Goal: Task Accomplishment & Management: Use online tool/utility

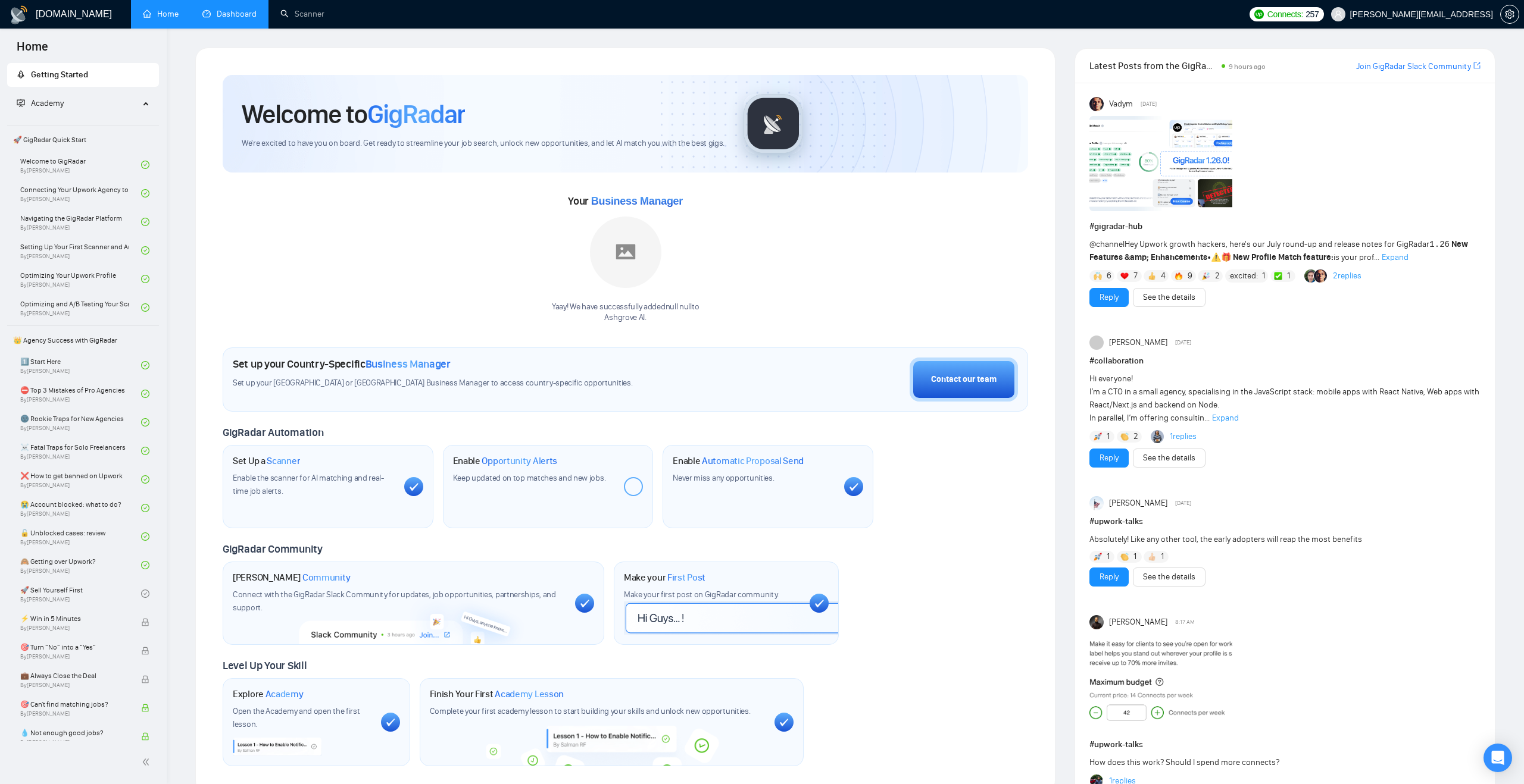
click at [256, 14] on link "Dashboard" at bounding box center [230, 13] width 55 height 11
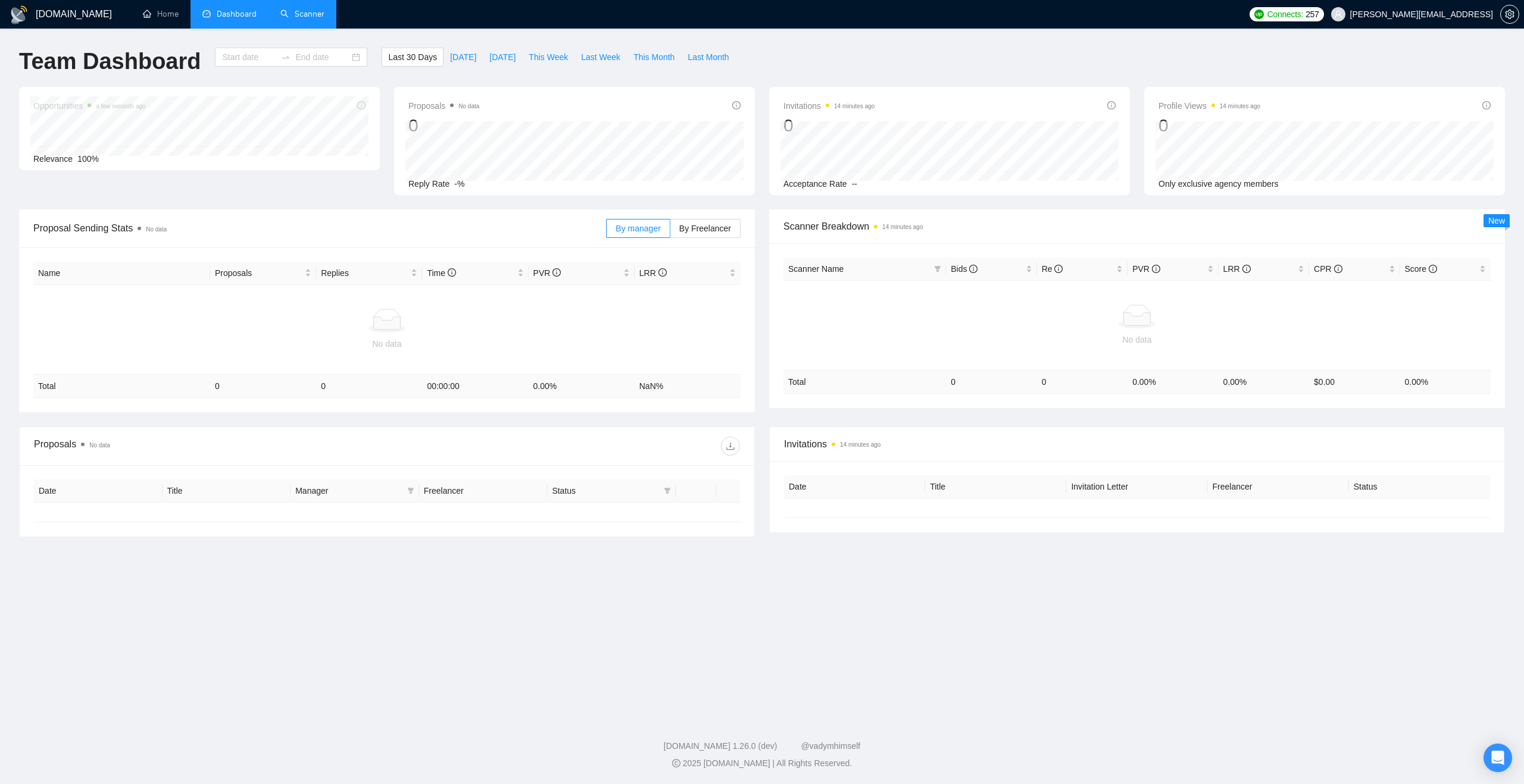
type input "[DATE]"
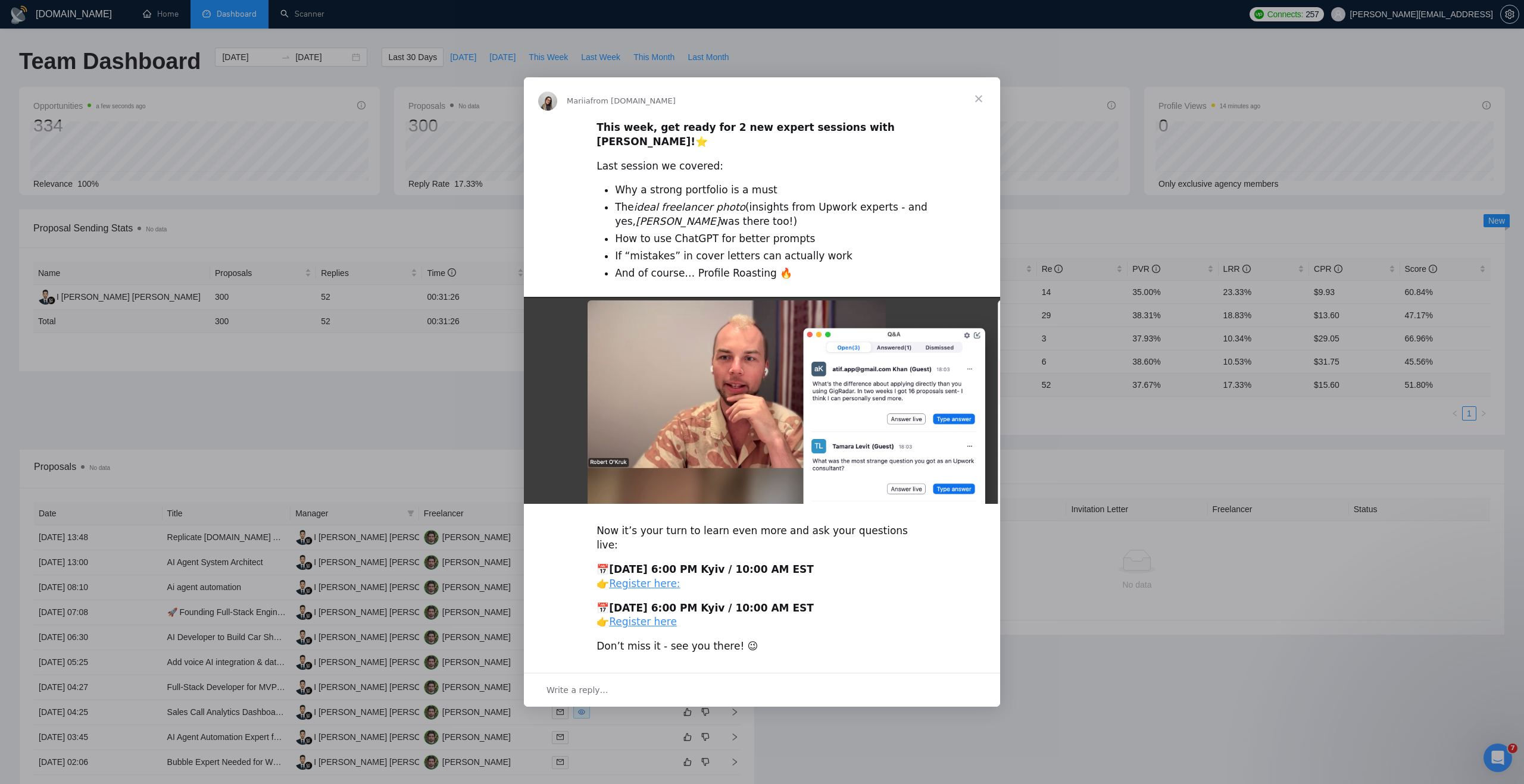
click at [979, 104] on span "Close" at bounding box center [979, 98] width 43 height 43
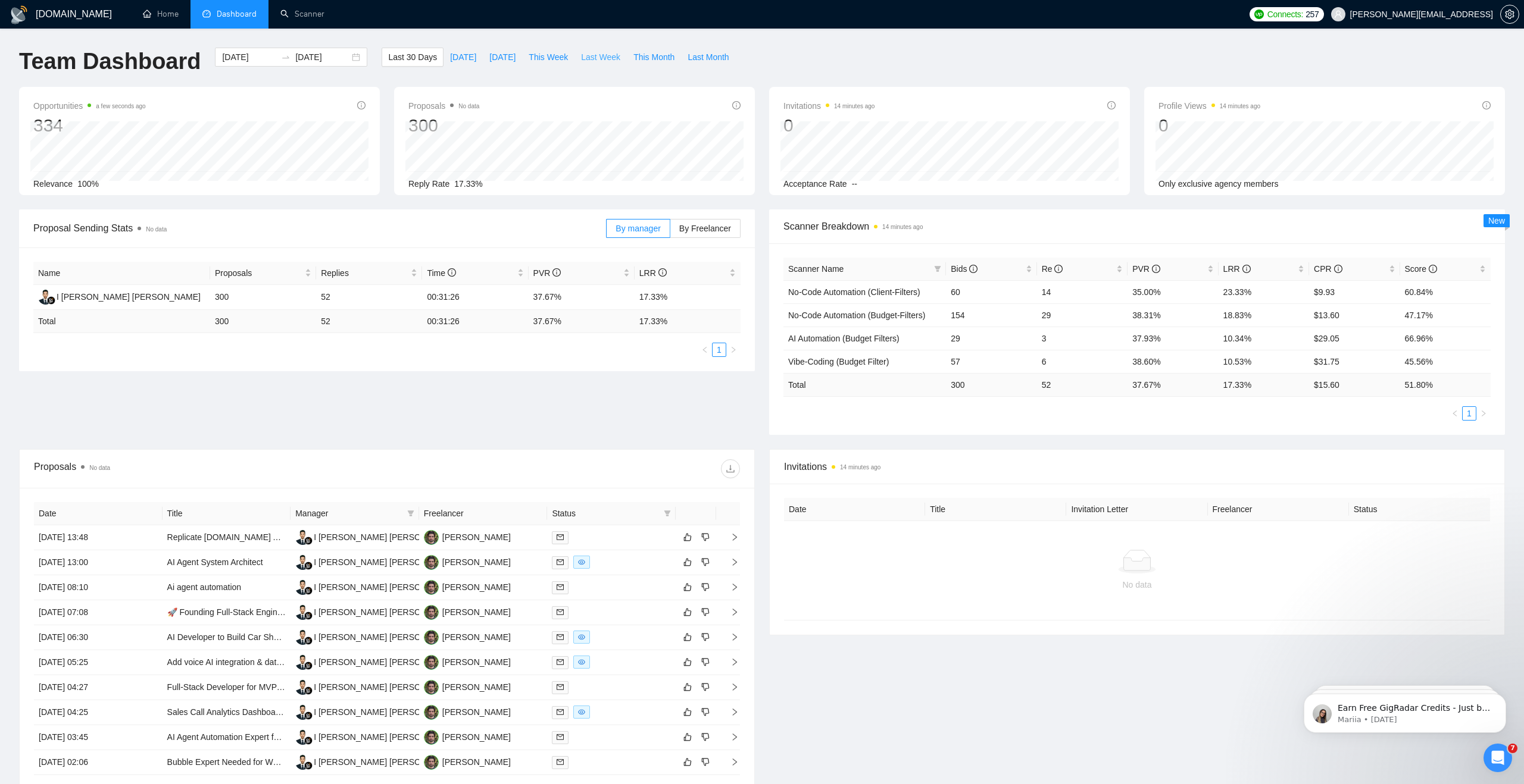
click at [585, 59] on span "Last Week" at bounding box center [600, 57] width 39 height 13
type input "[DATE]"
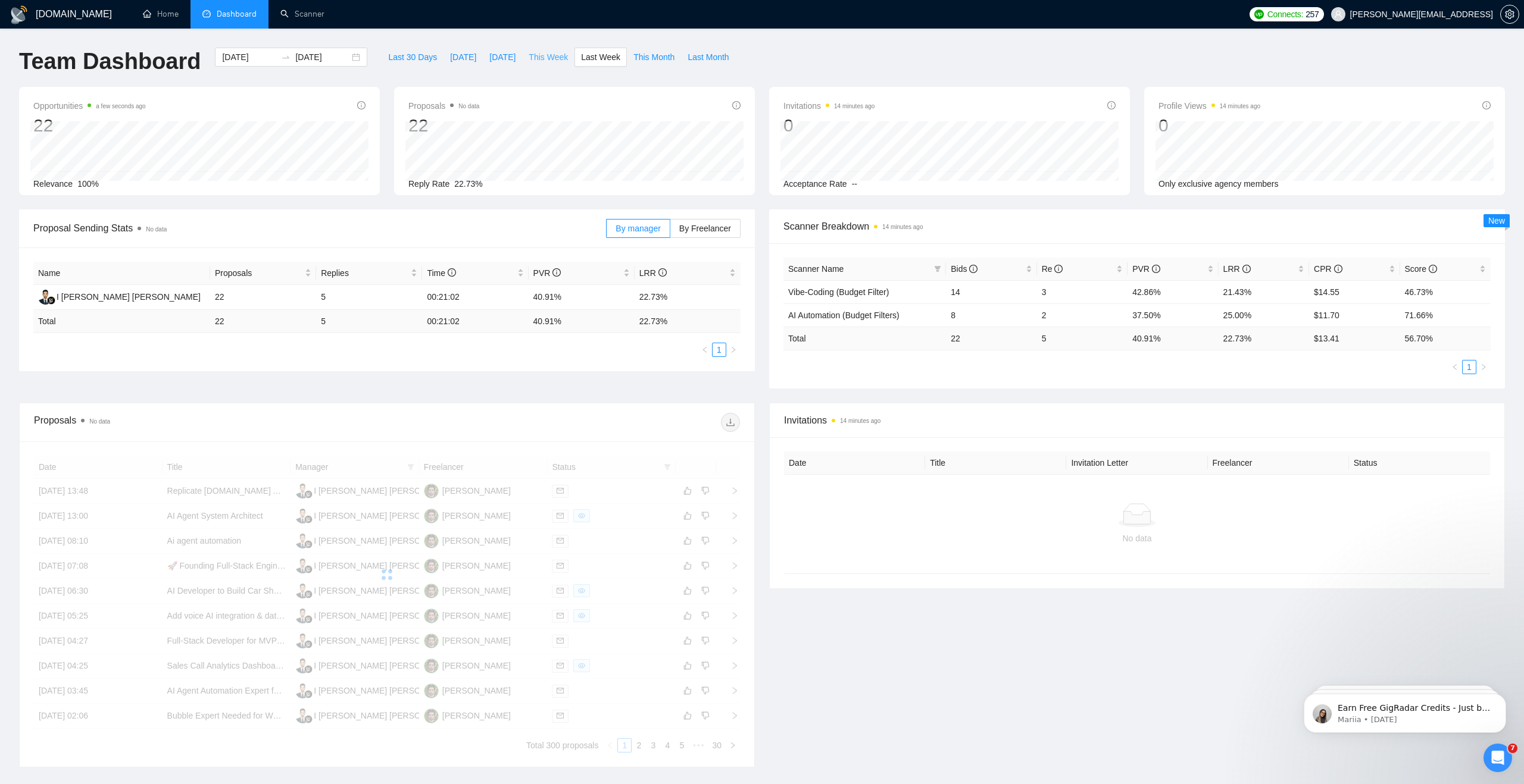
click at [556, 57] on span "This Week" at bounding box center [548, 57] width 39 height 13
type input "[DATE]"
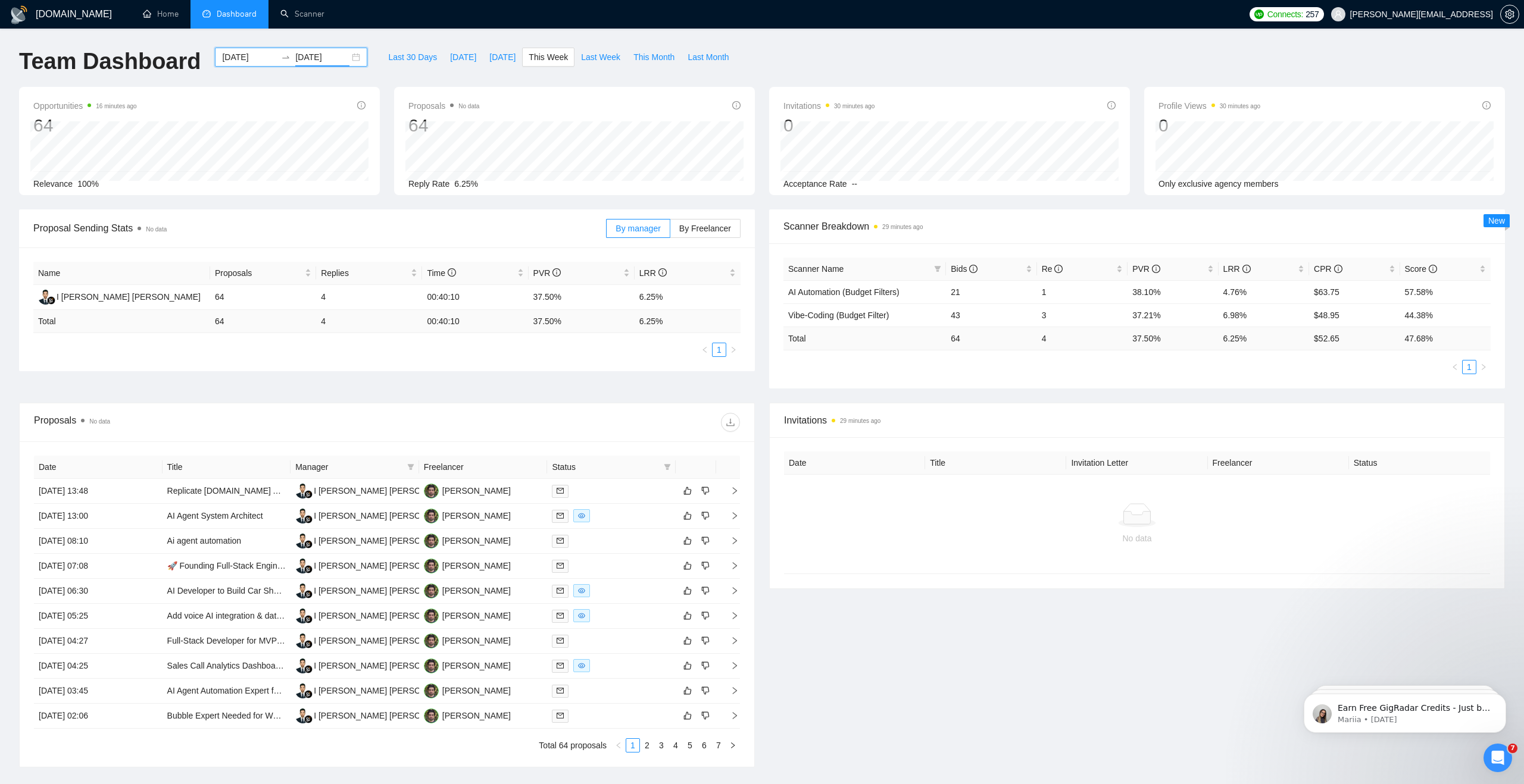
click at [315, 51] on input "[DATE]" at bounding box center [322, 57] width 55 height 13
click at [228, 89] on button "button" at bounding box center [230, 85] width 13 height 24
type input "[DATE]"
click at [220, 150] on div "6" at bounding box center [222, 148] width 14 height 14
click at [228, 91] on button "button" at bounding box center [230, 85] width 13 height 24
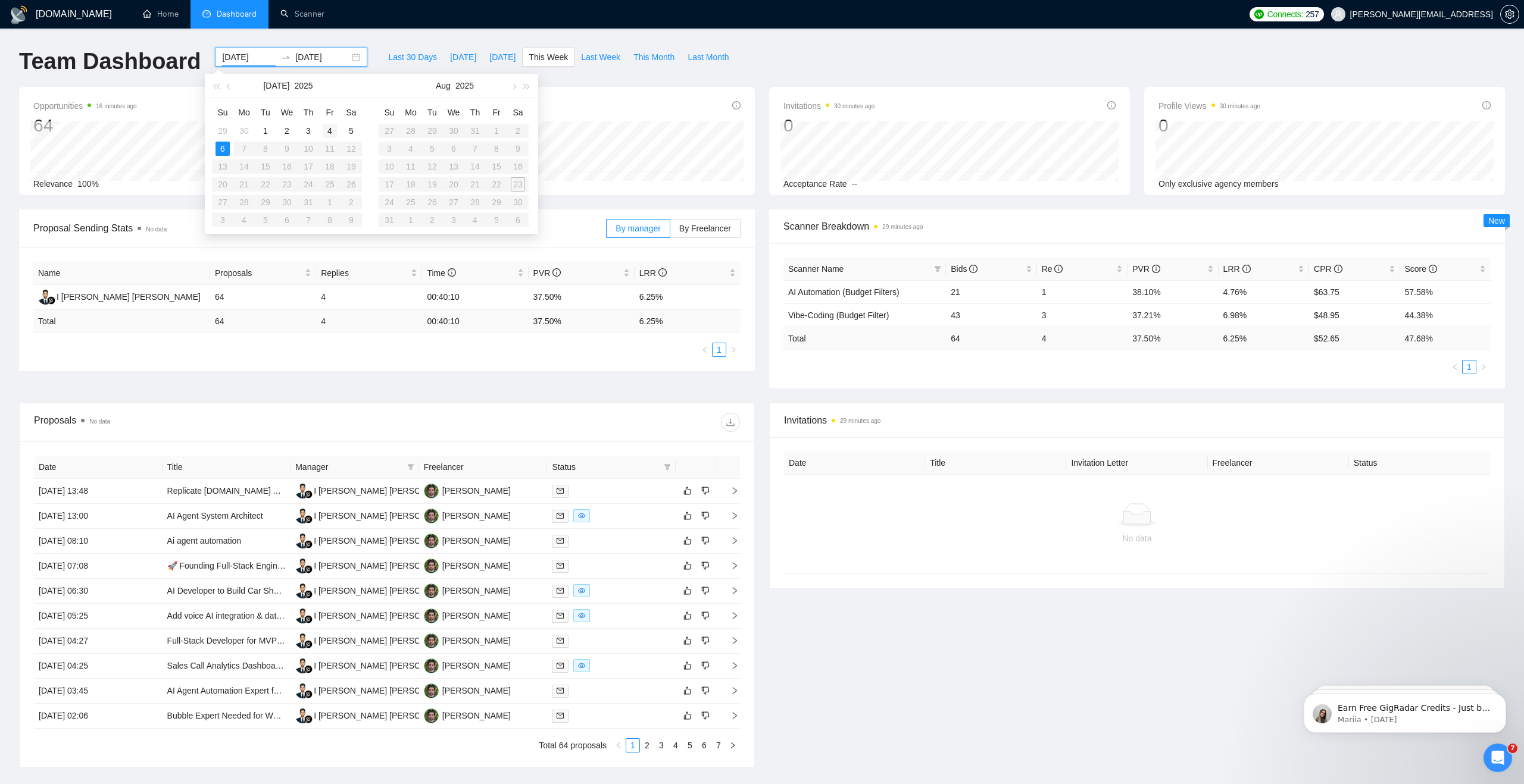
type input "[DATE]"
click at [352, 149] on table "Su Mo Tu We Th Fr Sa 29 30 1 2 3 4 5 6 7 8 9 10 11 12 13 14 15 16 17 18 19 20 2…" at bounding box center [287, 166] width 150 height 126
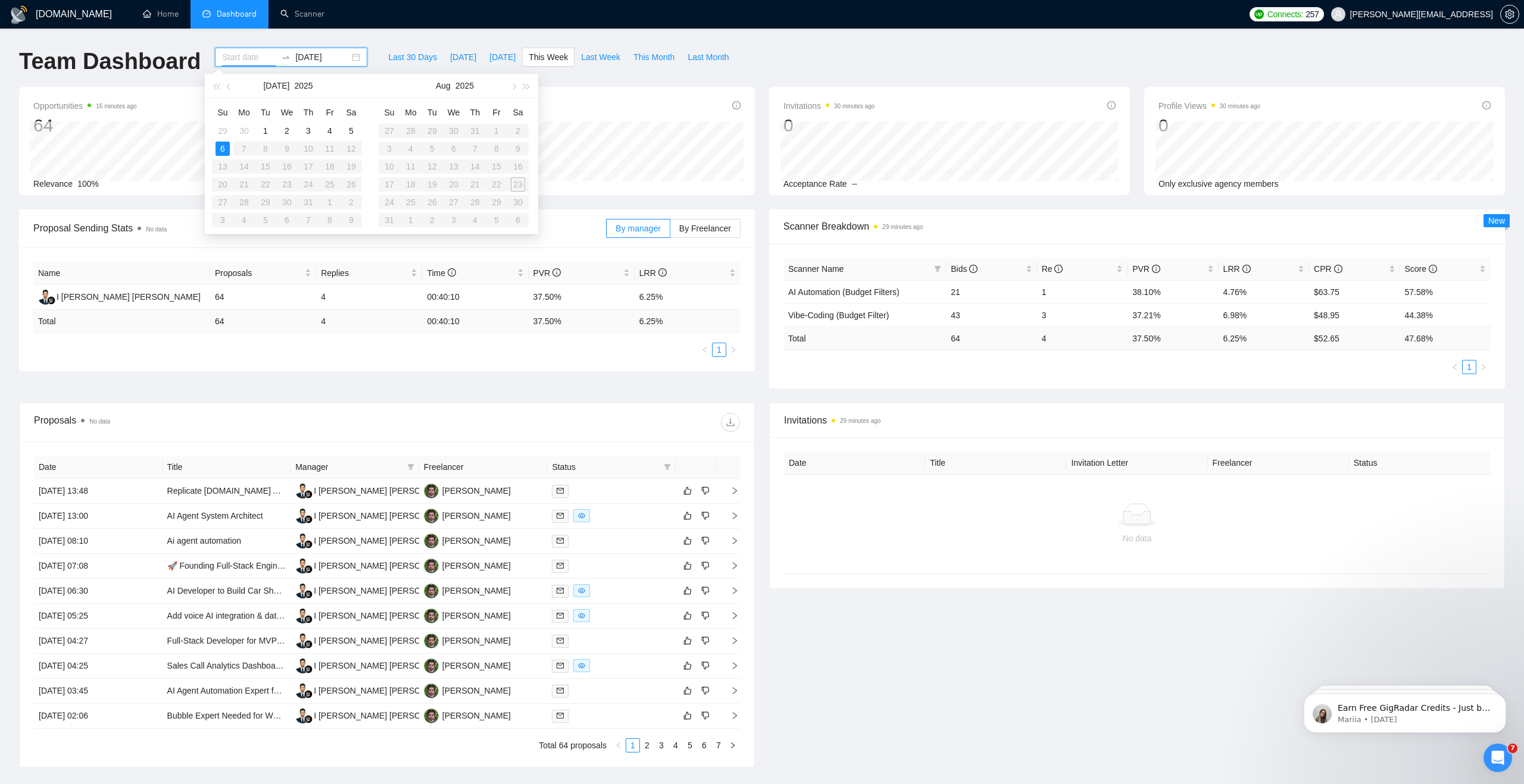
click at [352, 149] on table "Su Mo Tu We Th Fr Sa 29 30 1 2 3 4 5 6 7 8 9 10 11 12 13 14 15 16 17 18 19 20 2…" at bounding box center [287, 166] width 150 height 126
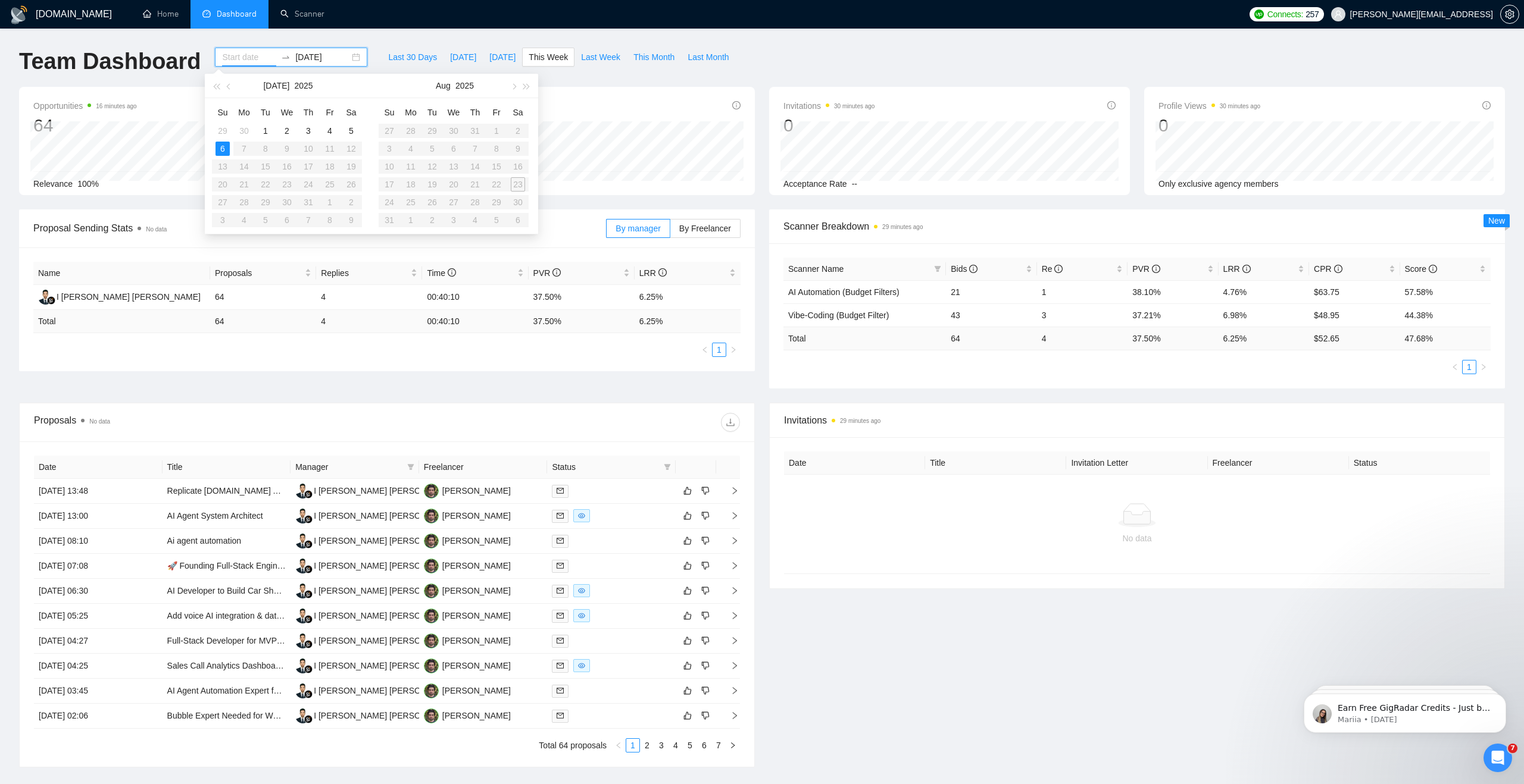
click at [352, 149] on table "Su Mo Tu We Th Fr Sa 29 30 1 2 3 4 5 6 7 8 9 10 11 12 13 14 15 16 17 18 19 20 2…" at bounding box center [287, 166] width 150 height 126
type input "[DATE]"
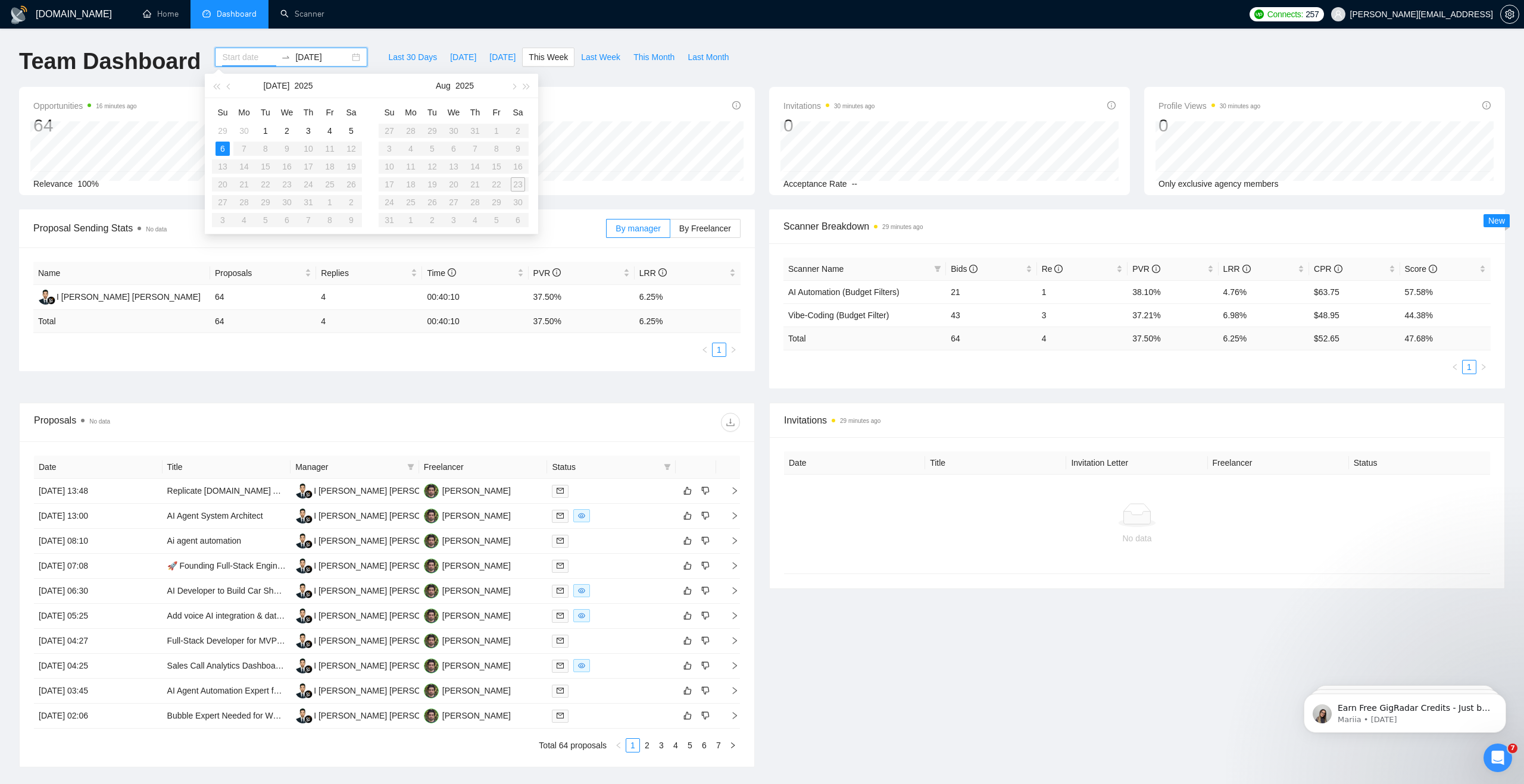
click at [242, 57] on input at bounding box center [249, 57] width 55 height 13
type input "[DATE]"
click at [224, 146] on div "6" at bounding box center [222, 148] width 14 height 14
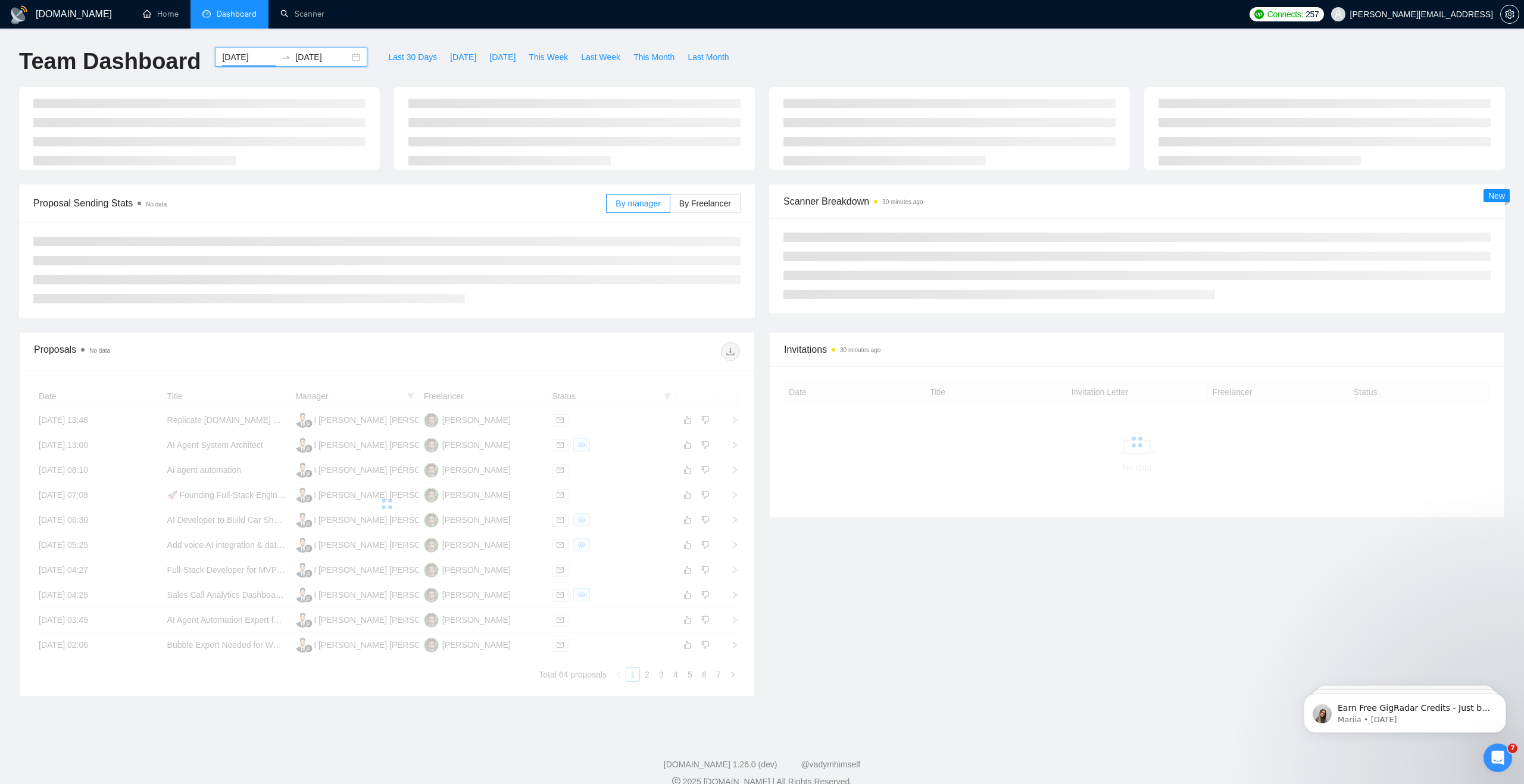
click at [298, 55] on input "[DATE]" at bounding box center [322, 57] width 55 height 13
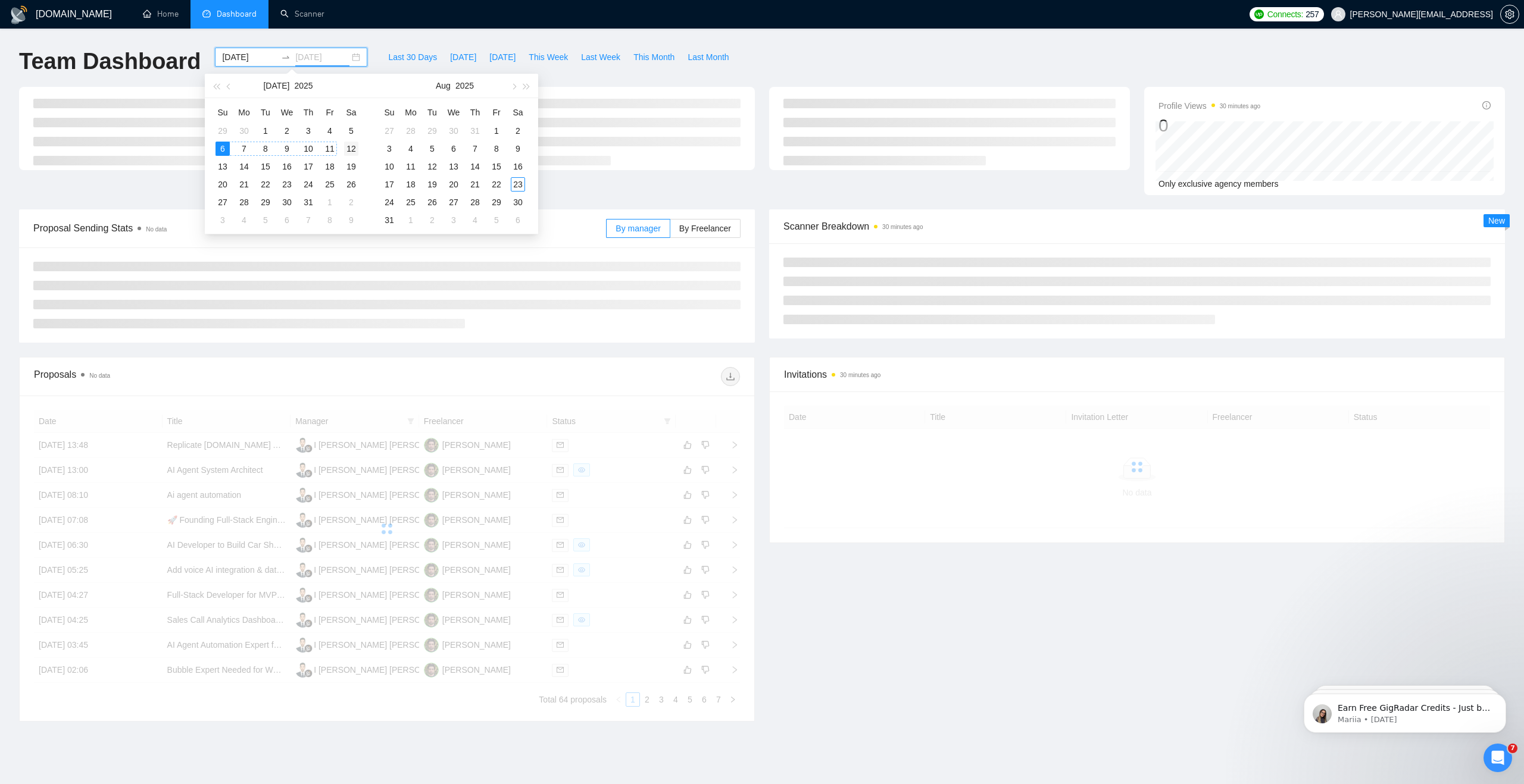
type input "[DATE]"
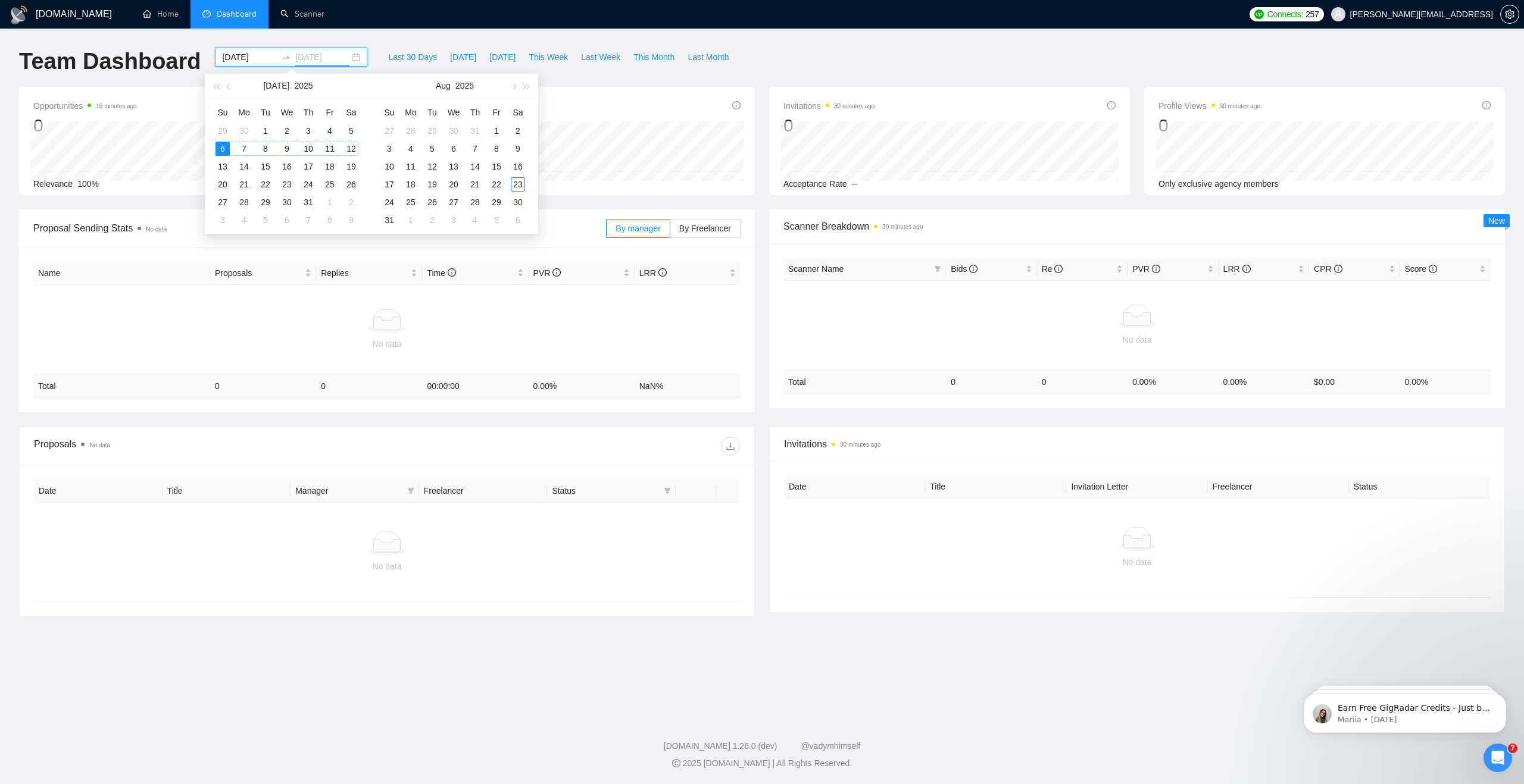
click at [348, 148] on div "12" at bounding box center [351, 148] width 14 height 14
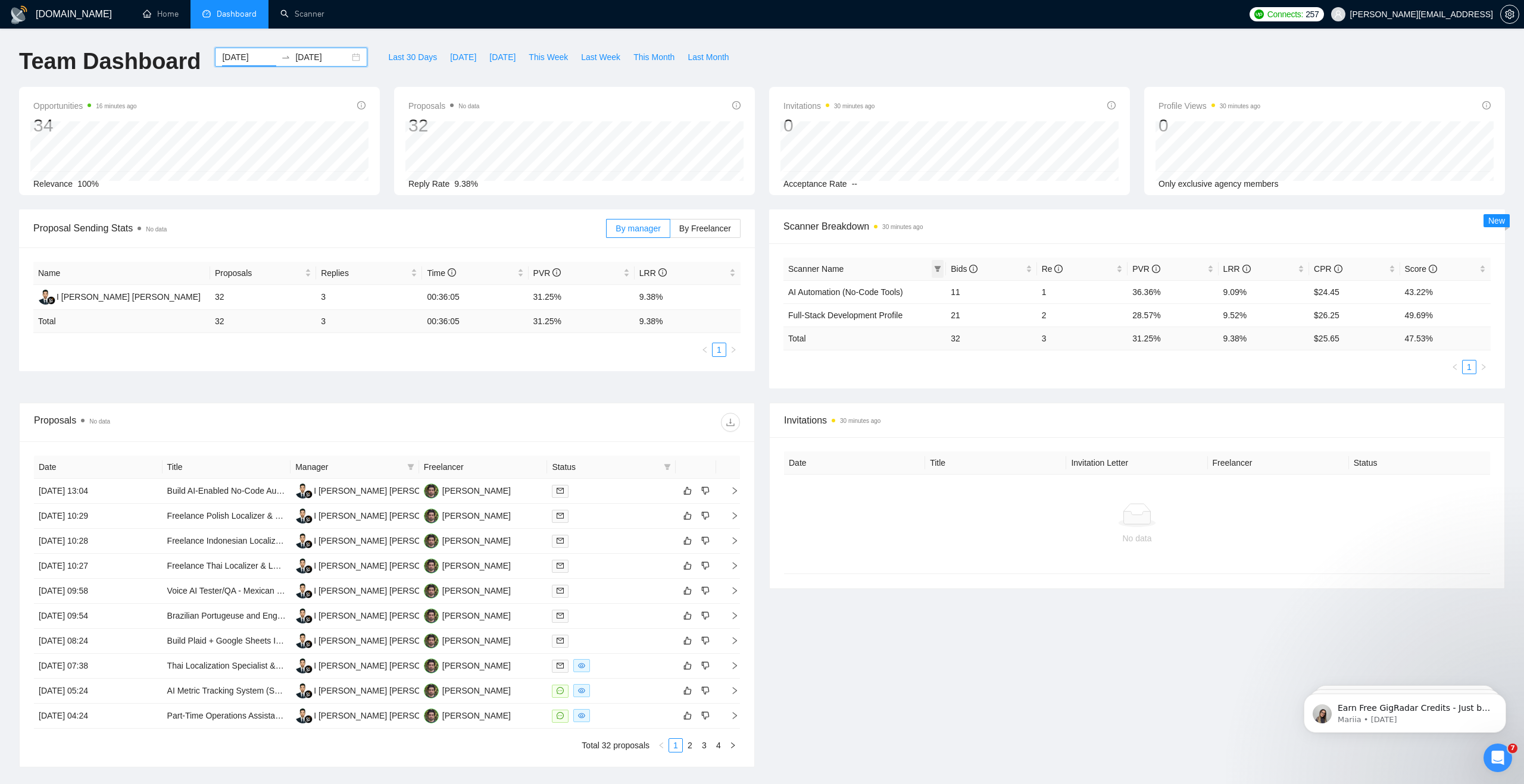
click at [939, 261] on span at bounding box center [938, 269] width 11 height 18
click at [909, 246] on div "Scanner Name Bids Re PVR LRR CPR Score AI Automation (No-Code Tools) 11 1 36.36…" at bounding box center [1137, 316] width 736 height 145
click at [550, 58] on span "This Week" at bounding box center [548, 57] width 39 height 13
type input "[DATE]"
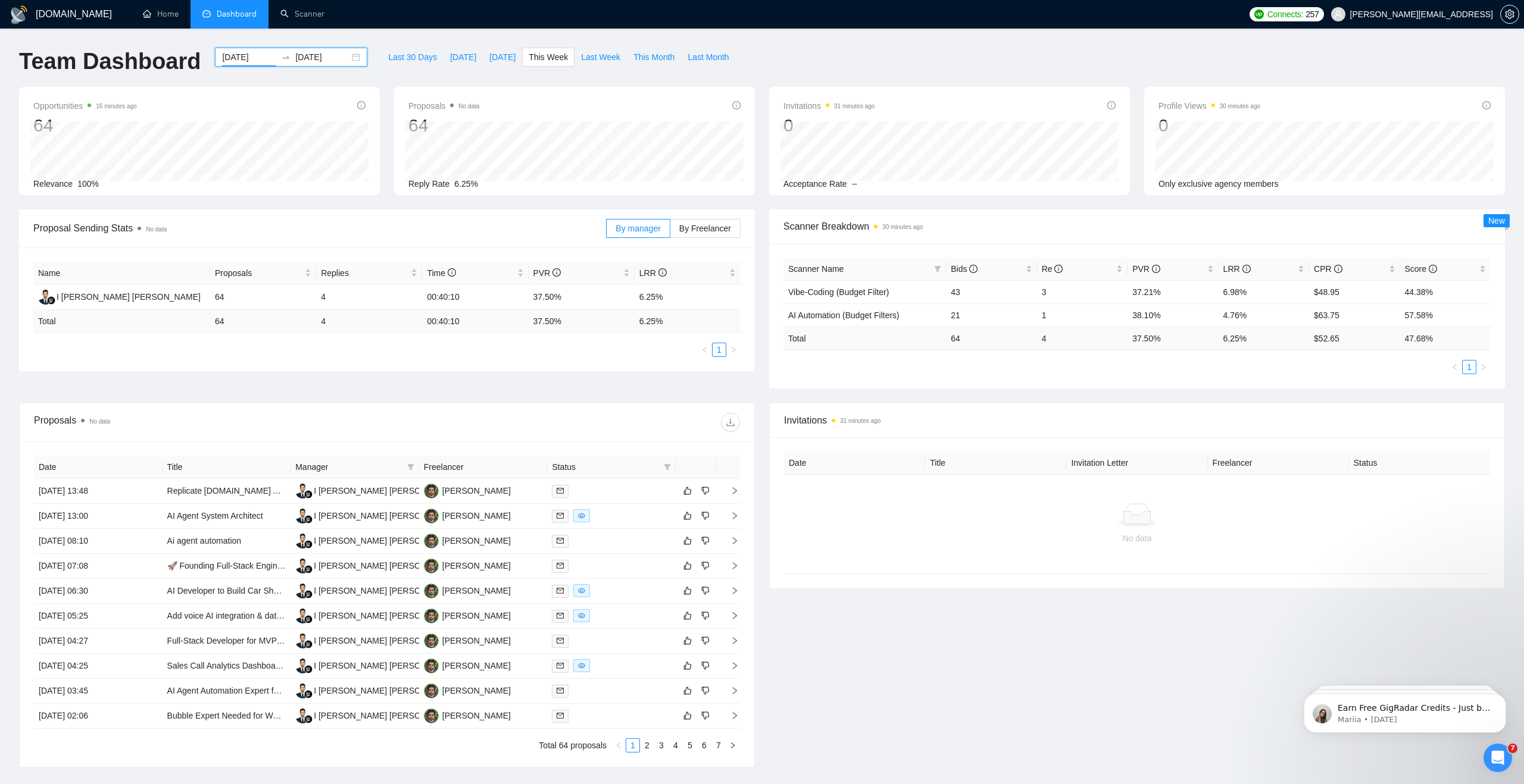
click at [351, 58] on div "[DATE] [DATE]" at bounding box center [291, 57] width 152 height 19
click at [374, 48] on div "Last 30 Days [DATE] [DATE] This Week Last Week This Month Last Month" at bounding box center [558, 67] width 368 height 39
click at [1493, 221] on span "New" at bounding box center [1496, 221] width 16 height 10
click at [1238, 221] on span "Scanner Breakdown 30 minutes ago" at bounding box center [1137, 227] width 707 height 15
click at [347, 56] on div "[DATE] [DATE]" at bounding box center [291, 57] width 152 height 19
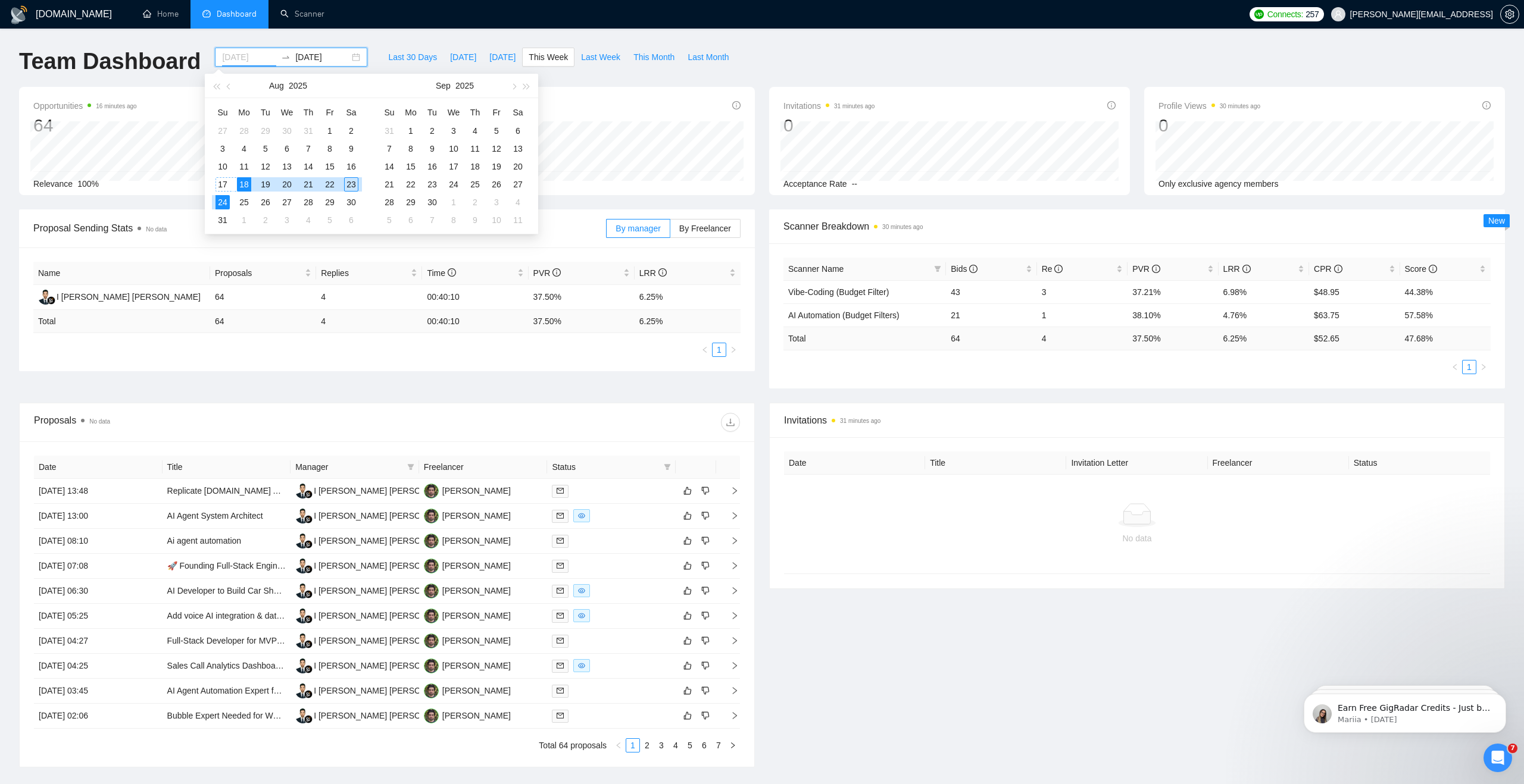
type input "[DATE]"
click at [225, 199] on div "24" at bounding box center [222, 202] width 14 height 14
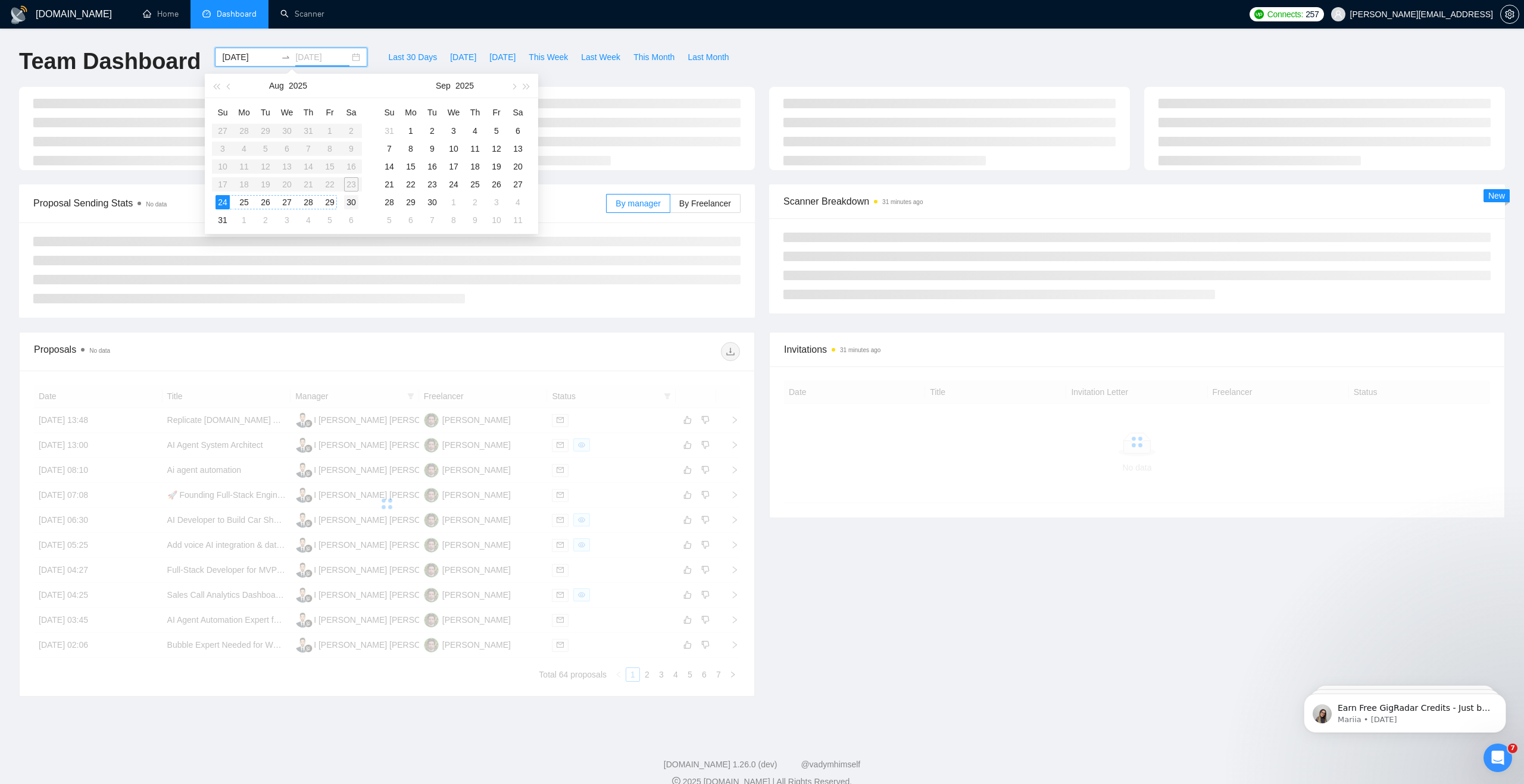
type input "[DATE]"
click at [352, 199] on div "30" at bounding box center [351, 202] width 14 height 14
click at [605, 174] on div at bounding box center [762, 136] width 1500 height 98
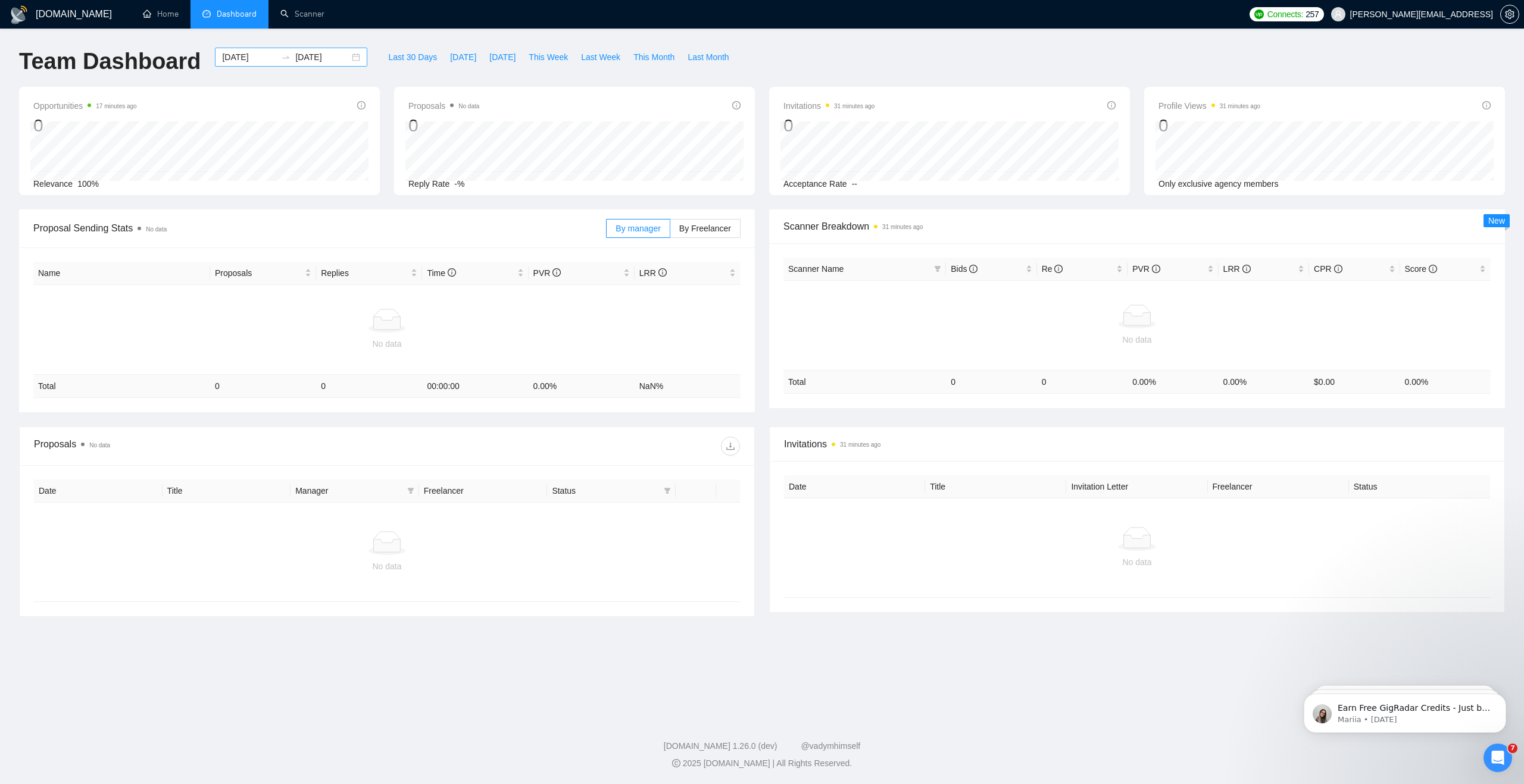
click at [349, 60] on div "[DATE] [DATE]" at bounding box center [291, 57] width 152 height 19
click at [231, 91] on button "button" at bounding box center [230, 85] width 13 height 24
type input "[DATE]"
click at [268, 130] on div "1" at bounding box center [265, 130] width 14 height 14
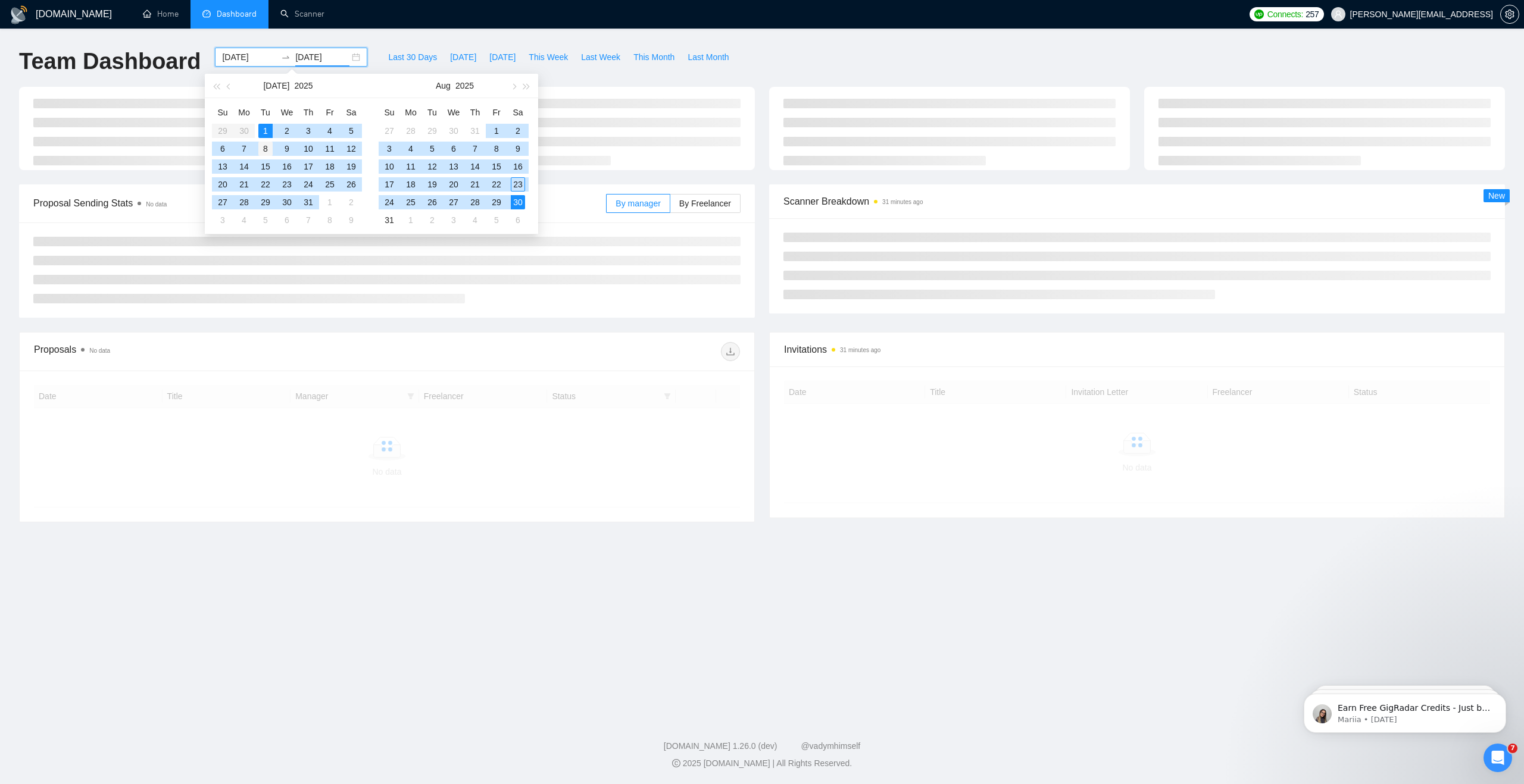
type input "[DATE]"
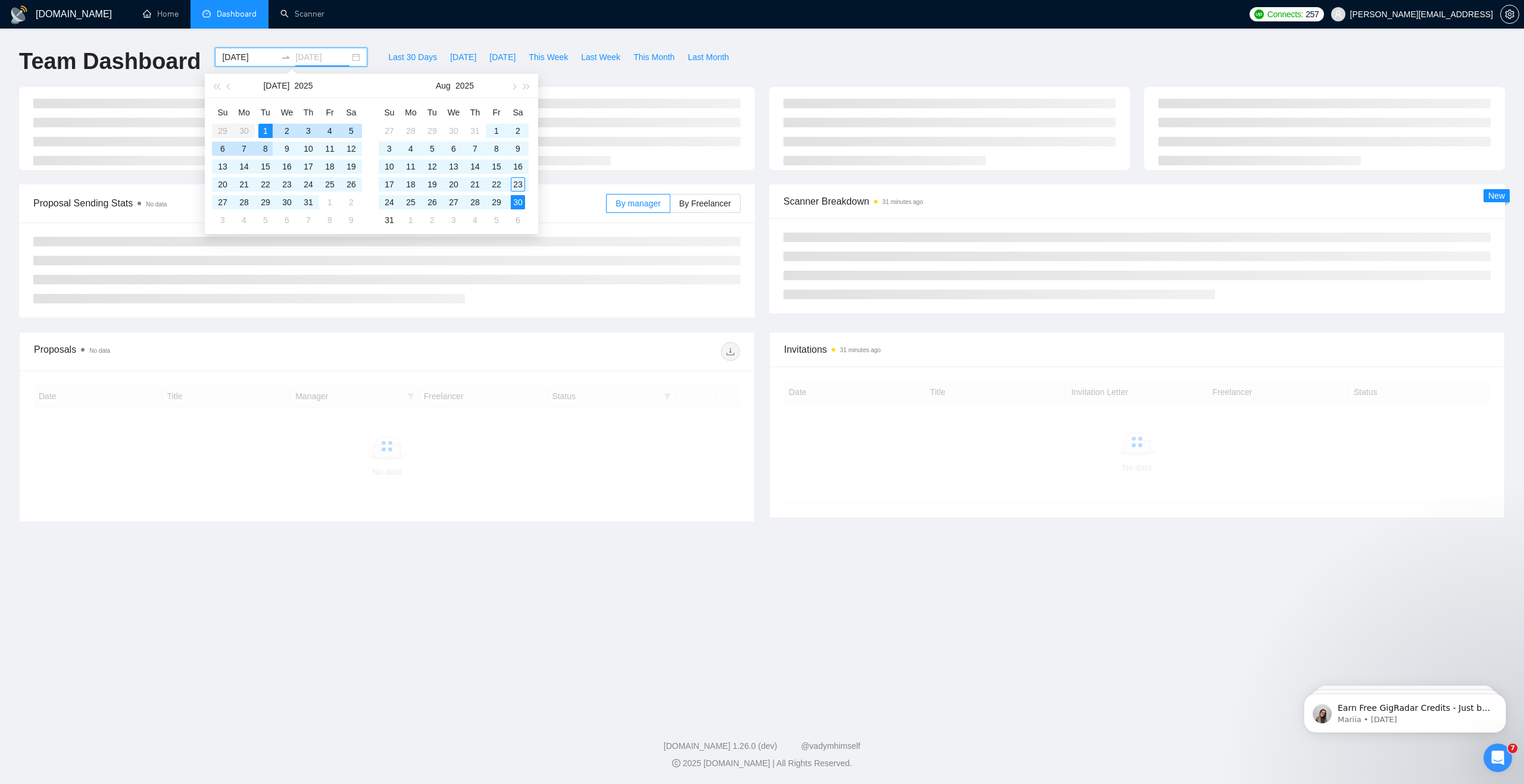
click at [267, 147] on div "8" at bounding box center [265, 148] width 14 height 14
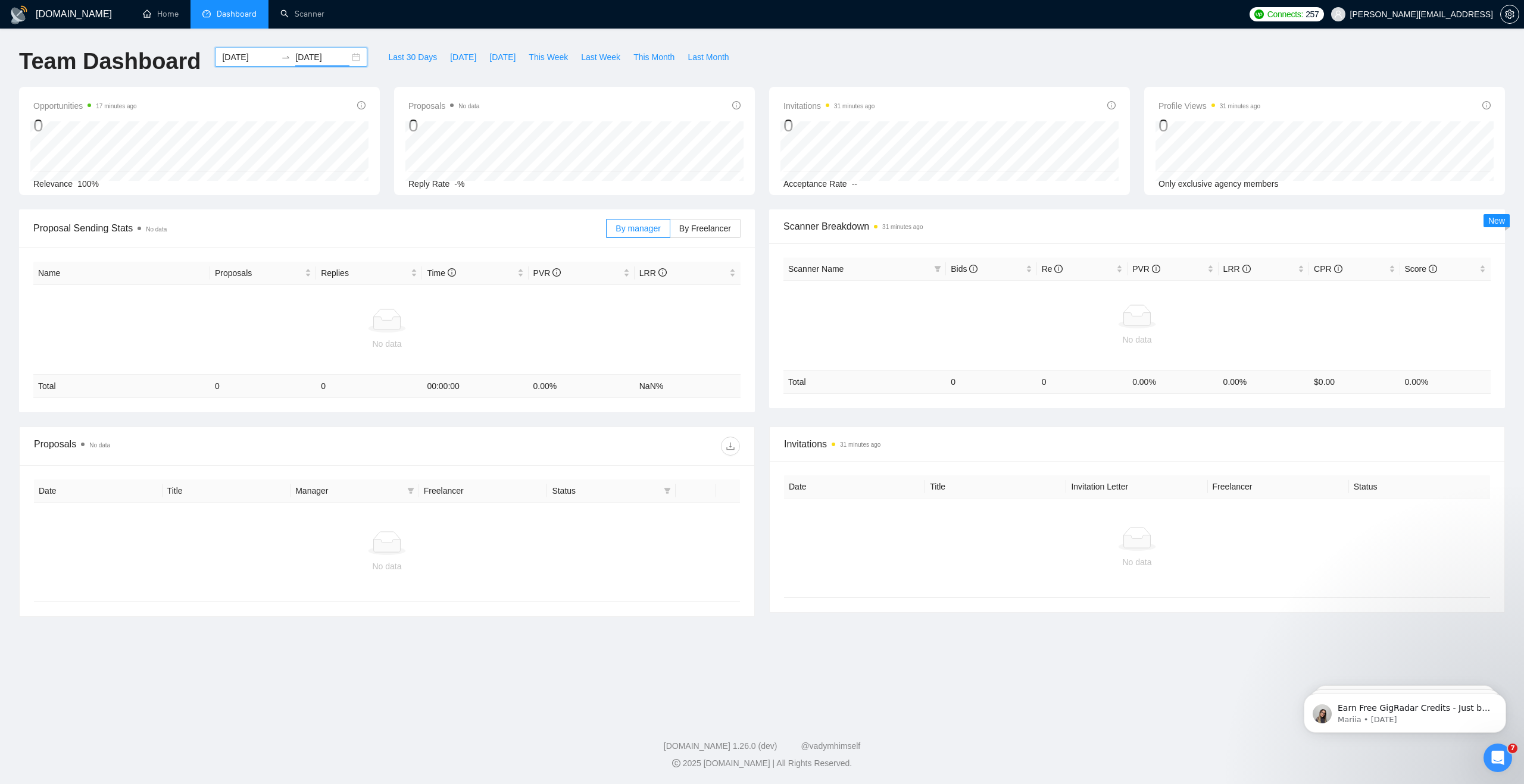
click at [351, 53] on div "[DATE] [DATE]" at bounding box center [291, 57] width 152 height 19
type input "[DATE]"
click at [269, 149] on div "8" at bounding box center [265, 148] width 14 height 14
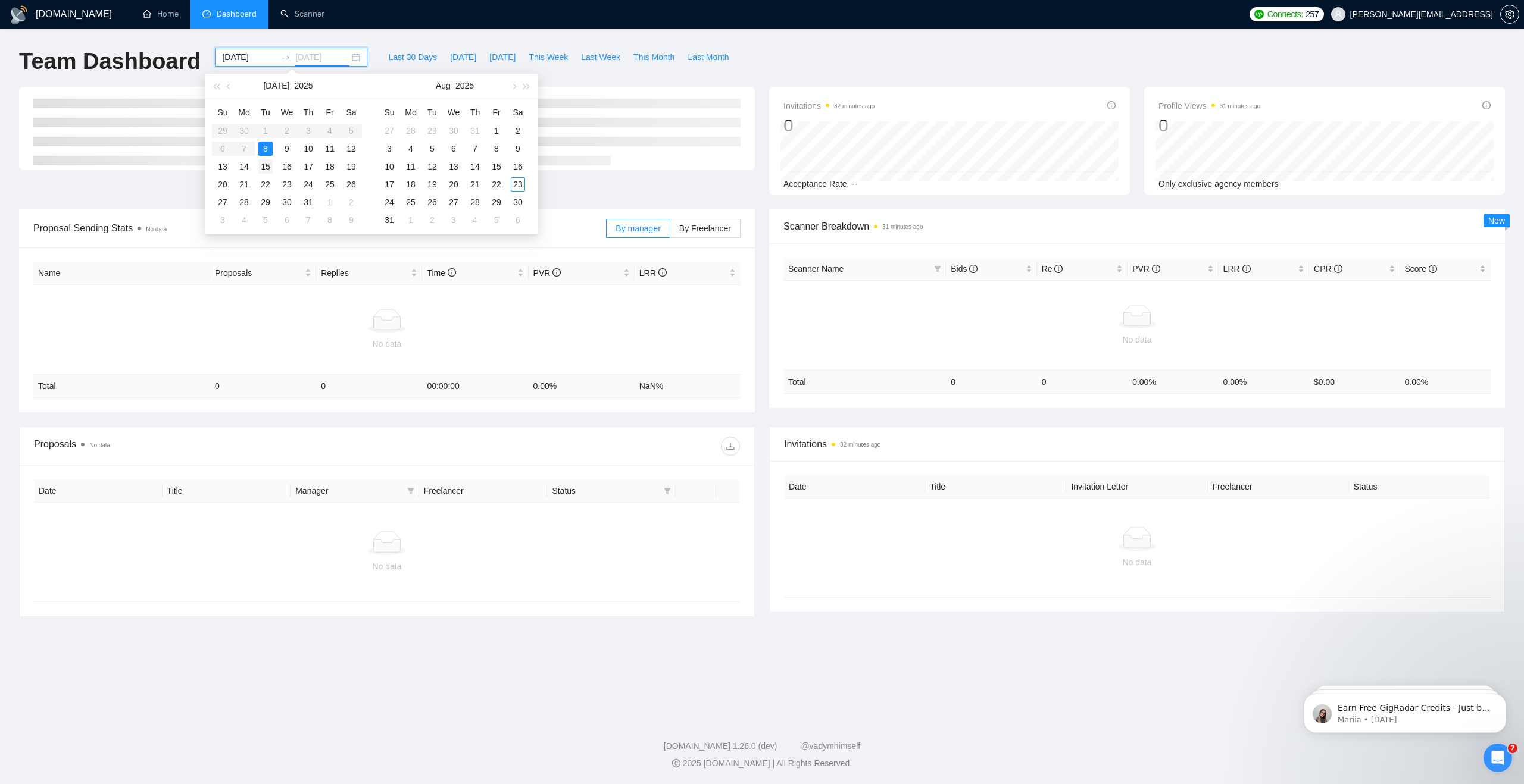
type input "[DATE]"
click at [266, 163] on div "15" at bounding box center [265, 166] width 14 height 14
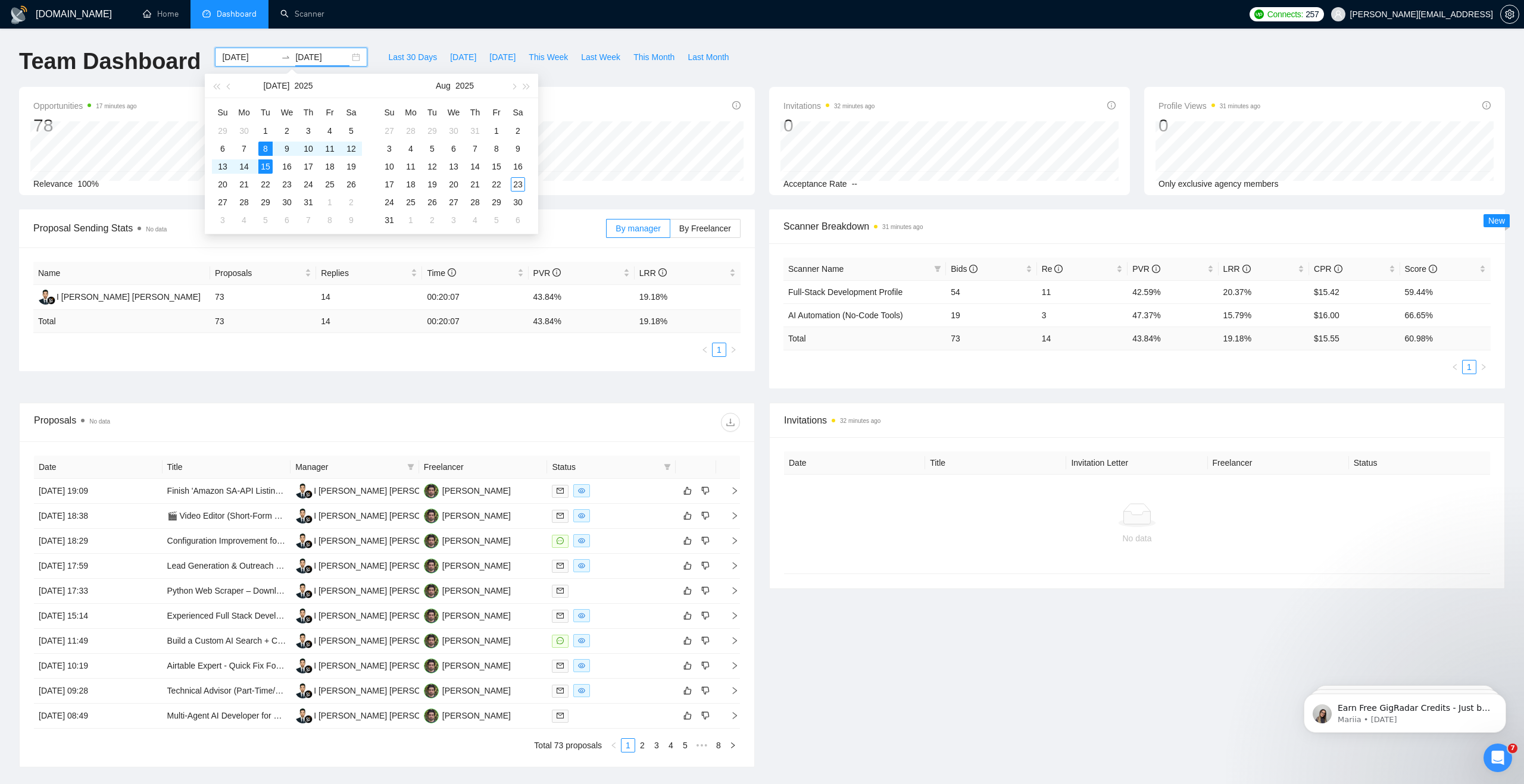
click at [81, 49] on h1 "Team Dashboard" at bounding box center [110, 61] width 182 height 28
click at [546, 56] on span "This Week" at bounding box center [548, 57] width 39 height 13
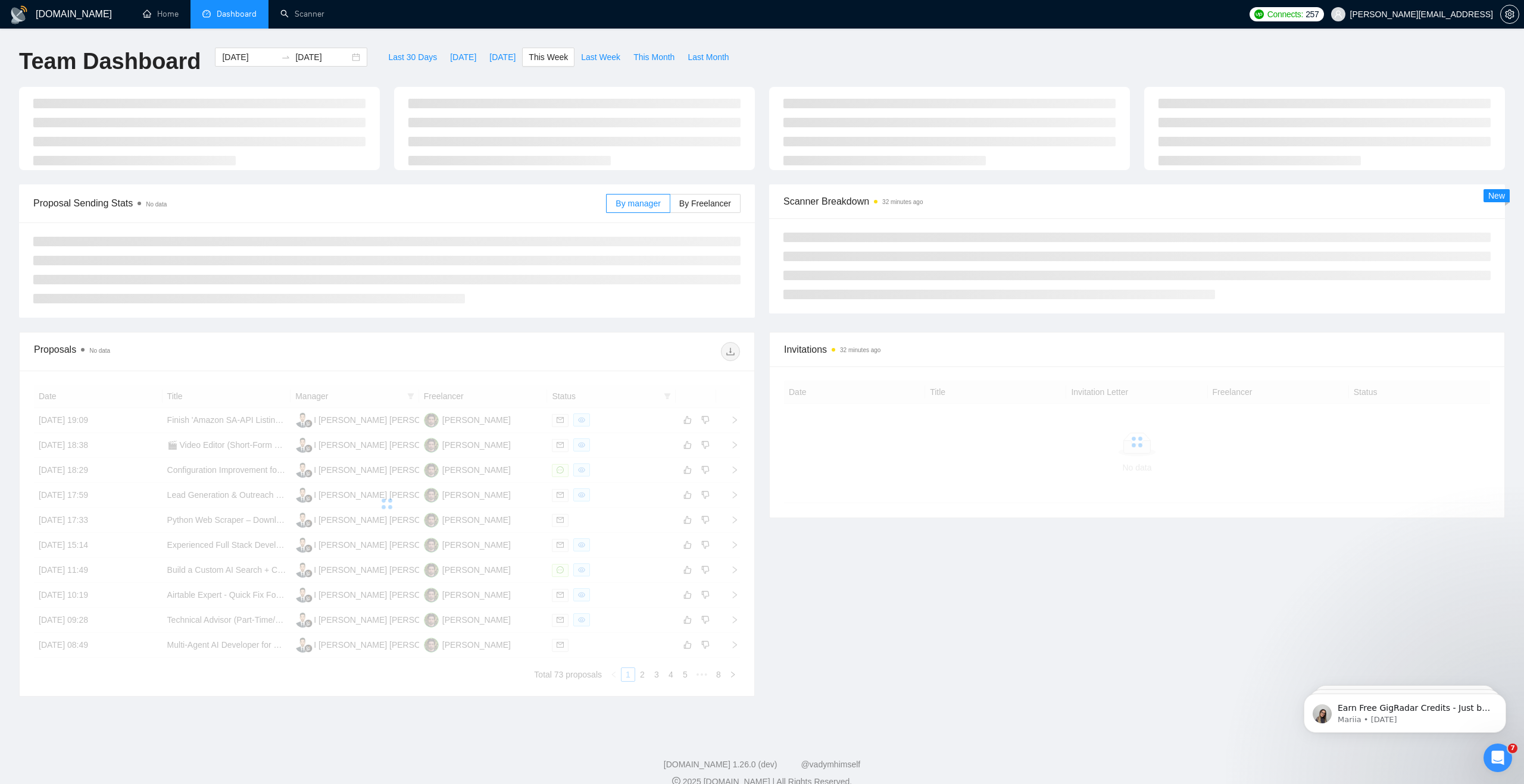
type input "[DATE]"
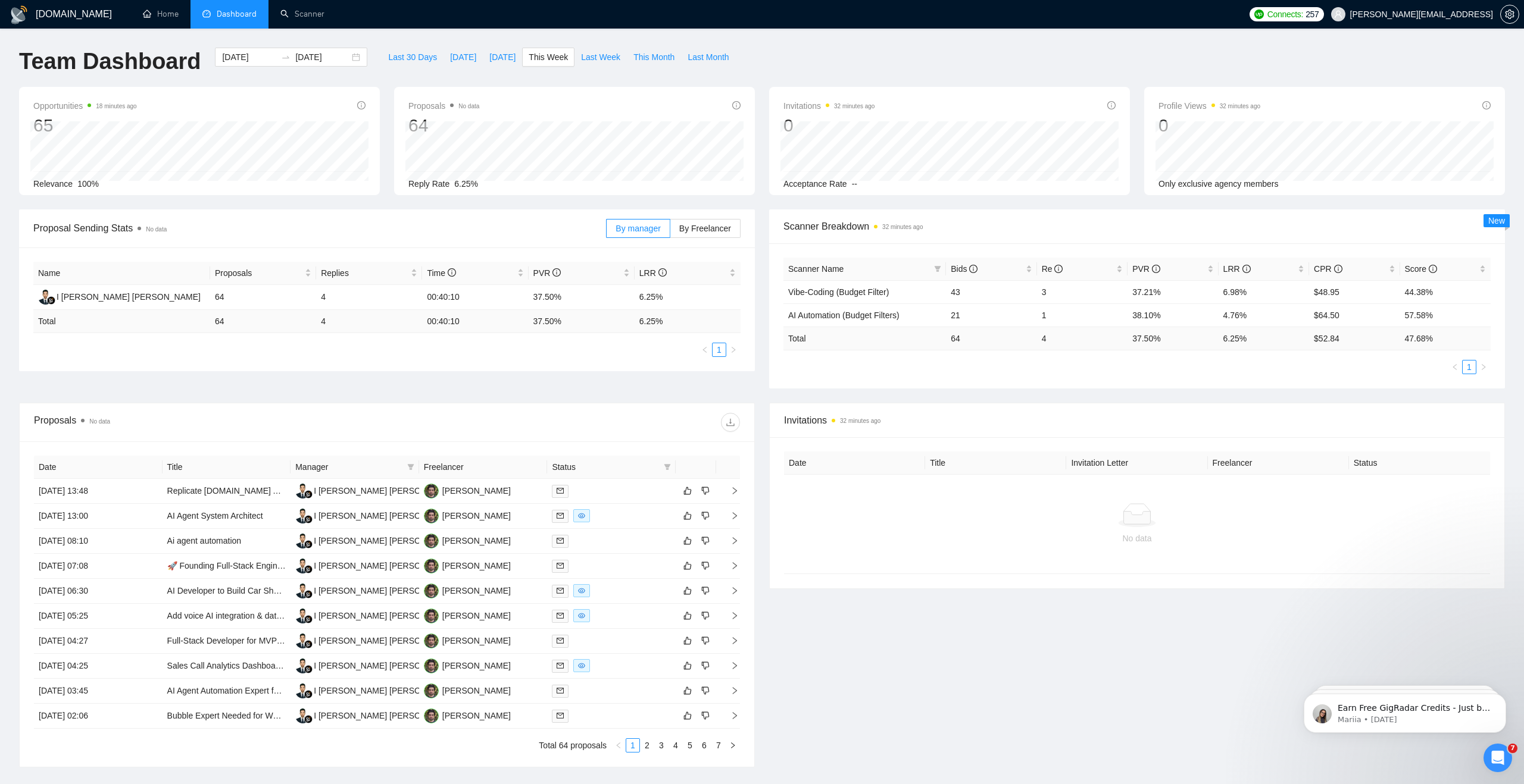
click at [531, 78] on div "Last 30 Days [DATE] [DATE] This Week Last Week This Month Last Month" at bounding box center [558, 67] width 368 height 39
click at [309, 18] on link "Scanner" at bounding box center [302, 13] width 44 height 11
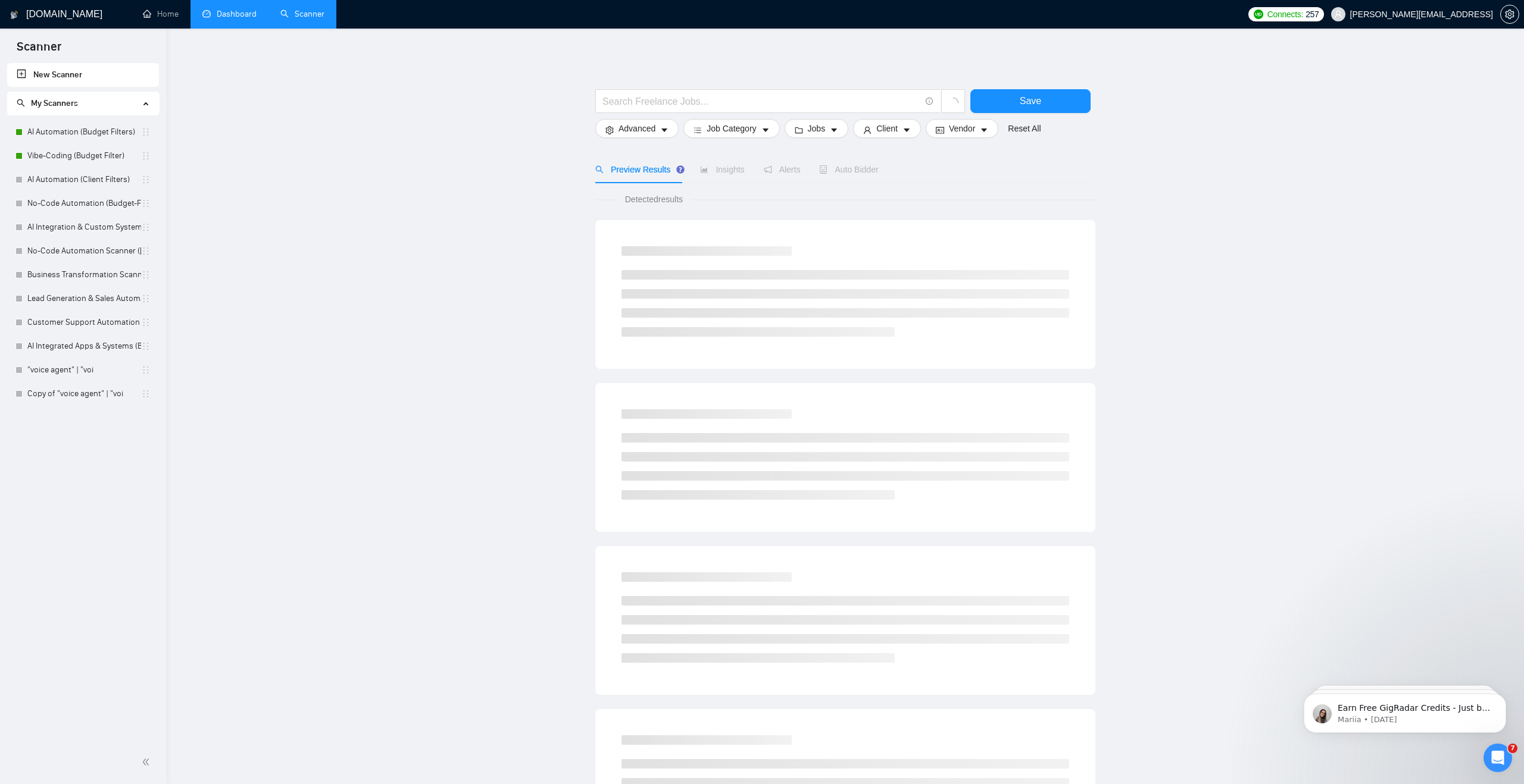
click at [187, 244] on main "Save Advanced Job Category Jobs Client Vendor Reset All Preview Results Insight…" at bounding box center [845, 534] width 1319 height 973
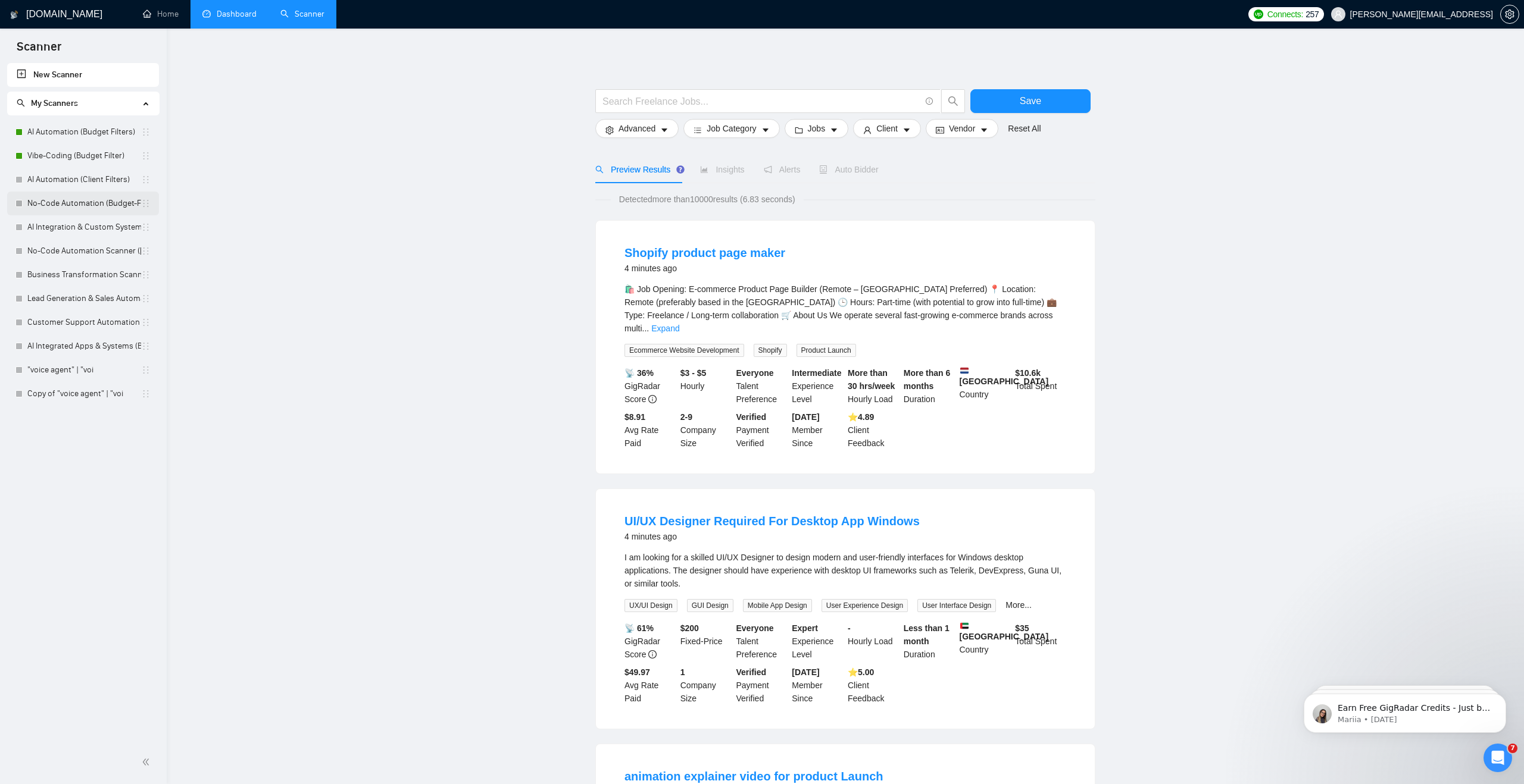
click at [94, 207] on link "No-Code Automation (Budget-Filters)" at bounding box center [84, 203] width 114 height 24
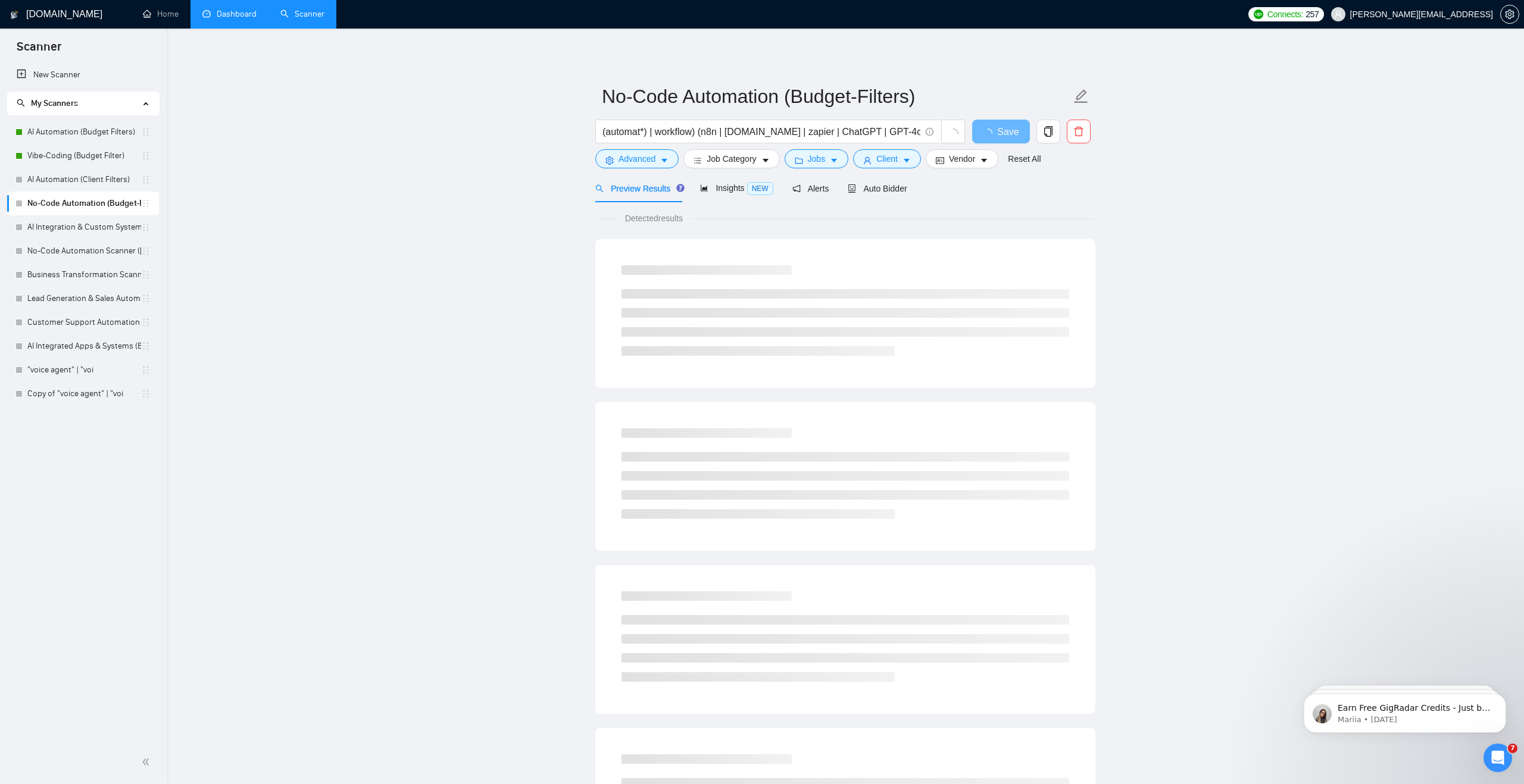
click at [228, 16] on link "Dashboard" at bounding box center [230, 13] width 55 height 11
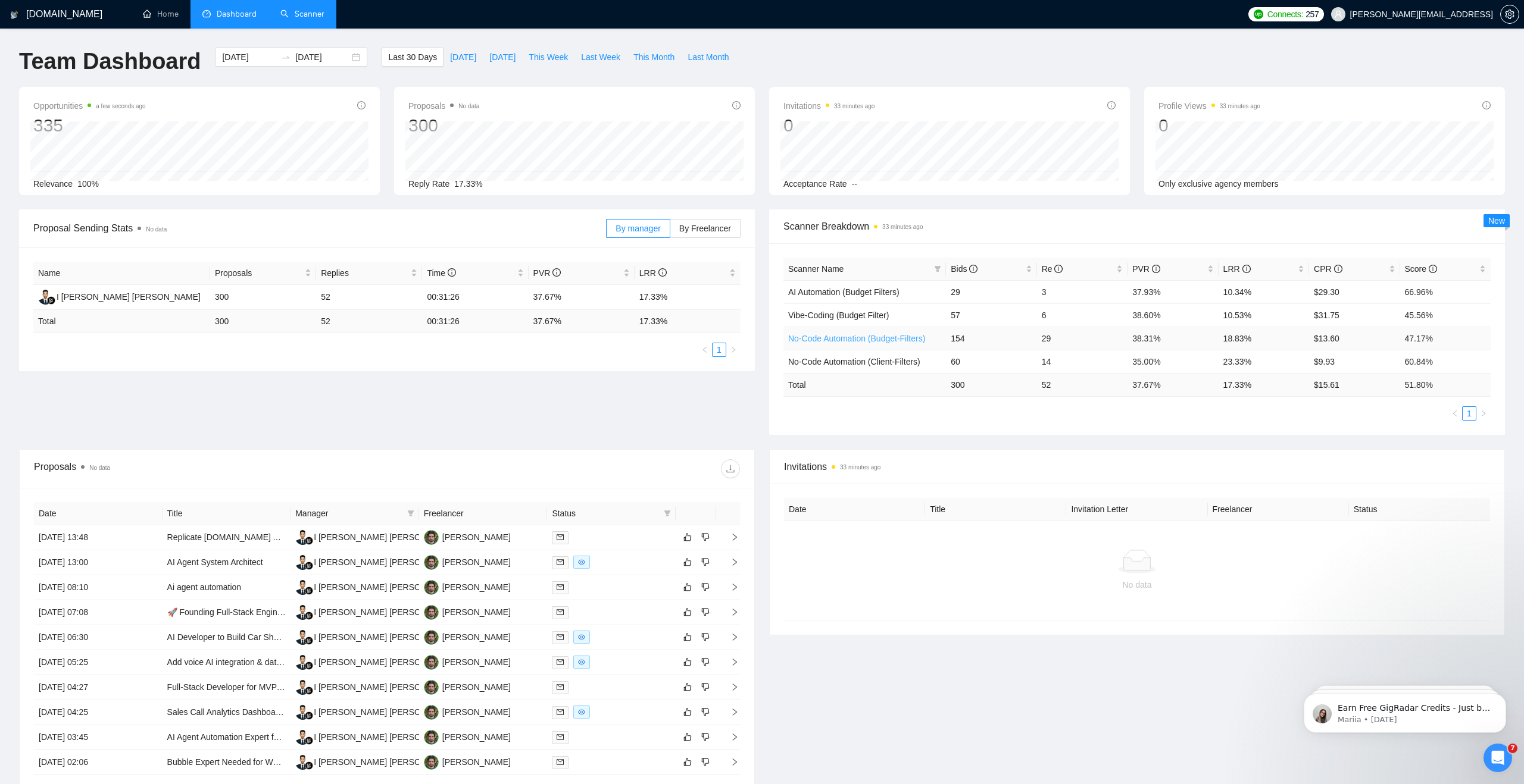
click at [845, 342] on link "No-Code Automation (Budget-Filters)" at bounding box center [856, 338] width 137 height 10
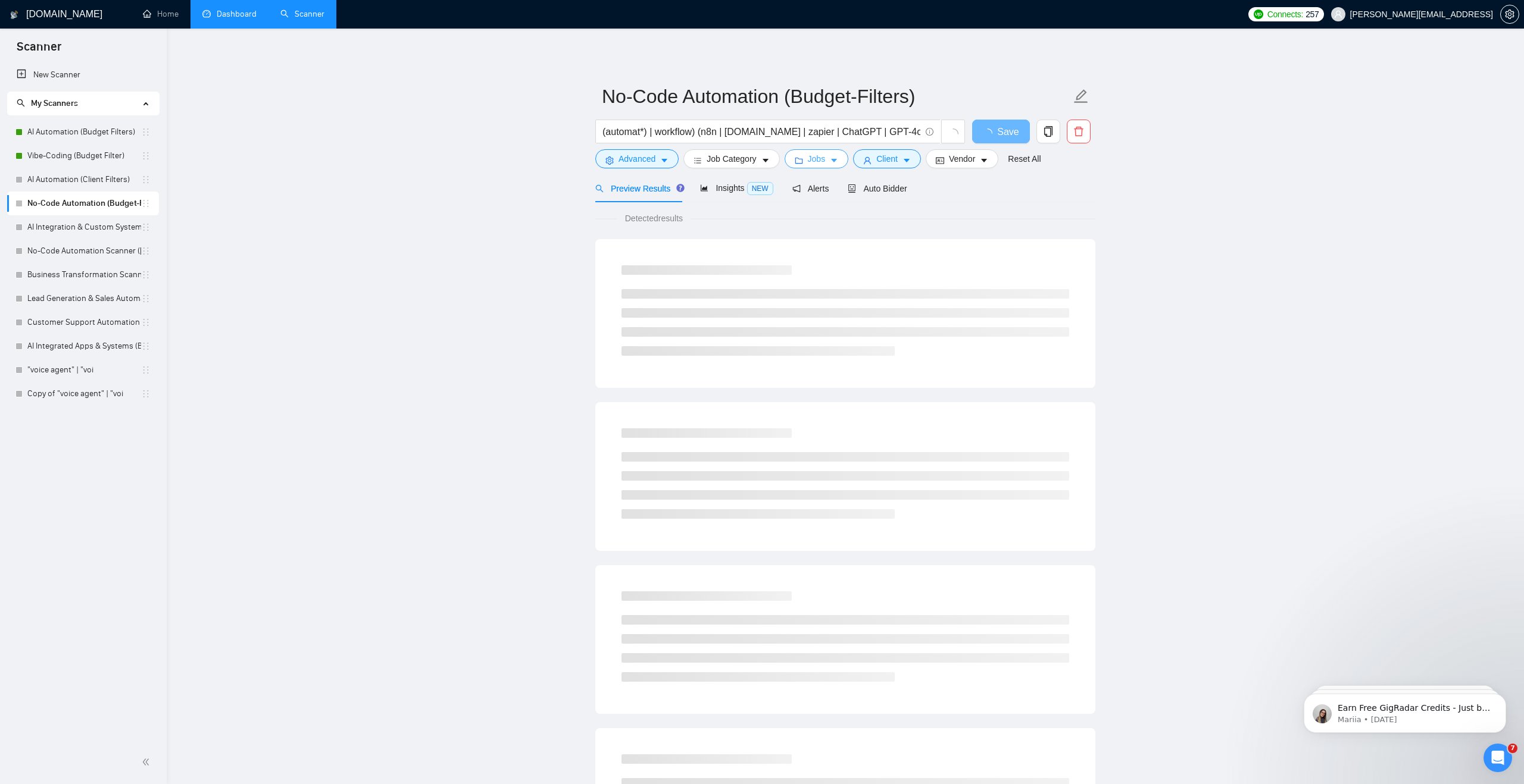
click at [800, 164] on icon "folder" at bounding box center [799, 161] width 9 height 9
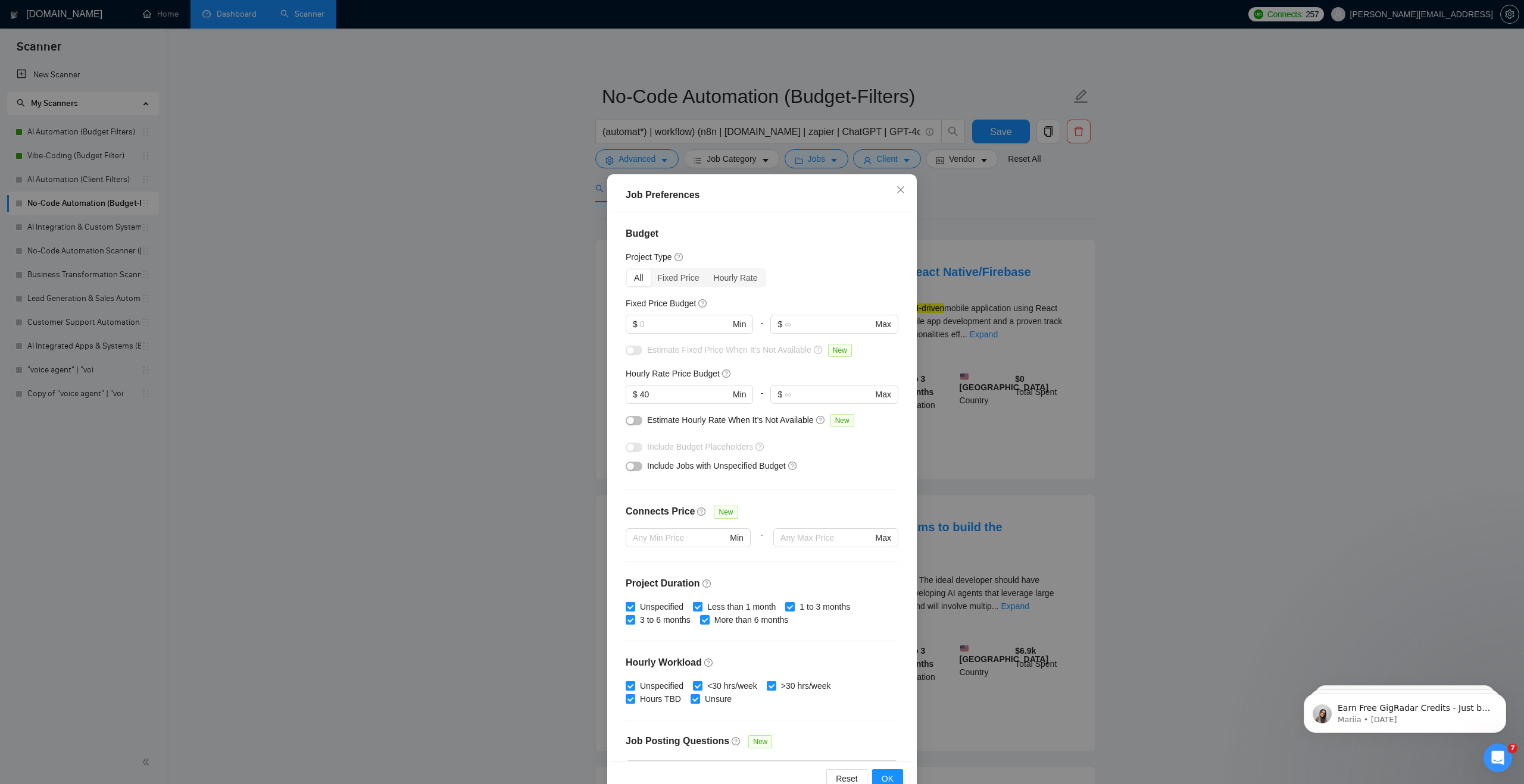
click at [997, 280] on div "Job Preferences Budget Project Type All Fixed Price Hourly Rate Fixed Price Bud…" at bounding box center [762, 392] width 1524 height 784
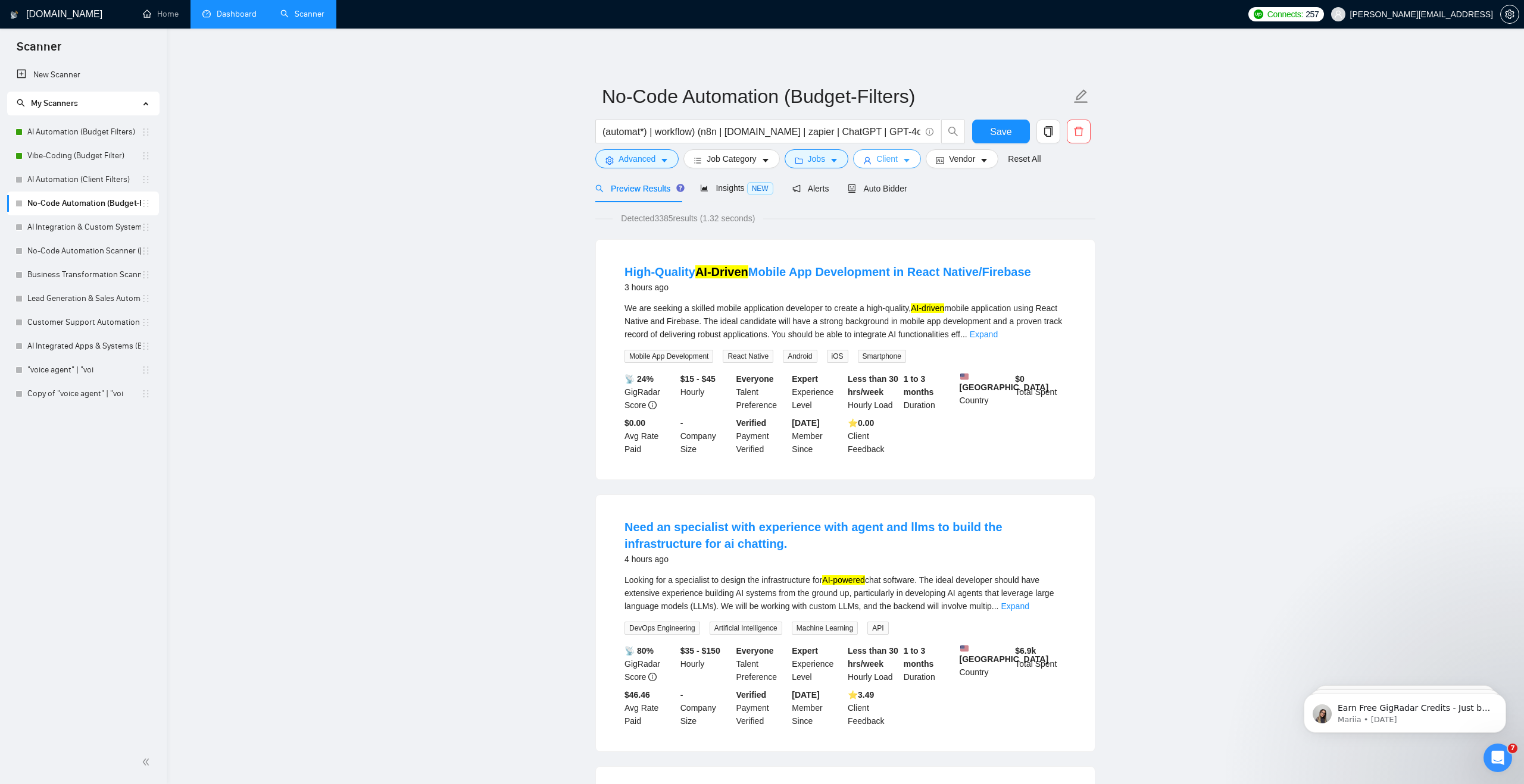
click at [890, 152] on span "Client" at bounding box center [887, 159] width 21 height 13
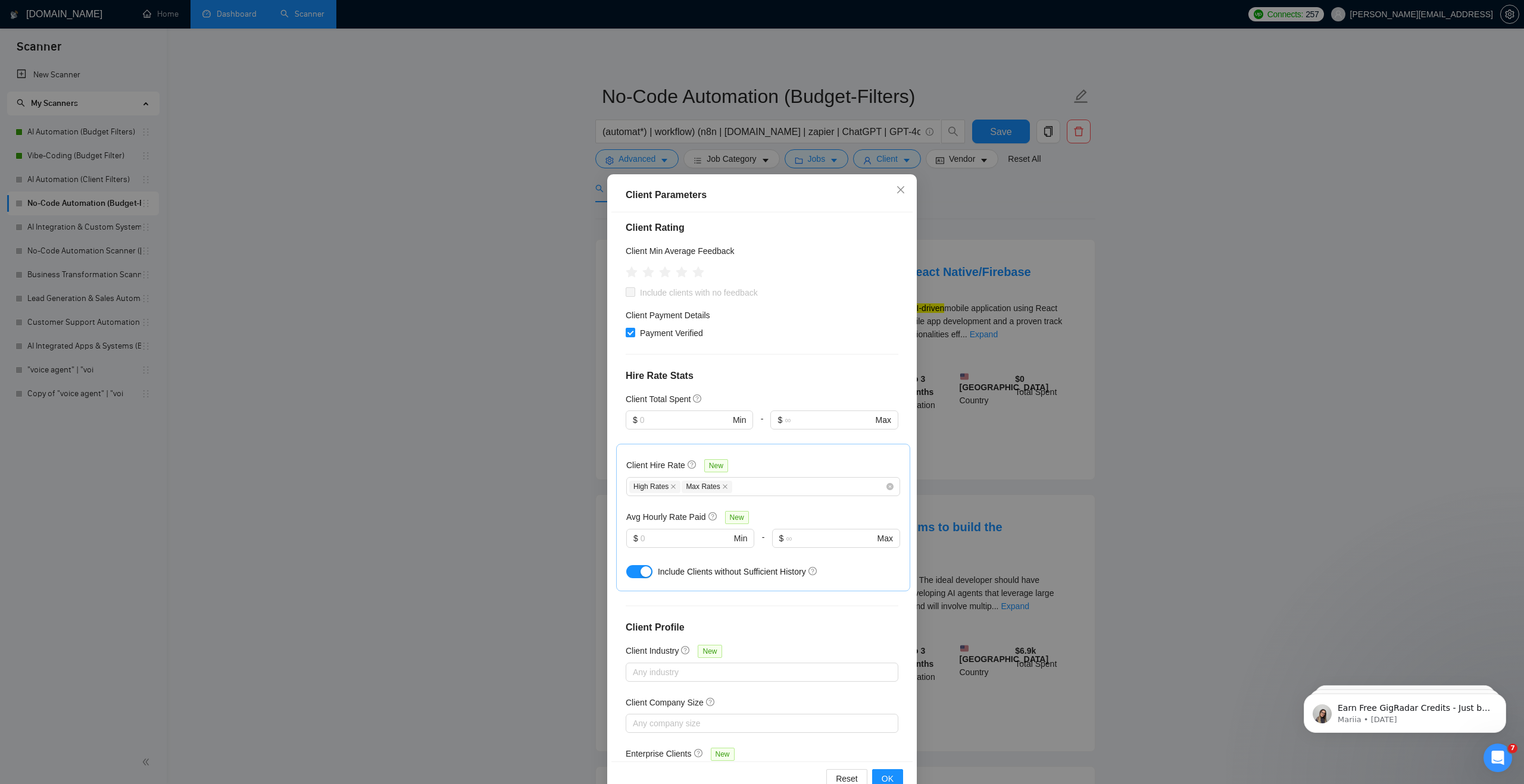
scroll to position [142, 0]
click at [680, 135] on div "Client Parameters Client Location Include Client Countries [GEOGRAPHIC_DATA] [G…" at bounding box center [762, 392] width 1524 height 784
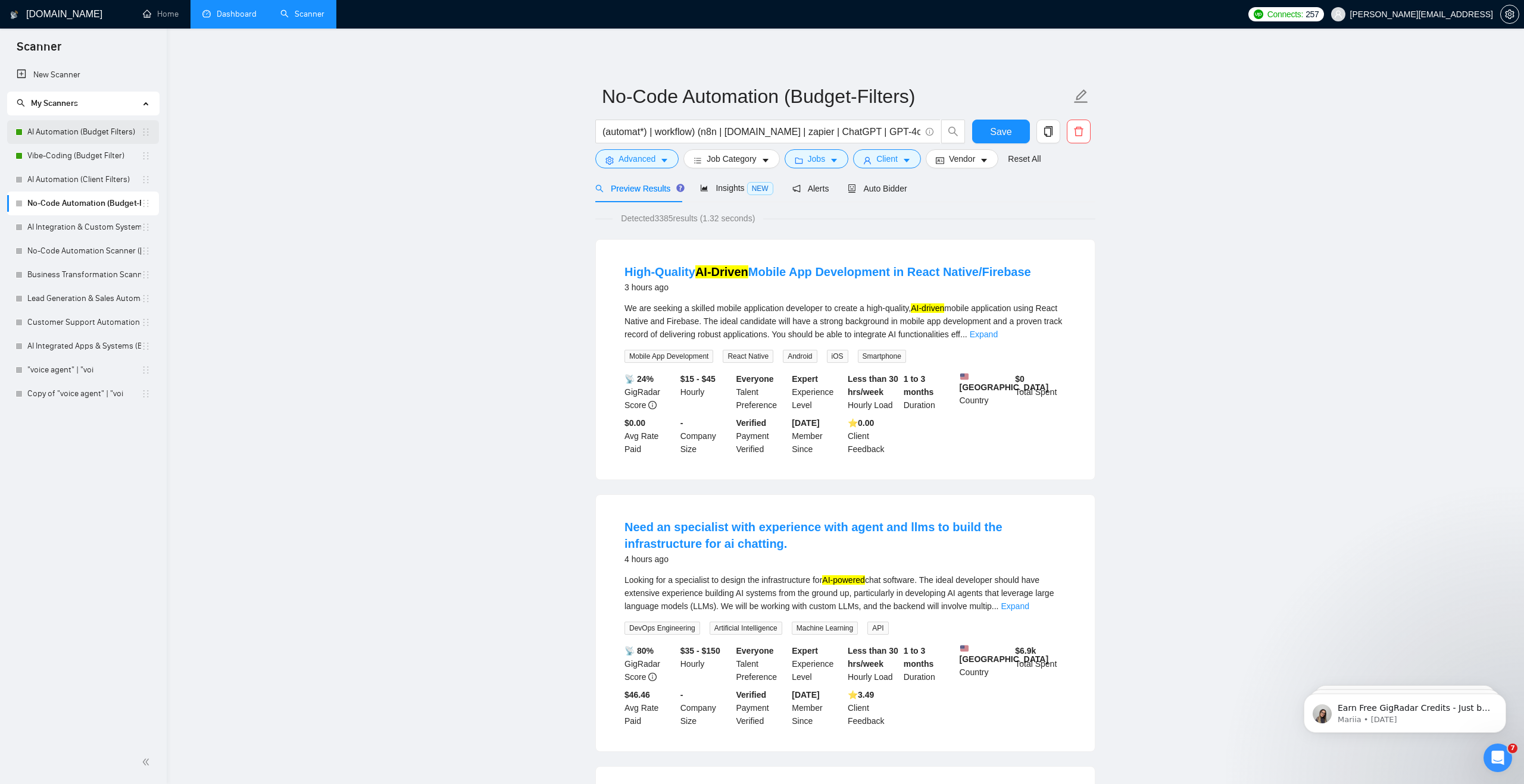
click at [86, 133] on link "AI Automation (Budget Filters)" at bounding box center [84, 132] width 114 height 24
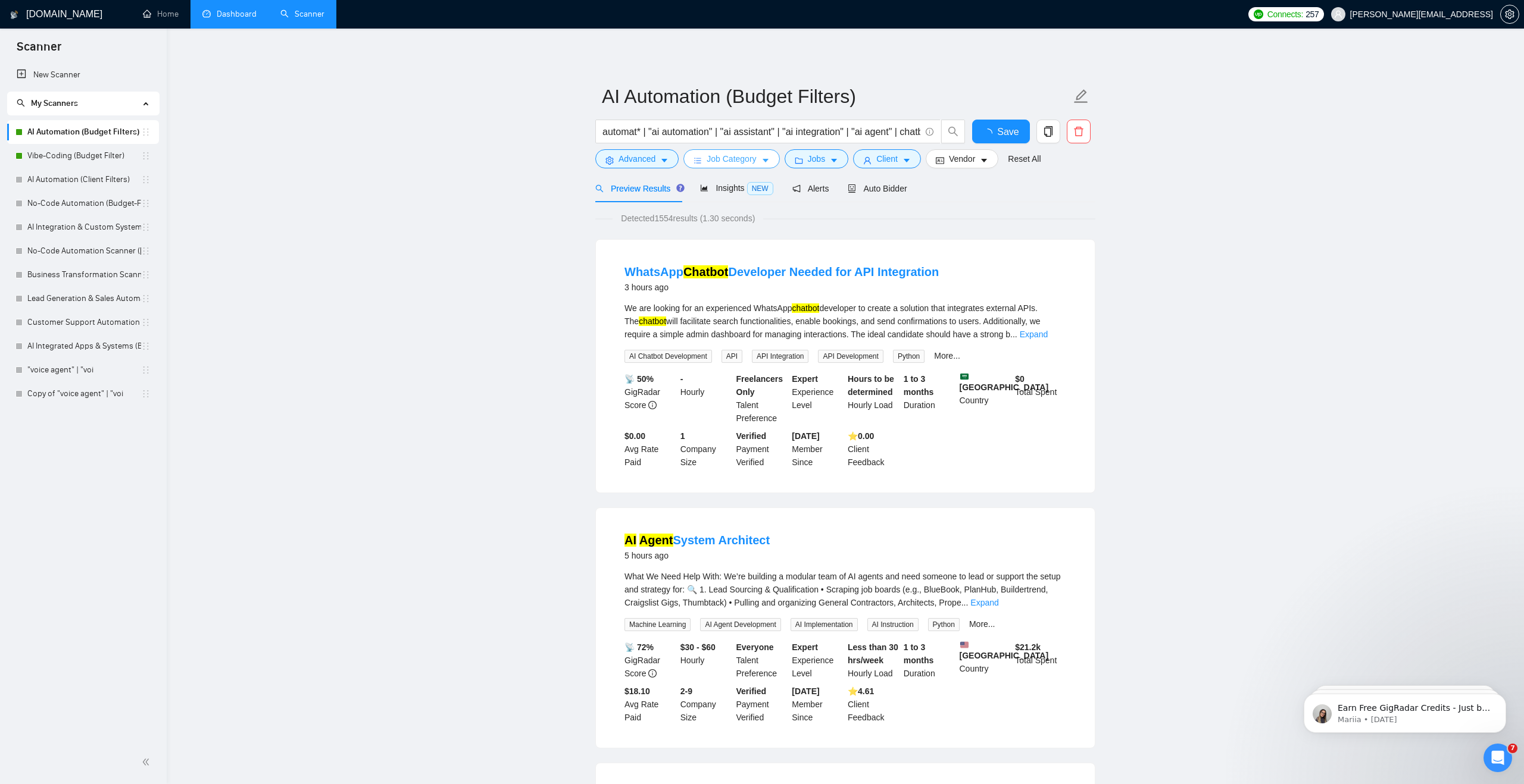
click at [719, 158] on span "Job Category" at bounding box center [732, 159] width 50 height 13
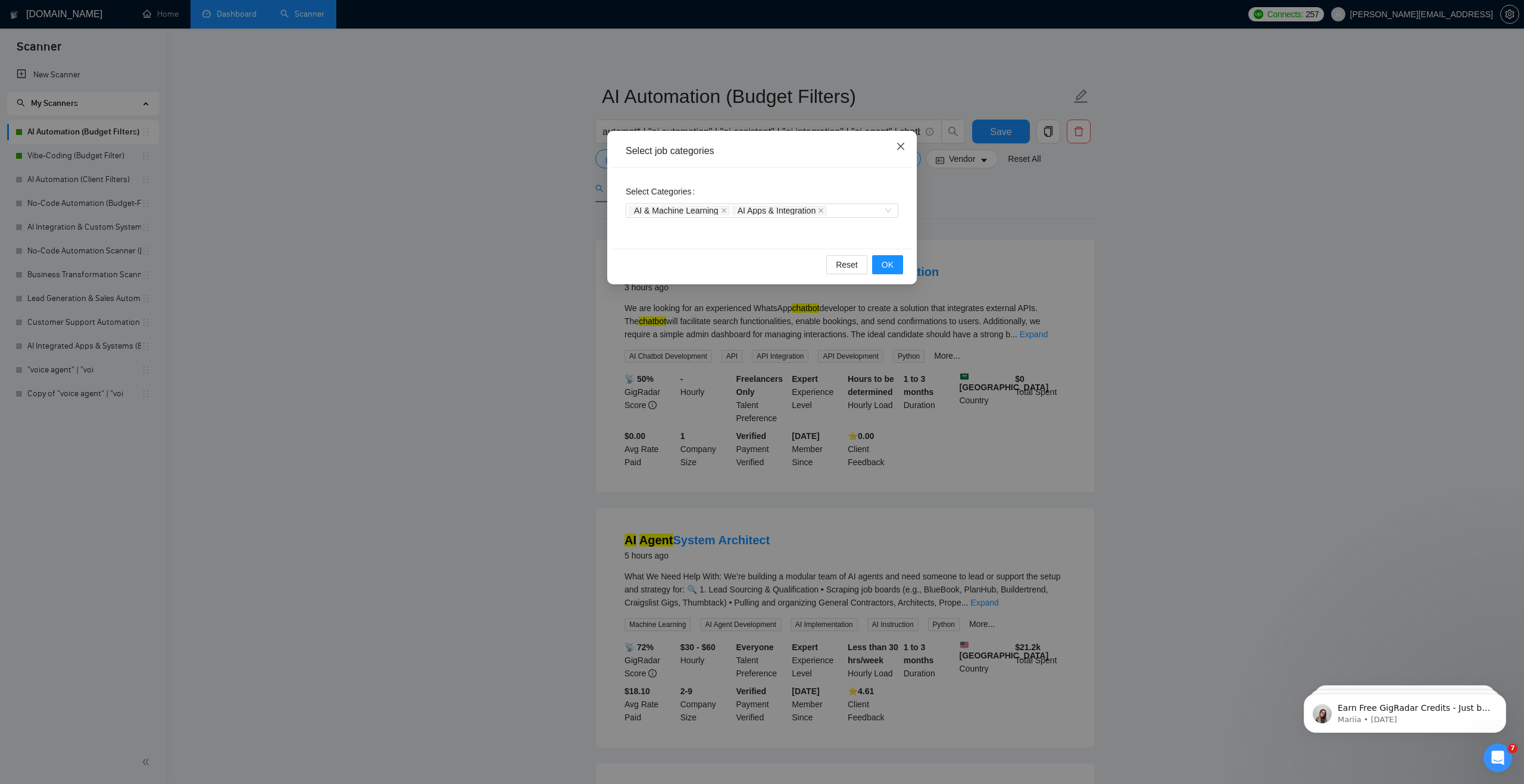
click at [896, 149] on icon "close" at bounding box center [901, 146] width 10 height 10
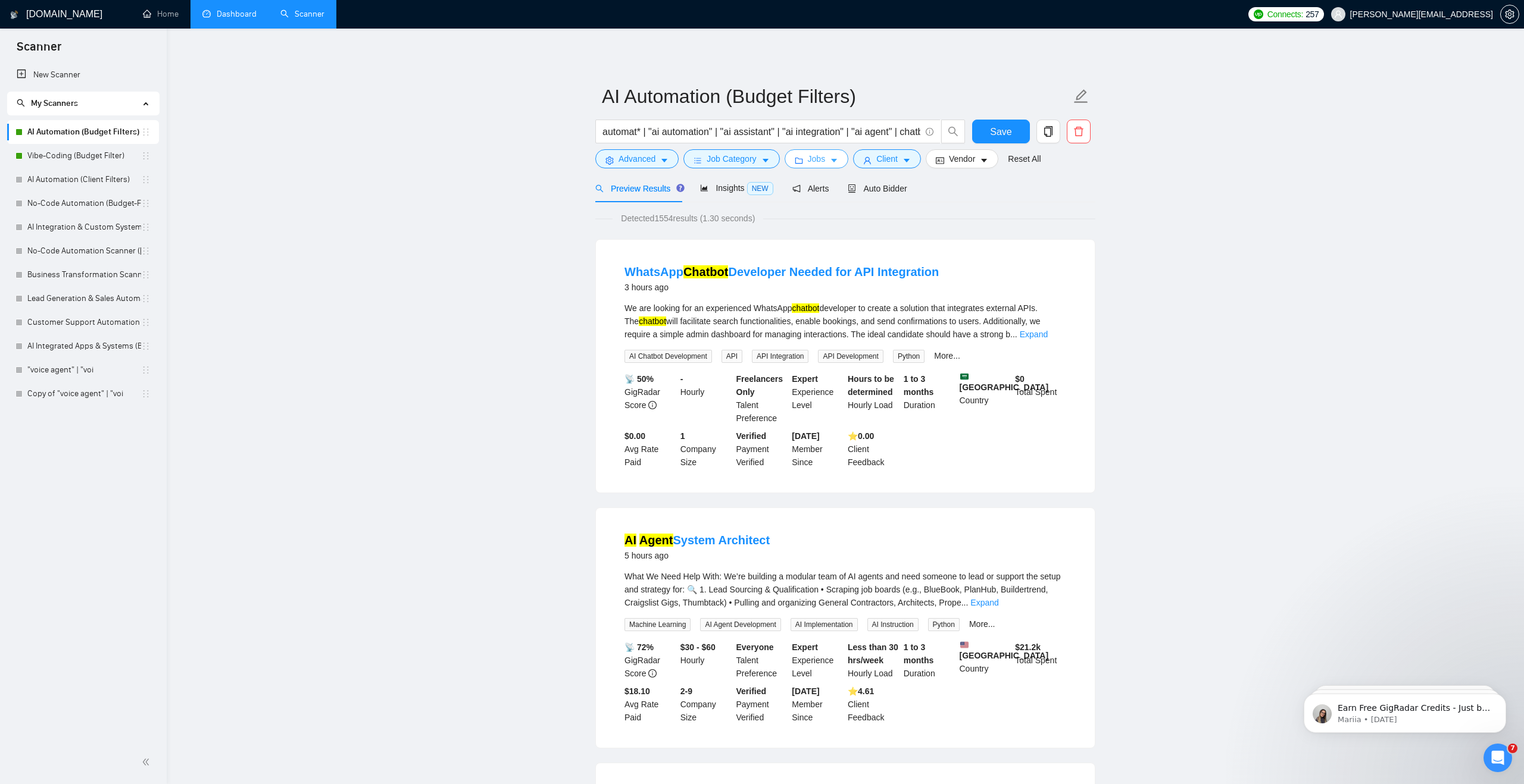
click at [803, 163] on icon "folder" at bounding box center [799, 161] width 8 height 6
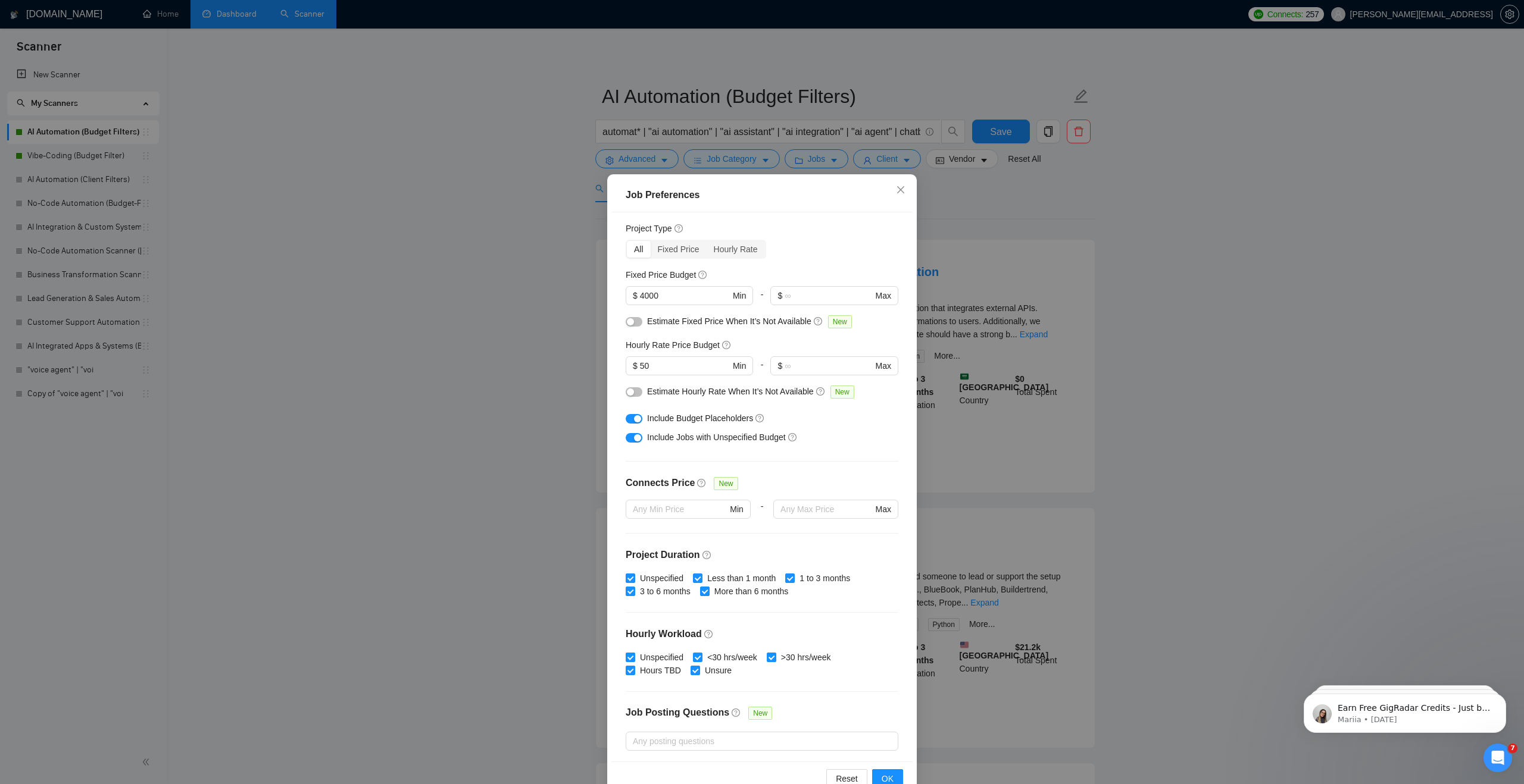
scroll to position [33, 0]
click at [896, 184] on span "Close" at bounding box center [901, 190] width 33 height 33
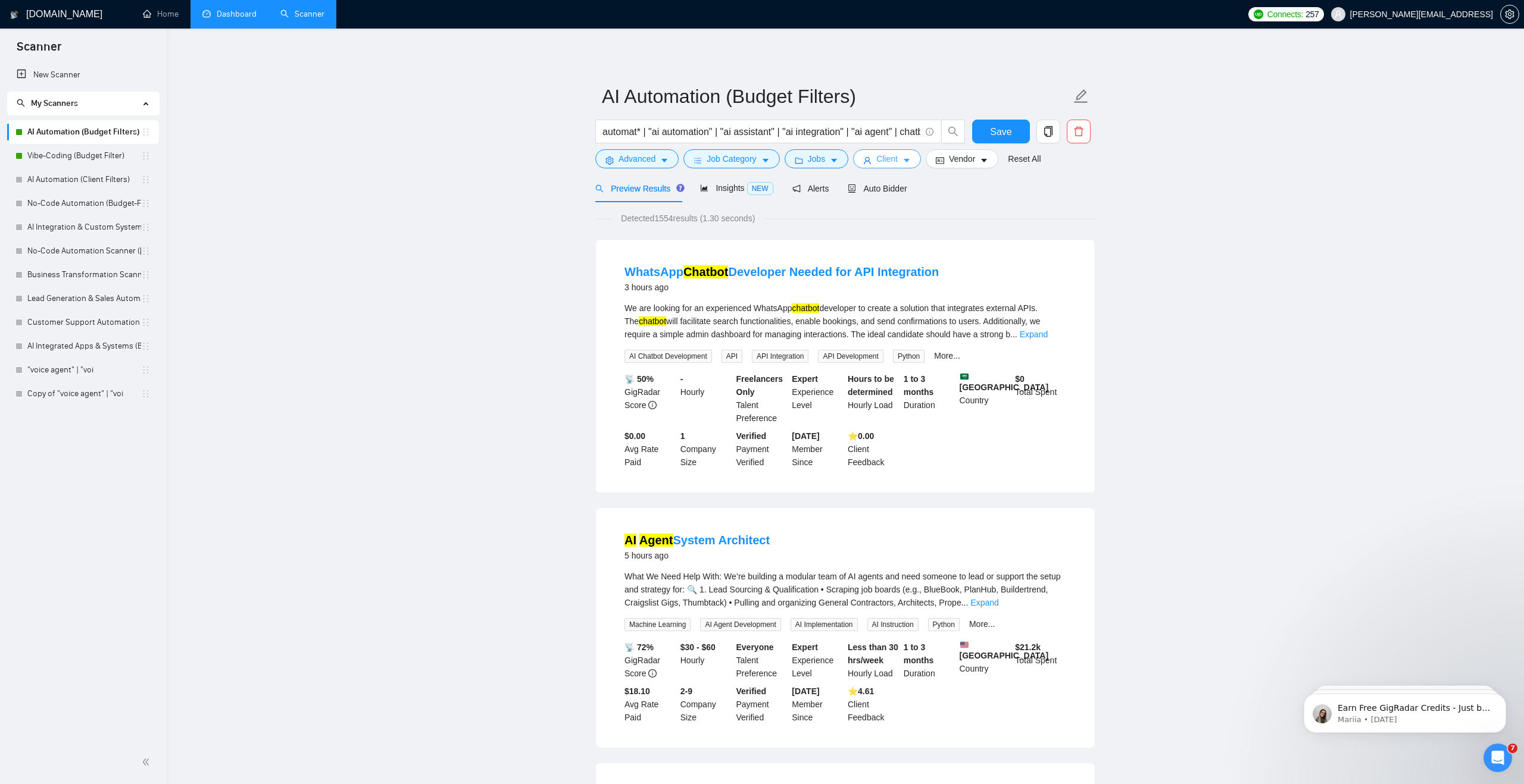
click at [880, 158] on span "Client" at bounding box center [887, 159] width 21 height 13
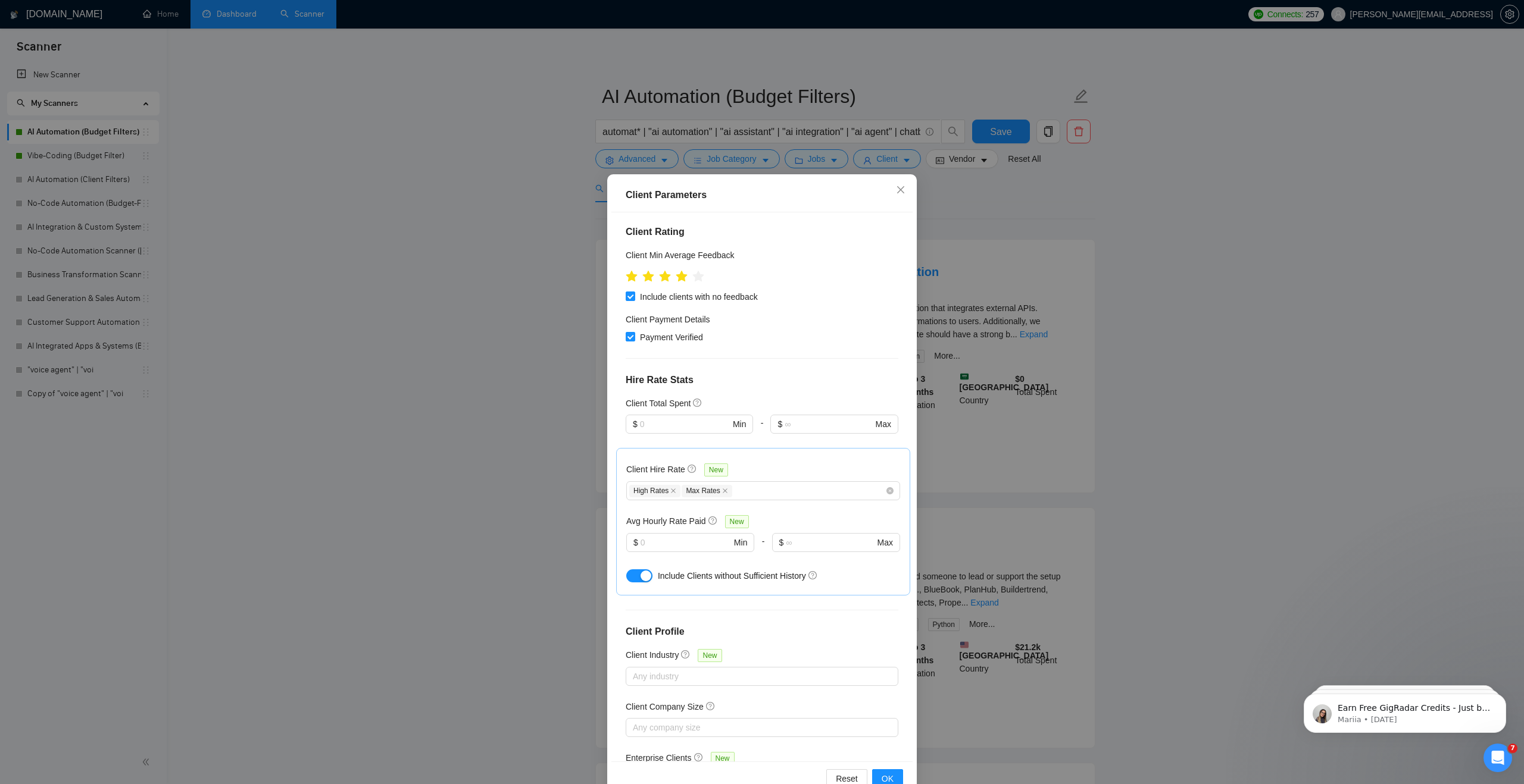
scroll to position [159, 0]
click at [410, 185] on div "Client Parameters Client Location Include Client Countries [GEOGRAPHIC_DATA] [G…" at bounding box center [762, 392] width 1524 height 784
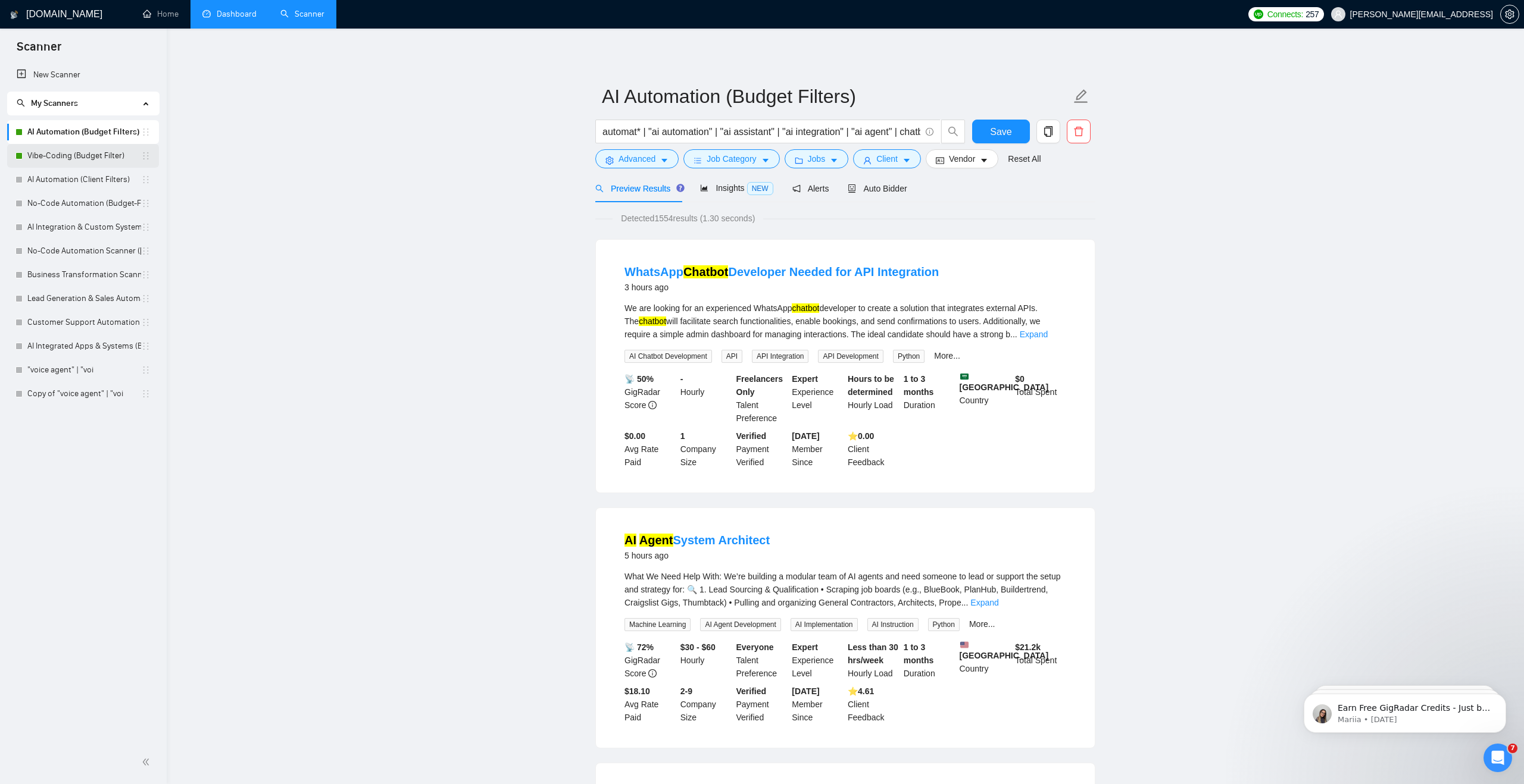
click at [104, 160] on link "Vibe-Coding (Budget Filter)" at bounding box center [84, 156] width 114 height 24
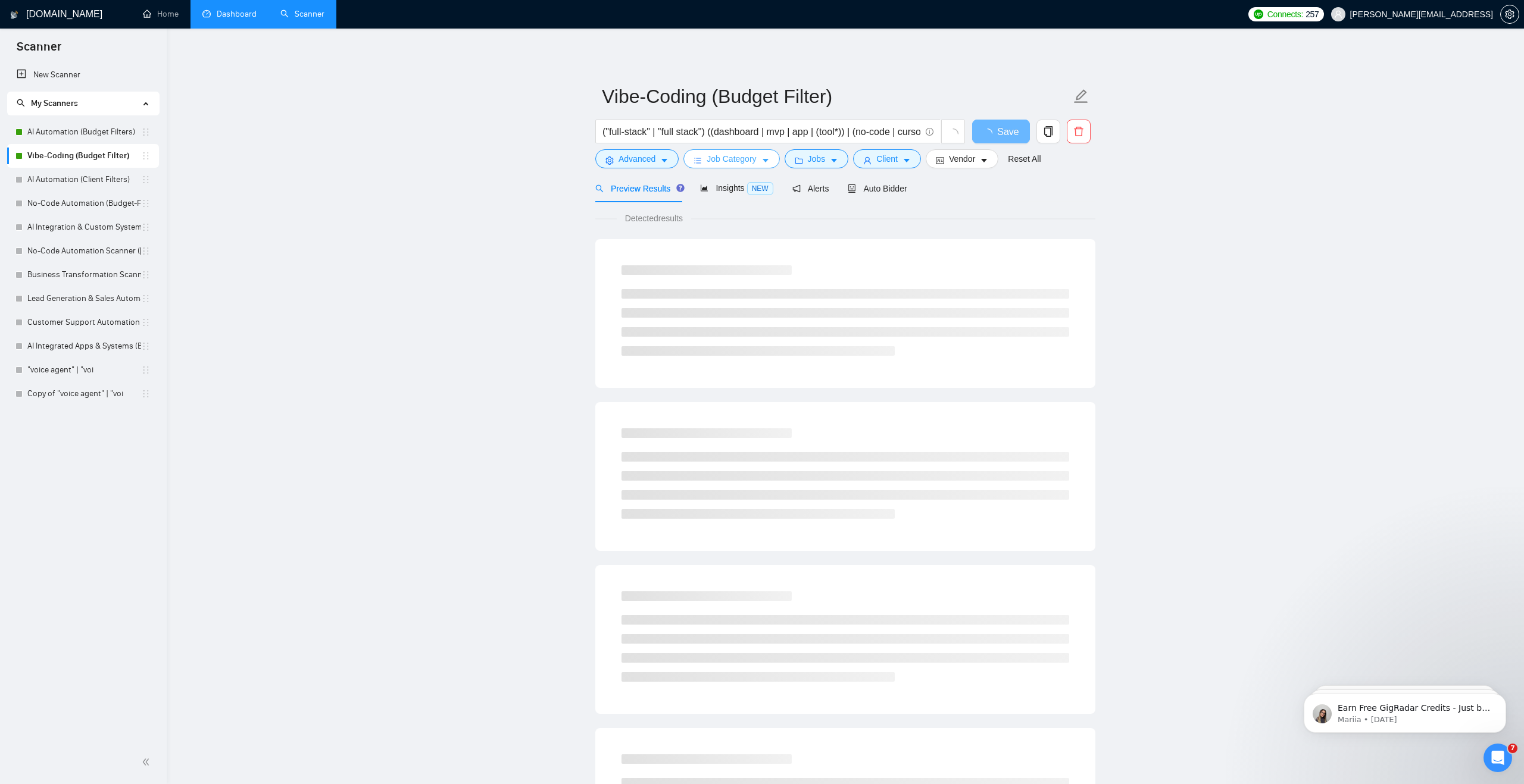
click at [734, 163] on span "Job Category" at bounding box center [732, 159] width 50 height 13
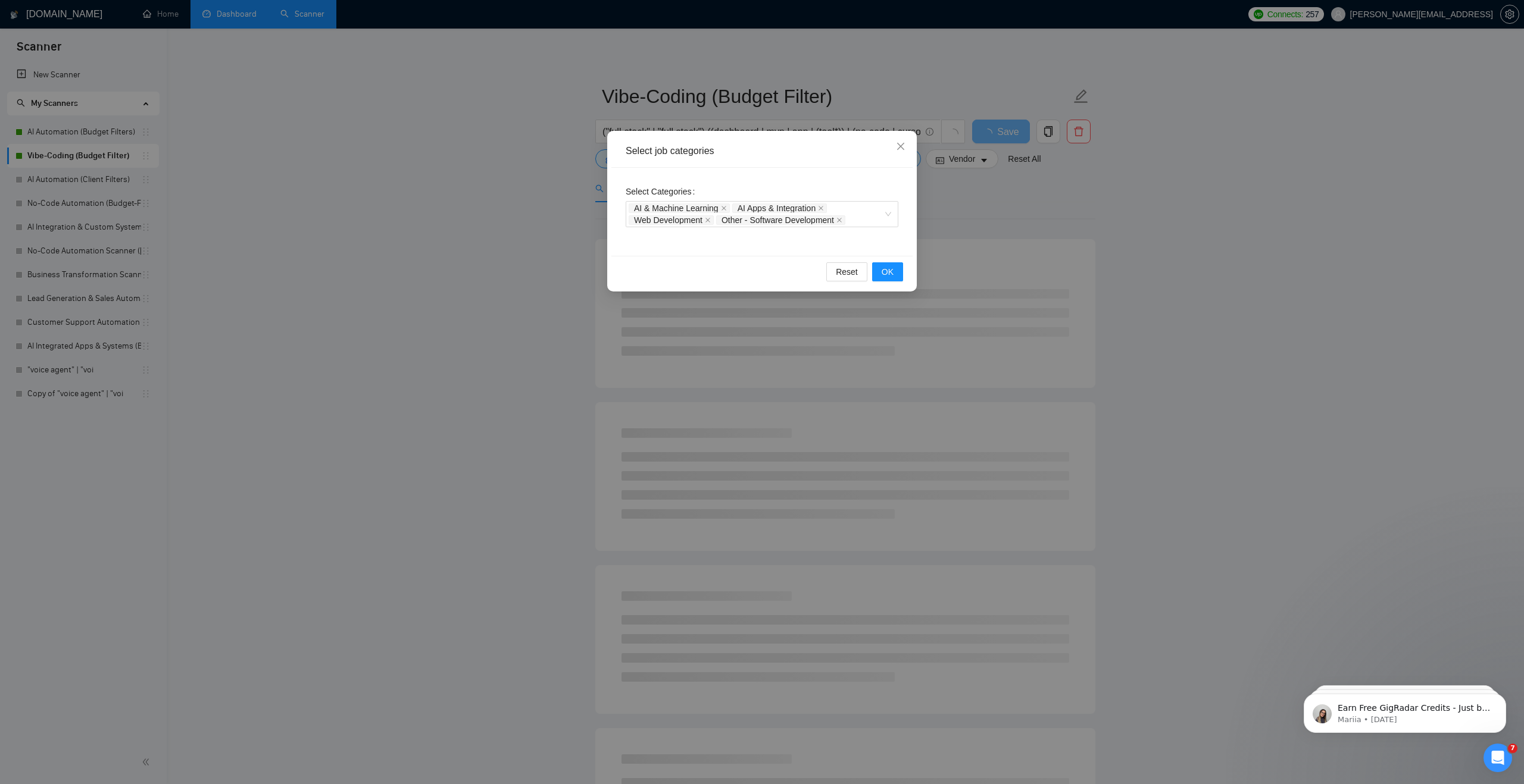
click at [838, 162] on div "Select job categories" at bounding box center [762, 151] width 301 height 33
drag, startPoint x: 901, startPoint y: 148, endPoint x: 887, endPoint y: 152, distance: 14.6
click at [901, 148] on icon "close" at bounding box center [901, 146] width 10 height 10
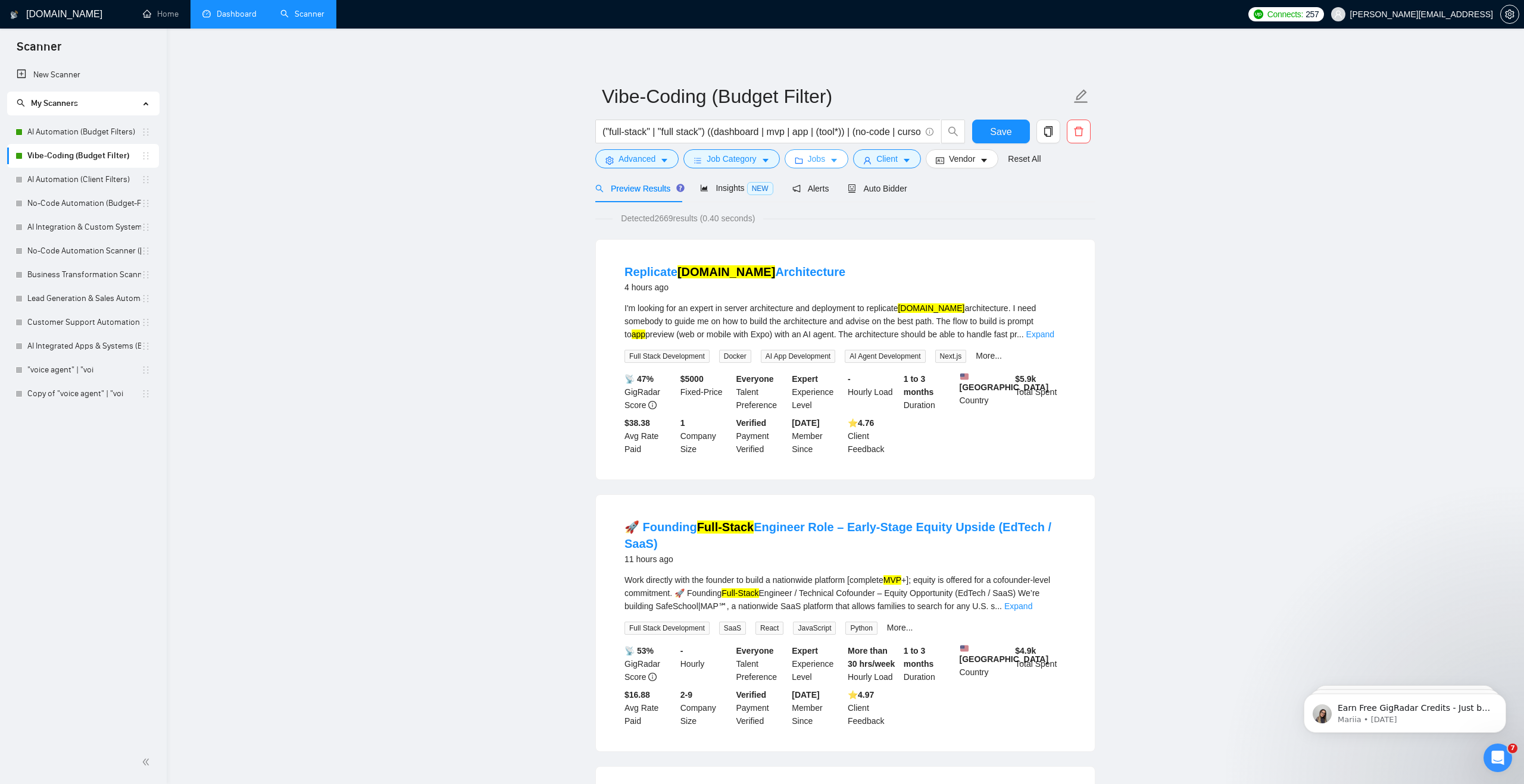
click at [825, 162] on span "Jobs" at bounding box center [816, 159] width 18 height 13
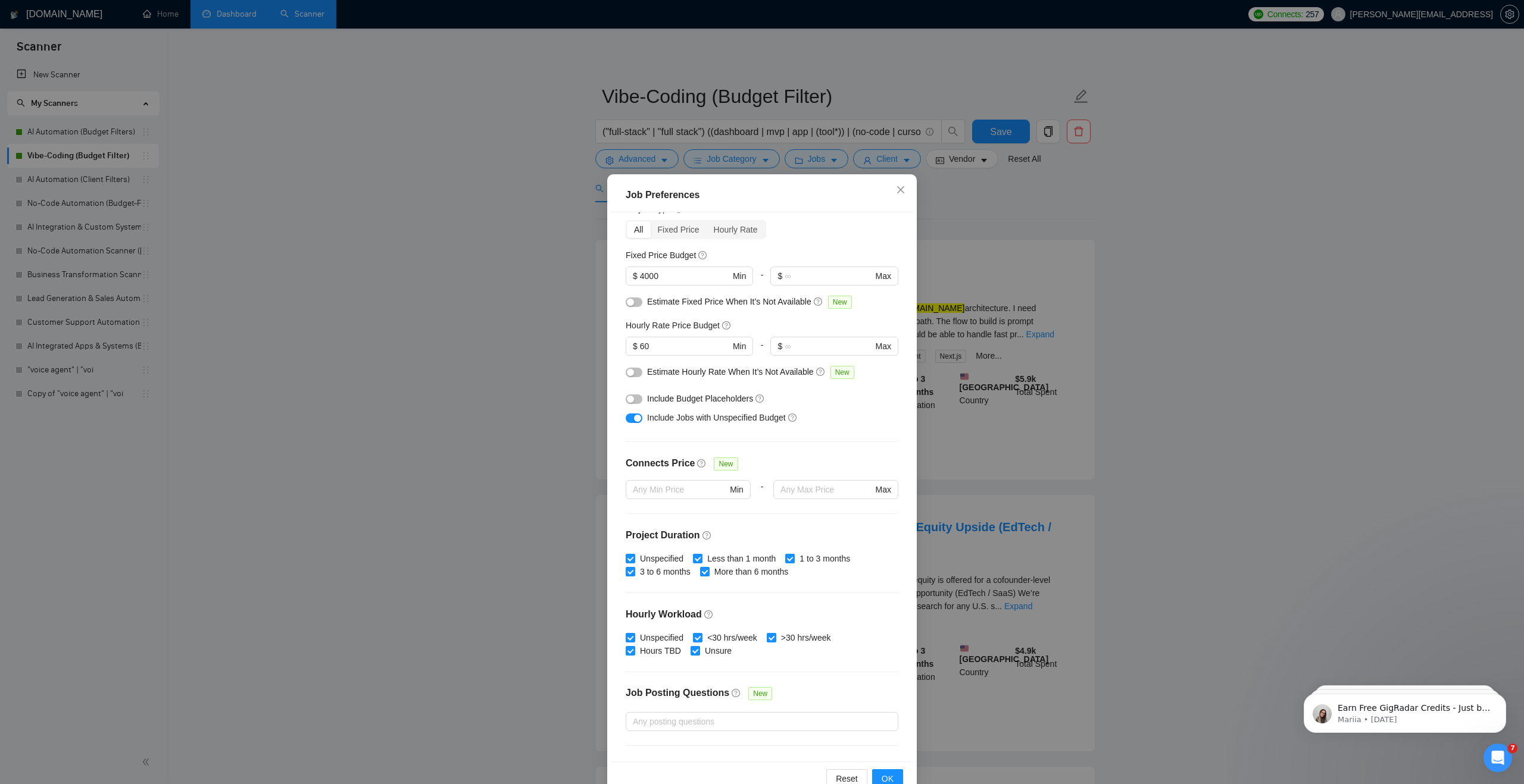
scroll to position [45, 0]
click at [644, 348] on input "60" at bounding box center [685, 350] width 90 height 13
type input "50"
click at [890, 779] on span "OK" at bounding box center [888, 779] width 11 height 13
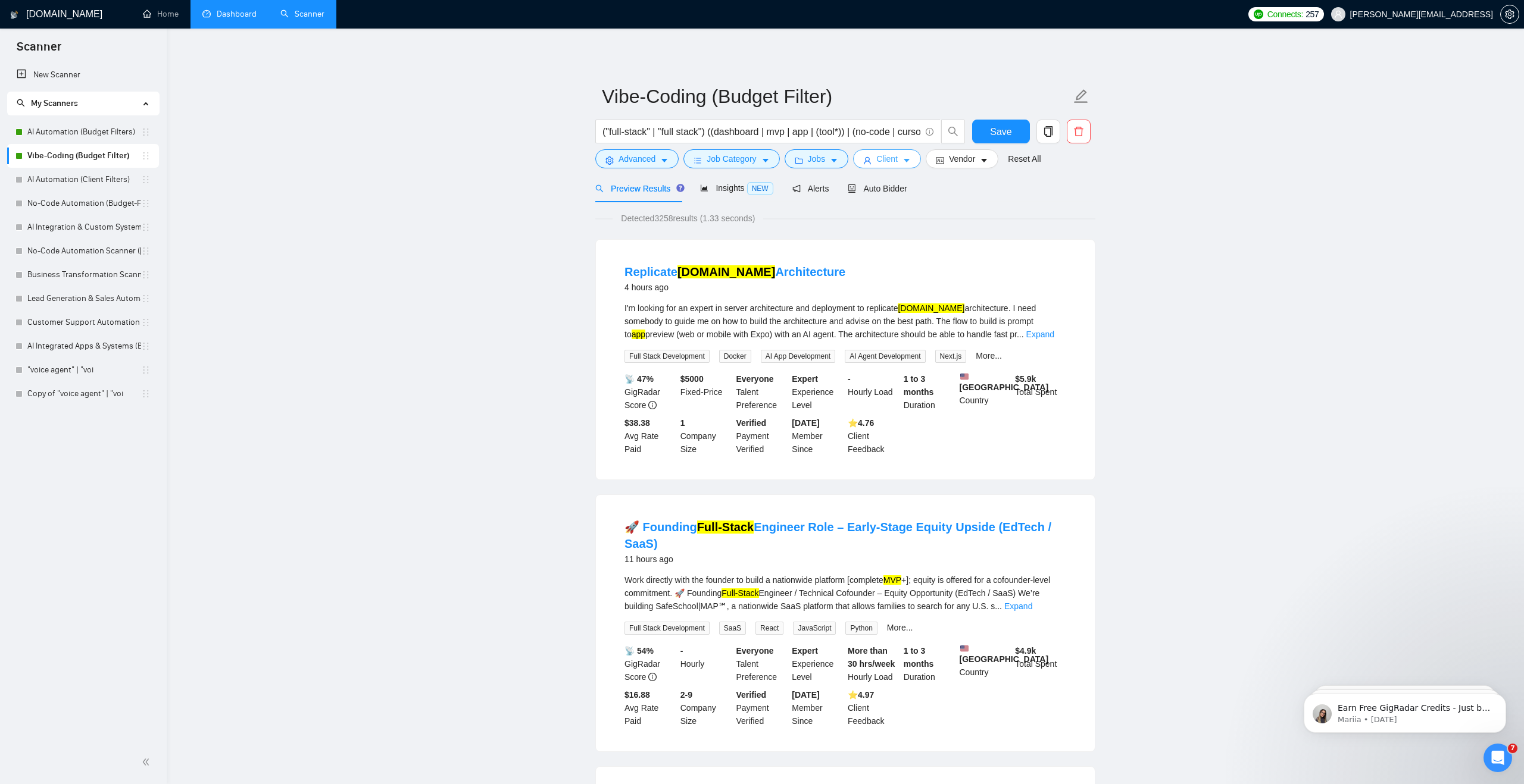
click at [906, 154] on button "Client" at bounding box center [887, 159] width 68 height 19
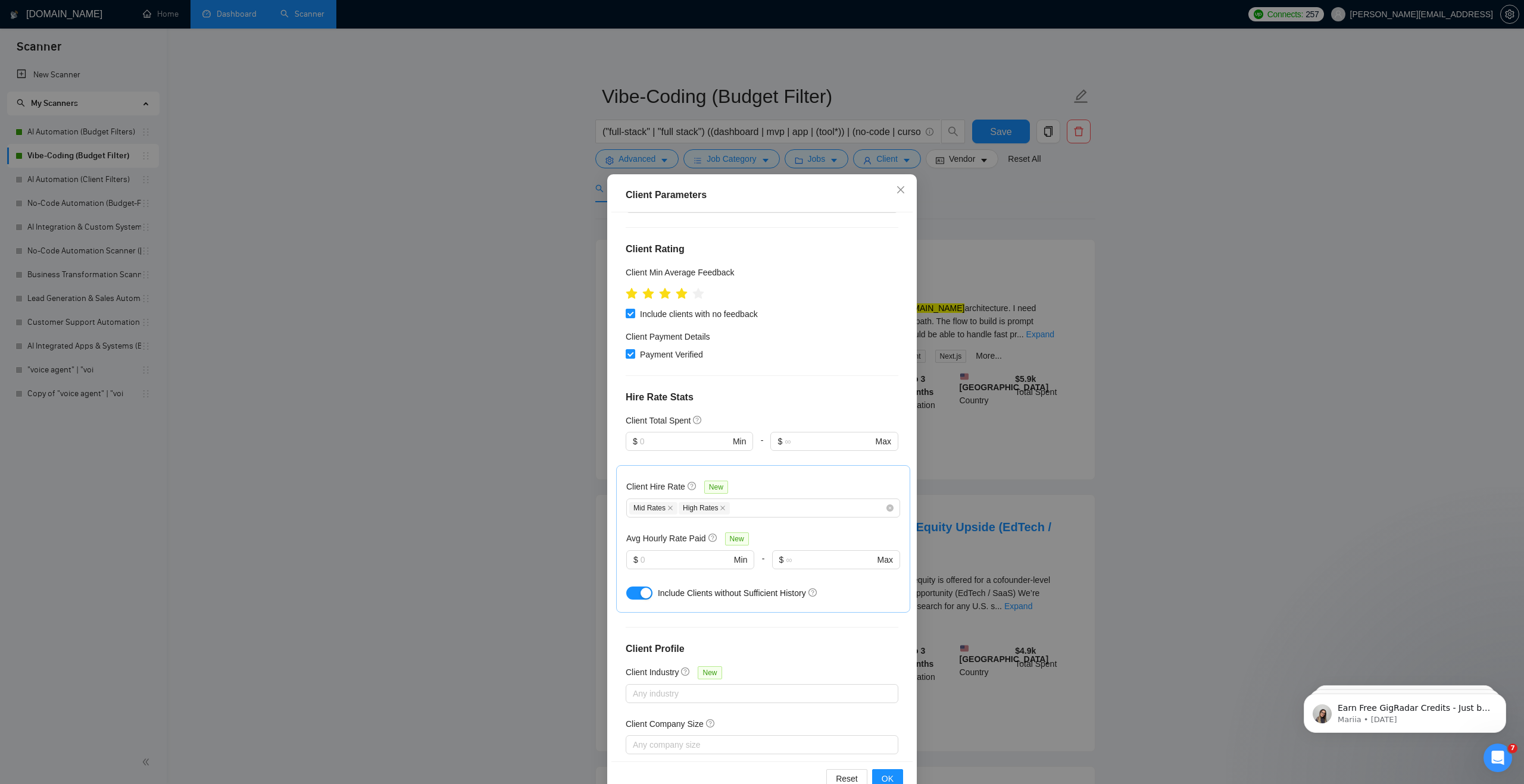
scroll to position [116, 0]
click at [899, 187] on icon "close" at bounding box center [901, 190] width 10 height 10
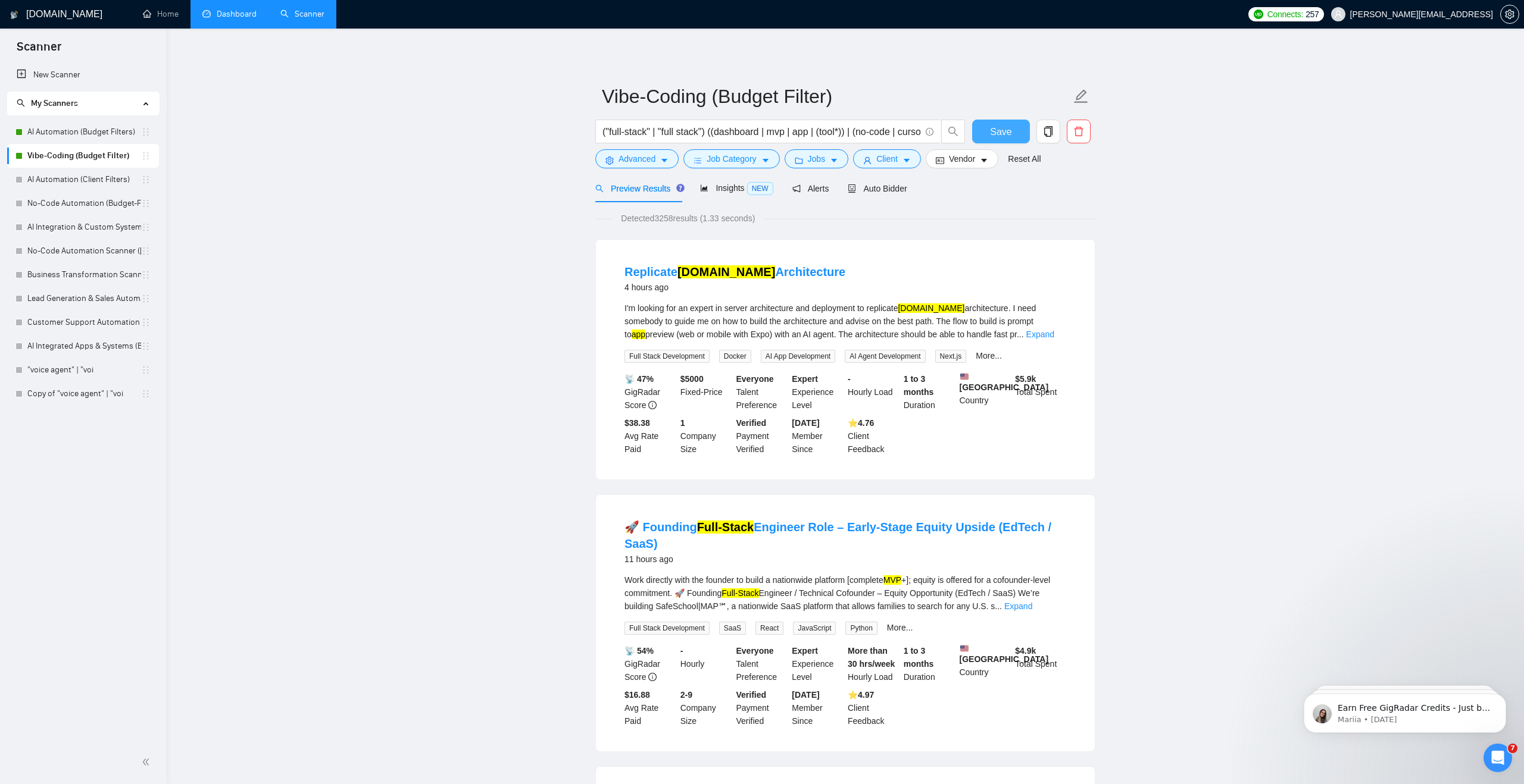
click at [1008, 133] on span "Save" at bounding box center [1001, 132] width 21 height 15
click at [78, 203] on link "No-Code Automation (Budget-Filters)" at bounding box center [84, 203] width 114 height 24
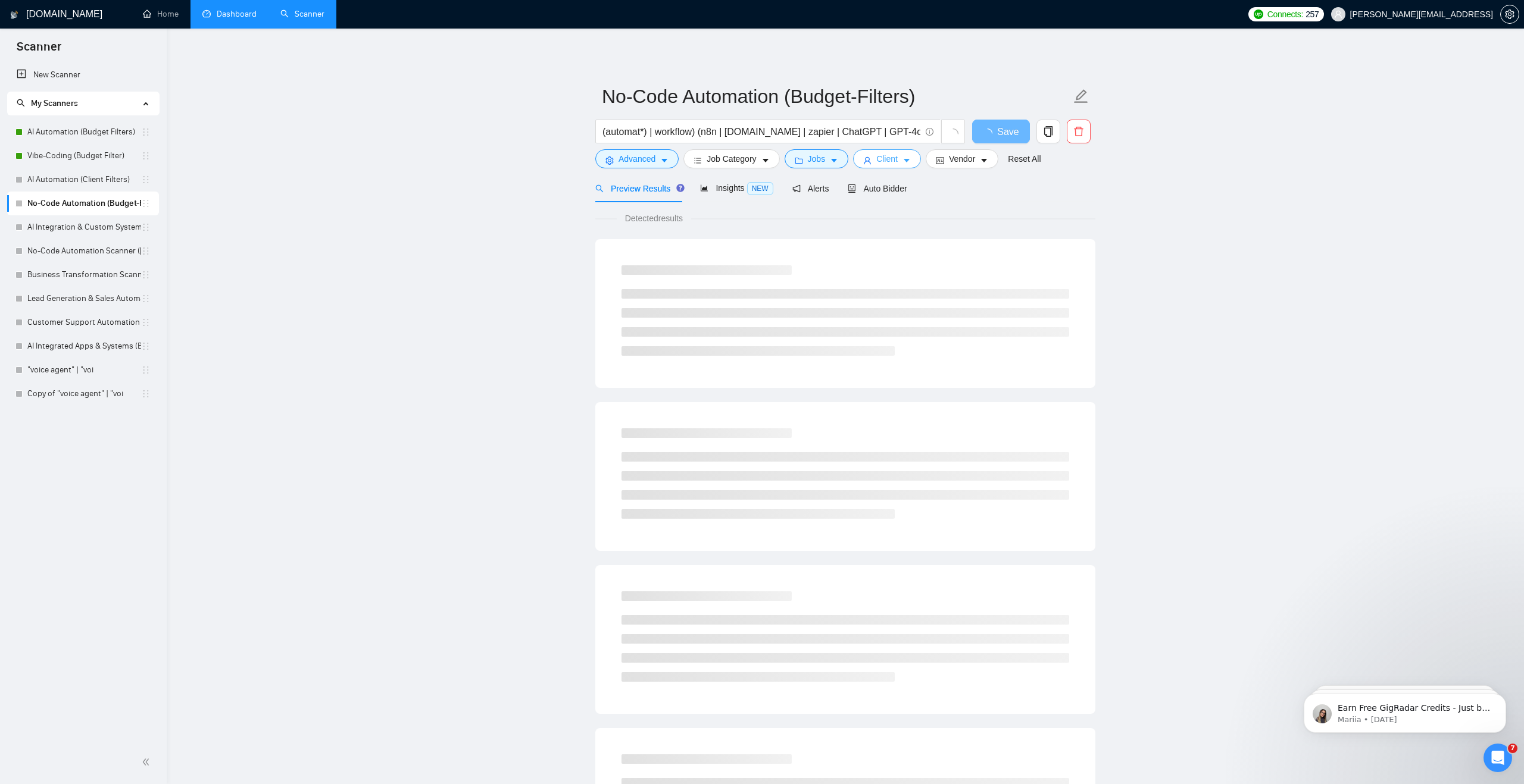
click at [897, 156] on span "Client" at bounding box center [887, 159] width 21 height 13
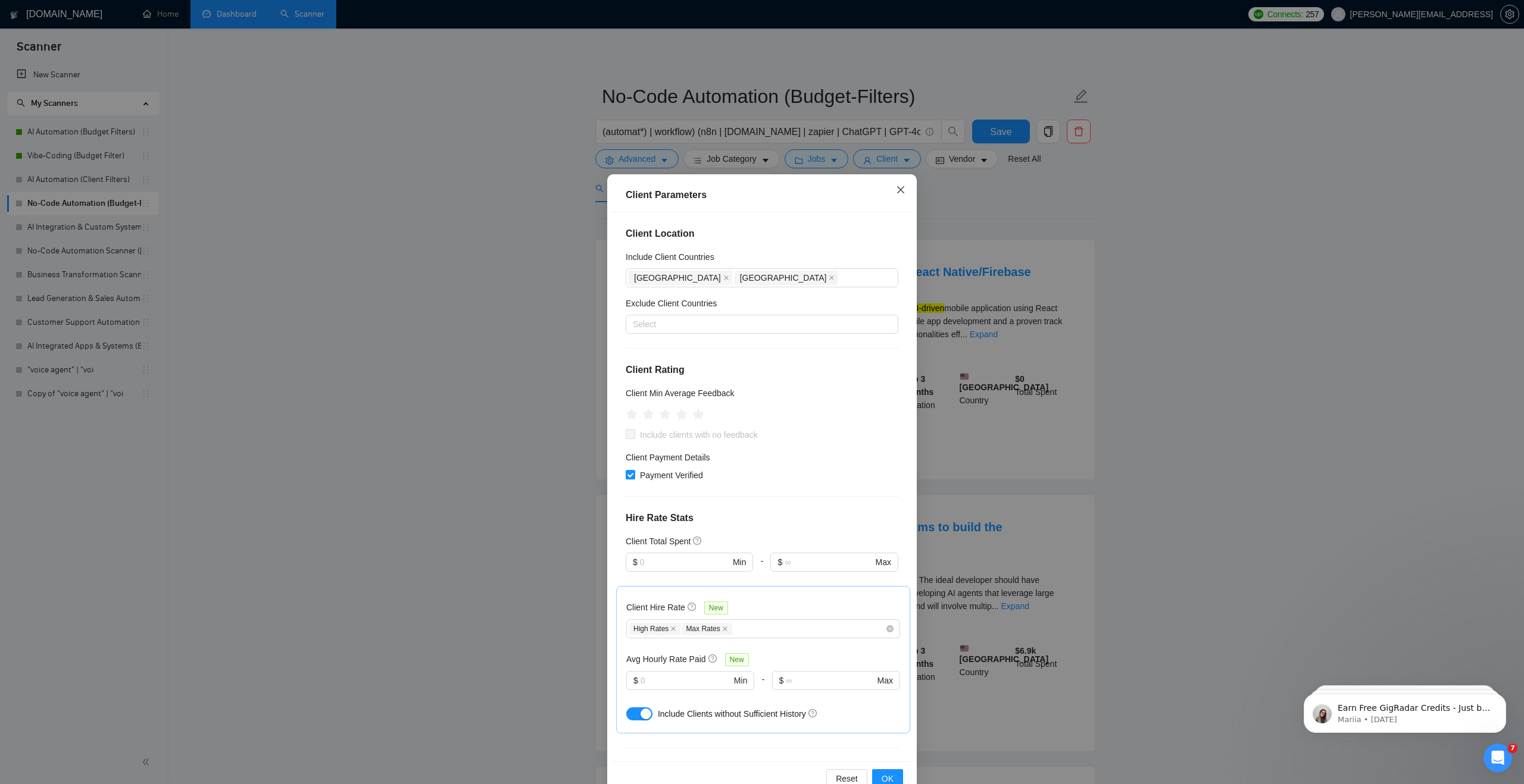
click at [899, 185] on span "Close" at bounding box center [901, 190] width 33 height 33
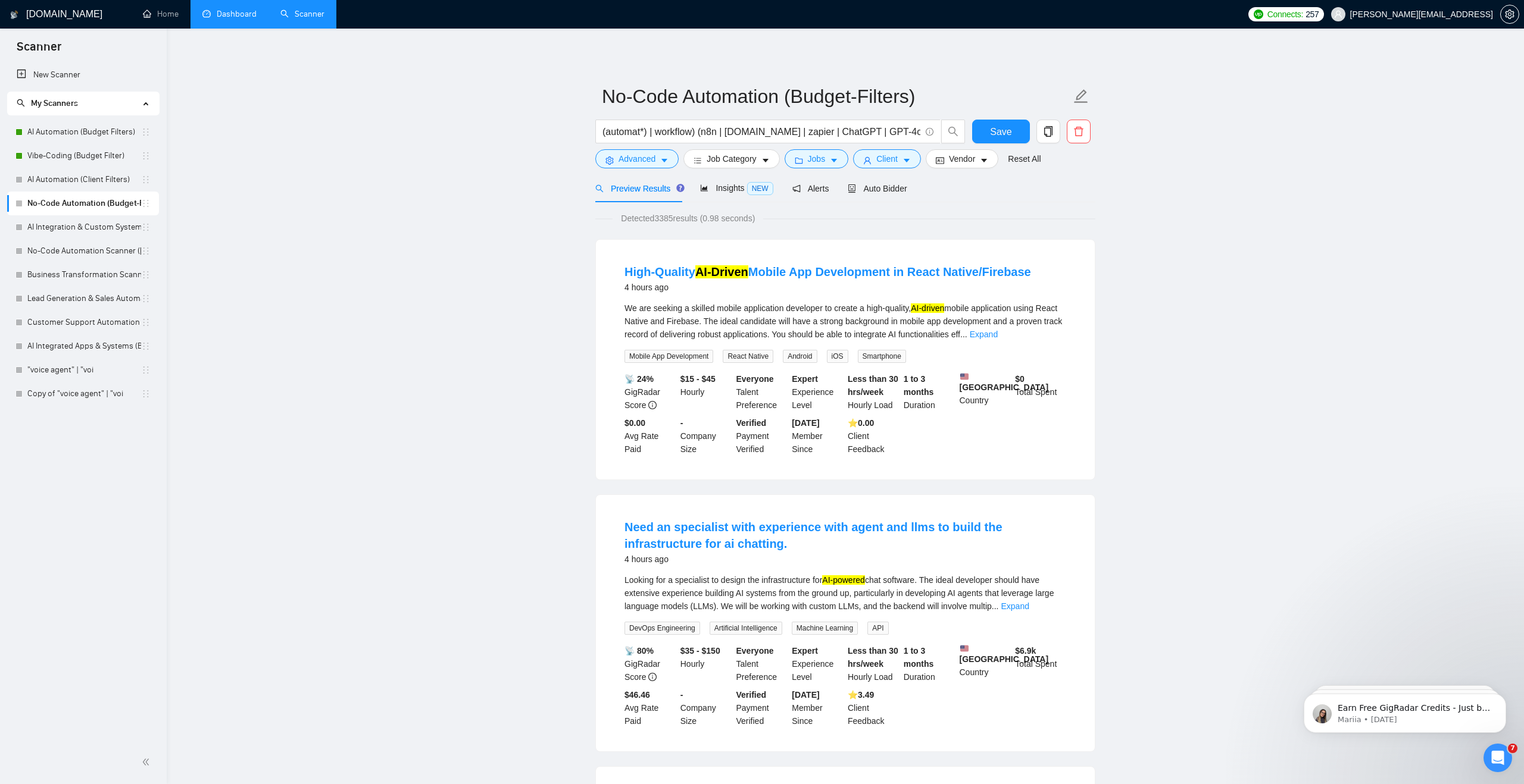
click at [237, 19] on link "Dashboard" at bounding box center [230, 13] width 55 height 11
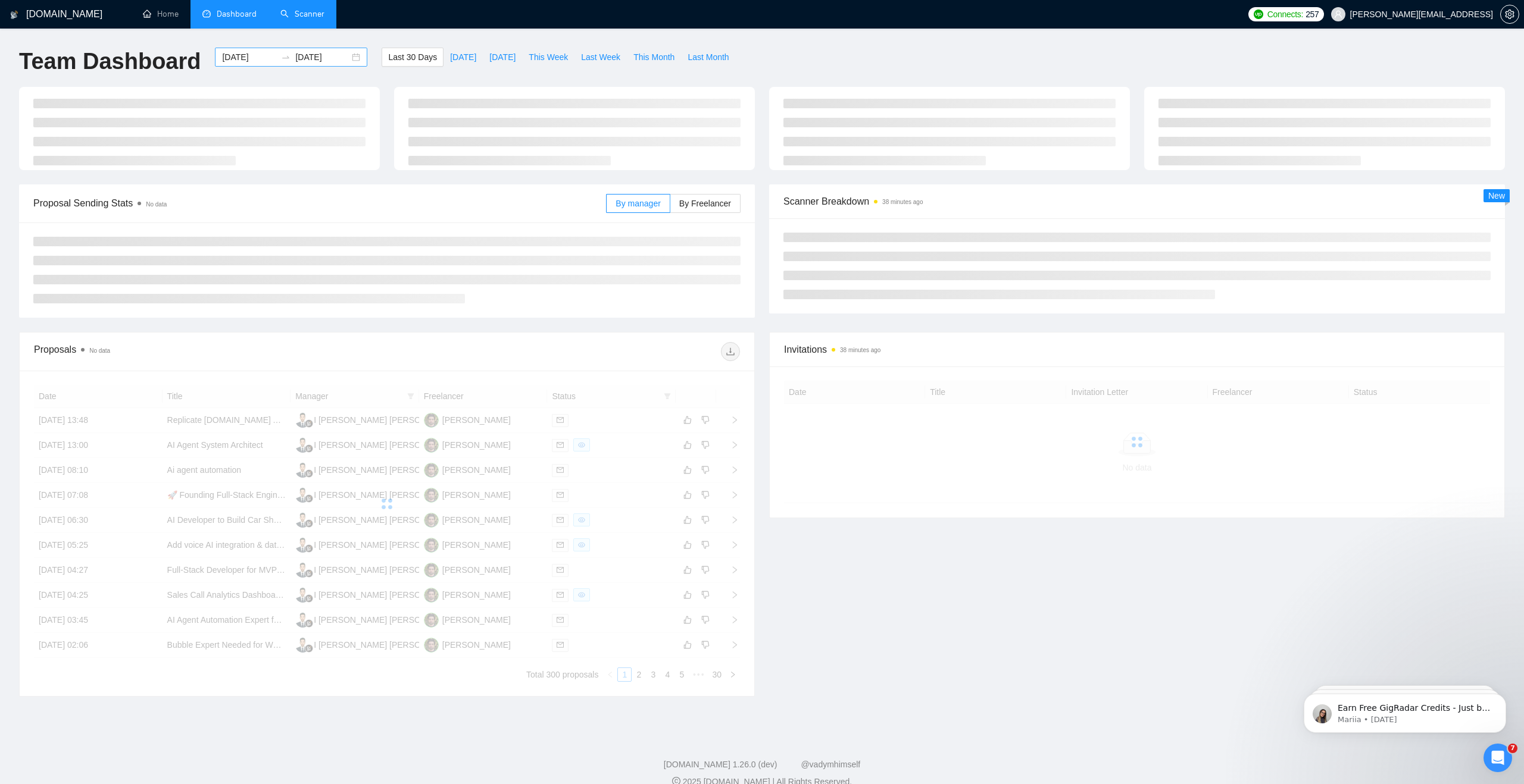
click at [282, 57] on div at bounding box center [286, 57] width 19 height 10
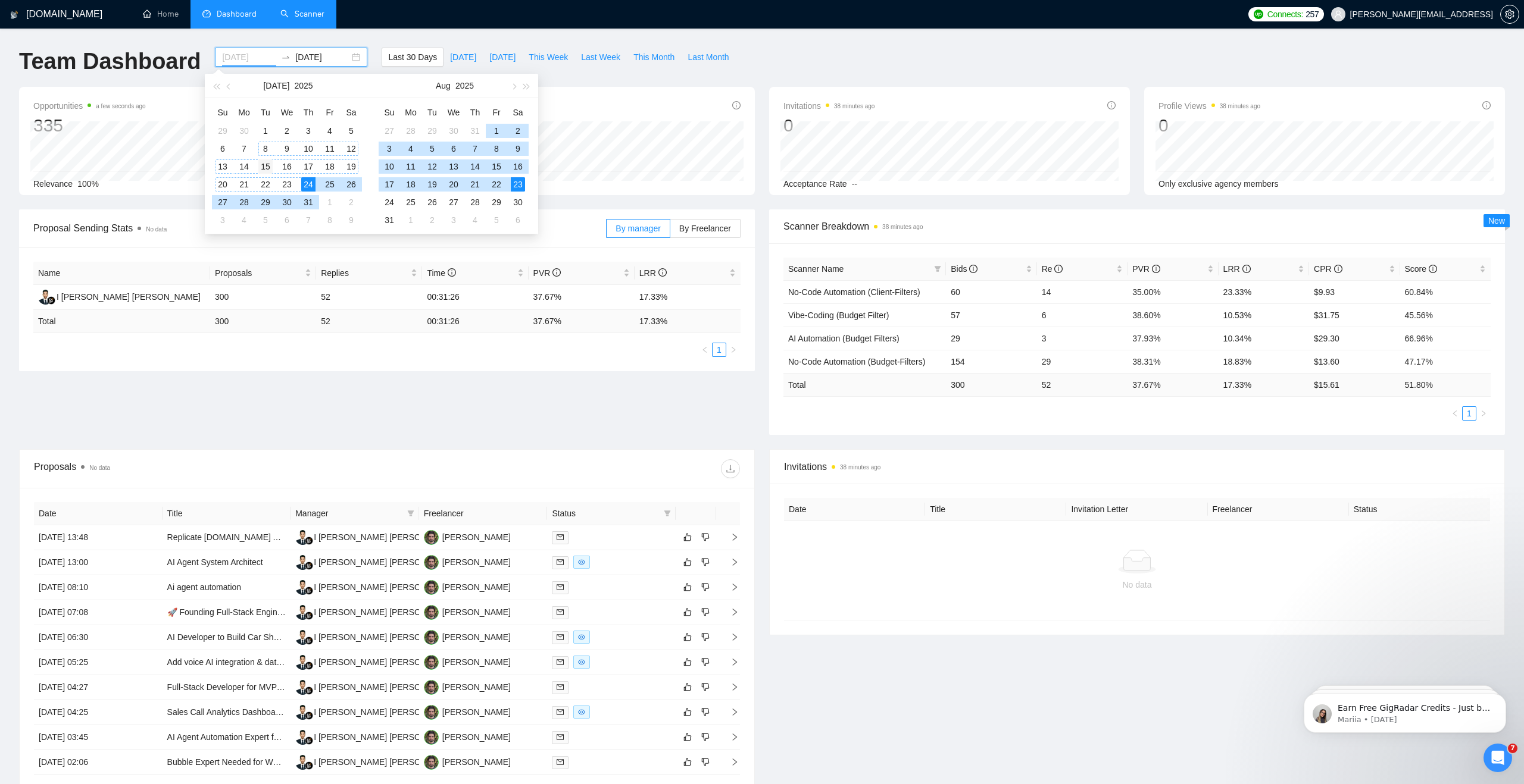
type input "[DATE]"
click at [264, 162] on div "15" at bounding box center [265, 166] width 14 height 14
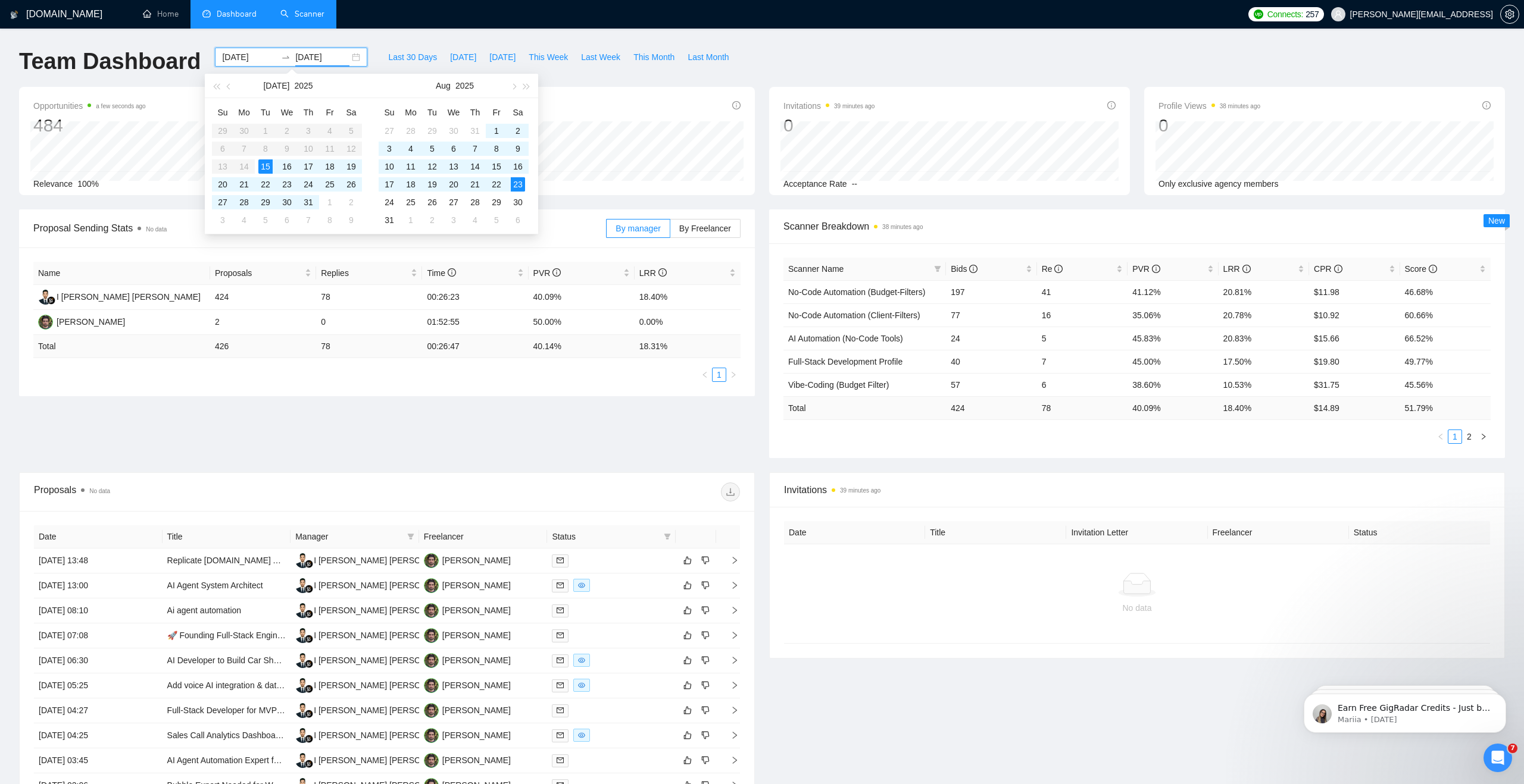
click at [265, 149] on table "Su Mo Tu We Th Fr Sa 29 30 1 2 3 4 5 6 7 8 9 10 11 12 13 14 15 16 17 18 19 20 2…" at bounding box center [287, 166] width 150 height 126
click at [264, 182] on div "22" at bounding box center [265, 184] width 14 height 14
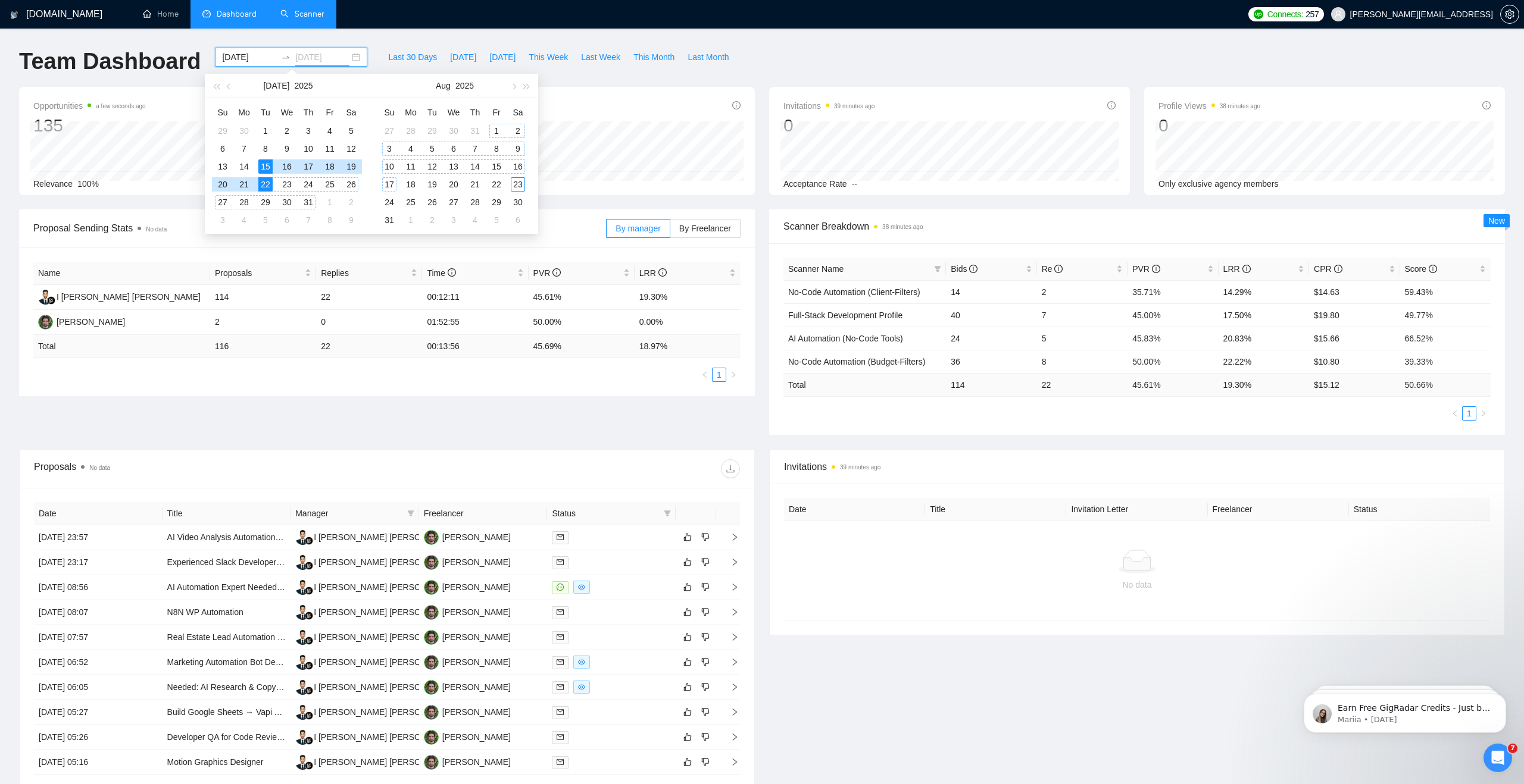
type input "[DATE]"
click at [151, 81] on div "Data was last updated" at bounding box center [121, 81] width 92 height 20
click at [349, 55] on div "[DATE] [DATE]" at bounding box center [291, 57] width 152 height 19
type input "[DATE]"
click at [269, 186] on div "22" at bounding box center [265, 184] width 14 height 14
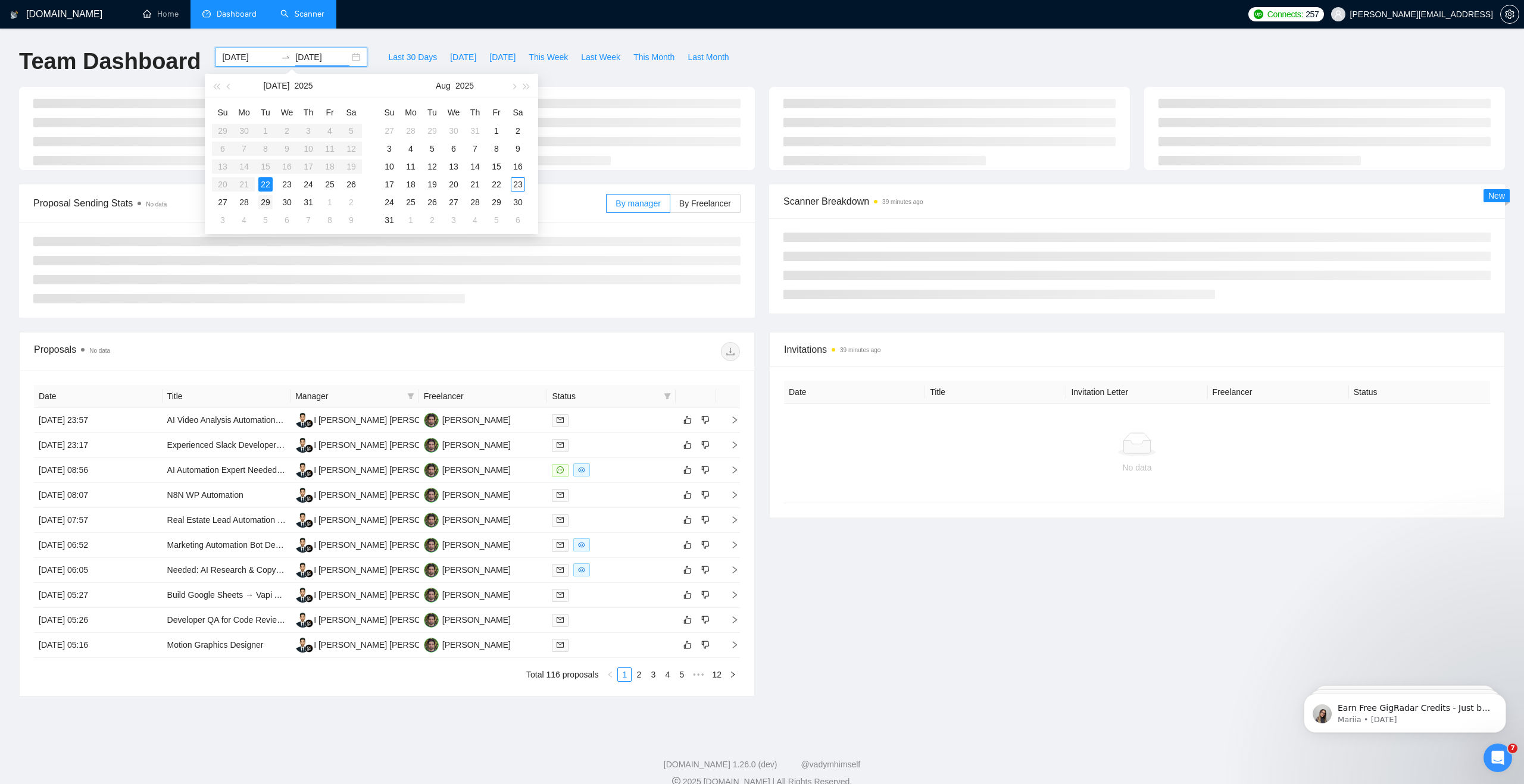
type input "[DATE]"
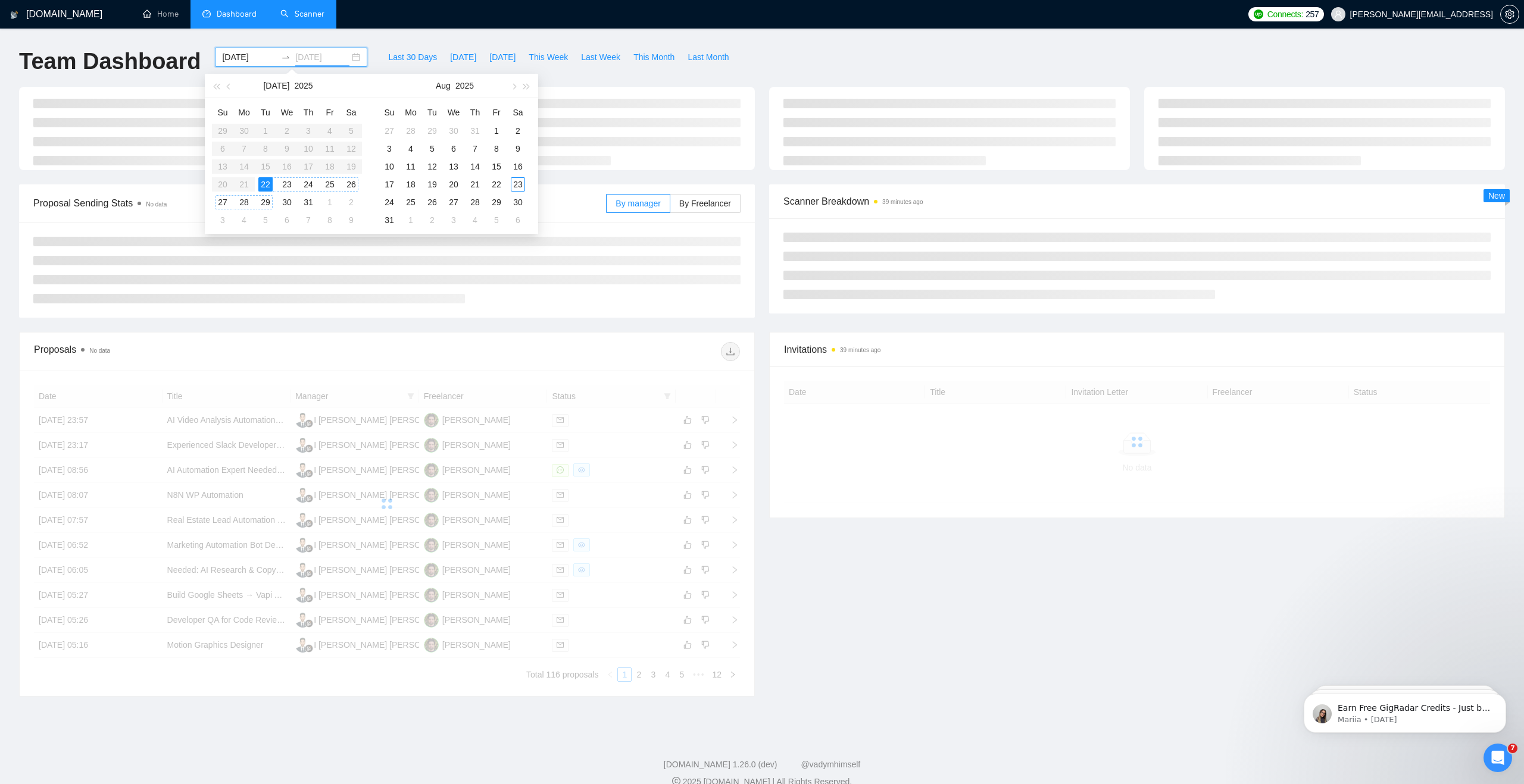
click at [267, 198] on div "29" at bounding box center [265, 202] width 14 height 14
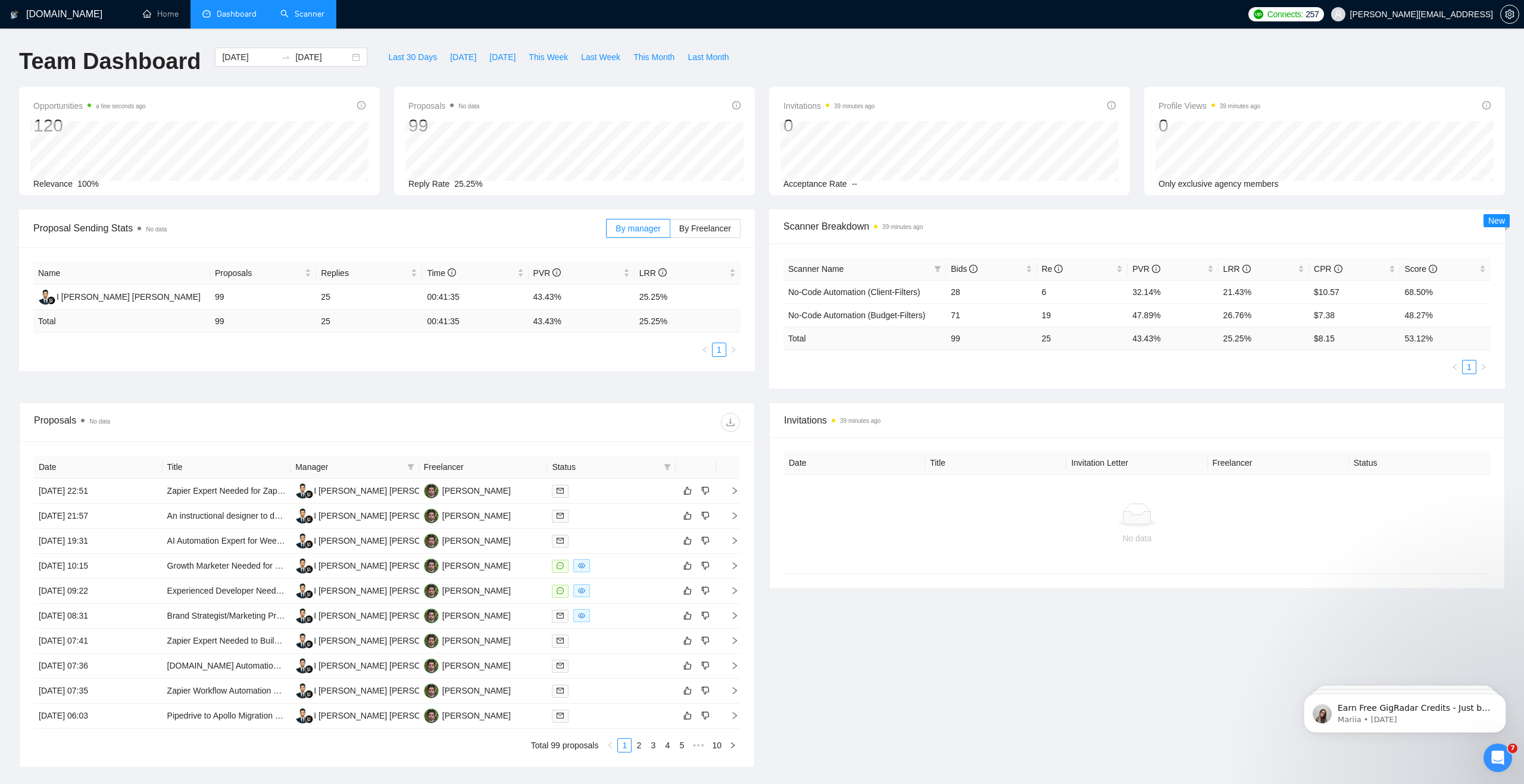
click at [569, 229] on span "Proposal Sending Stats No data" at bounding box center [320, 229] width 573 height 15
click at [352, 57] on div "[DATE] [DATE]" at bounding box center [291, 57] width 152 height 19
type input "[DATE]"
click at [265, 201] on div "29" at bounding box center [265, 202] width 14 height 14
type input "[DATE]"
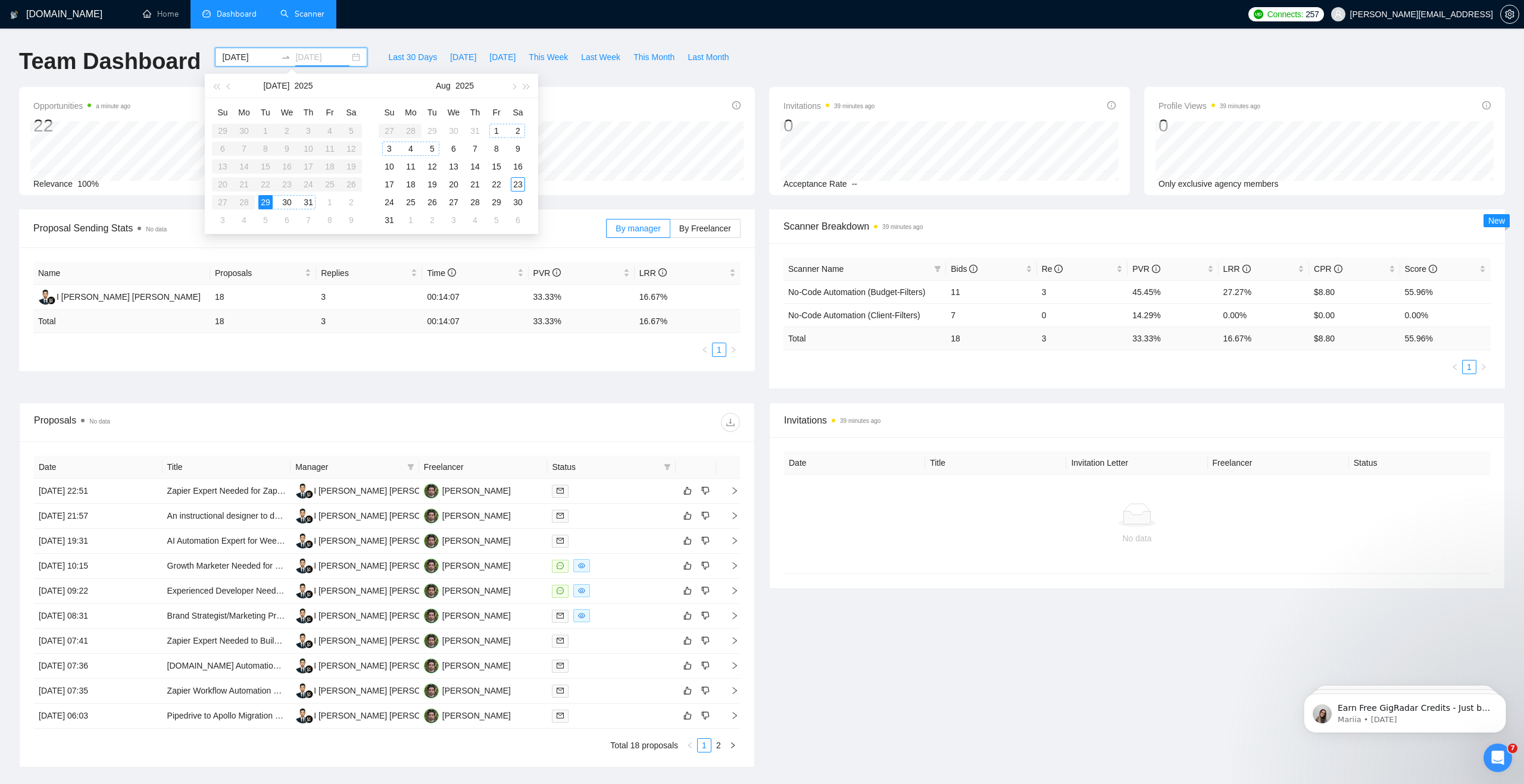
click at [431, 148] on div "5" at bounding box center [431, 148] width 14 height 14
click at [436, 191] on div "Proposals No data 128 [DATE] Sent 15 Replied 3 Reply Rate 17.19%" at bounding box center [574, 141] width 361 height 108
click at [342, 57] on div "[DATE] [DATE]" at bounding box center [291, 57] width 152 height 19
click at [512, 88] on button "button" at bounding box center [514, 85] width 13 height 24
type input "[DATE]"
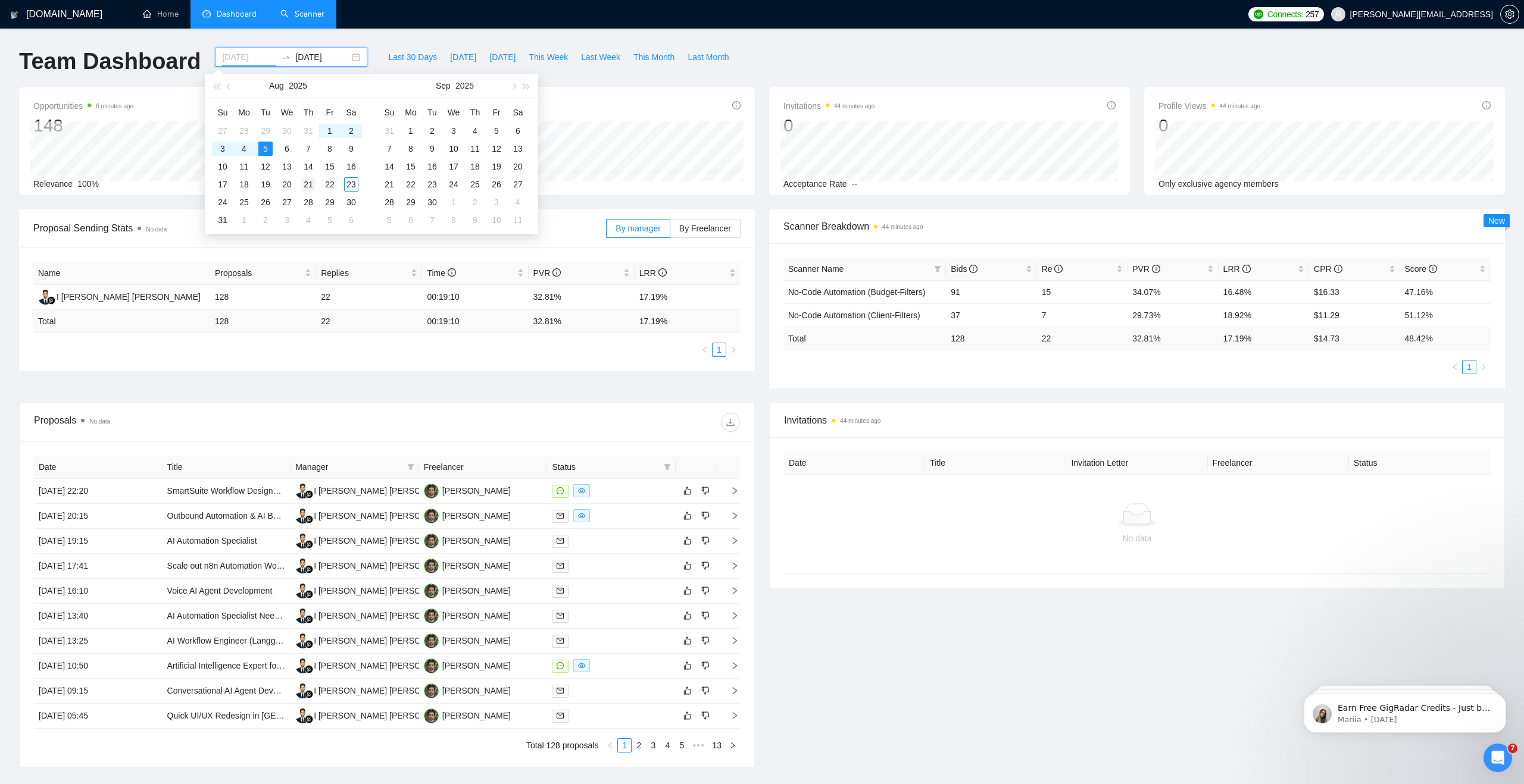
click at [302, 184] on div "21" at bounding box center [308, 184] width 14 height 14
type input "[DATE]"
click at [516, 185] on div "23" at bounding box center [518, 184] width 14 height 14
click at [349, 55] on div "[DATE] [DATE]" at bounding box center [291, 57] width 152 height 19
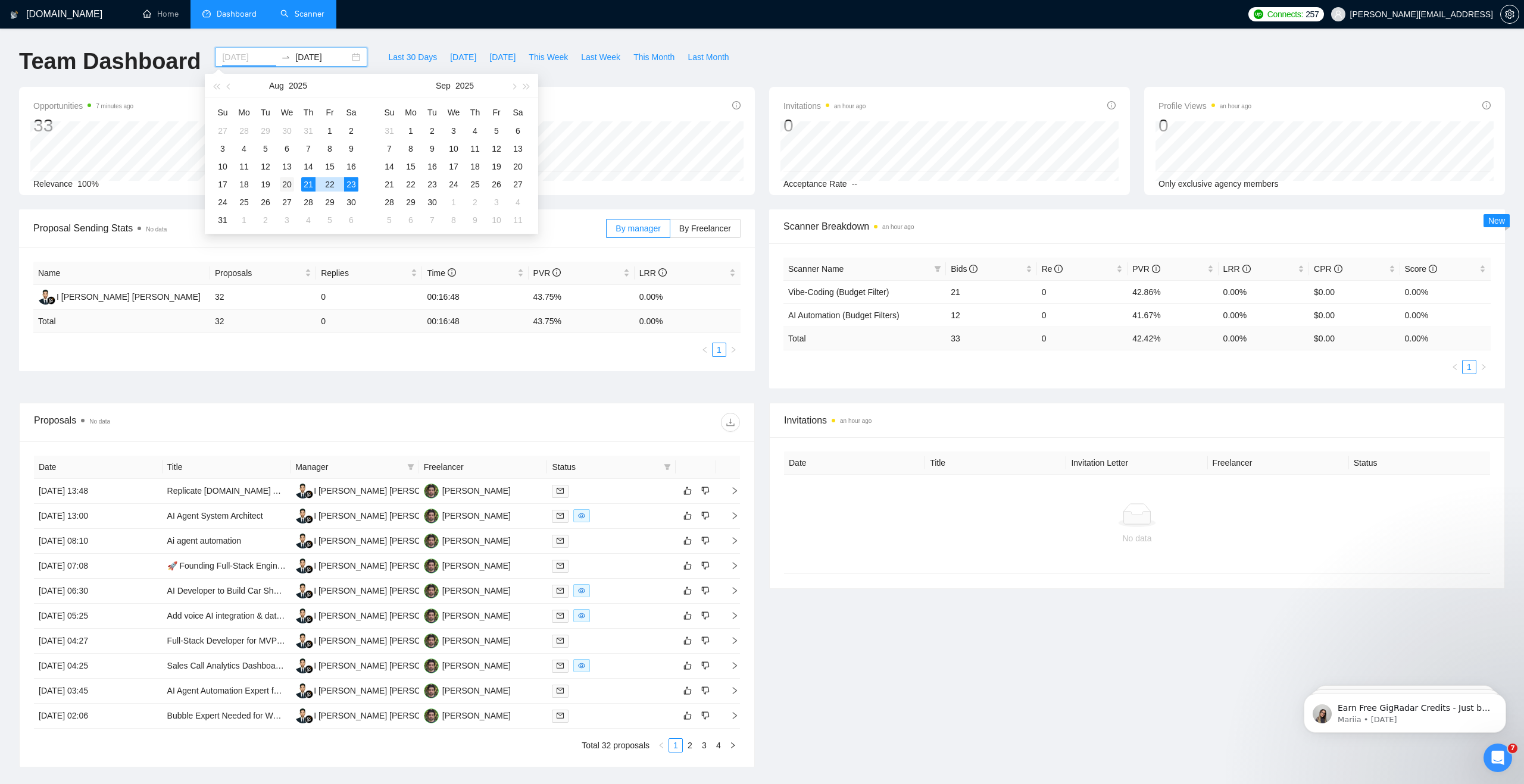
type input "[DATE]"
click at [289, 185] on div "20" at bounding box center [286, 184] width 14 height 14
type input "[DATE]"
click at [351, 188] on div "23" at bounding box center [351, 184] width 14 height 14
click at [563, 55] on span "This Week" at bounding box center [548, 57] width 39 height 13
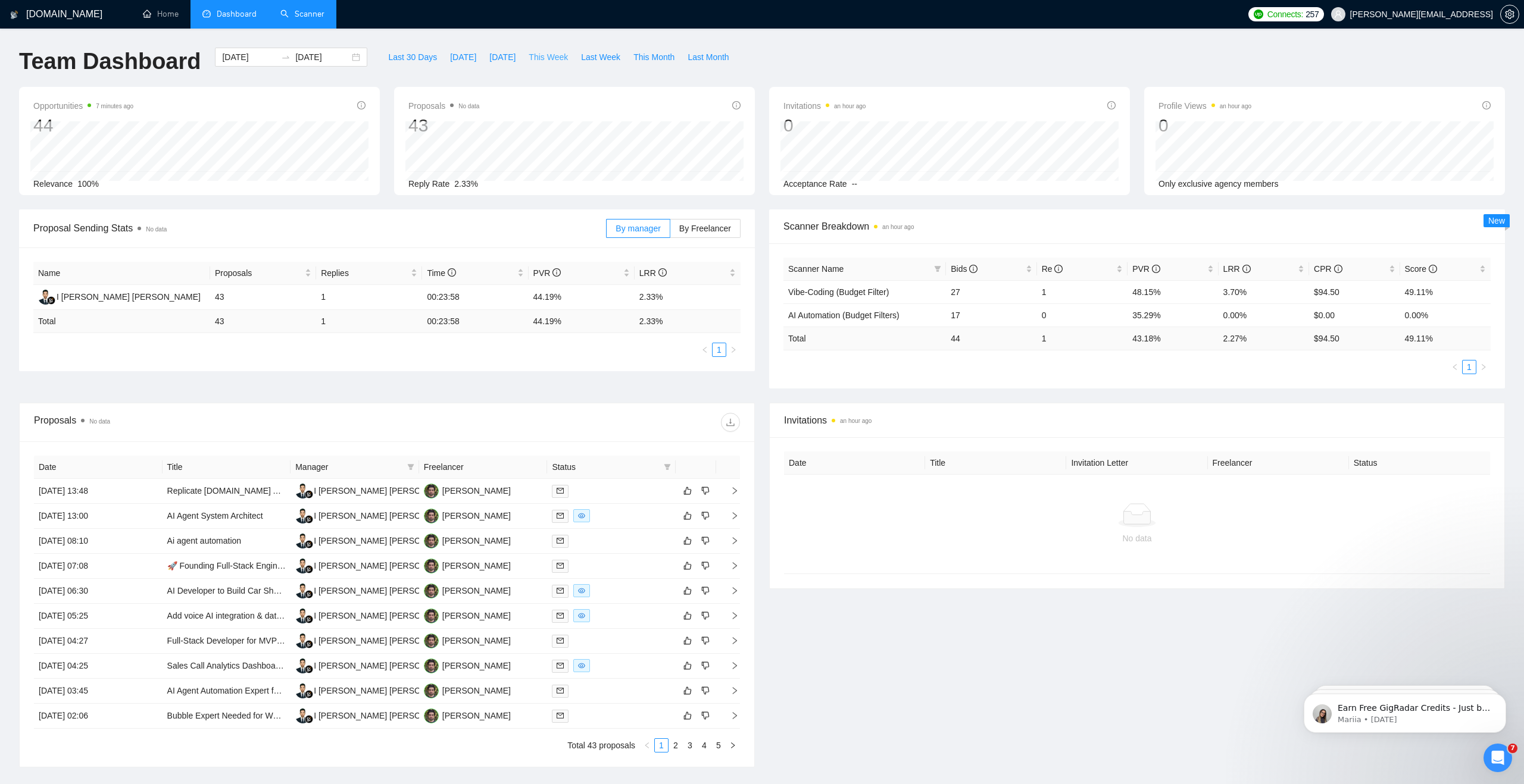
type input "[DATE]"
click at [309, 16] on link "Scanner" at bounding box center [302, 13] width 44 height 11
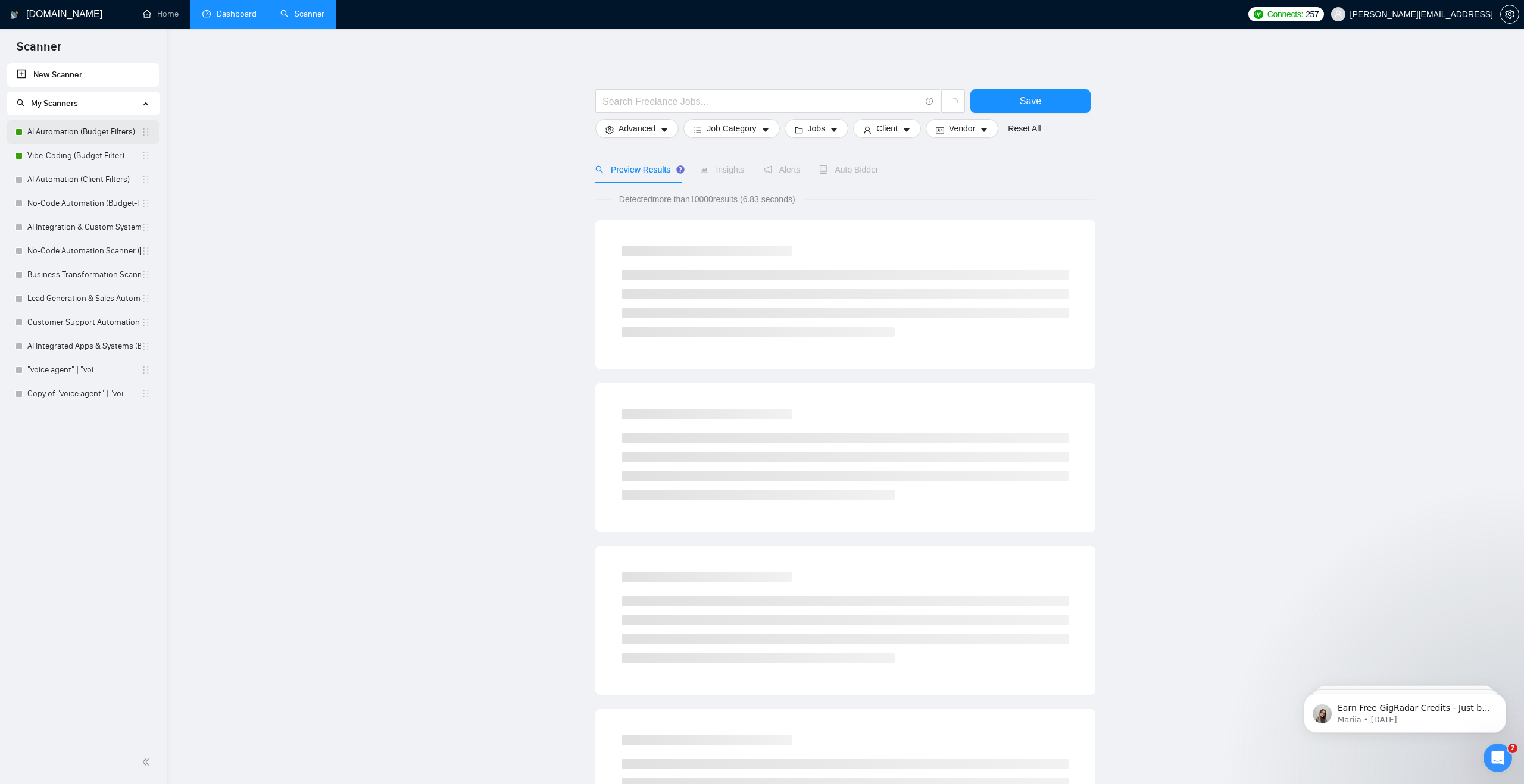
click at [95, 131] on link "AI Automation (Budget Filters)" at bounding box center [84, 132] width 114 height 24
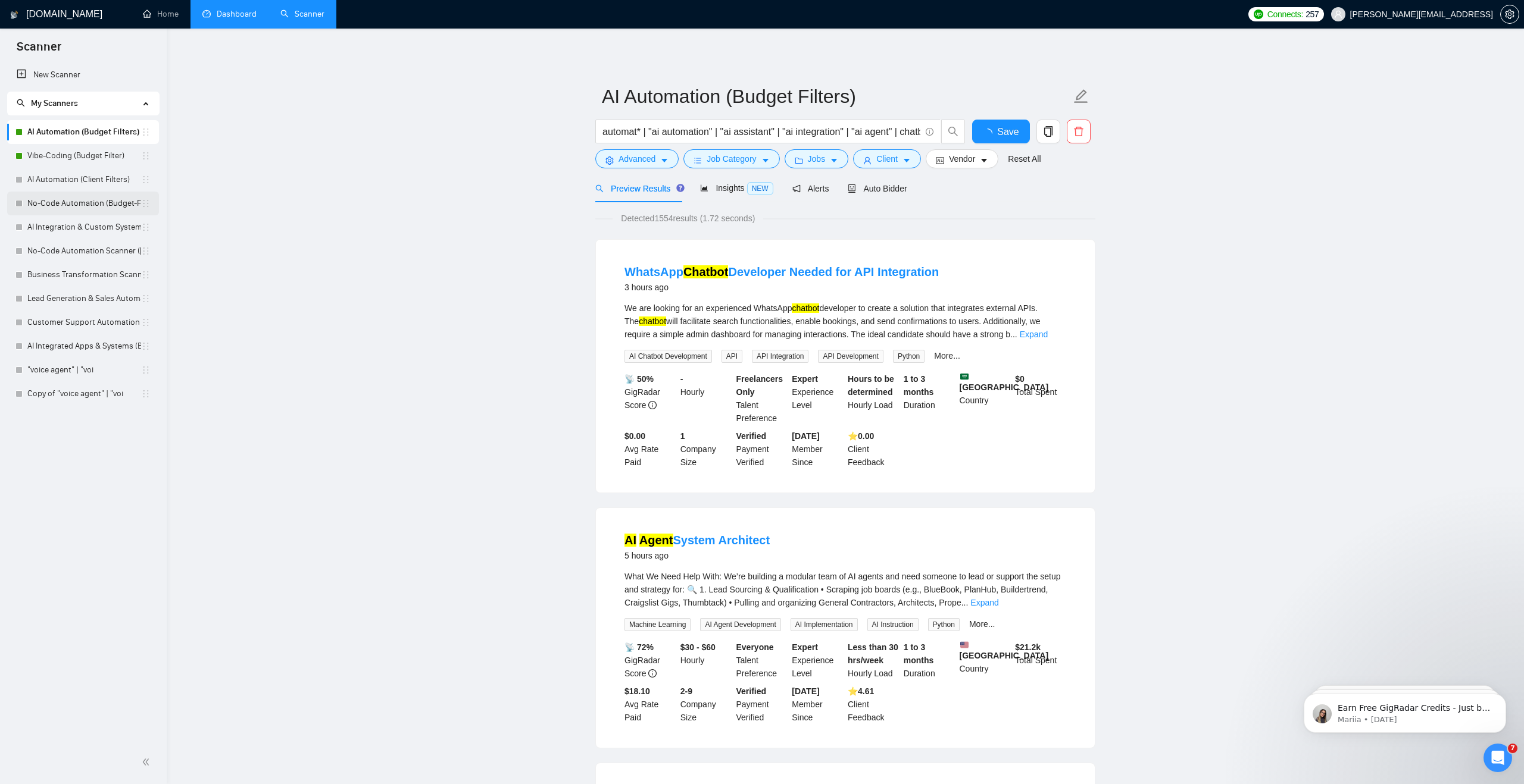
click at [123, 208] on link "No-Code Automation (Budget-Filters)" at bounding box center [84, 203] width 114 height 24
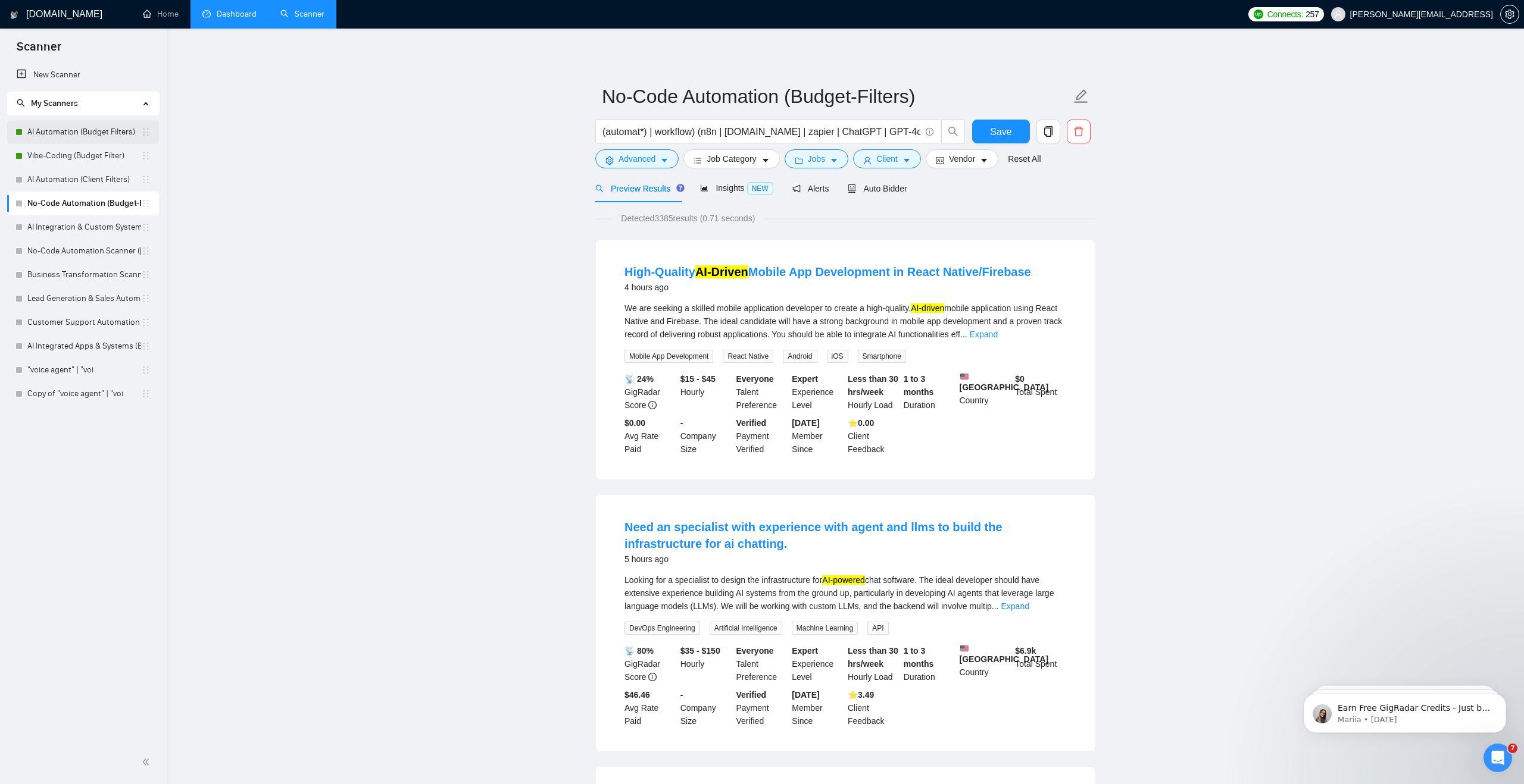
click at [105, 138] on link "AI Automation (Budget Filters)" at bounding box center [84, 132] width 114 height 24
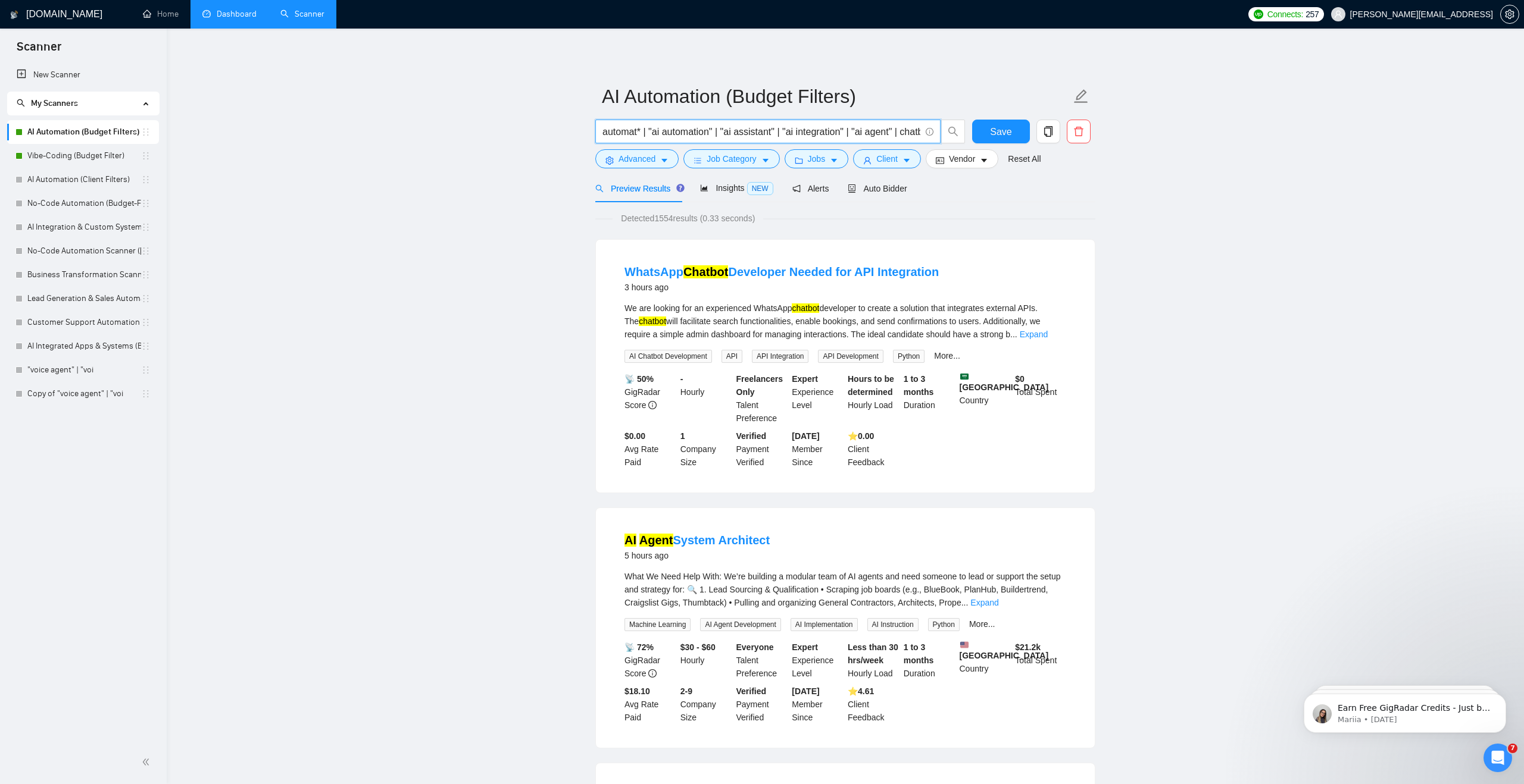
click at [629, 133] on input "automat* | "ai automation" | "ai assistant" | "ai integration" | "ai agent" | c…" at bounding box center [762, 132] width 318 height 15
type input "A"
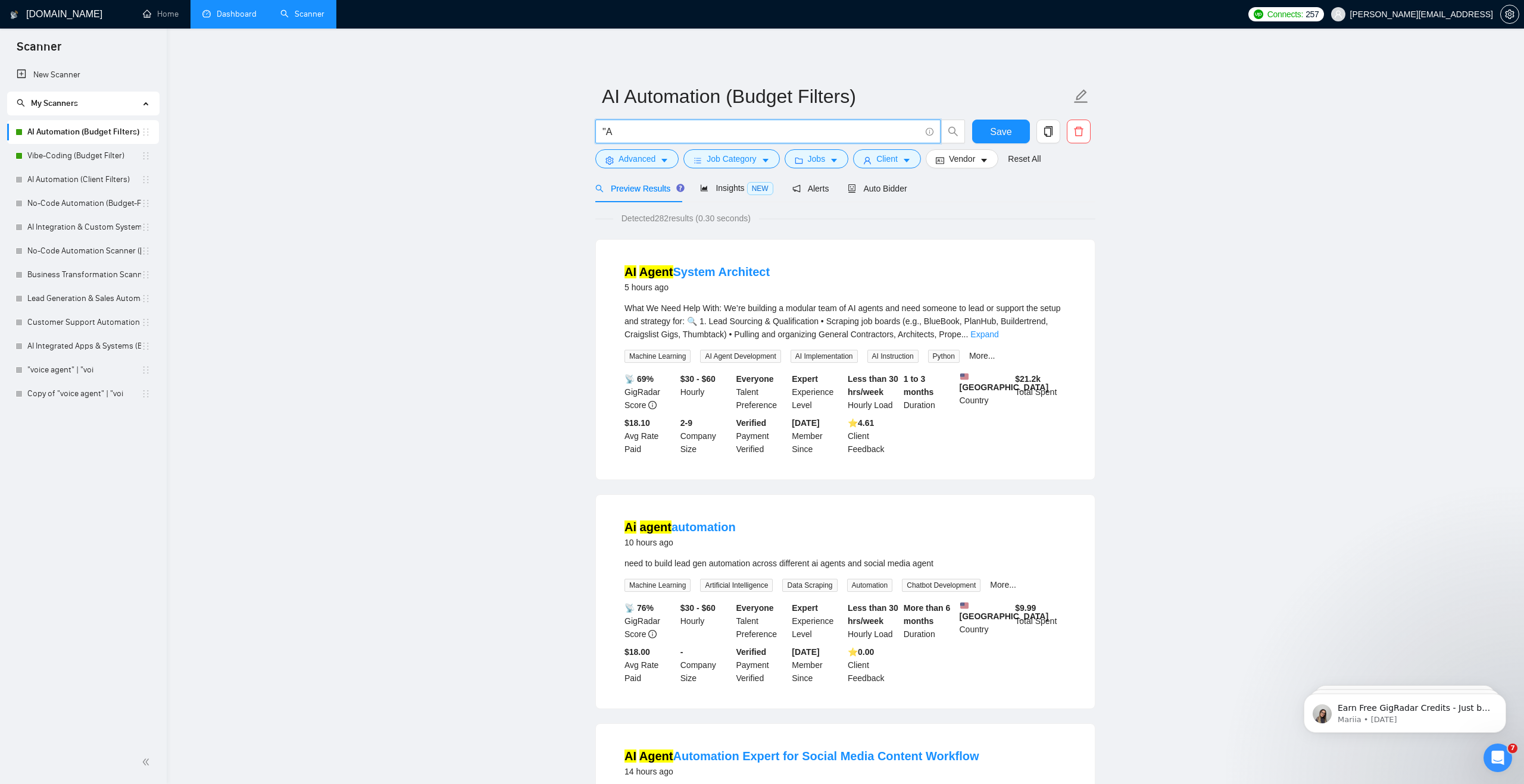
type input """
type input "A"
type input "automat* | "ai automation" | "ai assistant" | "ai integration" | "ai agent" | c…"
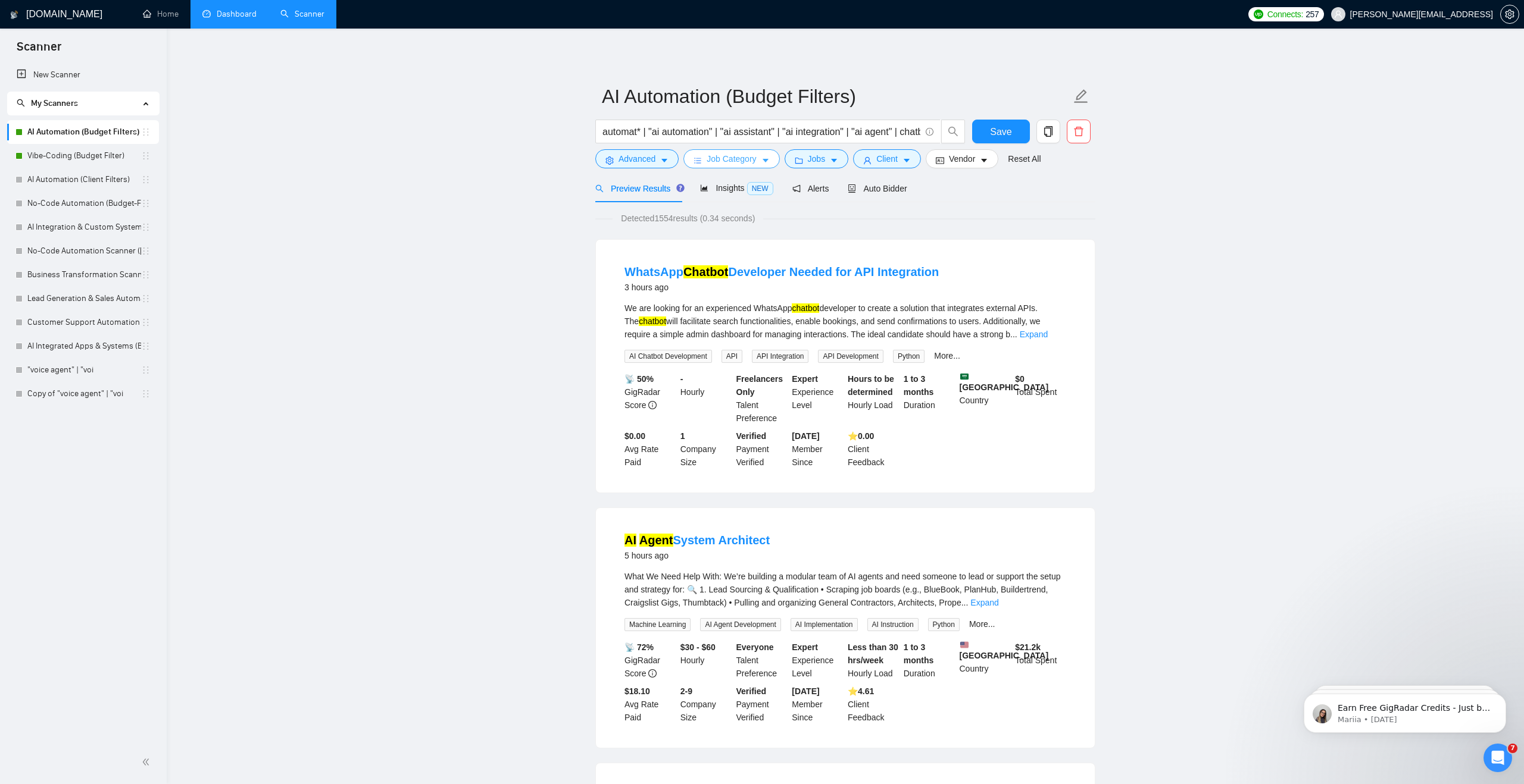
click at [692, 159] on button "Job Category" at bounding box center [731, 159] width 96 height 19
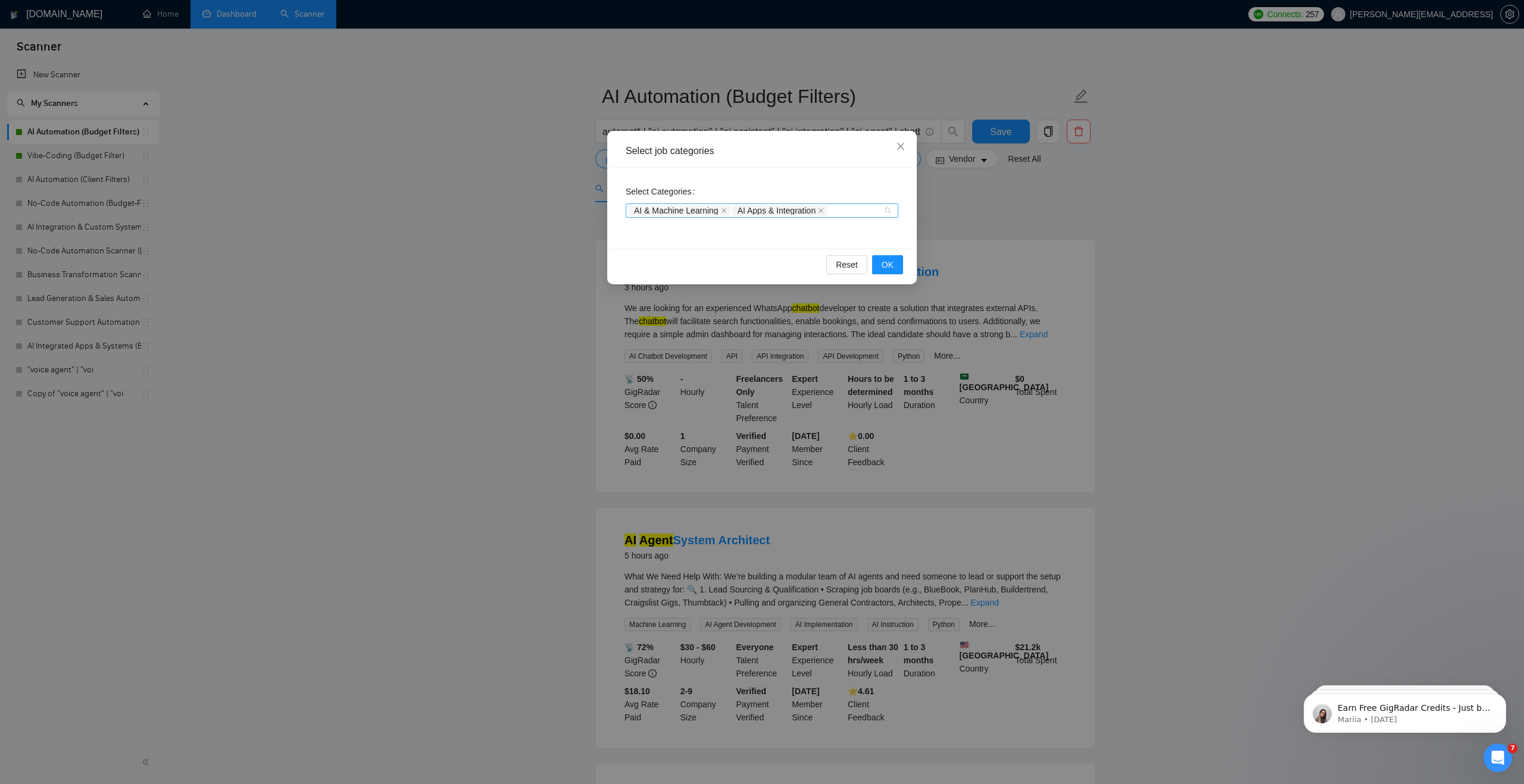
click at [890, 210] on div "AI & Machine Learning AI Apps & Integration" at bounding box center [762, 210] width 273 height 14
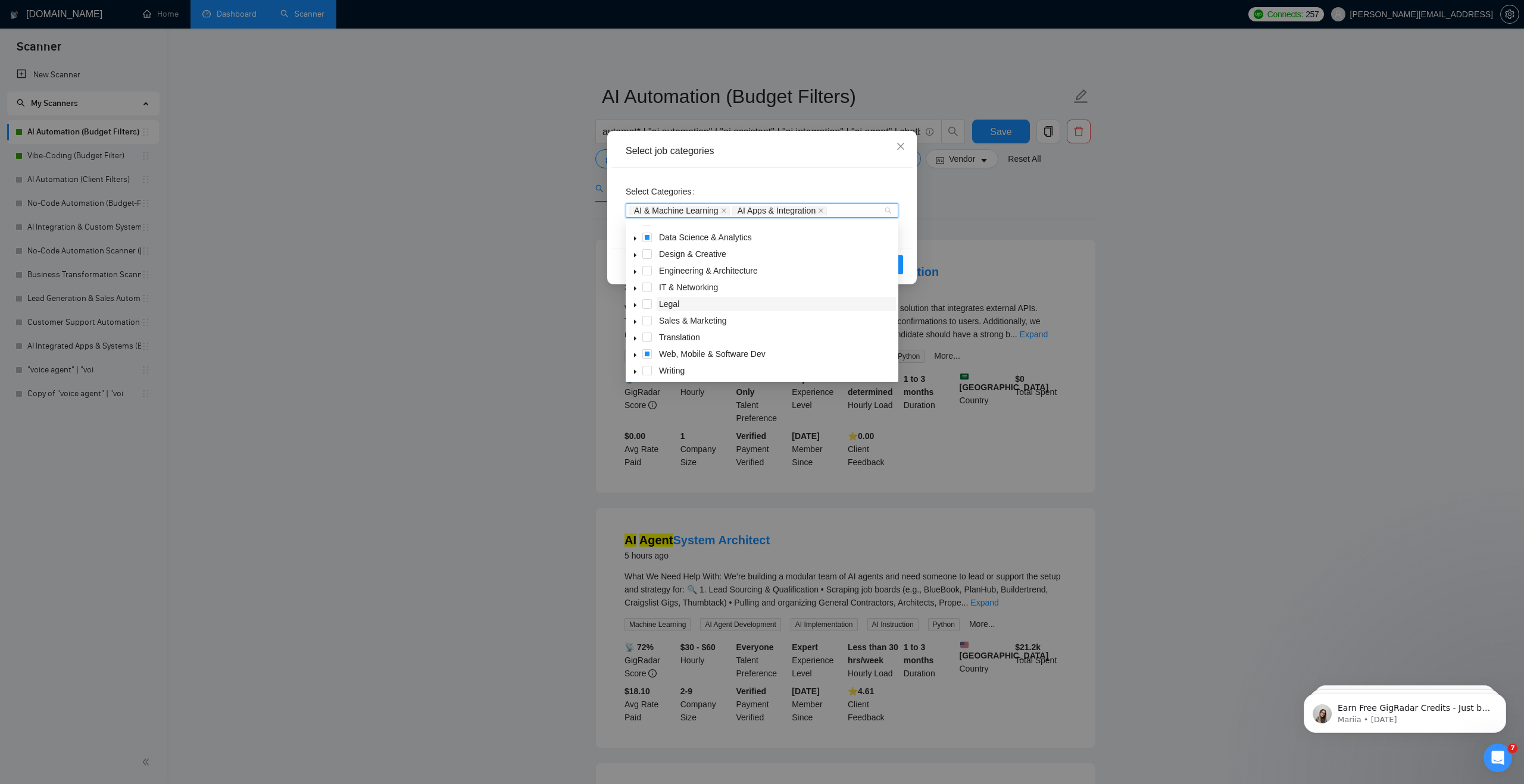
scroll to position [48, 0]
click at [632, 351] on icon "caret-down" at bounding box center [635, 352] width 6 height 6
click at [646, 265] on span at bounding box center [647, 266] width 10 height 10
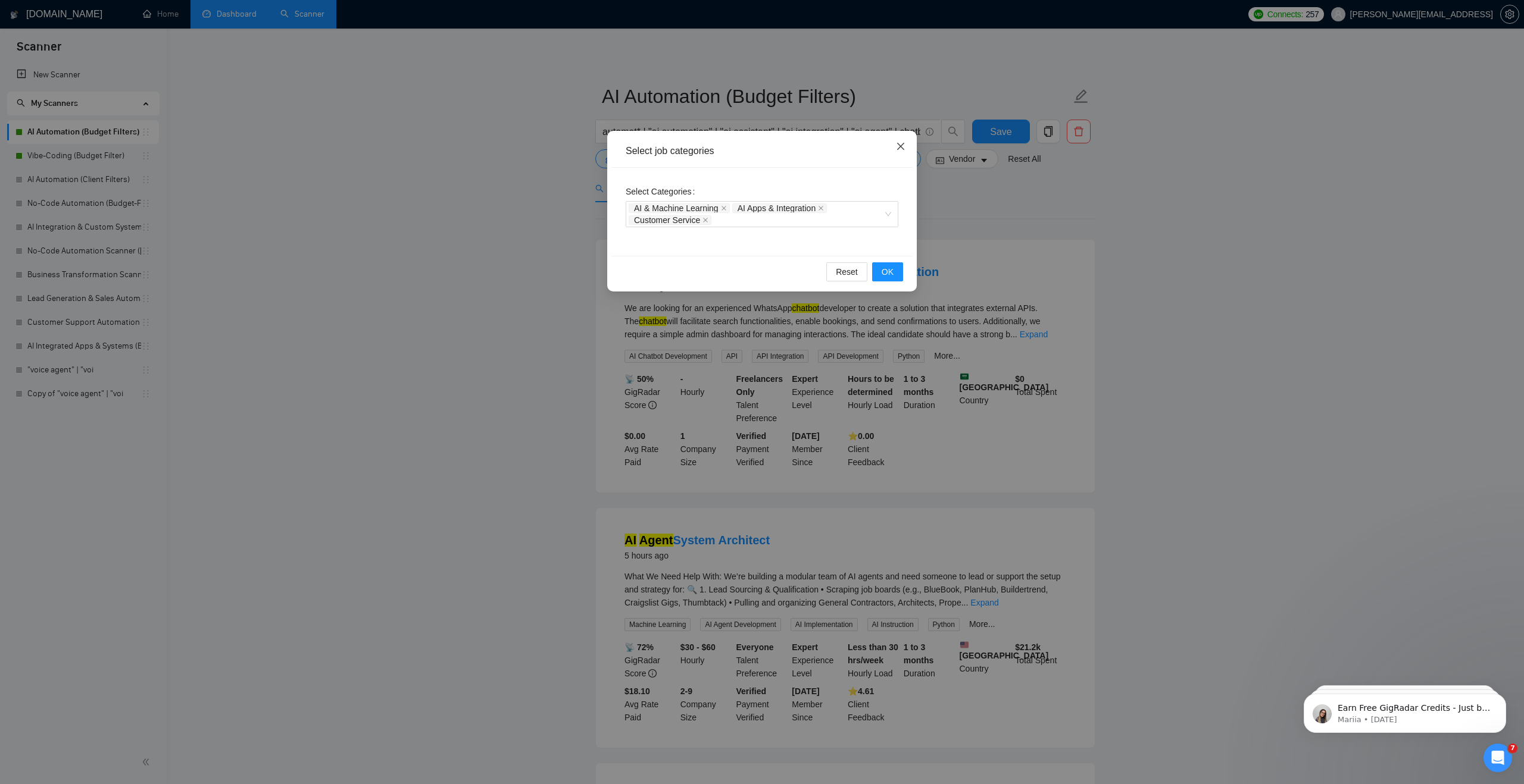
click at [900, 144] on icon "close" at bounding box center [901, 146] width 10 height 10
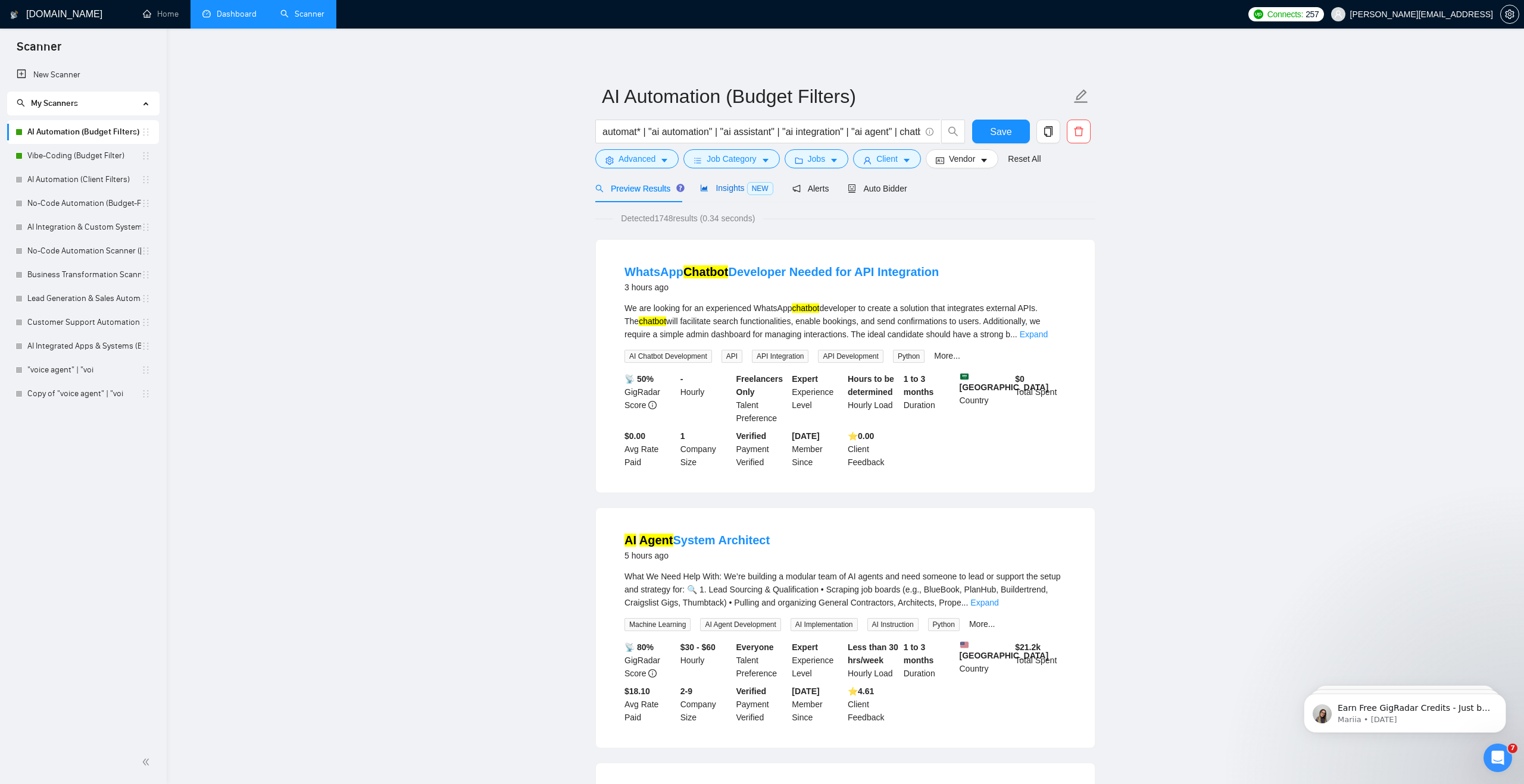
click at [737, 186] on span "Insights NEW" at bounding box center [737, 188] width 73 height 10
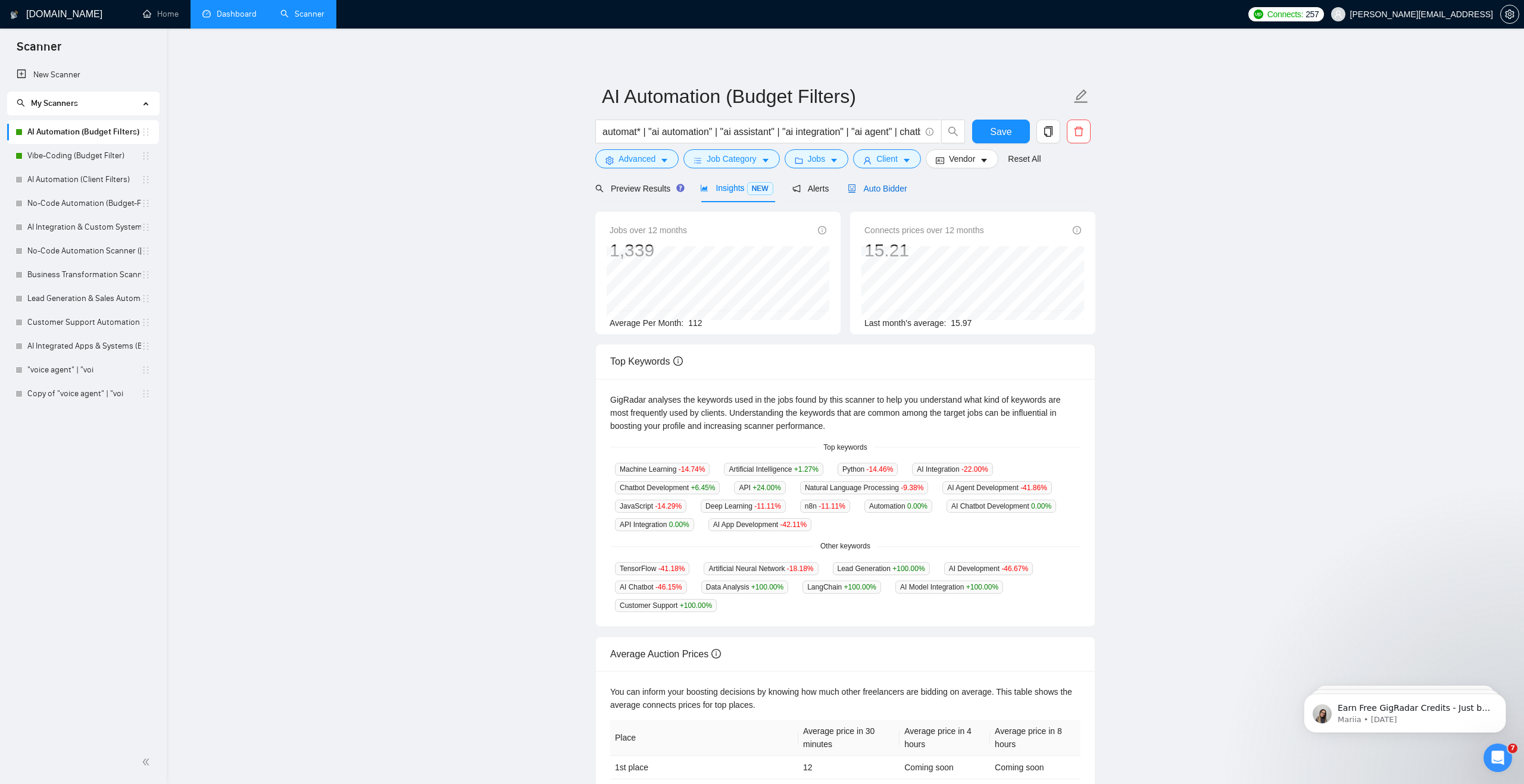
click at [875, 188] on span "Auto Bidder" at bounding box center [877, 188] width 59 height 10
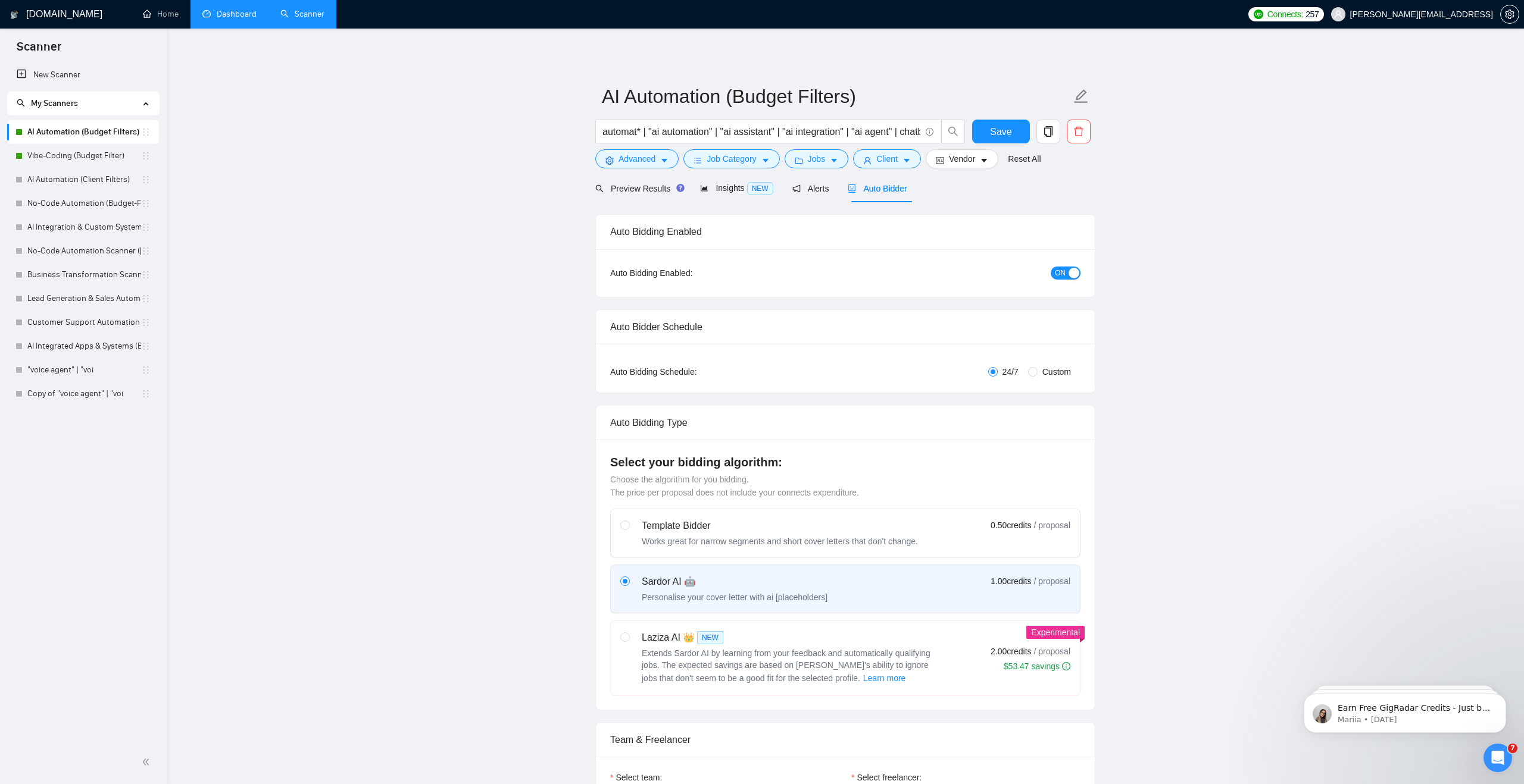
checkbox input "true"
click at [653, 192] on span "Preview Results" at bounding box center [638, 188] width 86 height 10
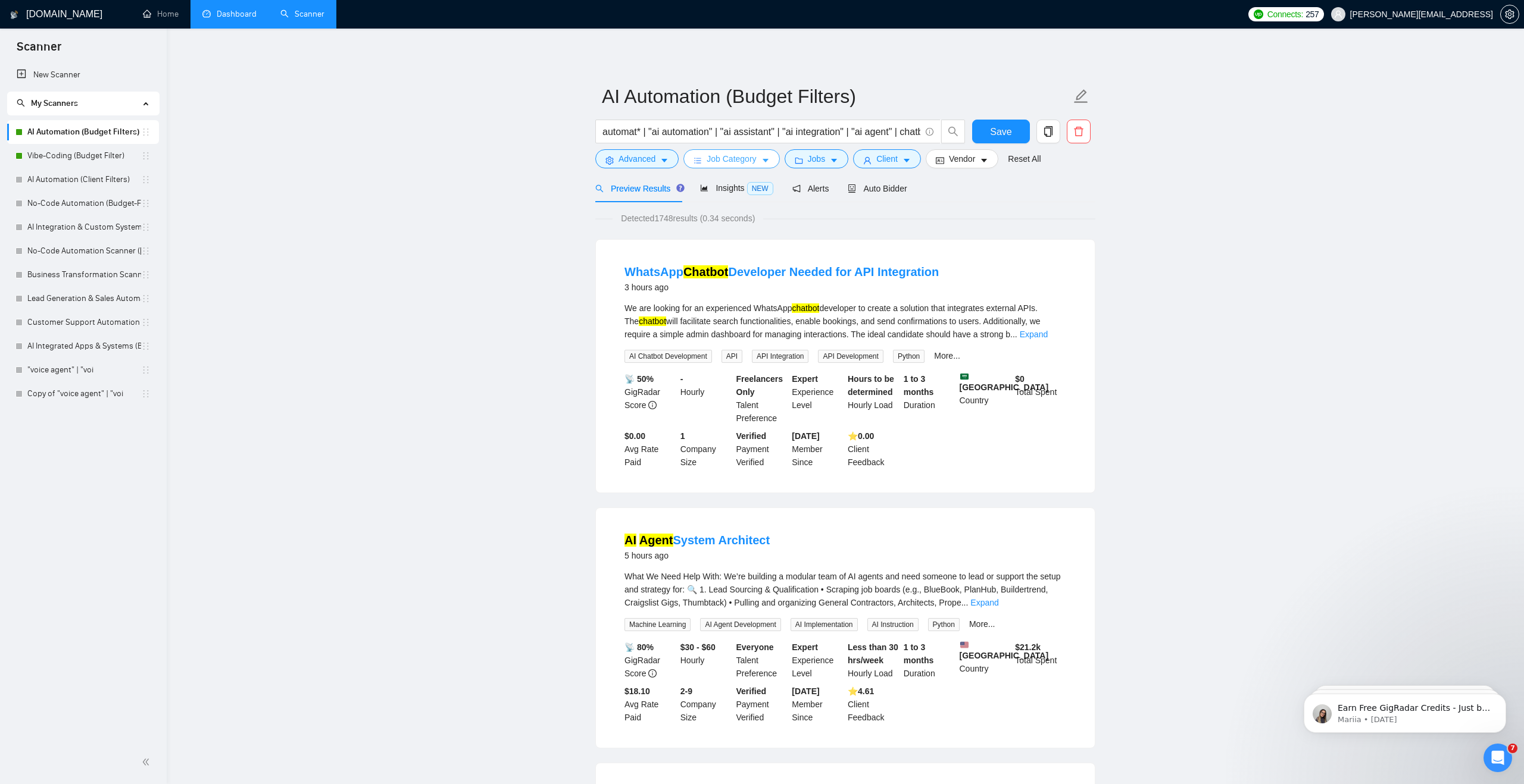
click at [689, 162] on button "Job Category" at bounding box center [731, 159] width 96 height 19
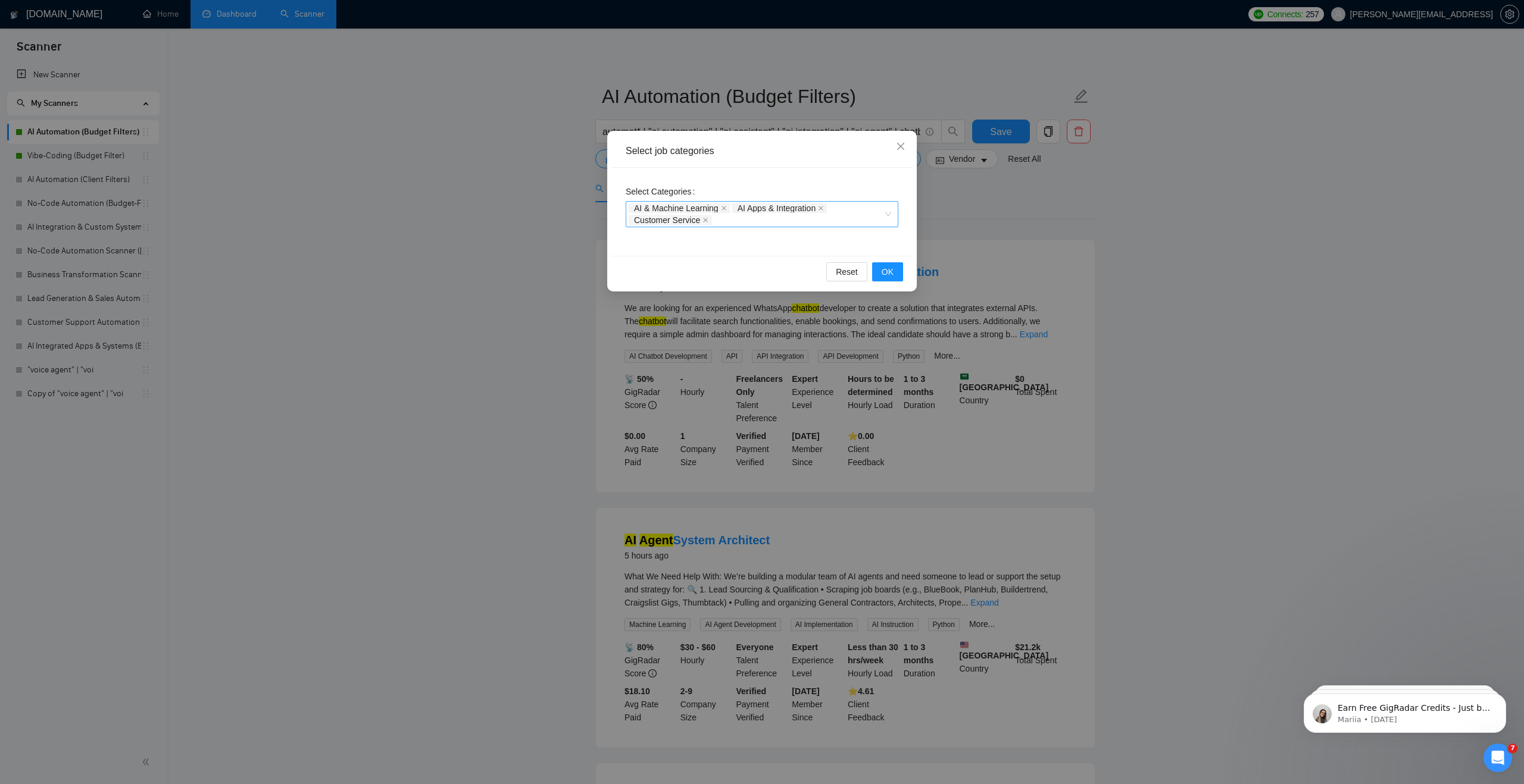
click at [745, 215] on div "AI & Machine Learning AI Apps & Integration Customer Service" at bounding box center [756, 214] width 254 height 24
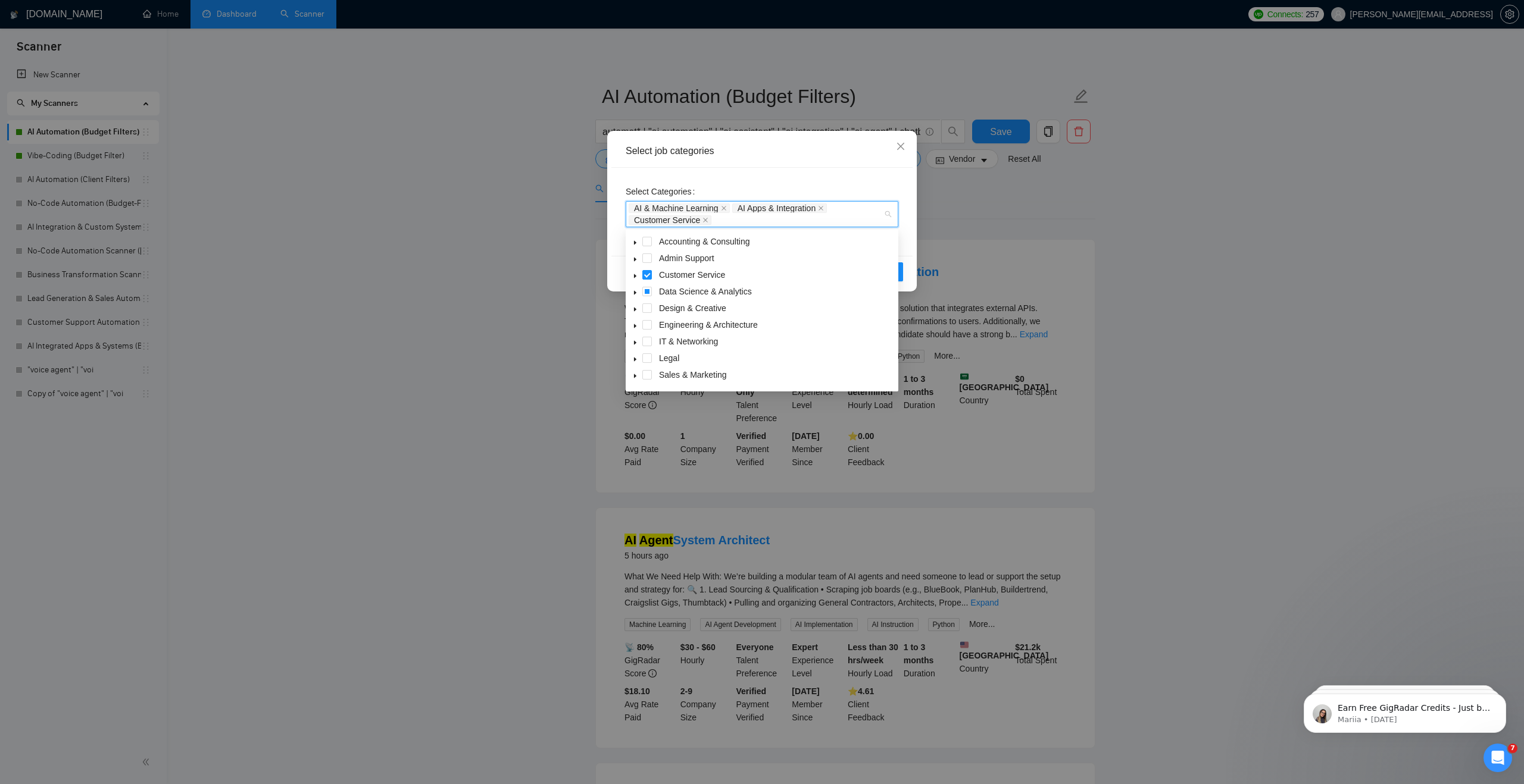
click at [637, 243] on span at bounding box center [635, 241] width 14 height 14
click at [661, 288] on span at bounding box center [661, 292] width 10 height 10
click at [850, 182] on div "Select Categories AI & Machine Learning AI Apps & Integration Customer Service …" at bounding box center [762, 204] width 273 height 45
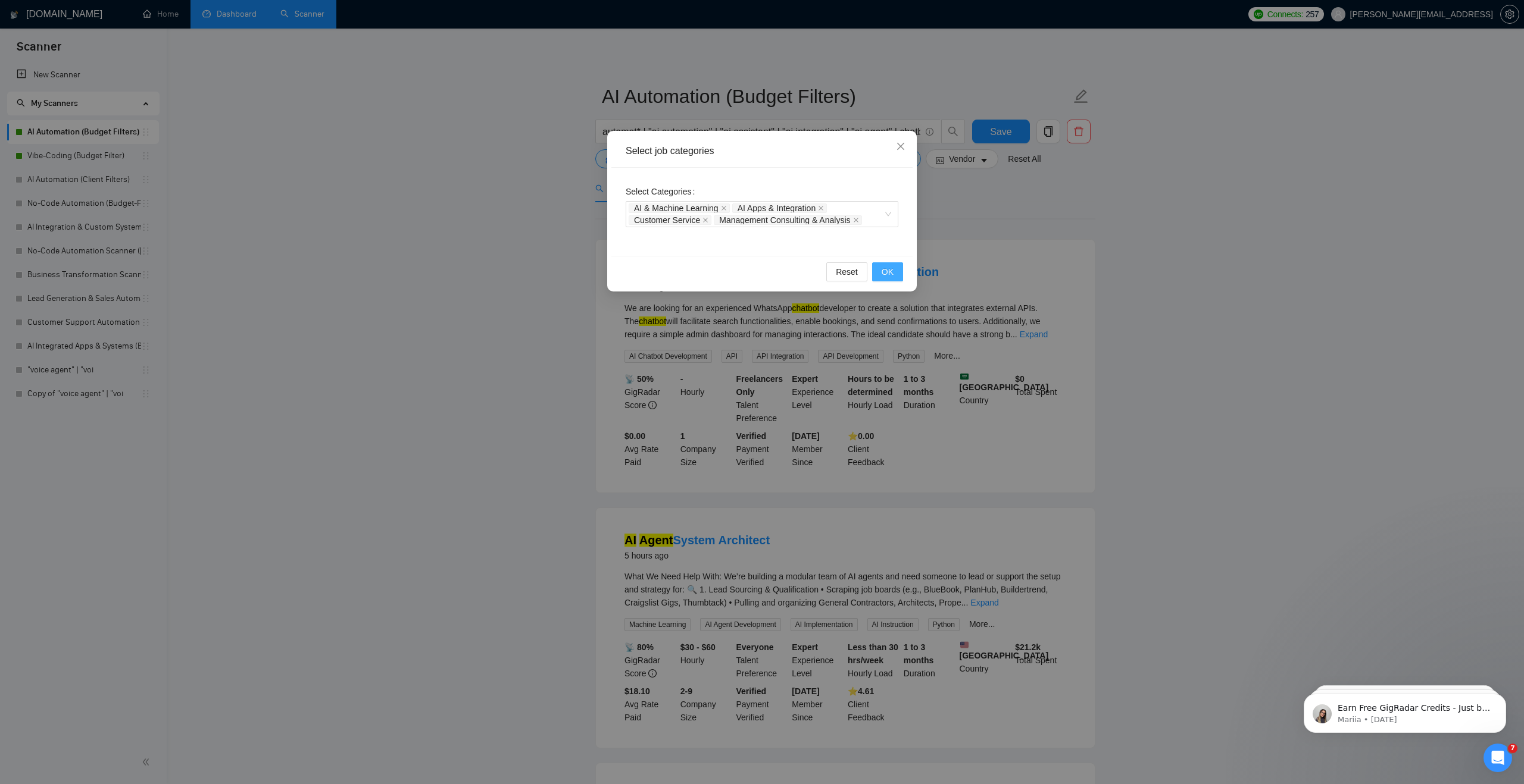
click at [875, 266] on button "OK" at bounding box center [888, 272] width 31 height 19
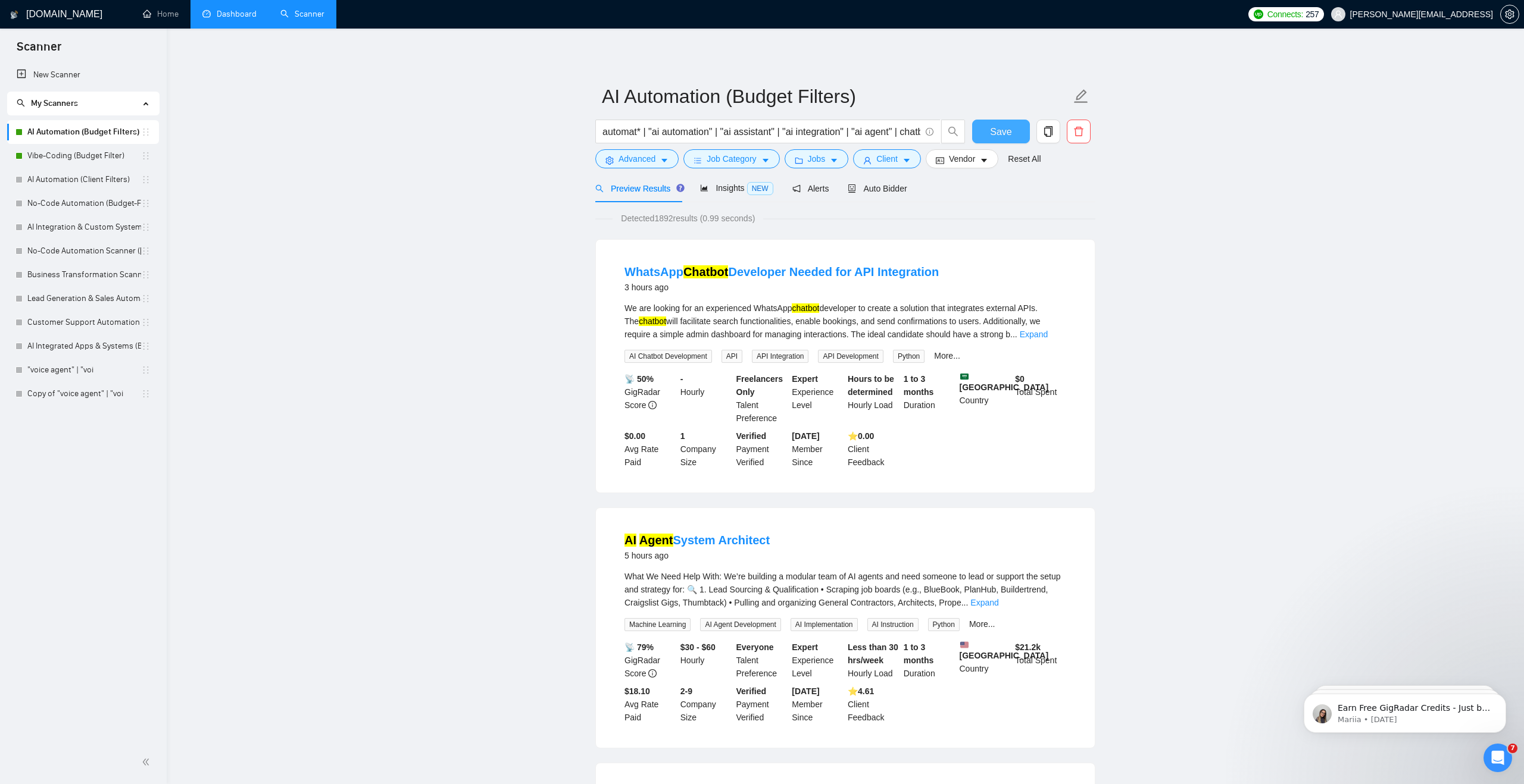
click at [992, 135] on span "Save" at bounding box center [1001, 132] width 21 height 15
click at [231, 18] on link "Dashboard" at bounding box center [230, 13] width 55 height 11
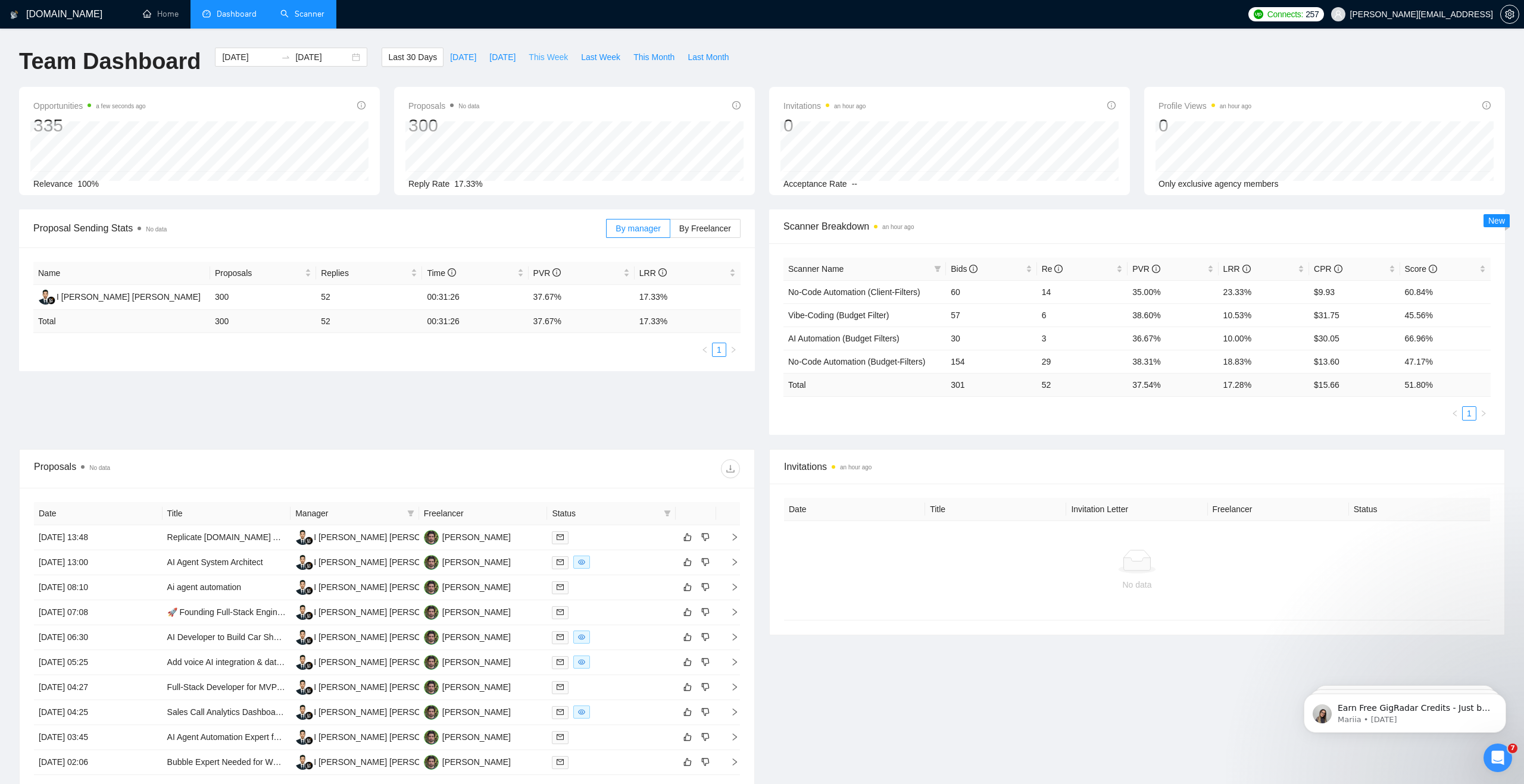
click at [552, 57] on span "This Week" at bounding box center [548, 57] width 39 height 13
type input "[DATE]"
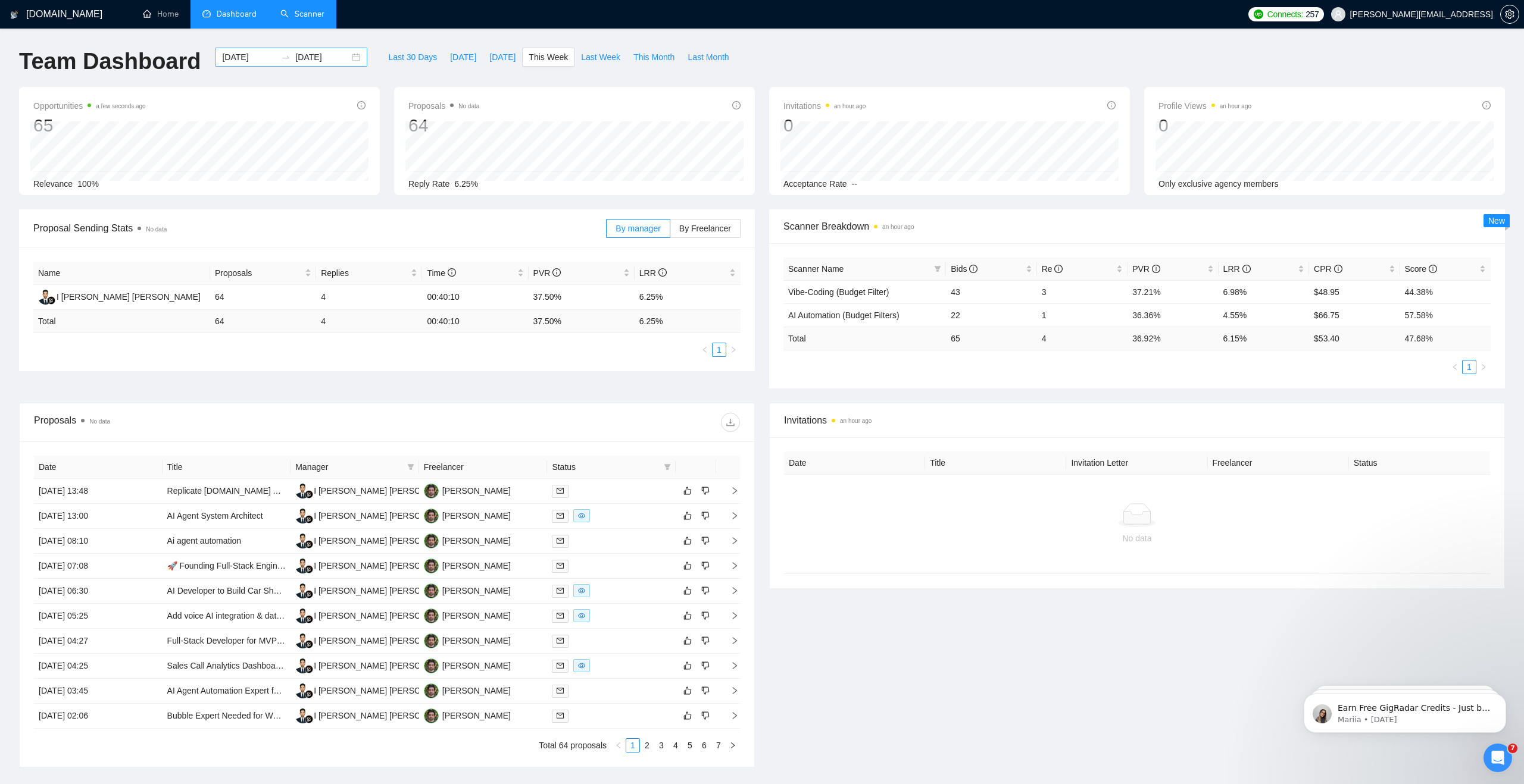
click at [354, 54] on div "[DATE] [DATE]" at bounding box center [291, 57] width 152 height 19
type input "[DATE]"
click at [244, 188] on div "18" at bounding box center [244, 184] width 14 height 14
type input "[DATE]"
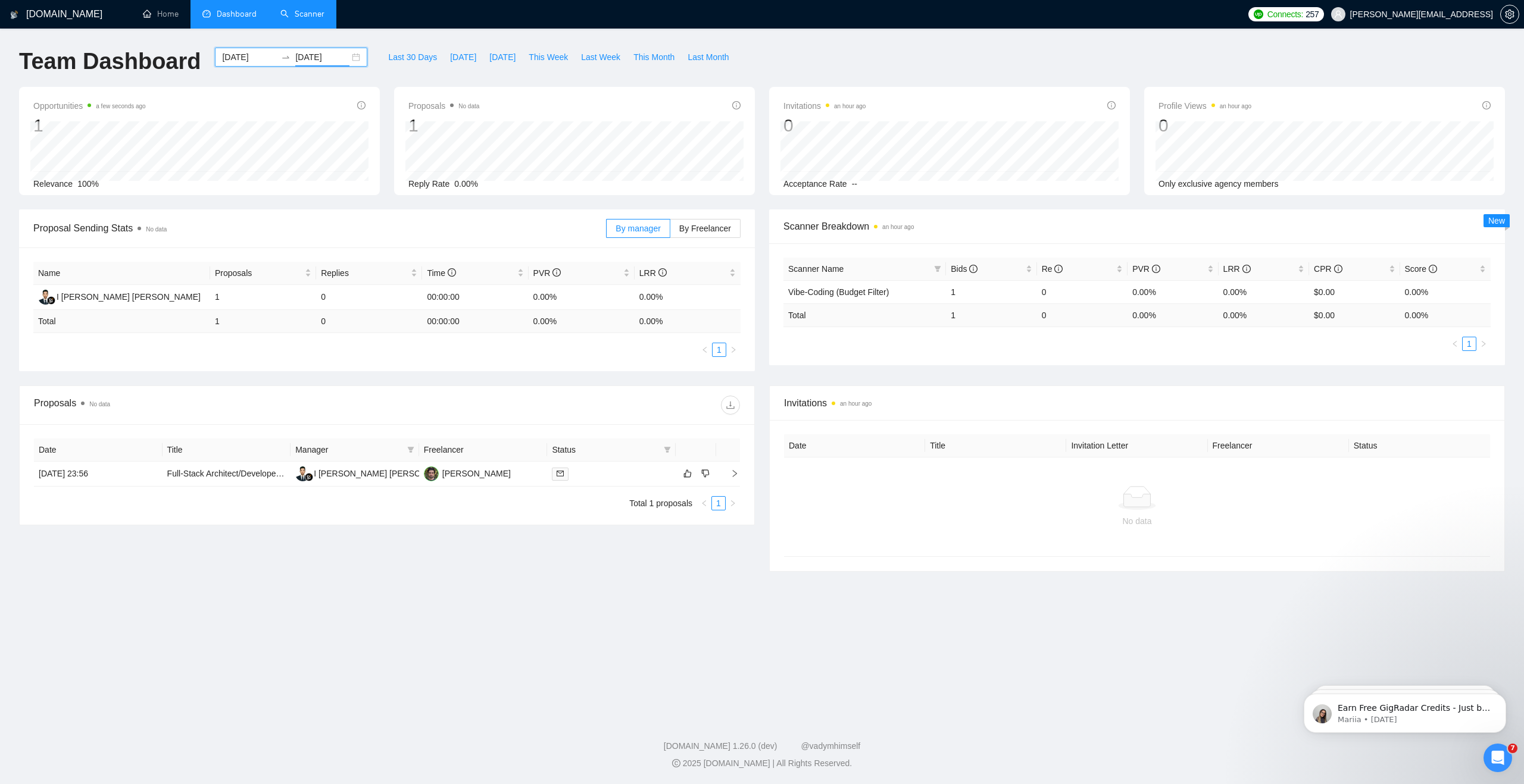
click at [350, 58] on div "[DATE] [DATE]" at bounding box center [291, 57] width 152 height 19
type input "[DATE]"
click at [266, 179] on div "19" at bounding box center [265, 184] width 14 height 14
type input "[DATE]"
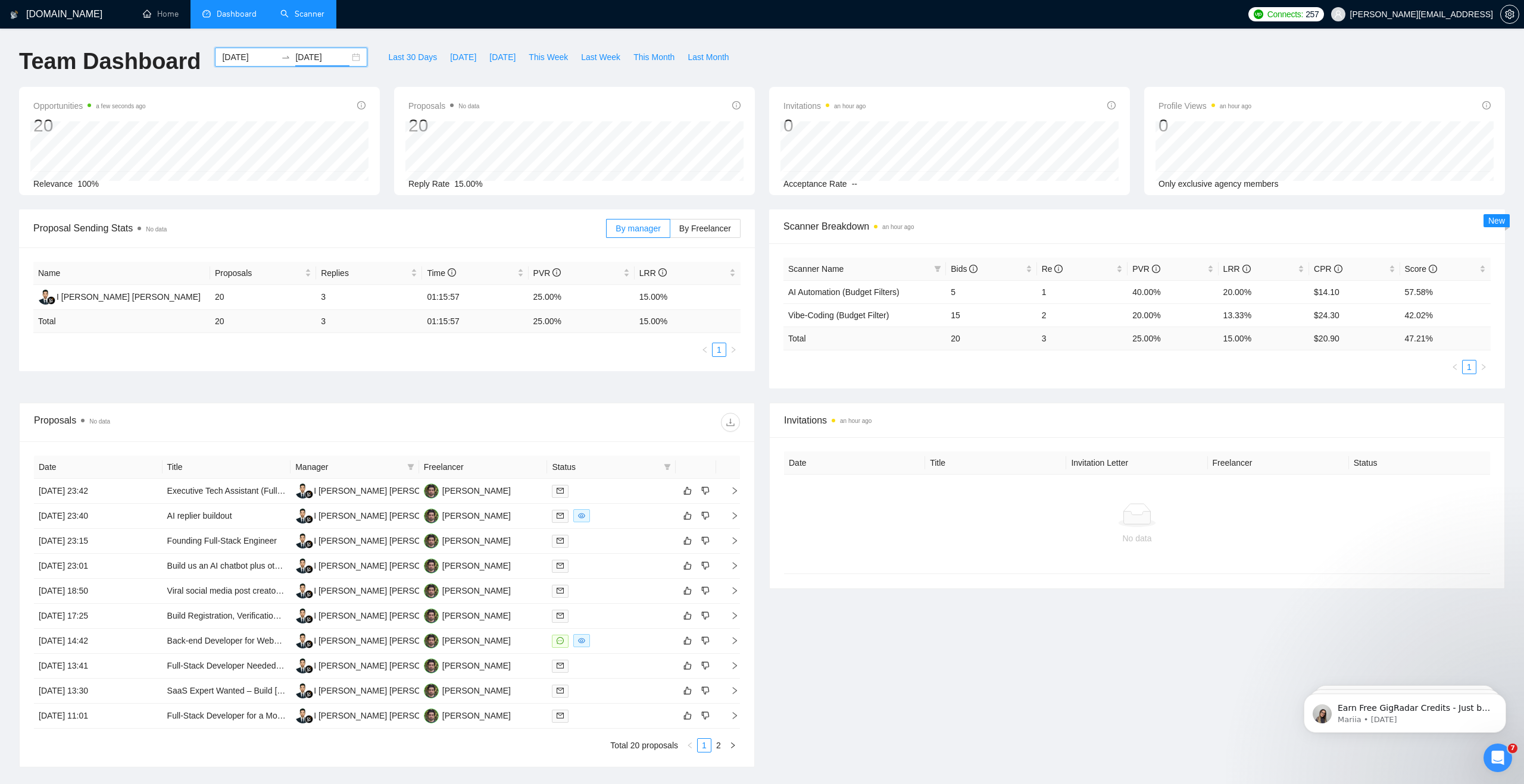
click at [346, 55] on div "[DATE] [DATE]" at bounding box center [291, 57] width 152 height 19
type input "[DATE]"
click at [629, 79] on div "Last 30 Days [DATE] [DATE] This Week Last Week This Month Last Month" at bounding box center [558, 67] width 368 height 39
click at [291, 12] on link "Scanner" at bounding box center [302, 13] width 44 height 11
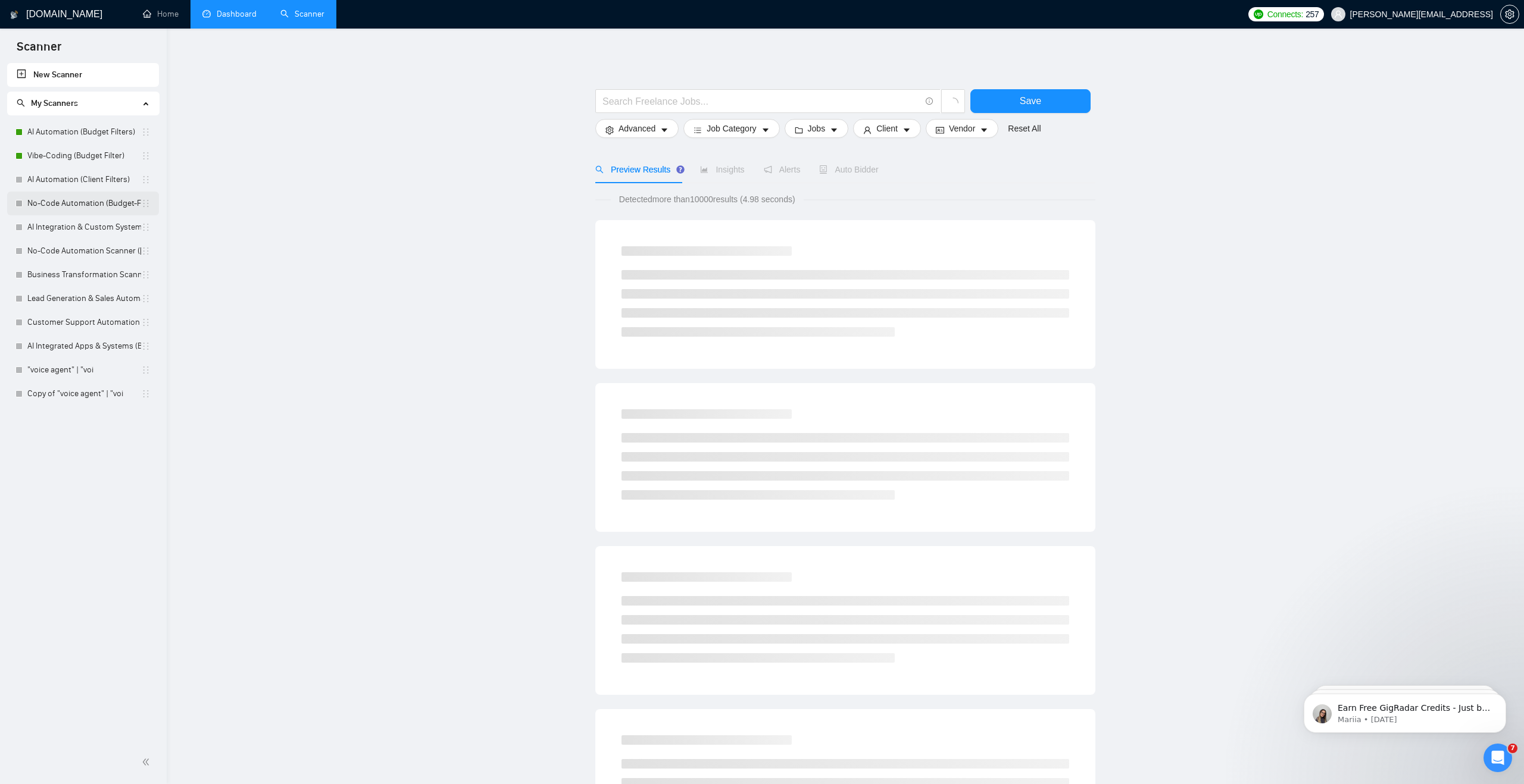
click at [92, 207] on link "No-Code Automation (Budget-Filters)" at bounding box center [84, 203] width 114 height 24
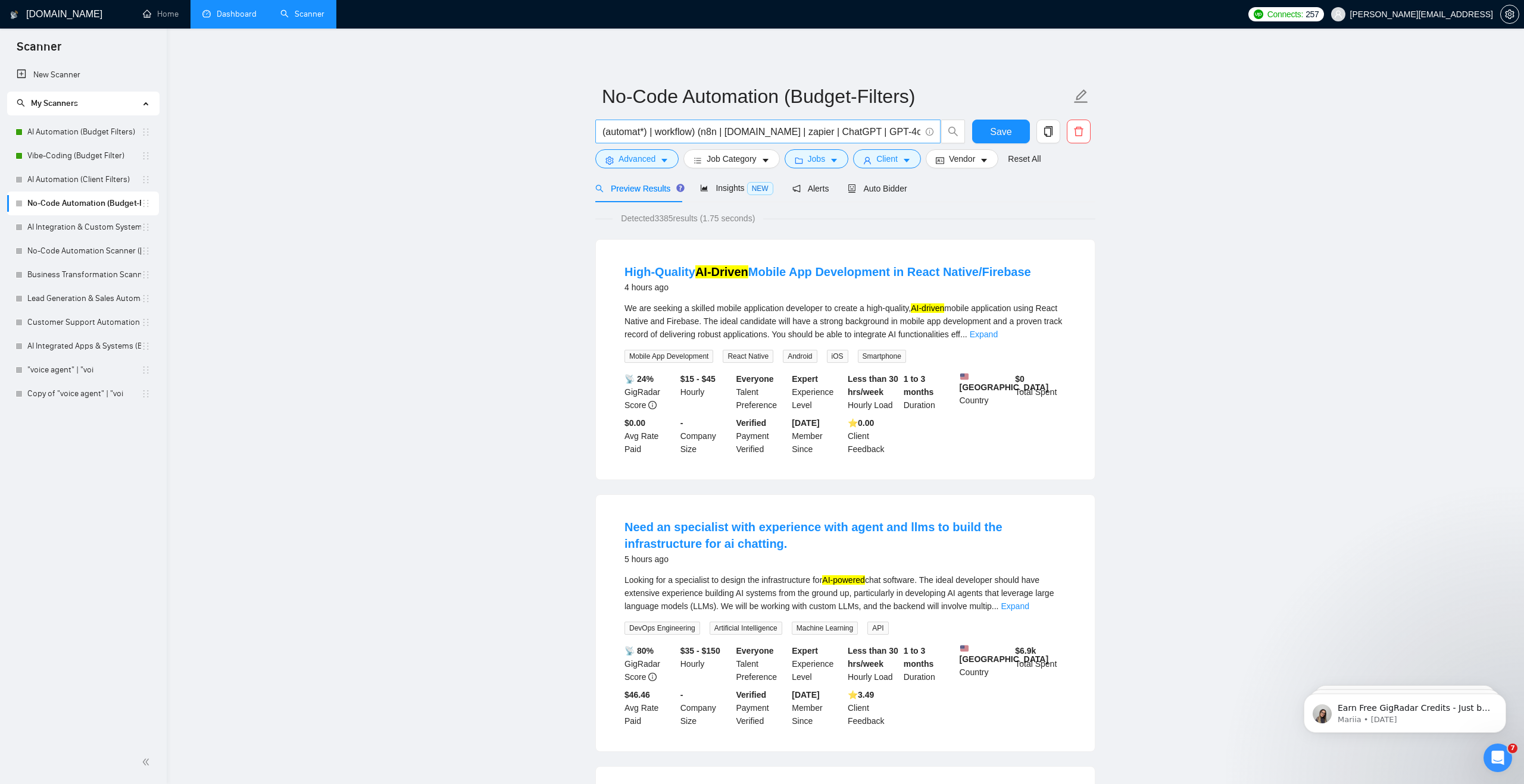
click at [758, 127] on input "(automat*) | workflow) (n8n | [DOMAIN_NAME] | zapier | ChatGPT | GPT-4o | [DOMA…" at bounding box center [762, 132] width 318 height 15
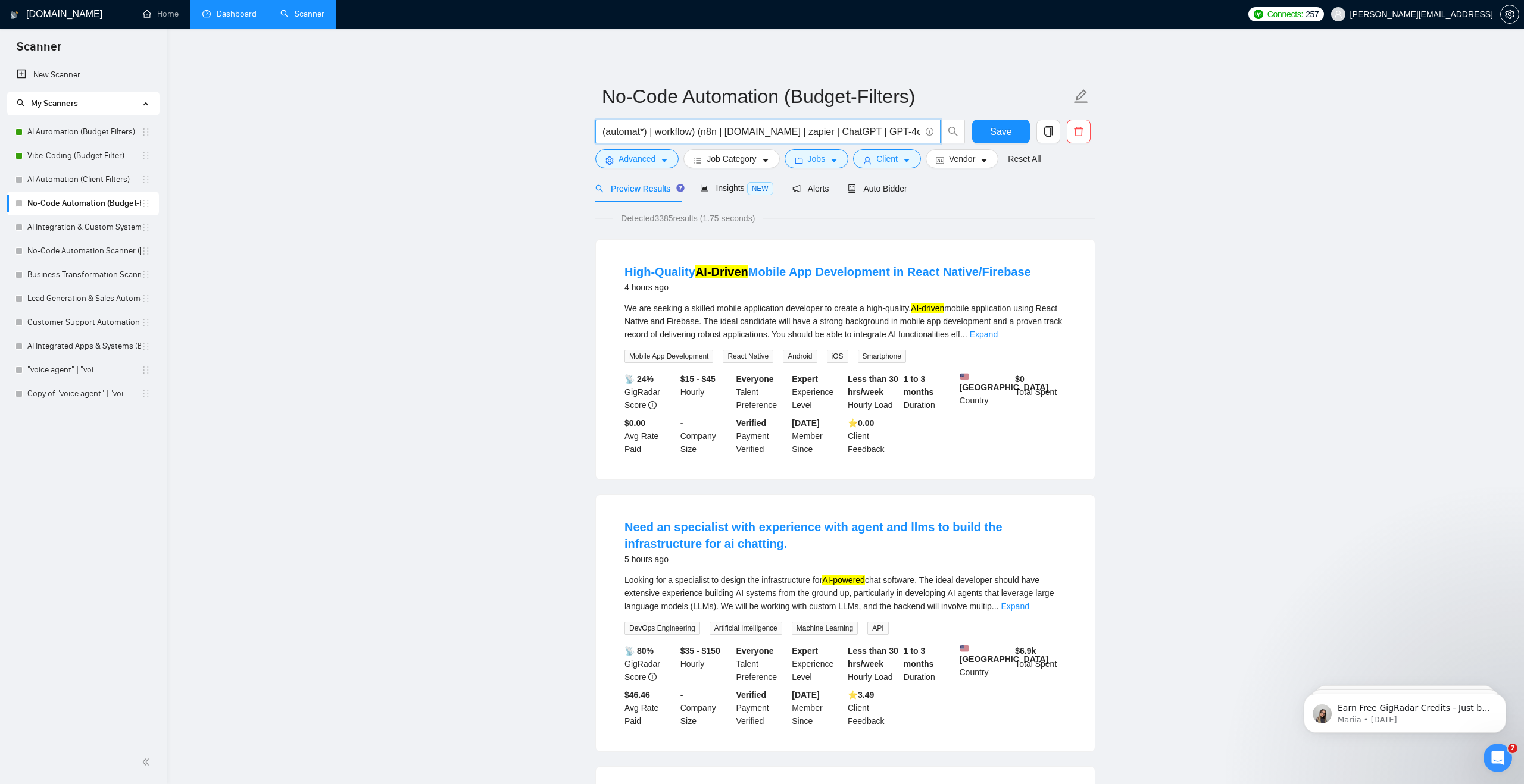
drag, startPoint x: 757, startPoint y: 130, endPoint x: 923, endPoint y: 133, distance: 166.0
click at [923, 133] on span "(automat*) | workflow) (n8n | [DOMAIN_NAME] | zapier | ChatGPT | GPT-4o | [DOMA…" at bounding box center [767, 131] width 345 height 24
drag, startPoint x: 895, startPoint y: 132, endPoint x: 944, endPoint y: 133, distance: 49.0
click at [945, 133] on span "(automat*) | workflow) (n8n | [DOMAIN_NAME] | zapier | ChatGPT | GPT-4o | [DOMA…" at bounding box center [780, 131] width 370 height 24
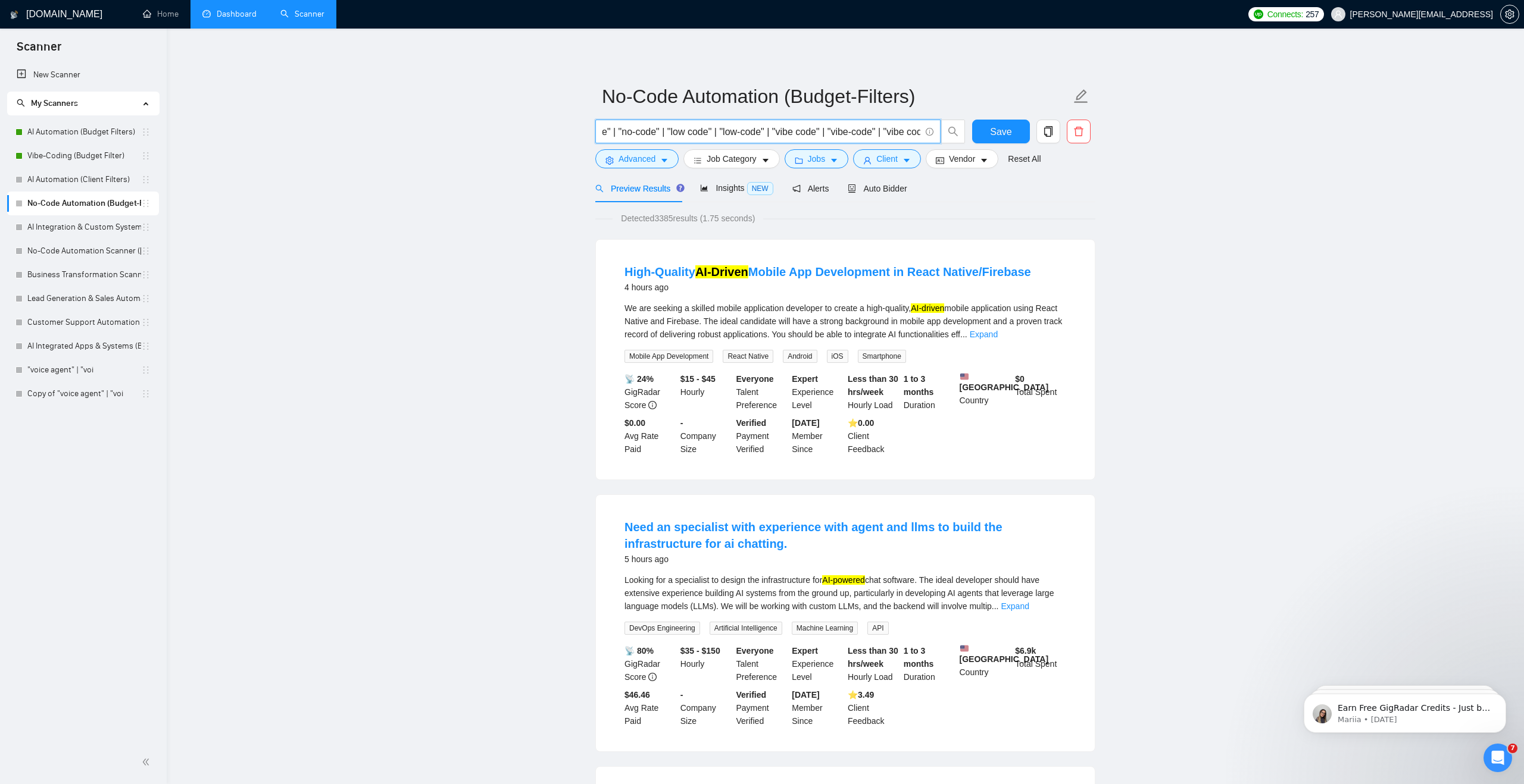
click at [93, 132] on link "AI Automation (Budget Filters)" at bounding box center [84, 132] width 114 height 24
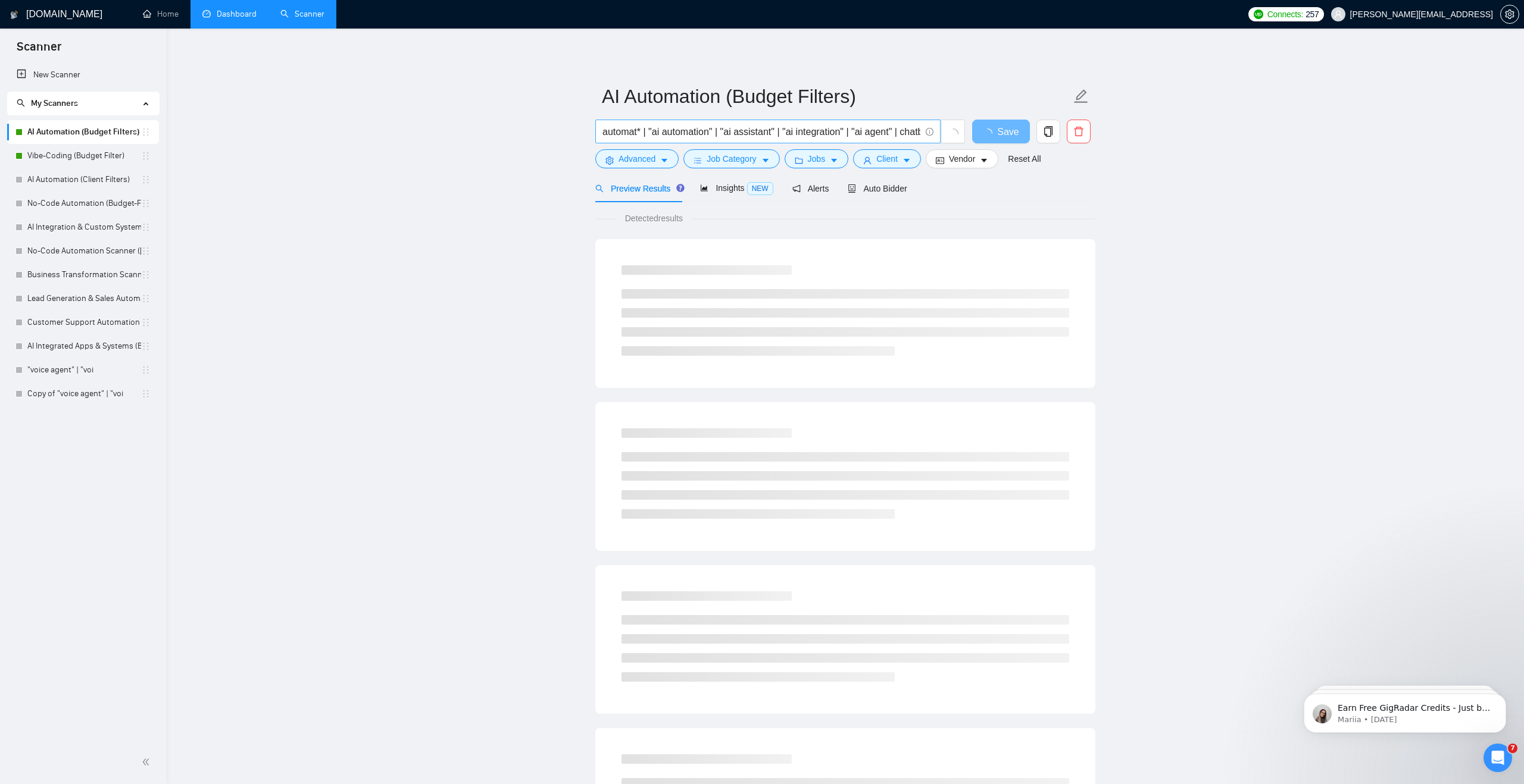
click at [838, 135] on input "automat* | "ai automation" | "ai assistant" | "ai integration" | "ai agent" | c…" at bounding box center [762, 132] width 318 height 15
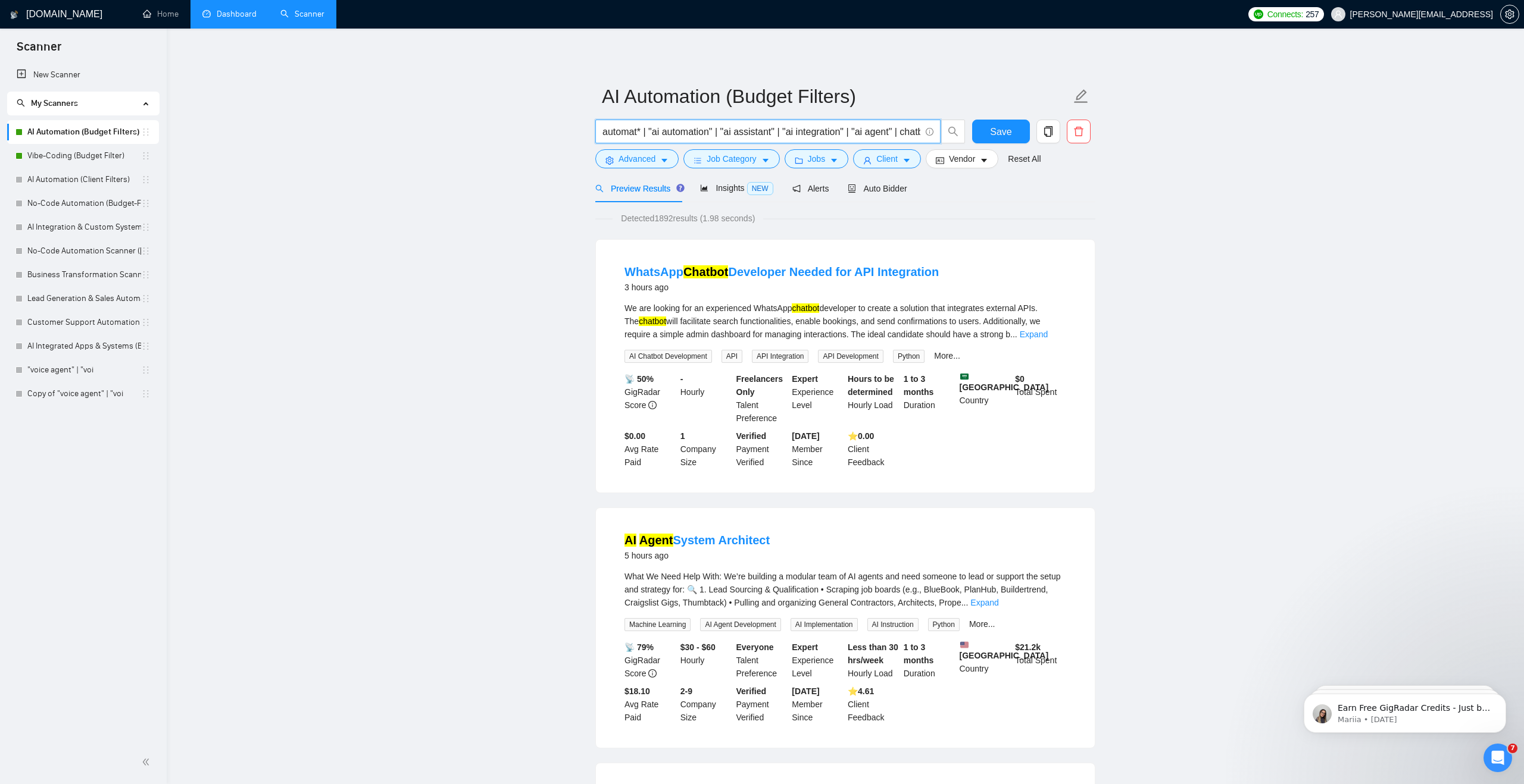
paste input "(automat*) | workflow) (n8n | [DOMAIN_NAME] | zapier | ChatGPT | GPT-4o | [DOMA…"
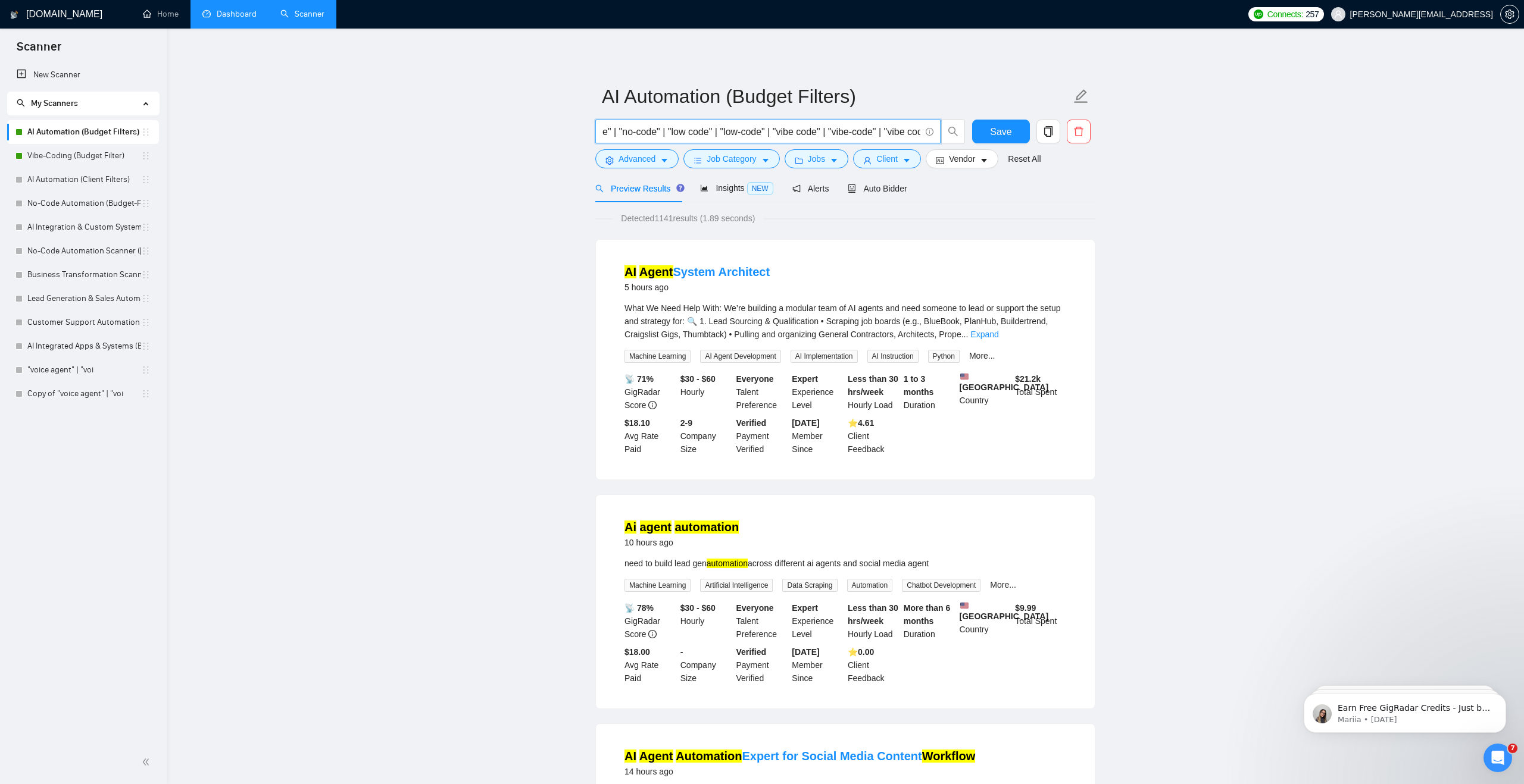
type input "automat* | "ai automation" | "ai assistant" | "ai integration" | "ai agent" | c…"
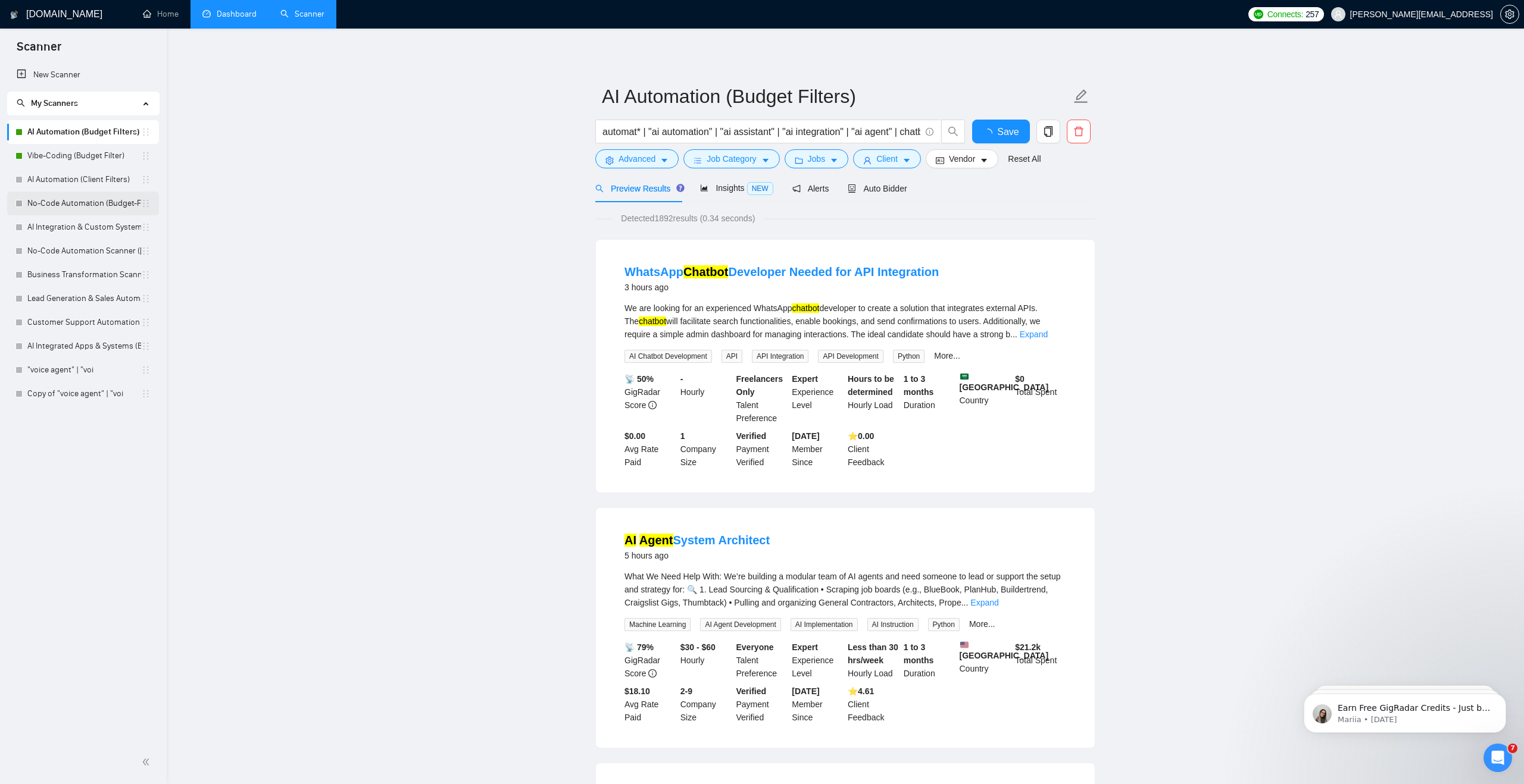
click at [100, 209] on link "No-Code Automation (Budget-Filters)" at bounding box center [84, 203] width 114 height 24
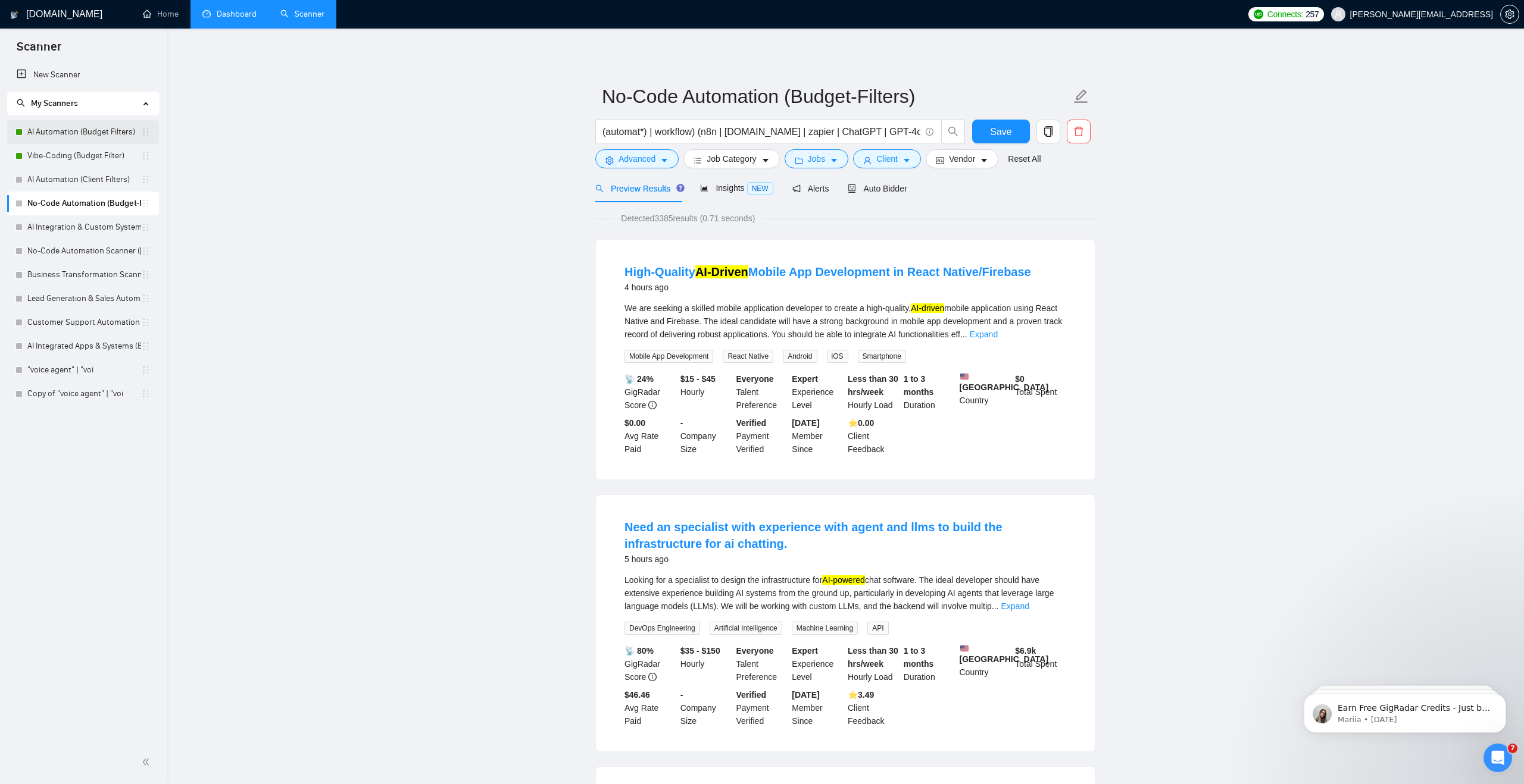
click at [100, 132] on link "AI Automation (Budget Filters)" at bounding box center [84, 132] width 114 height 24
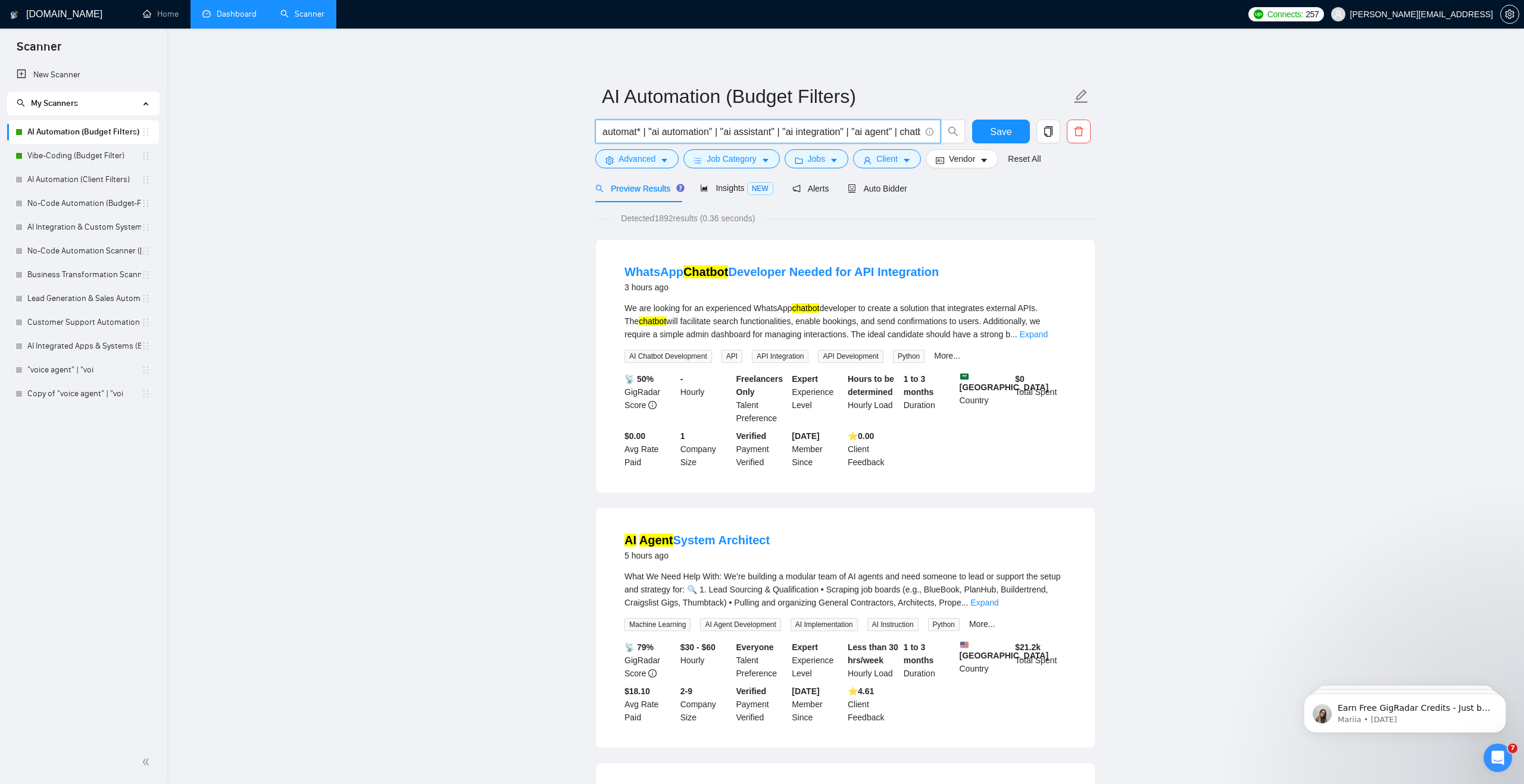
drag, startPoint x: 798, startPoint y: 124, endPoint x: 597, endPoint y: 128, distance: 201.0
click at [598, 128] on span "automat* | "ai automation" | "ai assistant" | "ai integration" | "ai agent" | c…" at bounding box center [767, 131] width 345 height 24
drag, startPoint x: 603, startPoint y: 134, endPoint x: 969, endPoint y: 133, distance: 366.0
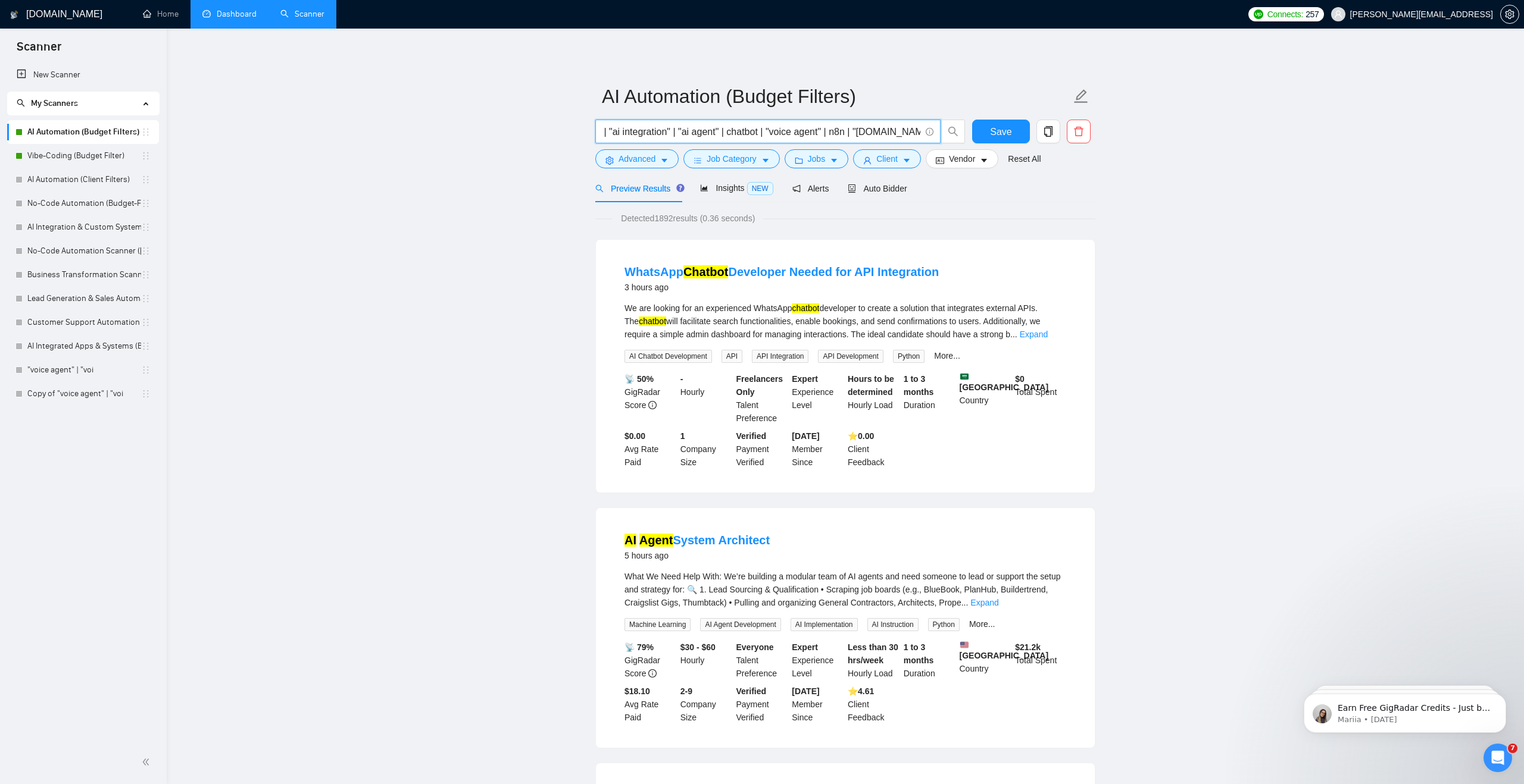
click at [969, 133] on div "automat* | "ai automation" | "ai assistant" | "ai integration" | "ai agent" | c…" at bounding box center [843, 134] width 500 height 30
paste input "(automat*) | workflow) (n8n | [DOMAIN_NAME] | zapier | ChatGPT | GPT-4o | [DOMA…"
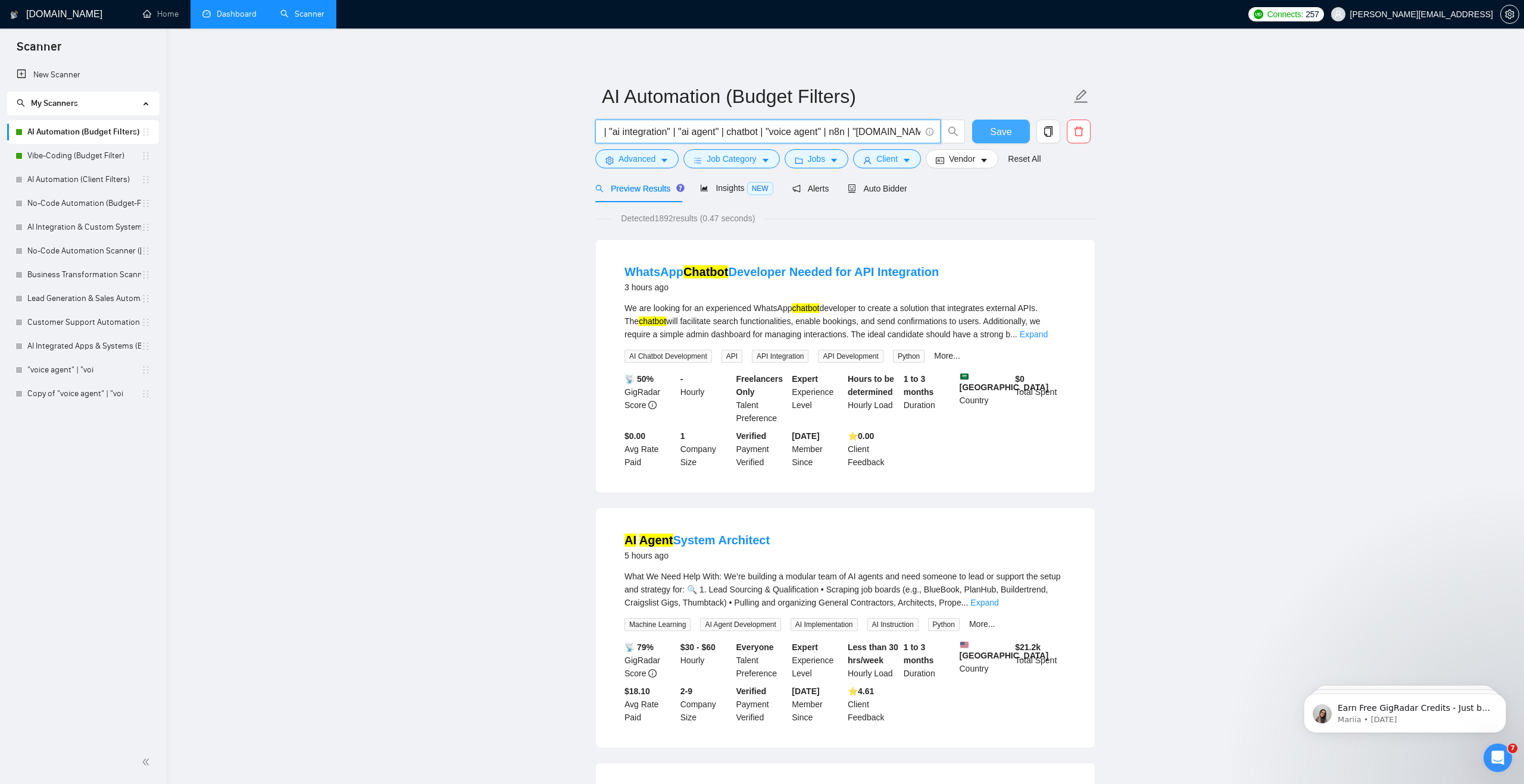
drag, startPoint x: 877, startPoint y: 131, endPoint x: 996, endPoint y: 131, distance: 119.0
click at [996, 131] on div "automat* | "ai automation" | "ai assistant" | "ai integration" | "ai agent" | c…" at bounding box center [843, 134] width 500 height 30
click at [919, 130] on input "automat* | "ai automation" | "ai assistant" | "ai integration" | "ai agent" | c…" at bounding box center [762, 132] width 318 height 15
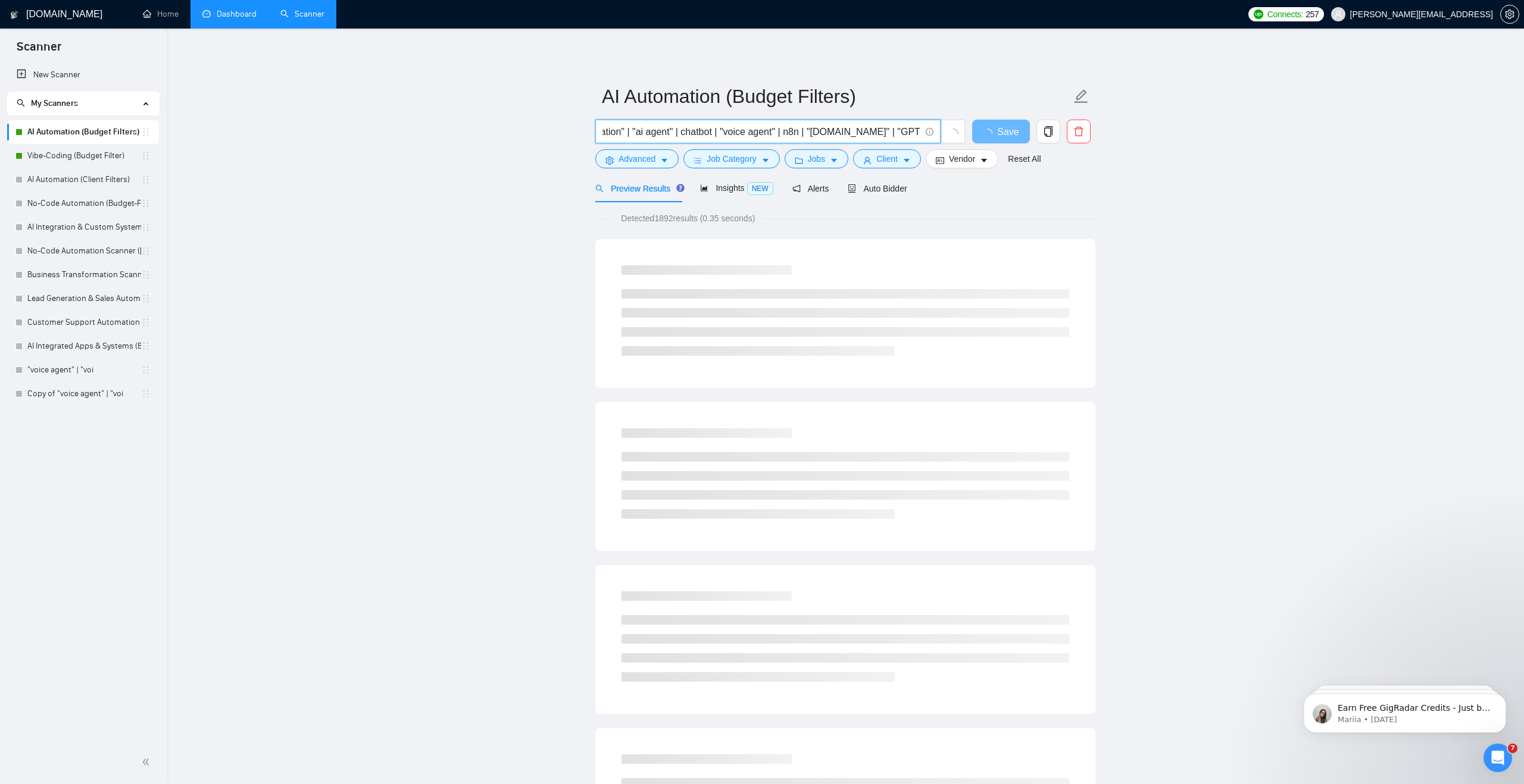
scroll to position [0, 224]
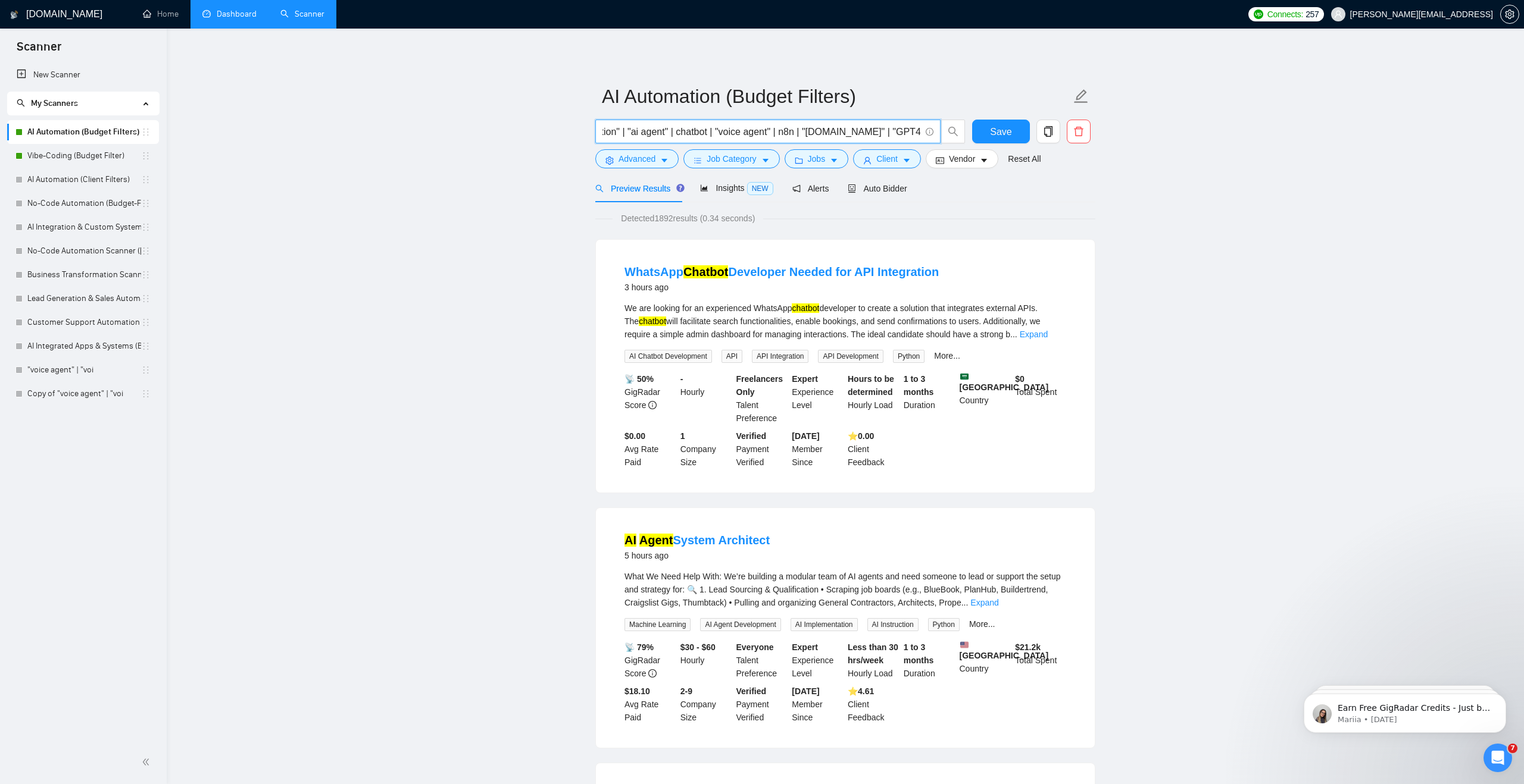
click at [917, 132] on input "automat* | "ai automation" | "ai assistant" | "ai integration" | "ai agent" | c…" at bounding box center [762, 132] width 318 height 15
click at [919, 131] on input "automat* | "ai automation" | "ai assistant" | "ai integration" | "ai agent" | c…" at bounding box center [762, 132] width 318 height 15
type input "automat* | "ai automation" | "ai assistant" | "ai integration" | "ai agent" | c…"
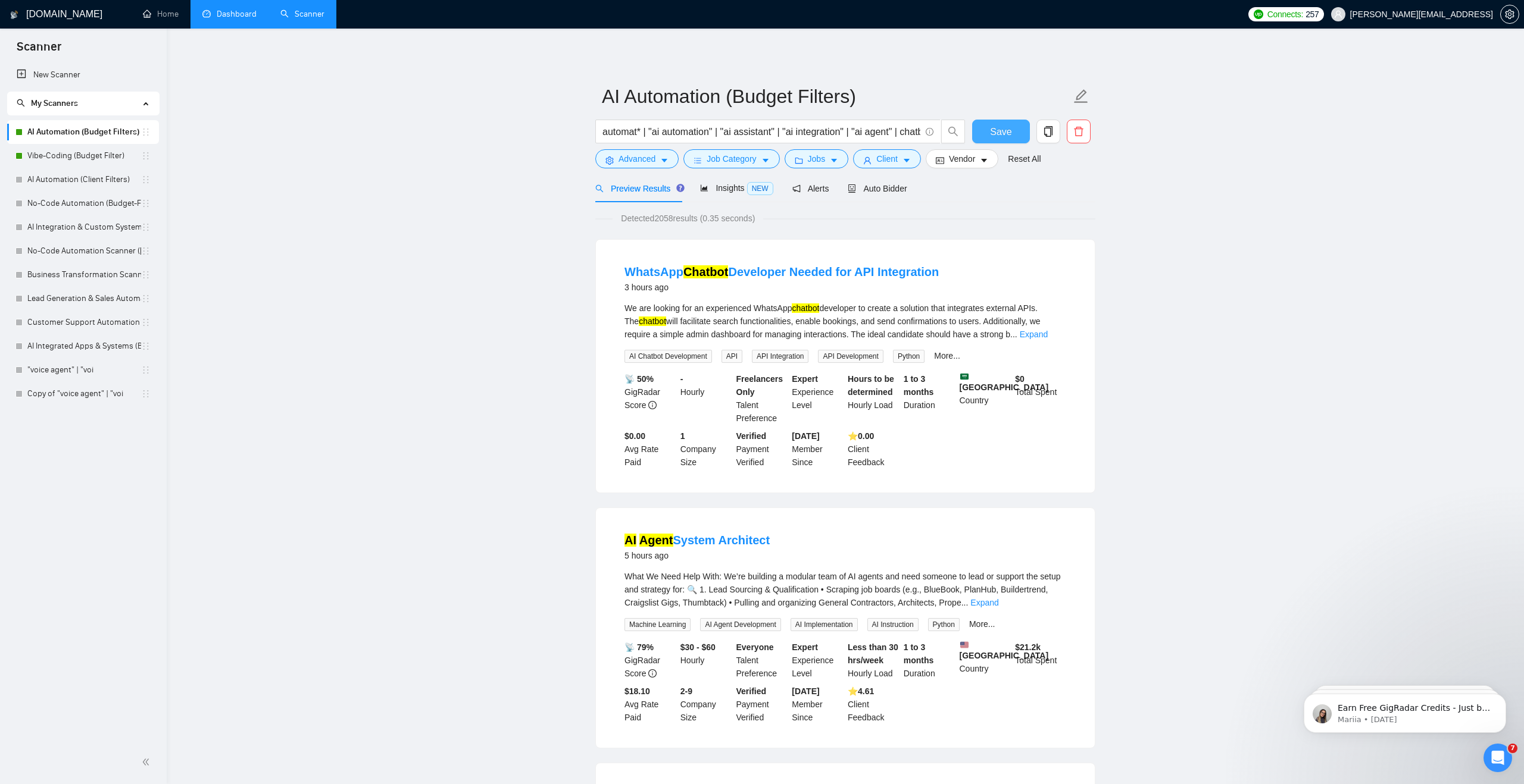
click at [975, 136] on button "Save" at bounding box center [1001, 131] width 57 height 24
drag, startPoint x: 732, startPoint y: 139, endPoint x: 917, endPoint y: 133, distance: 185.1
click at [917, 133] on input "automat* | "ai automation" | "ai assistant" | "ai integration" | "ai agent" | c…" at bounding box center [762, 132] width 318 height 15
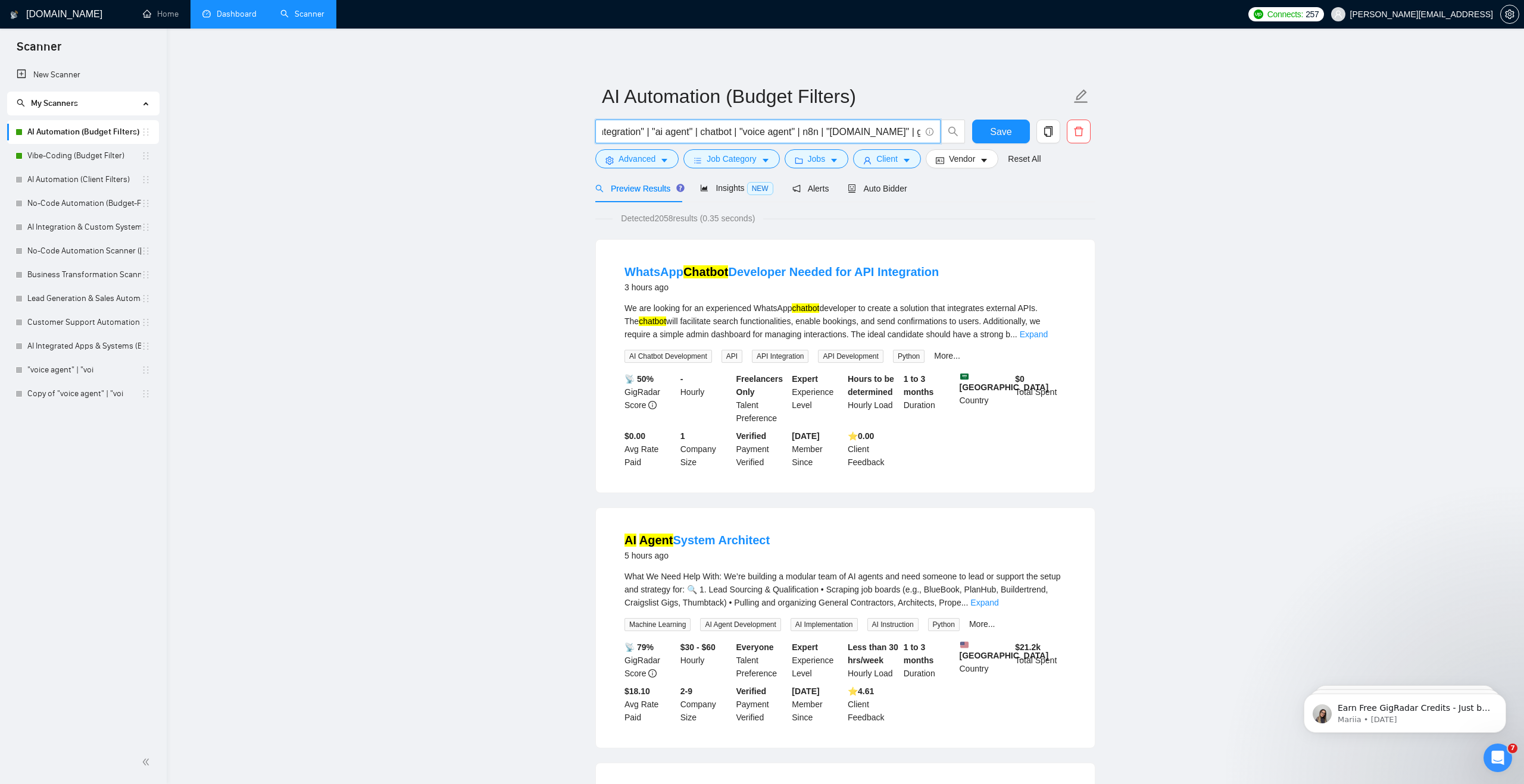
scroll to position [0, 0]
click at [116, 204] on link "No-Code Automation (Budget-Filters)" at bounding box center [84, 203] width 114 height 24
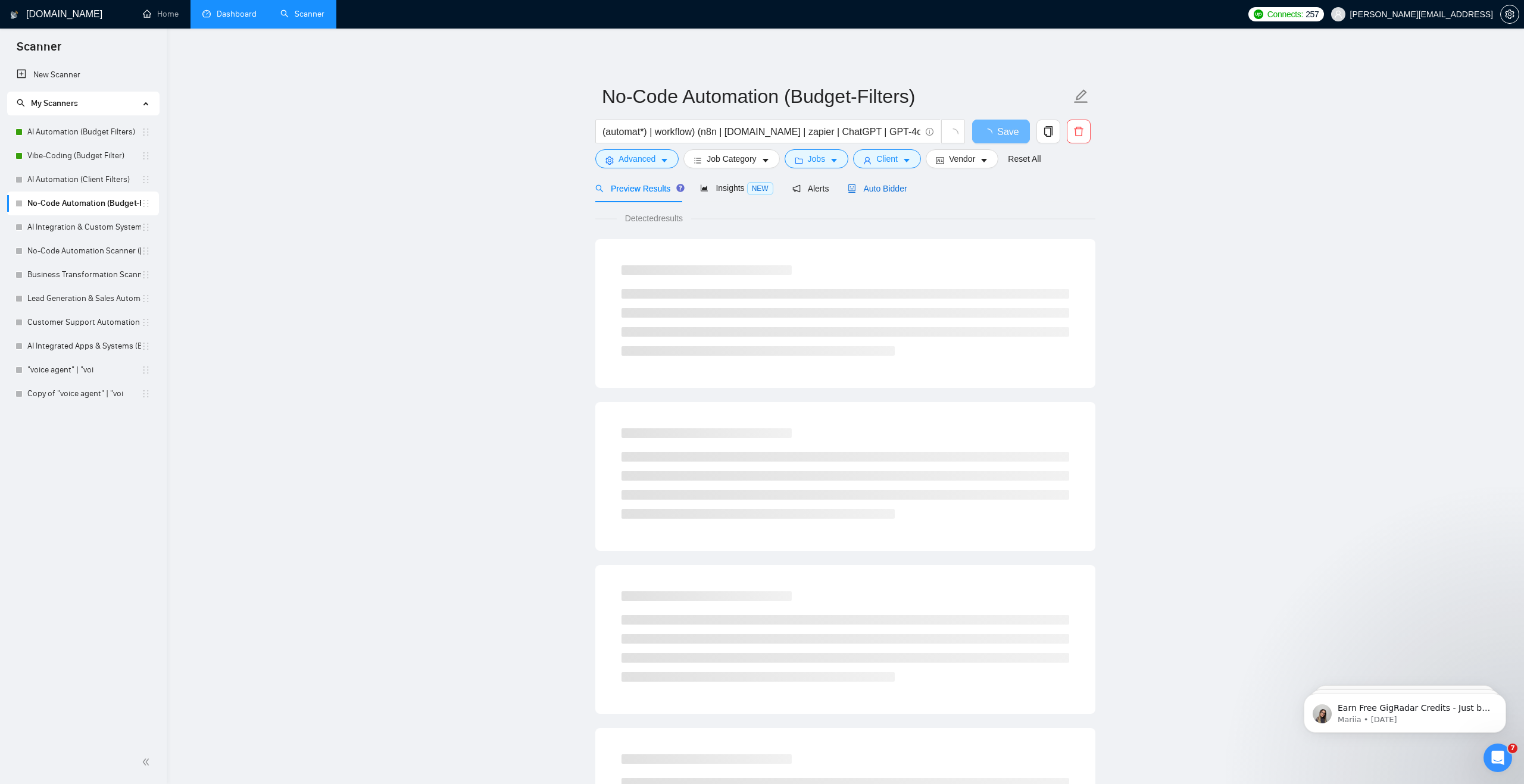
click at [889, 193] on span "Auto Bidder" at bounding box center [877, 188] width 59 height 10
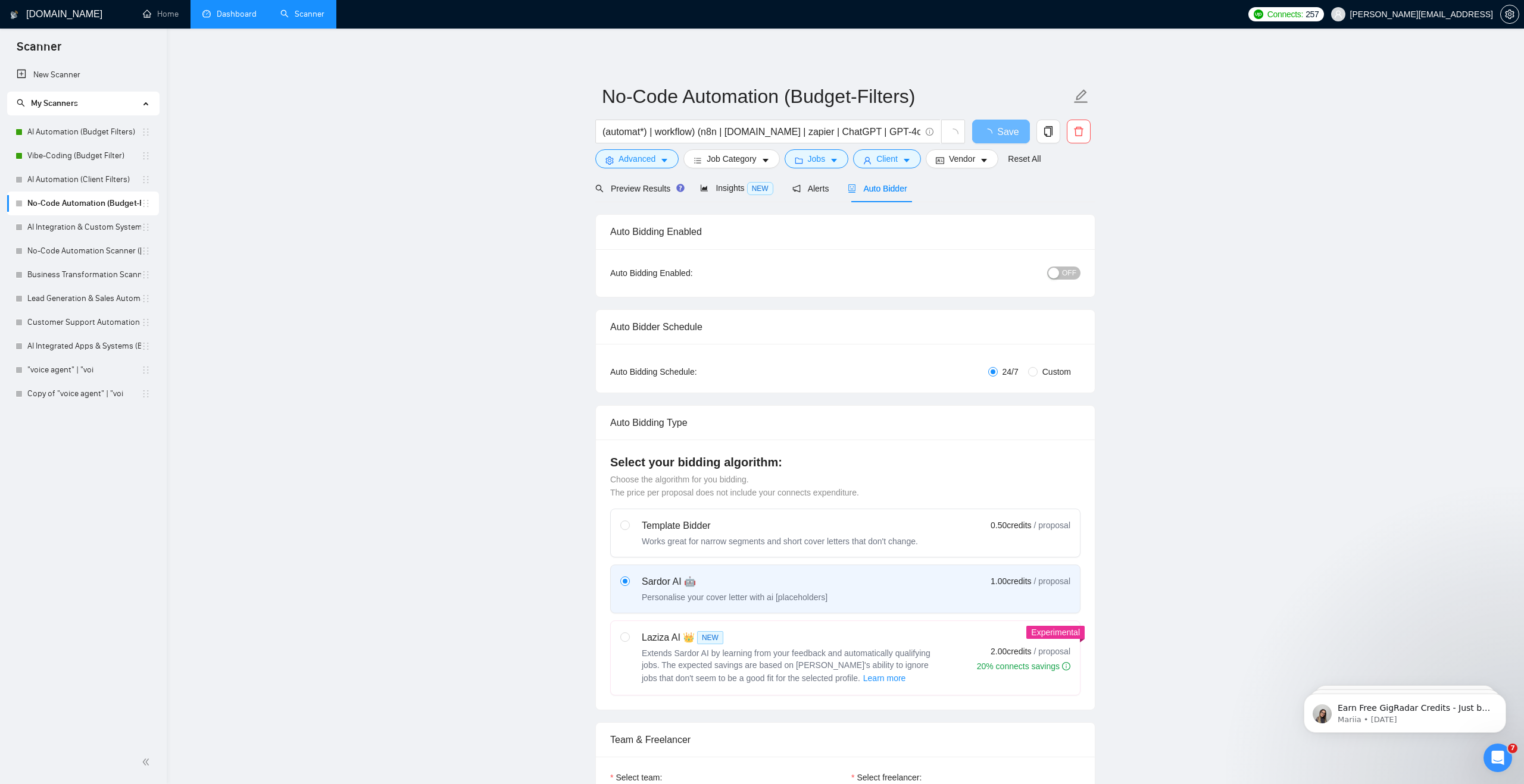
checkbox input "true"
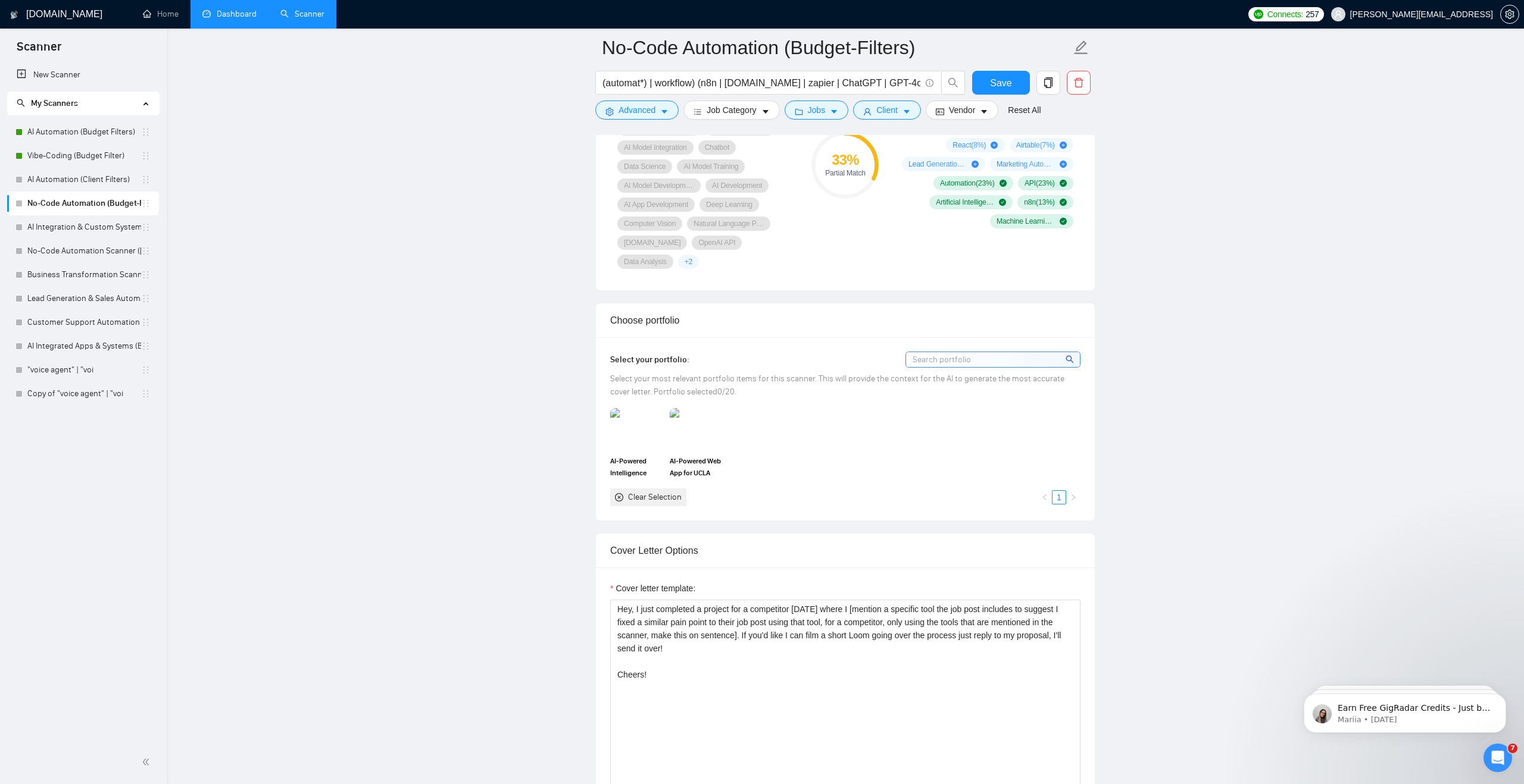
scroll to position [922, 0]
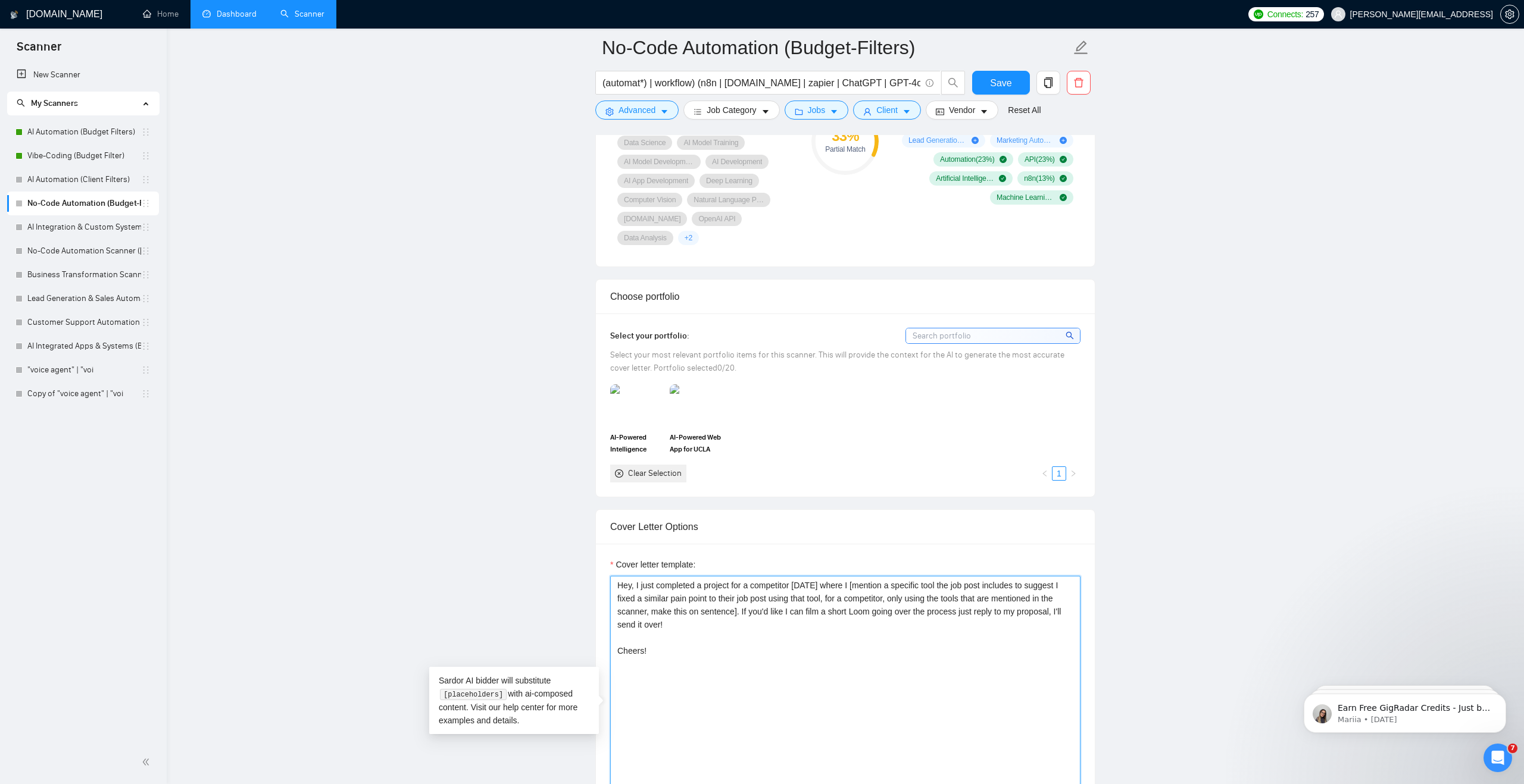
drag, startPoint x: 683, startPoint y: 656, endPoint x: 593, endPoint y: 577, distance: 119.8
click at [99, 150] on link "Vibe-Coding (Budget Filter)" at bounding box center [84, 156] width 114 height 24
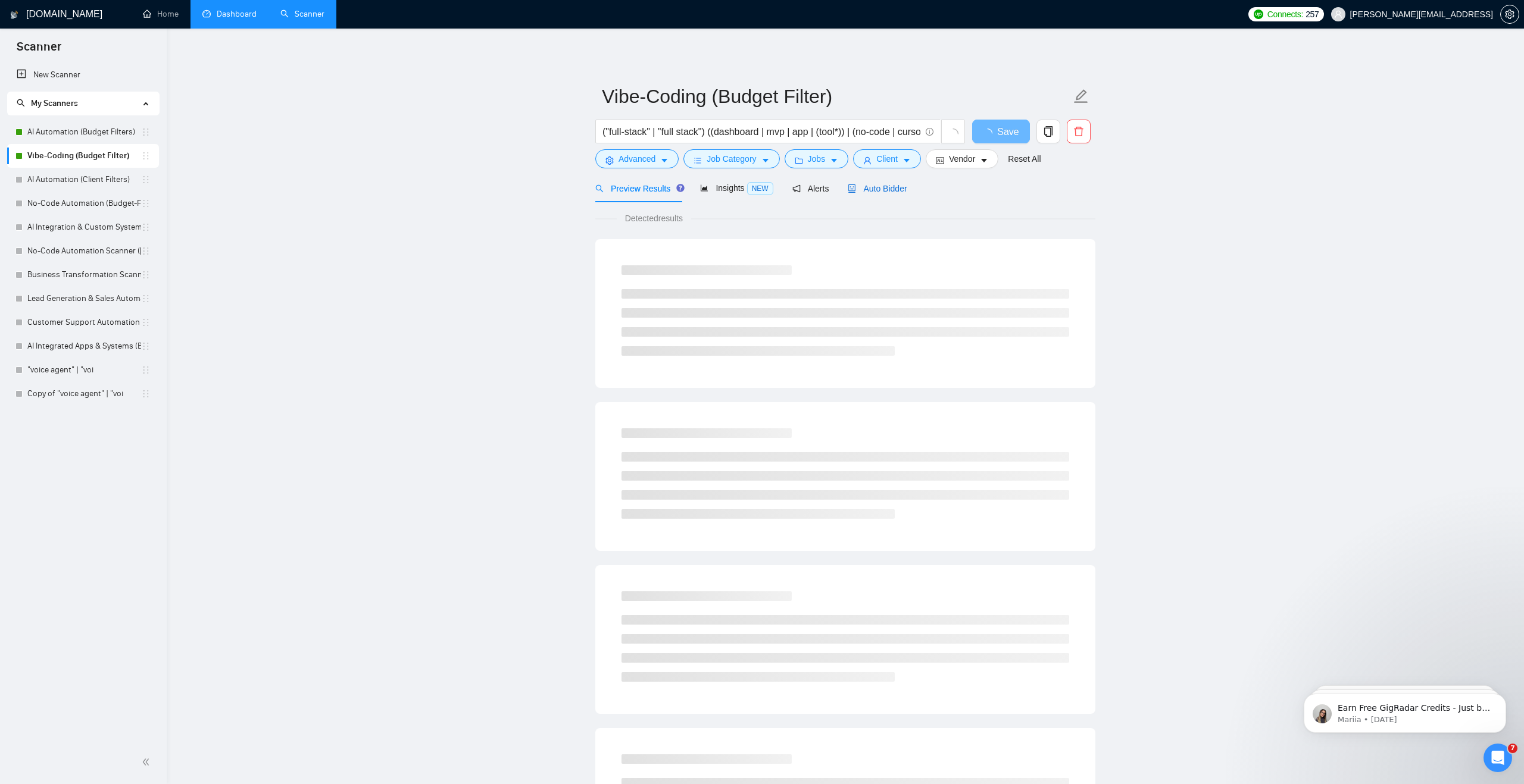
click at [870, 191] on span "Auto Bidder" at bounding box center [877, 188] width 59 height 10
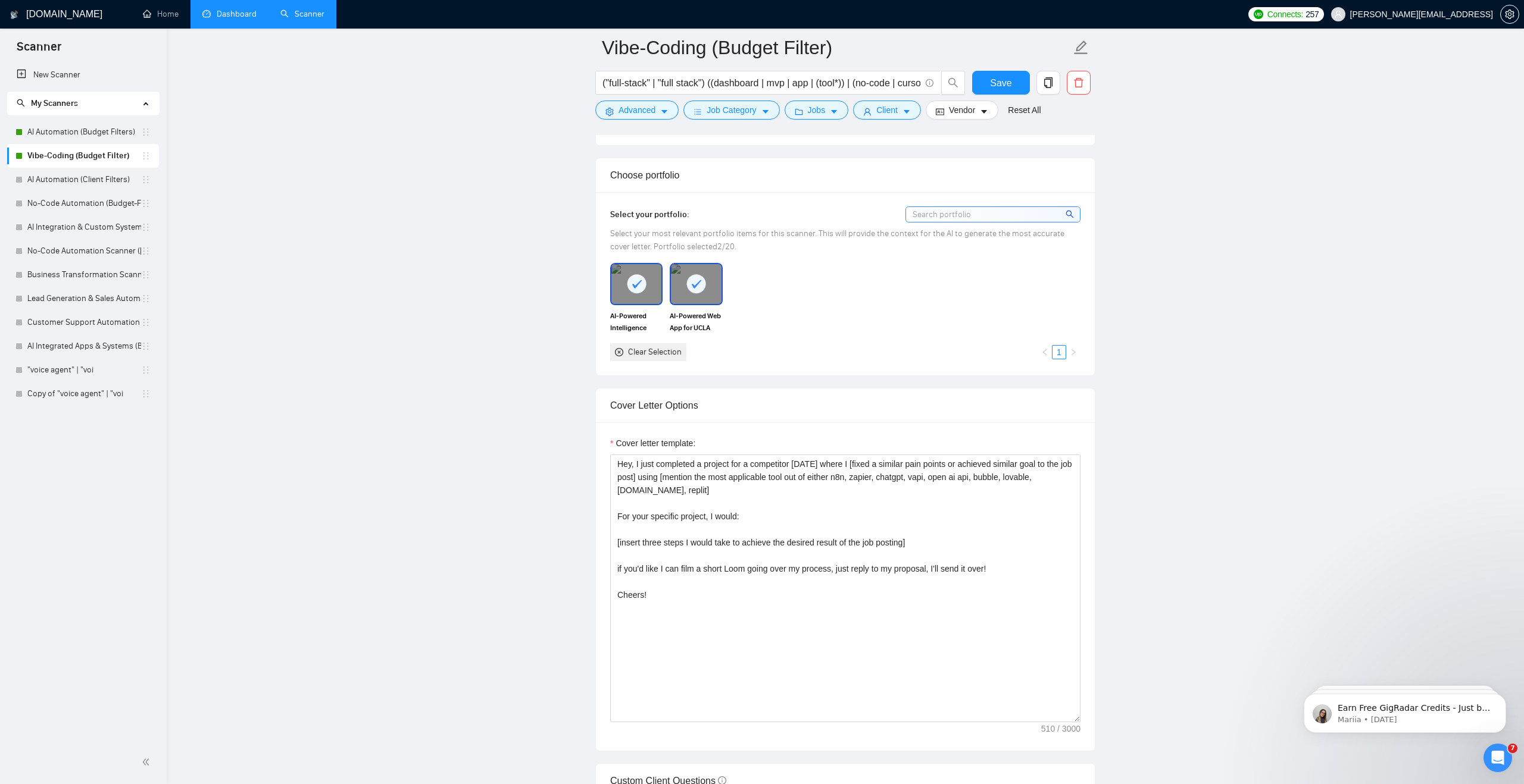
scroll to position [1048, 0]
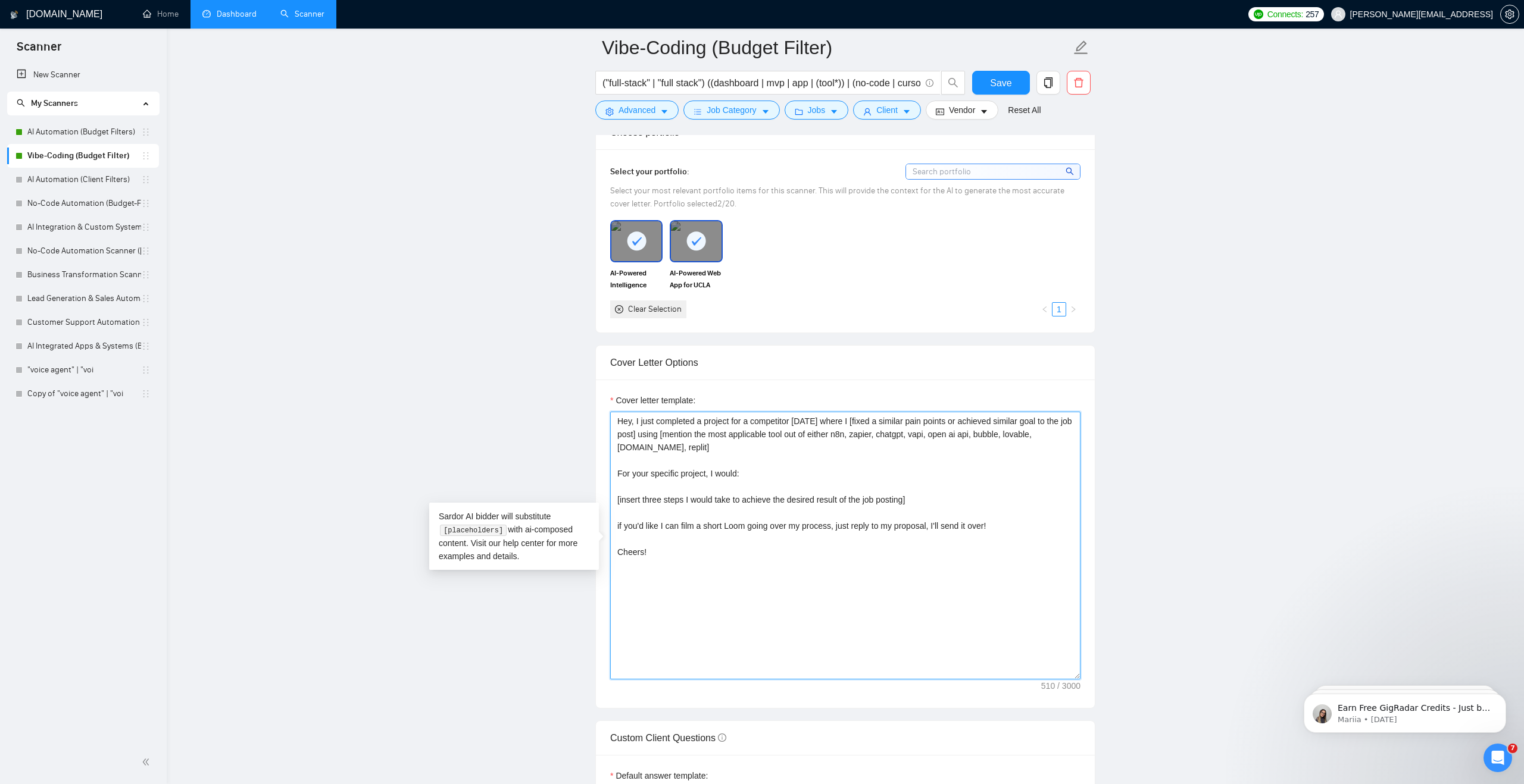
drag, startPoint x: 714, startPoint y: 561, endPoint x: 629, endPoint y: 445, distance: 143.8
click at [629, 445] on textarea "Hey, I just completed a project for a competitor [DATE] where I [fixed a simila…" at bounding box center [846, 546] width 471 height 268
click at [782, 382] on div "Cover letter template: Hey, I just completed a project for a competitor [DATE] …" at bounding box center [845, 544] width 498 height 329
drag, startPoint x: 653, startPoint y: 554, endPoint x: 597, endPoint y: 386, distance: 177.1
click at [597, 386] on div "Cover letter template: Hey, I just completed a project for a competitor [DATE] …" at bounding box center [845, 544] width 498 height 329
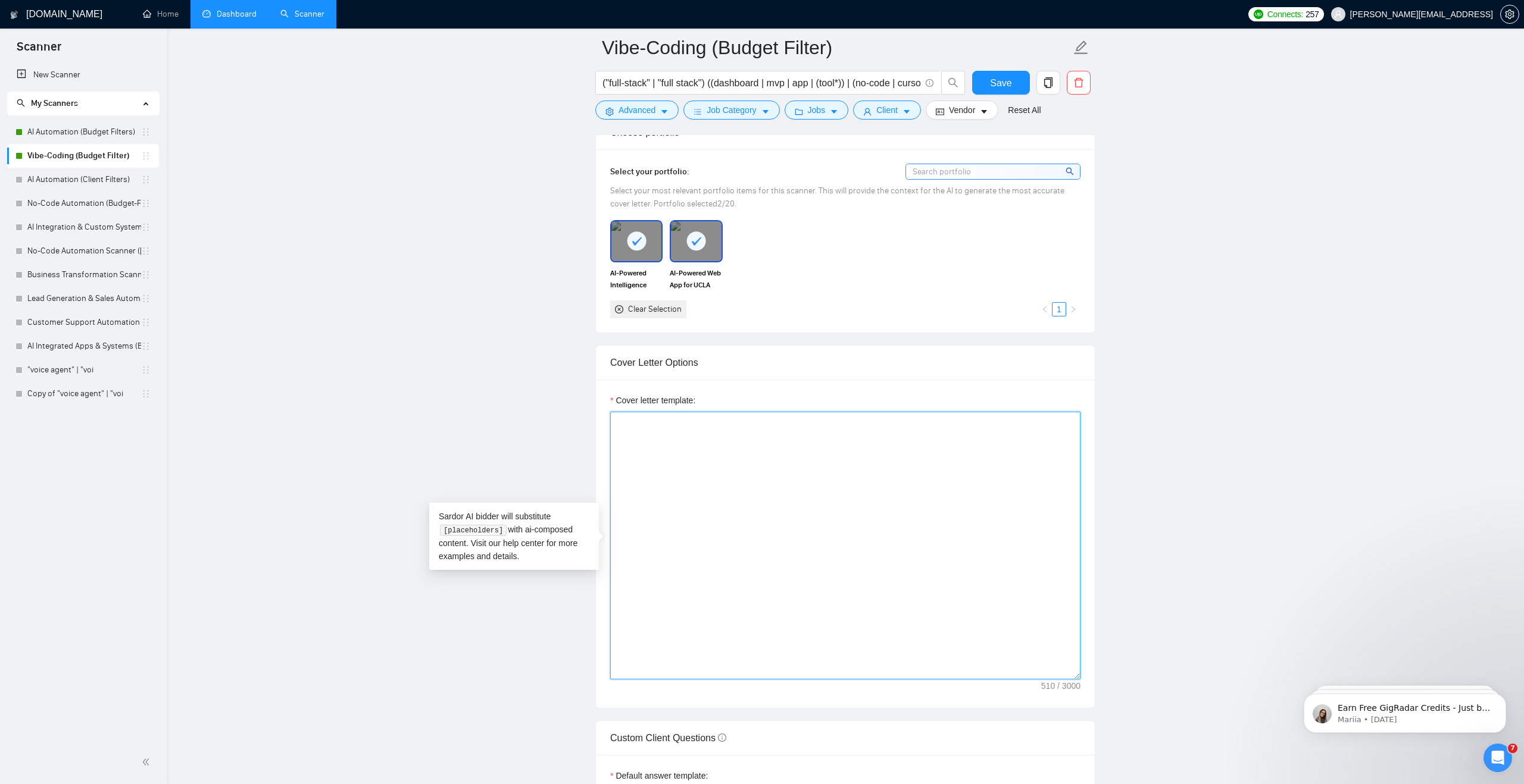
paste textarea "Hey, I just completed a project for a competitor [DATE] where I [mention a spec…"
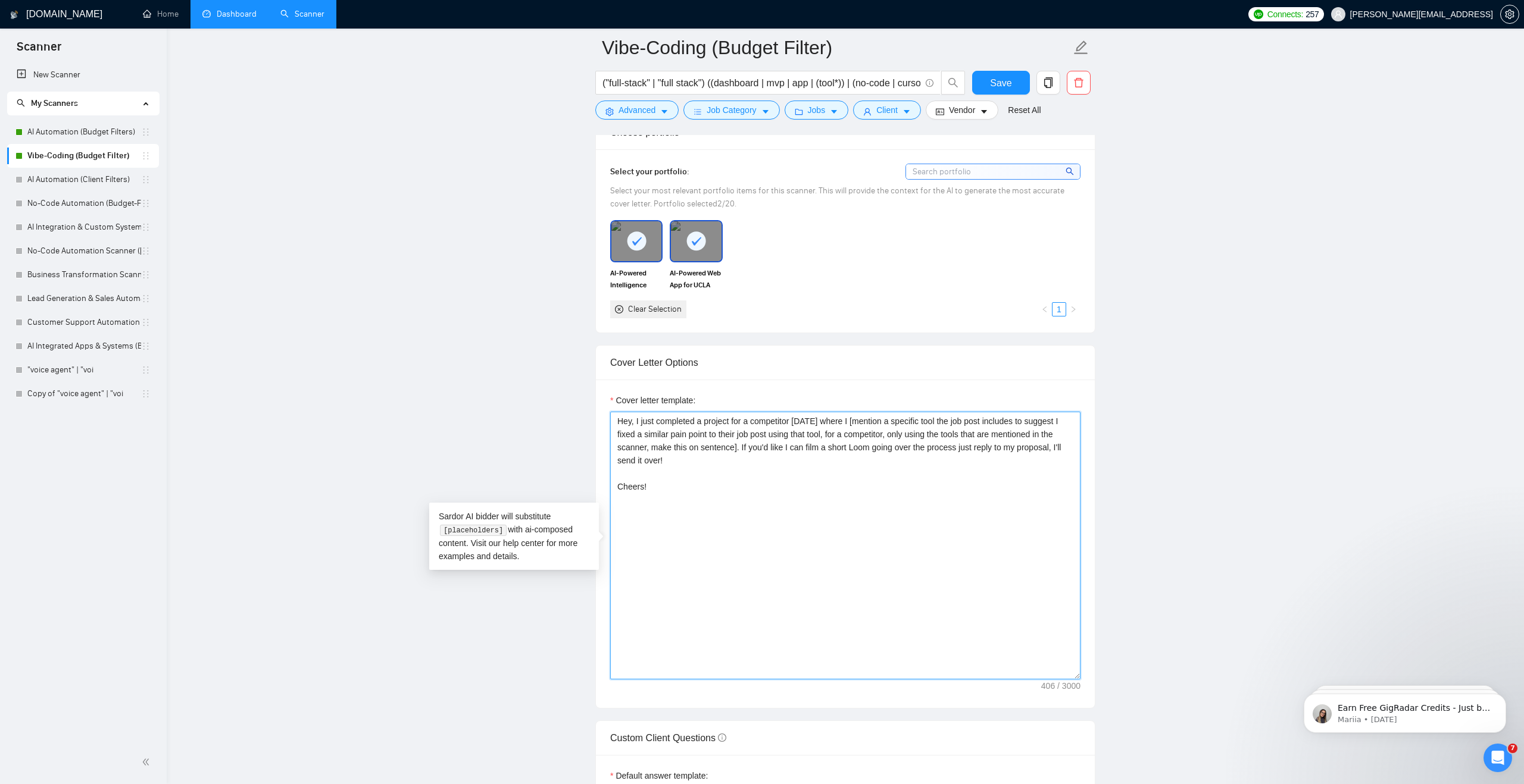
drag, startPoint x: 719, startPoint y: 449, endPoint x: 946, endPoint y: 431, distance: 227.7
click at [946, 431] on textarea "Hey, I just completed a project for a competitor [DATE] where I [mention a spec…" at bounding box center [846, 546] width 471 height 268
click at [890, 424] on textarea "Hey, I just completed a project for a competitor [DATE] where I [mention a spec…" at bounding box center [846, 546] width 471 height 268
drag, startPoint x: 869, startPoint y: 434, endPoint x: 714, endPoint y: 445, distance: 155.4
click at [714, 445] on textarea "Hey, I just completed a project for a competitor [DATE] where I [mention a spec…" at bounding box center [846, 546] width 471 height 268
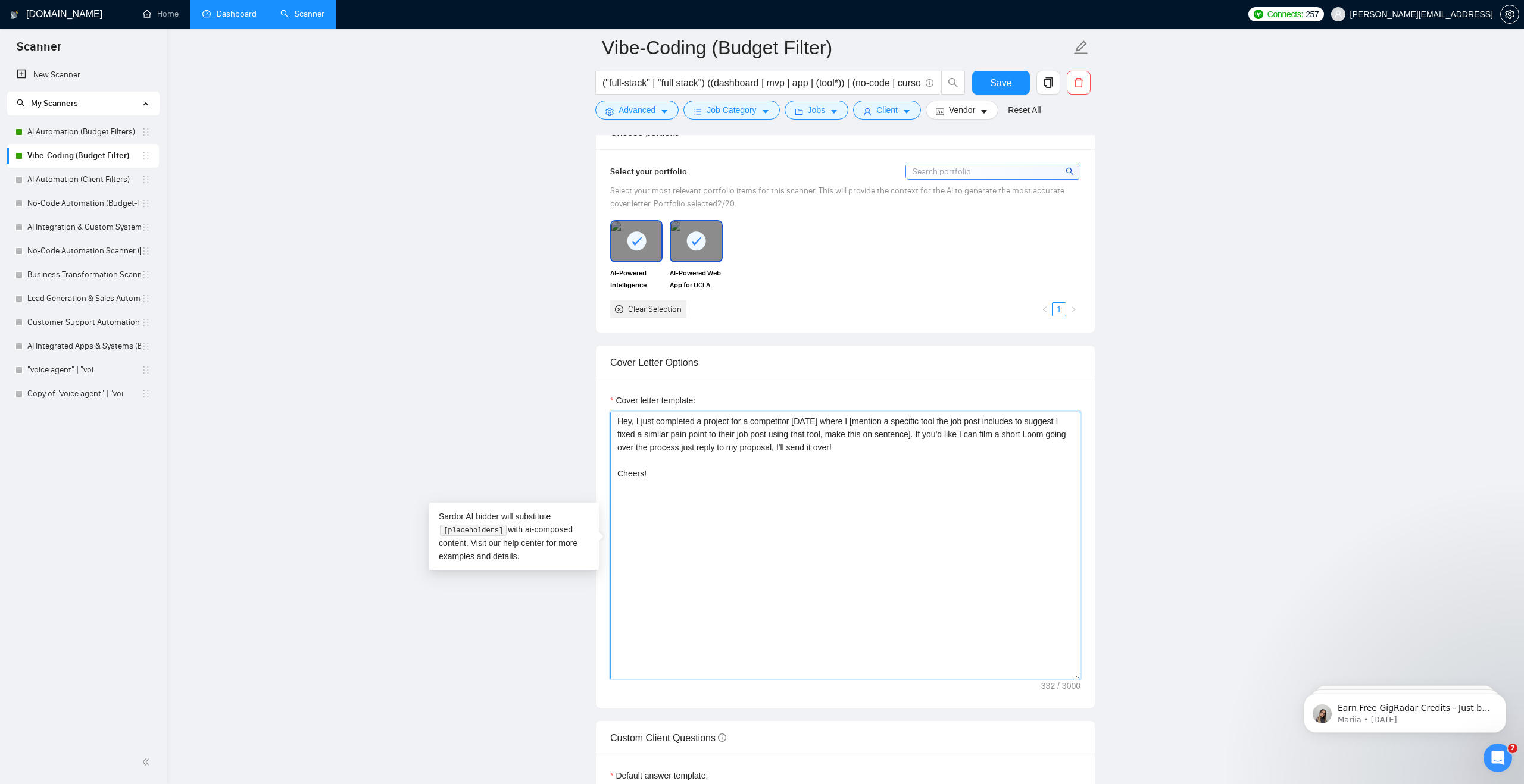
click at [714, 508] on textarea "Hey, I just completed a project for a competitor [DATE] where I [mention a spec…" at bounding box center [846, 546] width 471 height 268
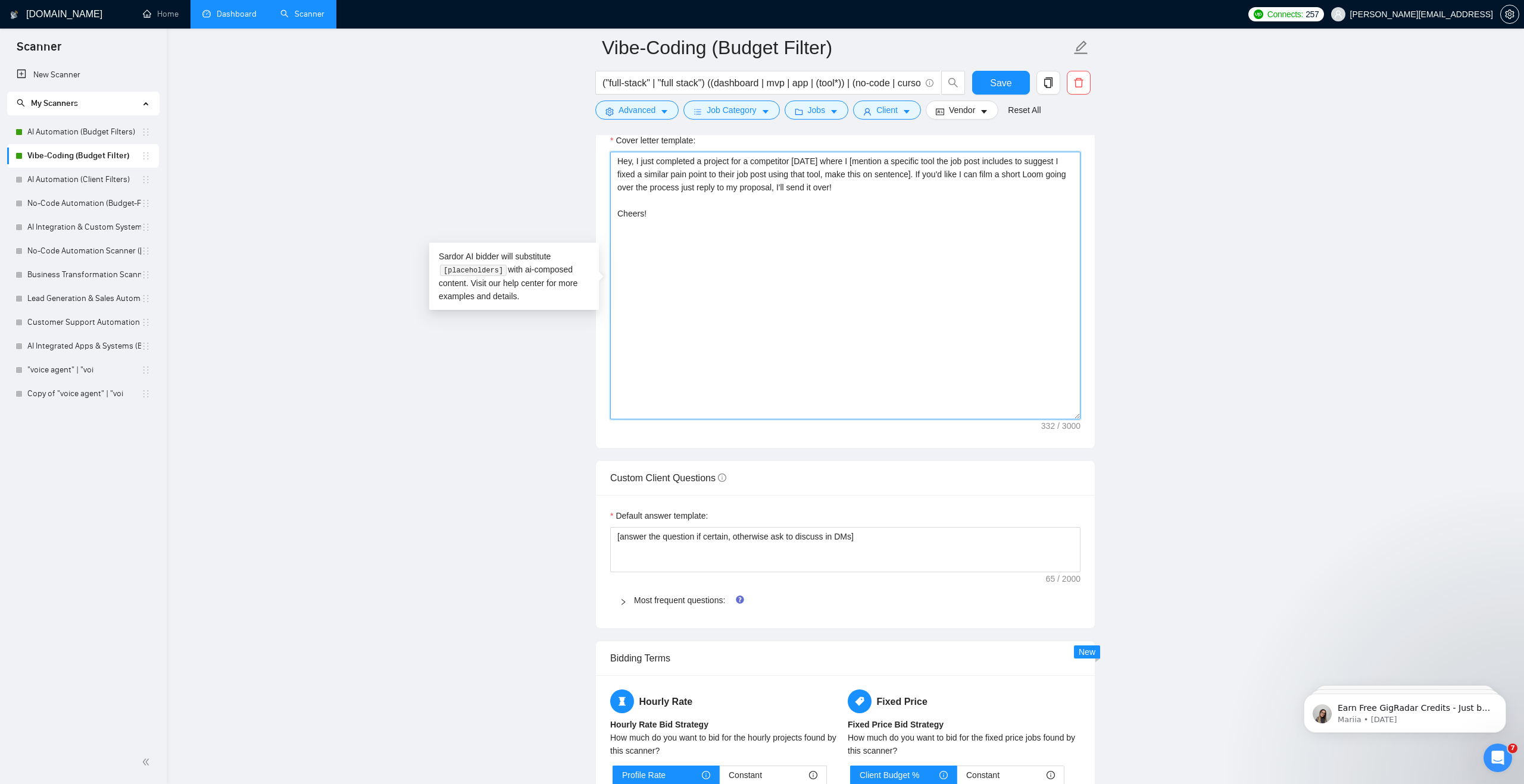
scroll to position [1133, 0]
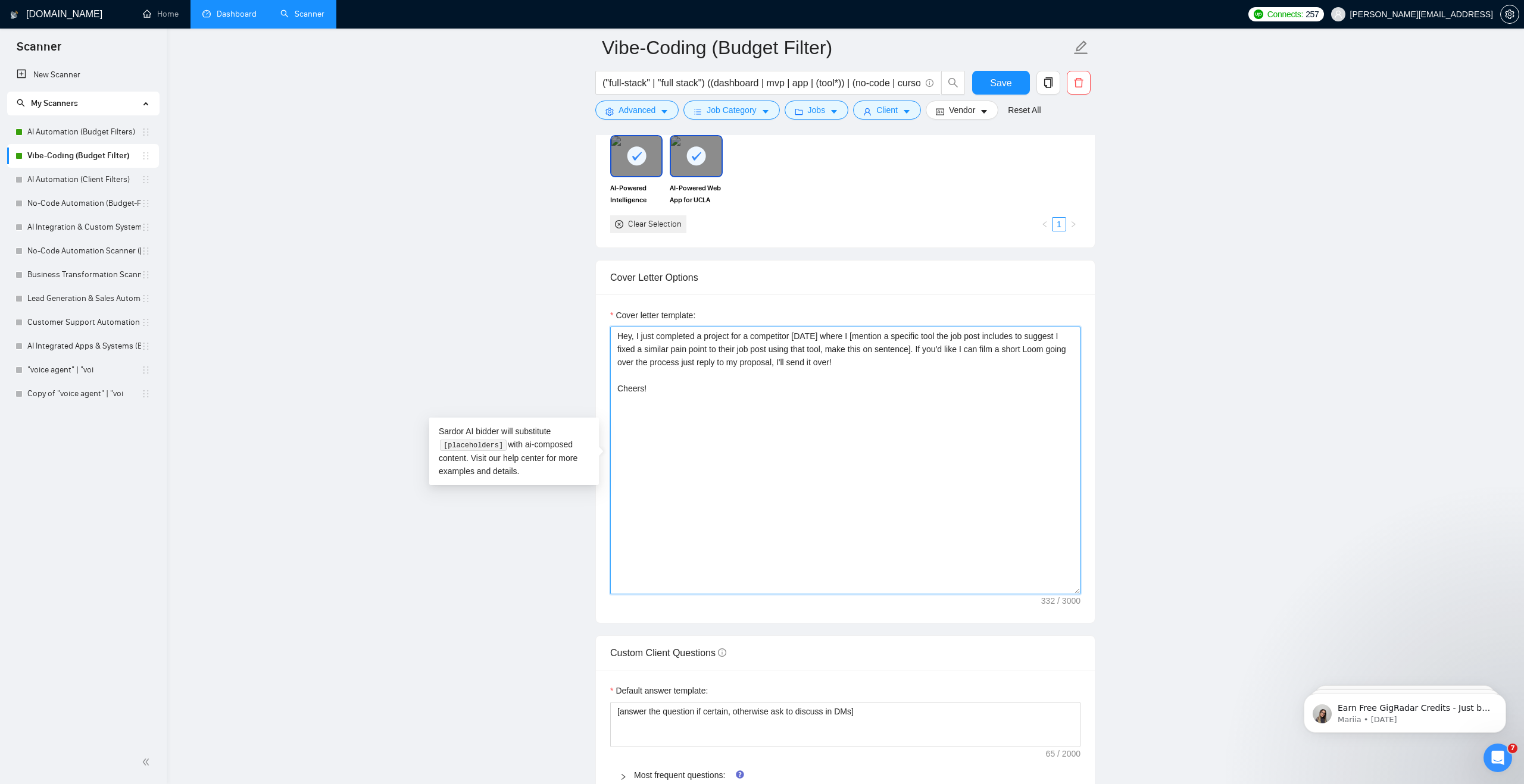
drag, startPoint x: 718, startPoint y: 397, endPoint x: 593, endPoint y: 326, distance: 143.8
click at [593, 326] on main "Vibe-Coding (Budget Filter) ("full-stack" | "full stack") ((dashboard | mvp | a…" at bounding box center [845, 663] width 1319 height 3496
type textarea "Hey, I just completed a project for a competitor [DATE] where I [mention a spec…"
click at [992, 84] on span "Save" at bounding box center [1001, 83] width 21 height 15
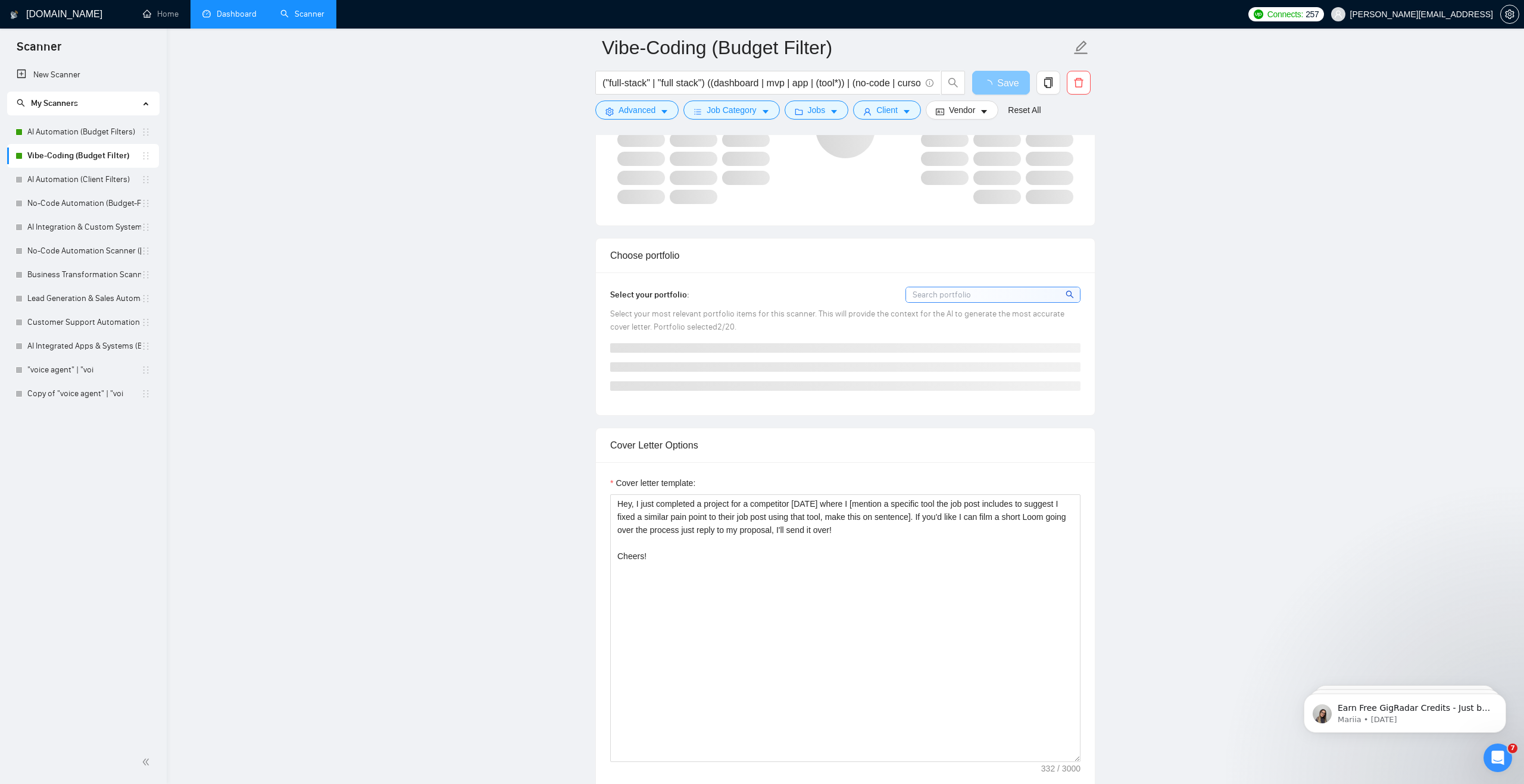
scroll to position [870, 0]
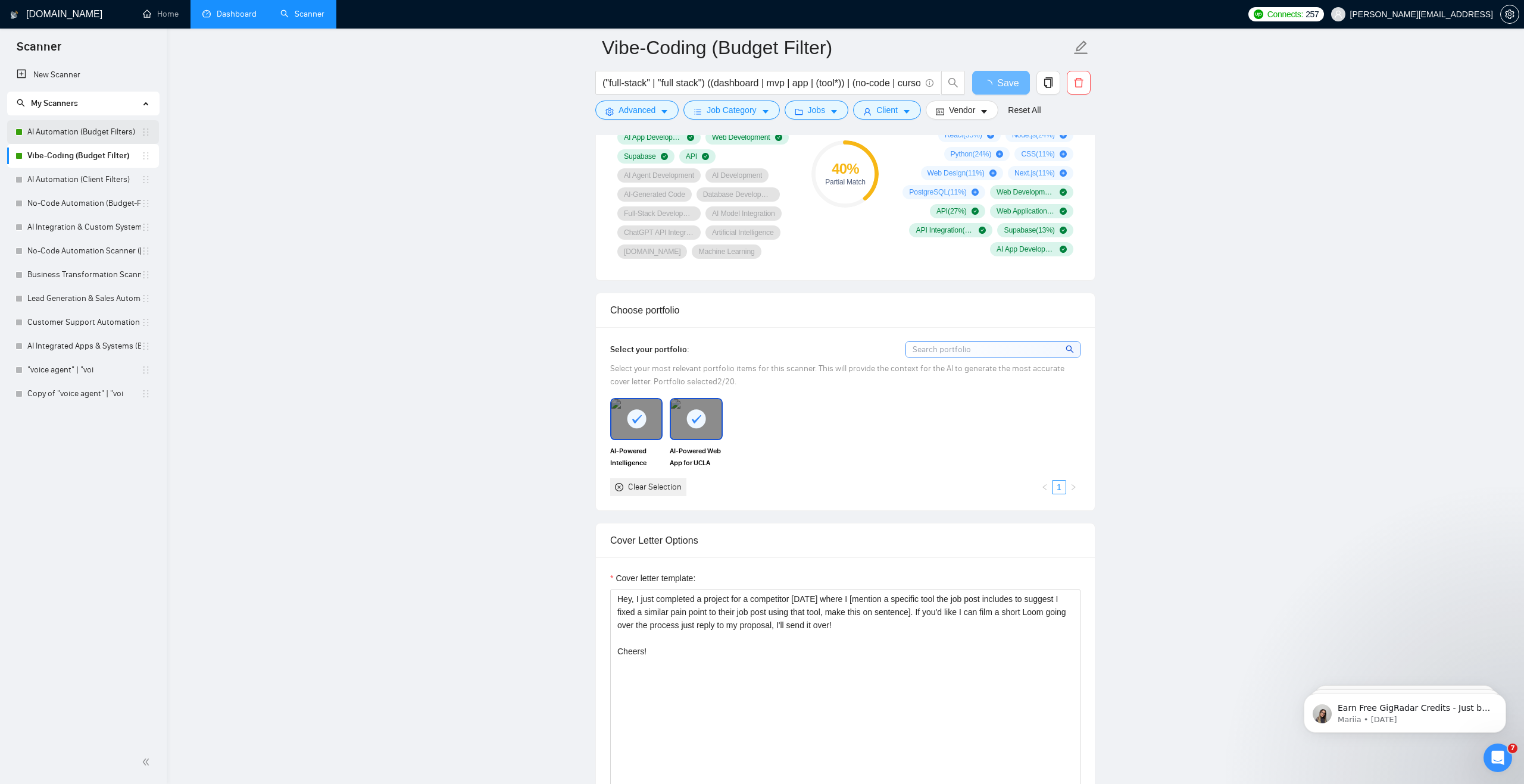
click at [121, 138] on link "AI Automation (Budget Filters)" at bounding box center [84, 132] width 114 height 24
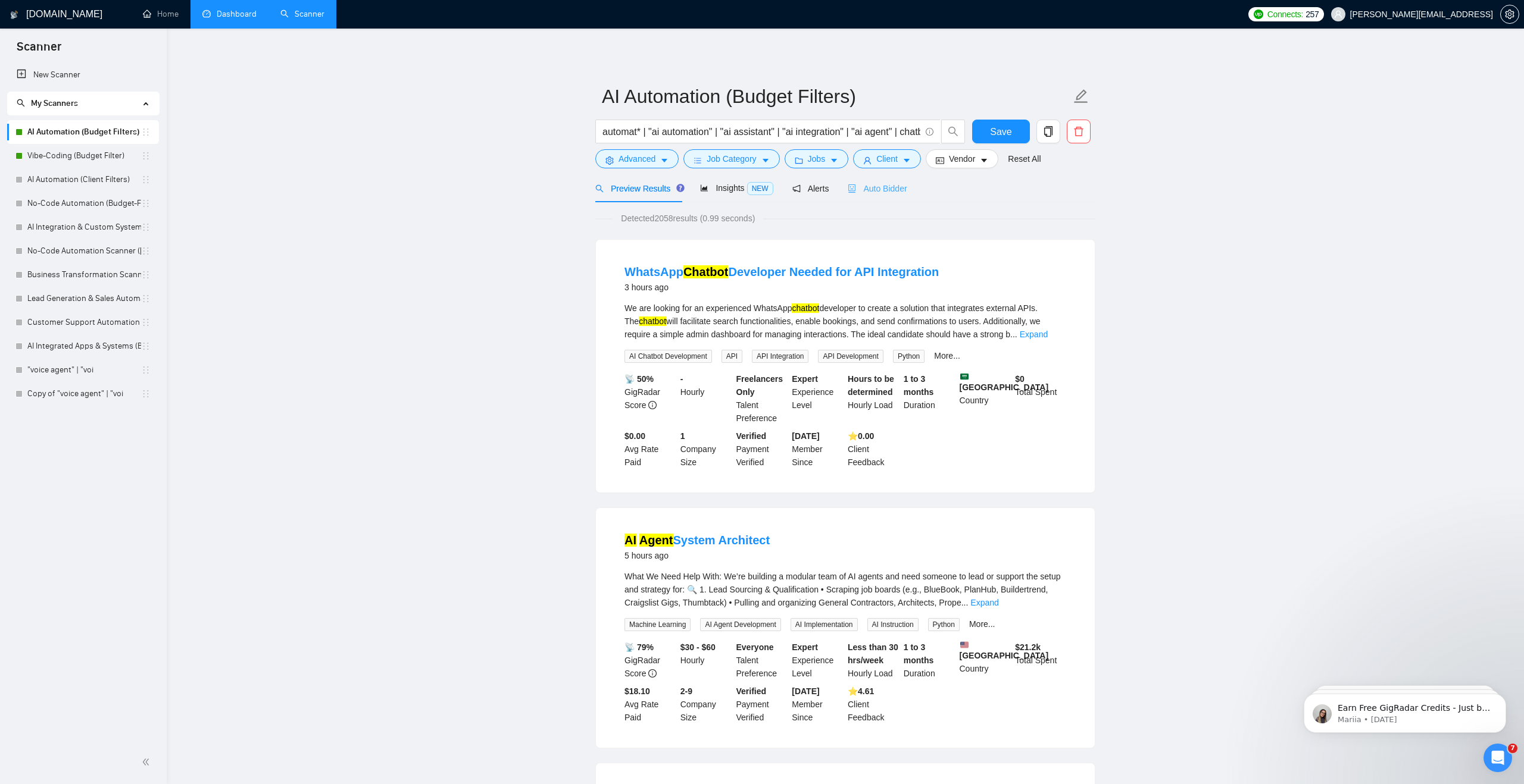
click at [856, 181] on div "Auto Bidder" at bounding box center [877, 187] width 59 height 28
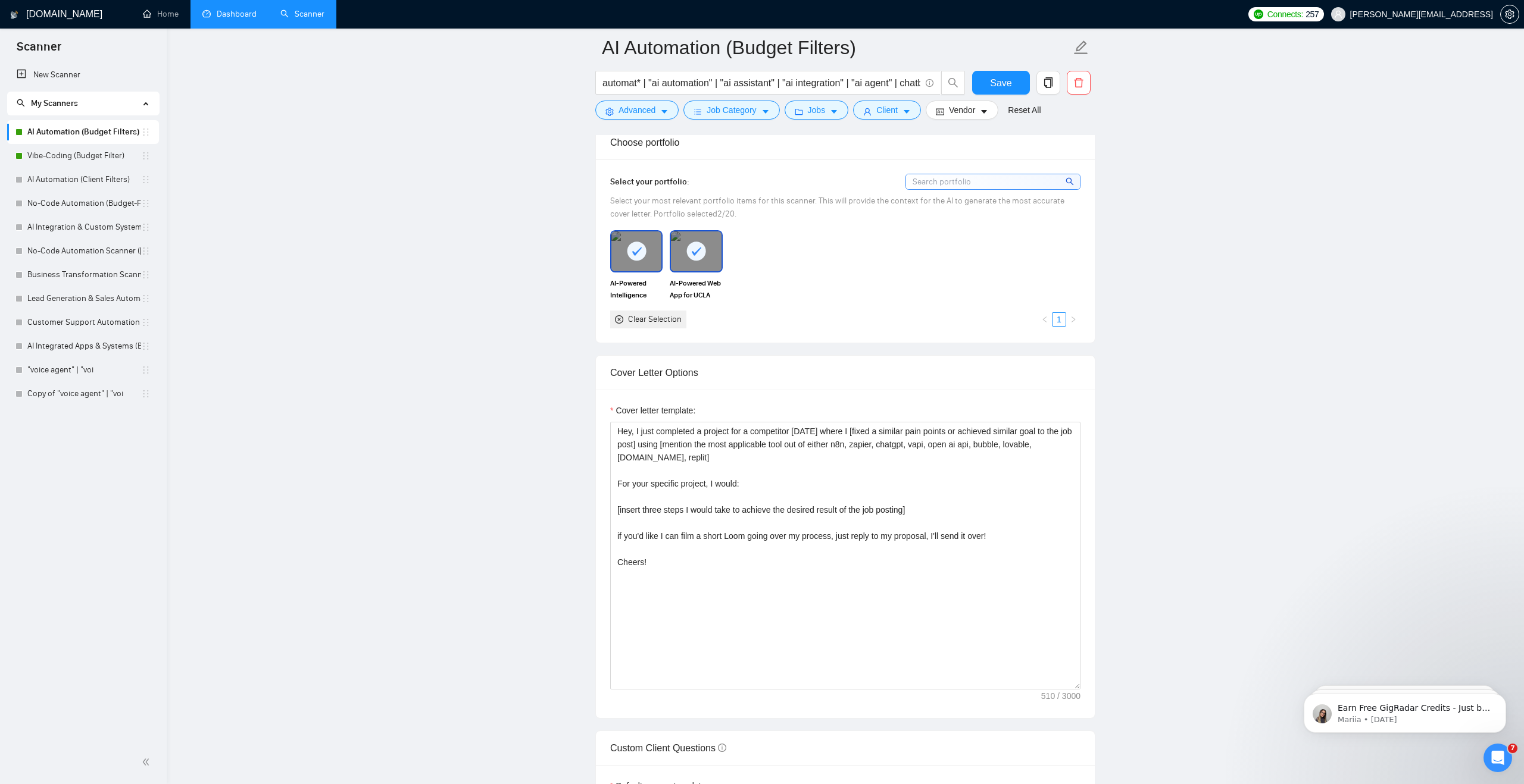
scroll to position [1154, 0]
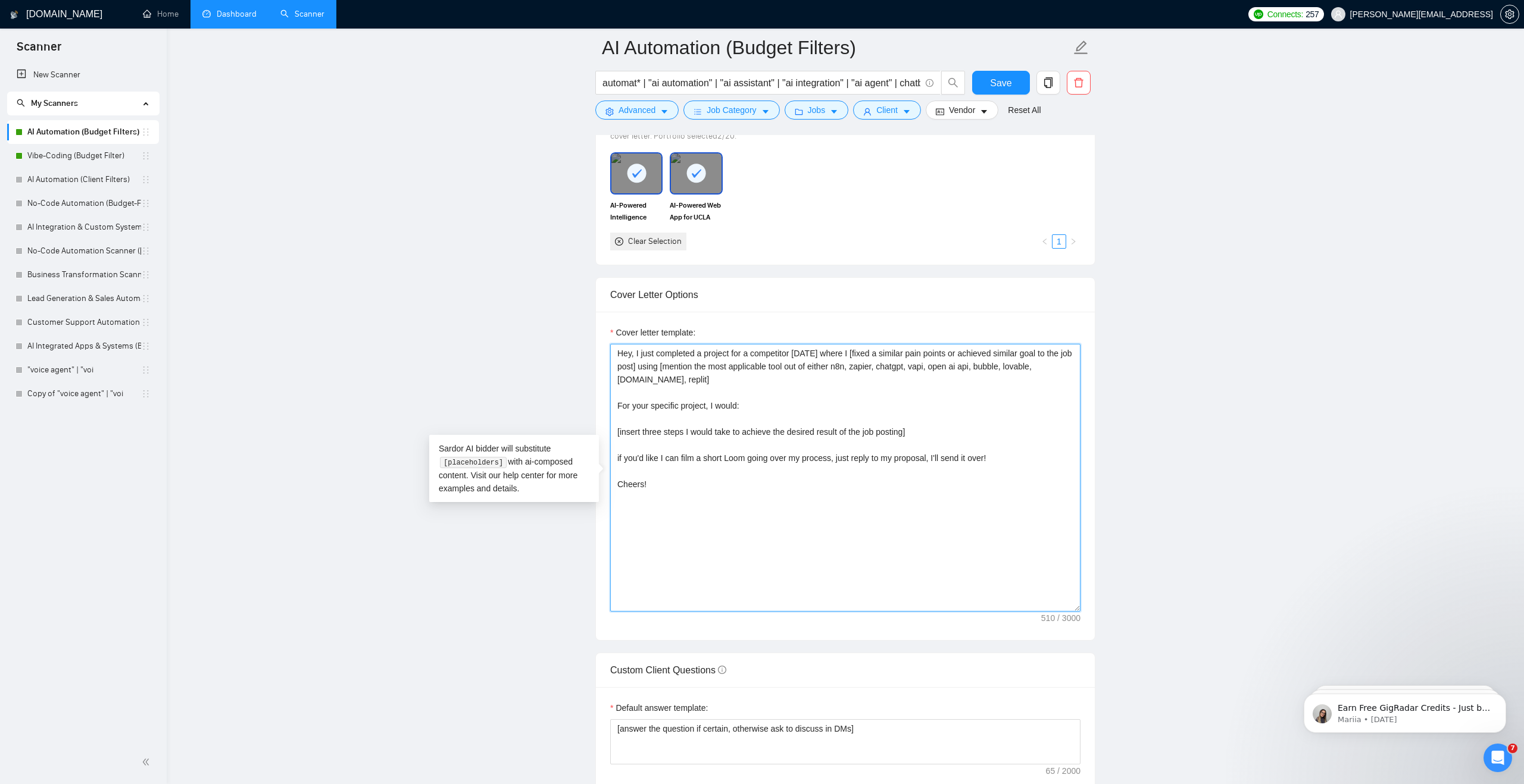
drag, startPoint x: 763, startPoint y: 505, endPoint x: 610, endPoint y: 352, distance: 216.4
click at [610, 352] on textarea "Hey, I just completed a project for a competitor [DATE] where I [fixed a simila…" at bounding box center [846, 478] width 471 height 268
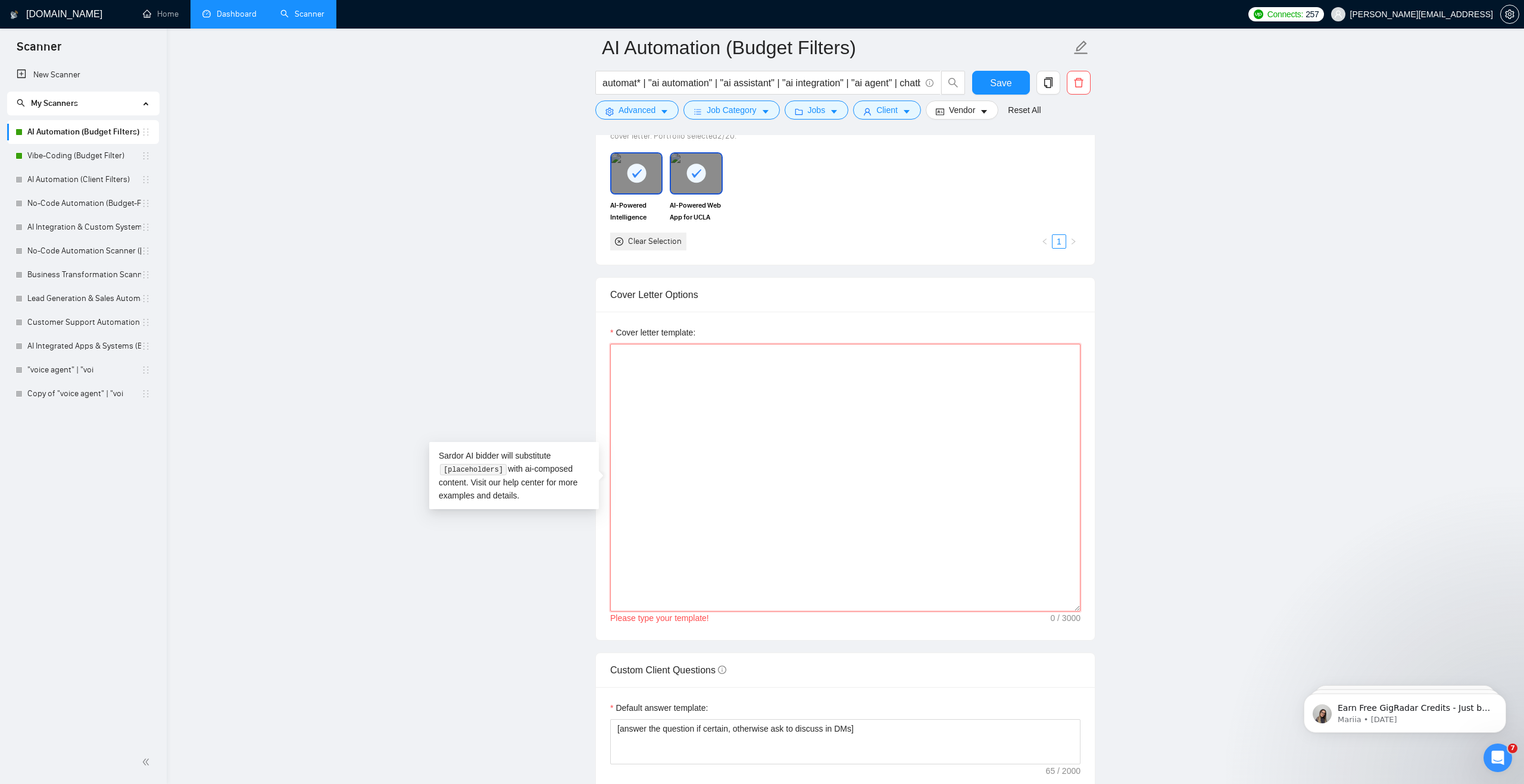
paste textarea "Hey, I just completed a project for a competitor [DATE] where I [mention a spec…"
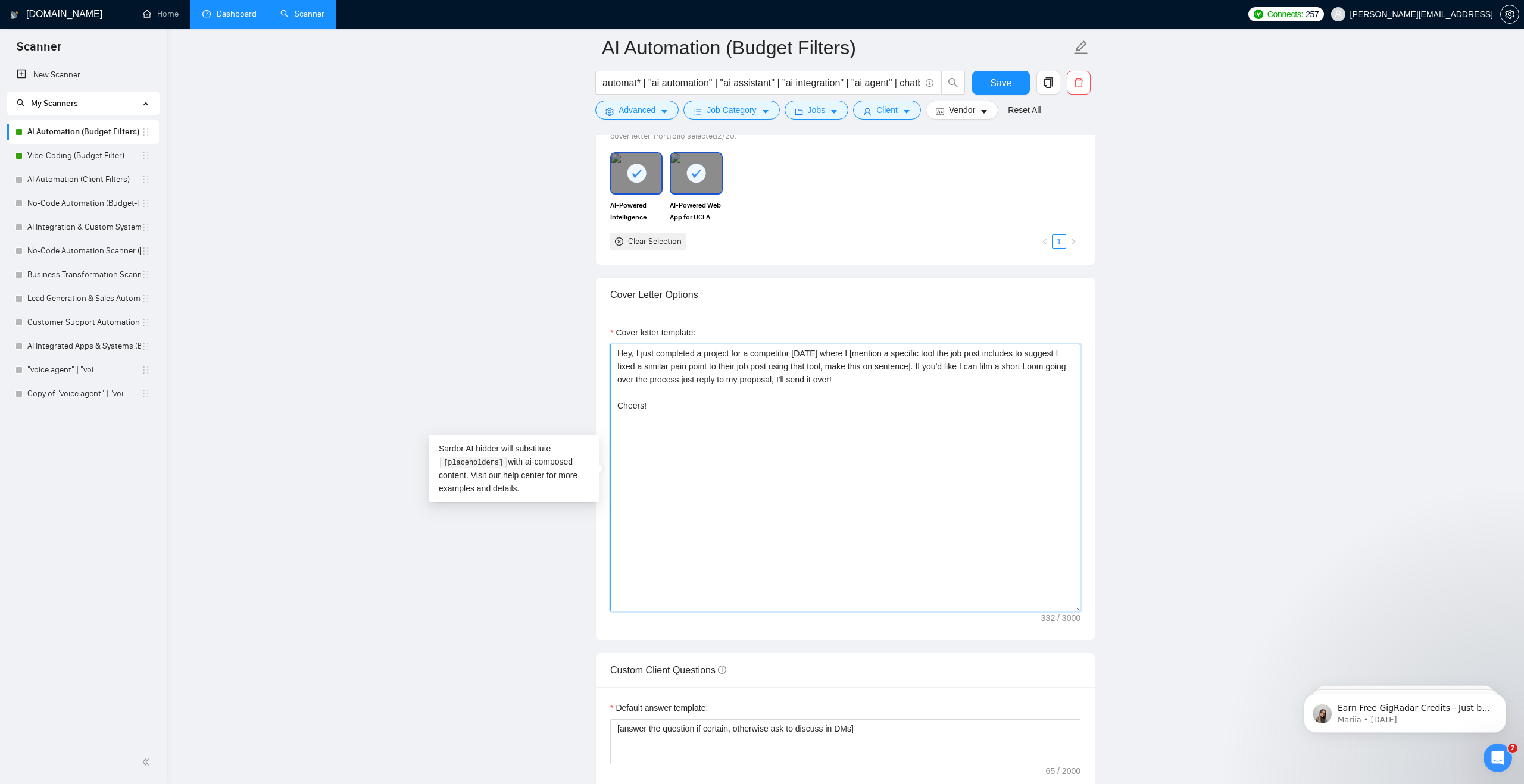
type textarea "Hey, I just completed a project for a competitor [DATE] where I [mention a spec…"
click at [563, 373] on main "AI Automation (Budget Filters) automat* | "ai automation" | "ai assistant" | "a…" at bounding box center [845, 662] width 1319 height 3537
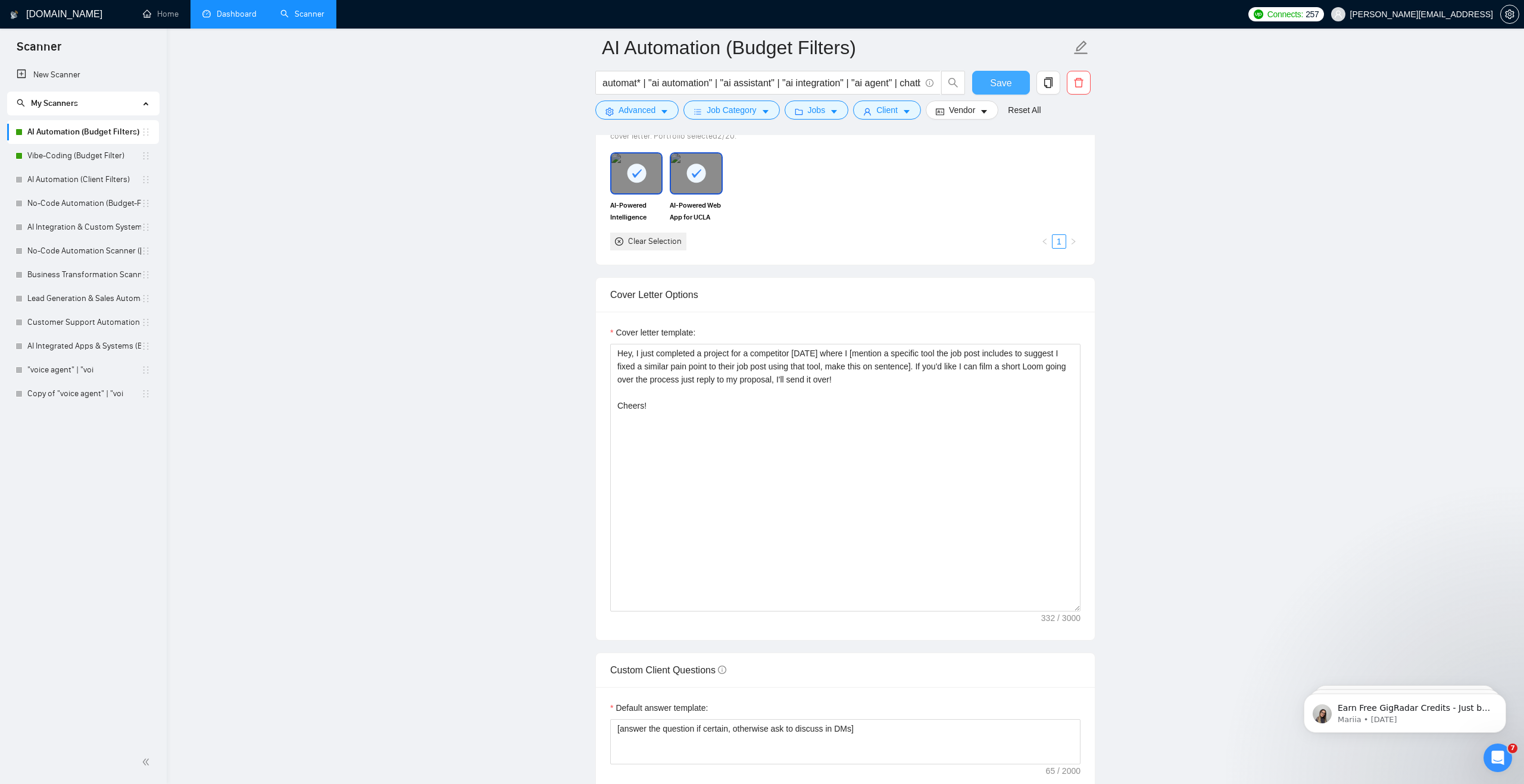
click at [1007, 76] on span "Save" at bounding box center [1001, 83] width 21 height 15
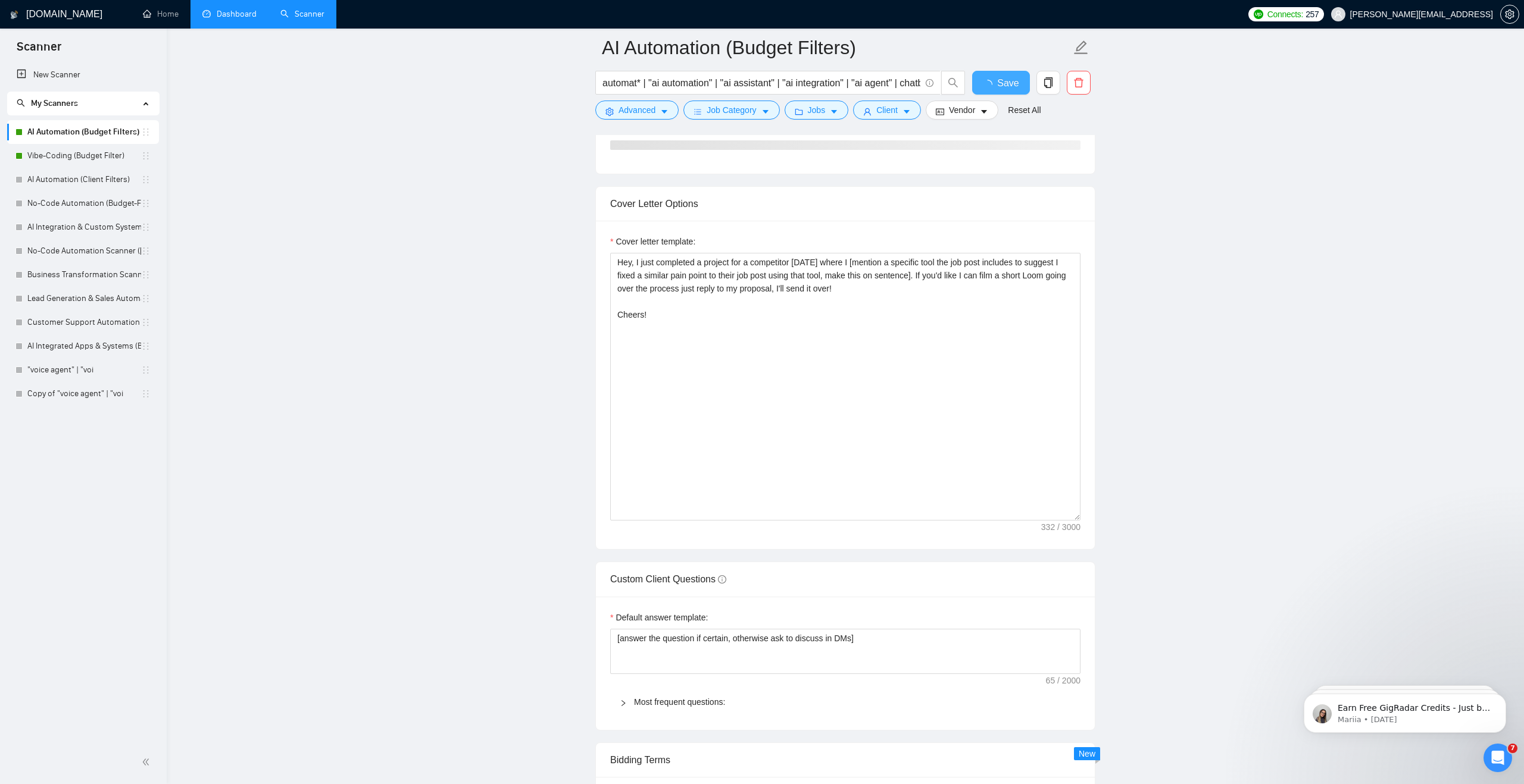
checkbox input "true"
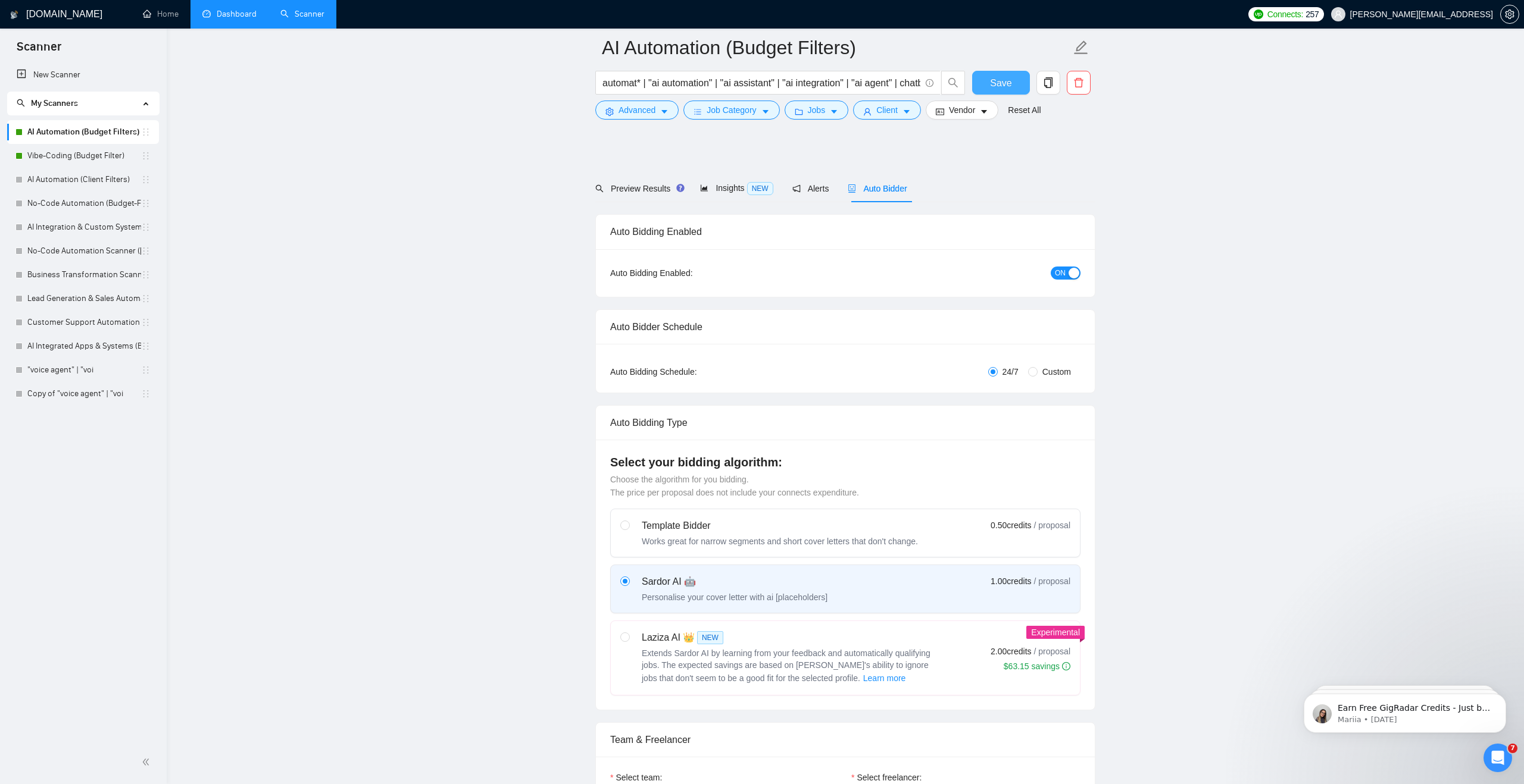
scroll to position [686, 0]
